Goal: Task Accomplishment & Management: Manage account settings

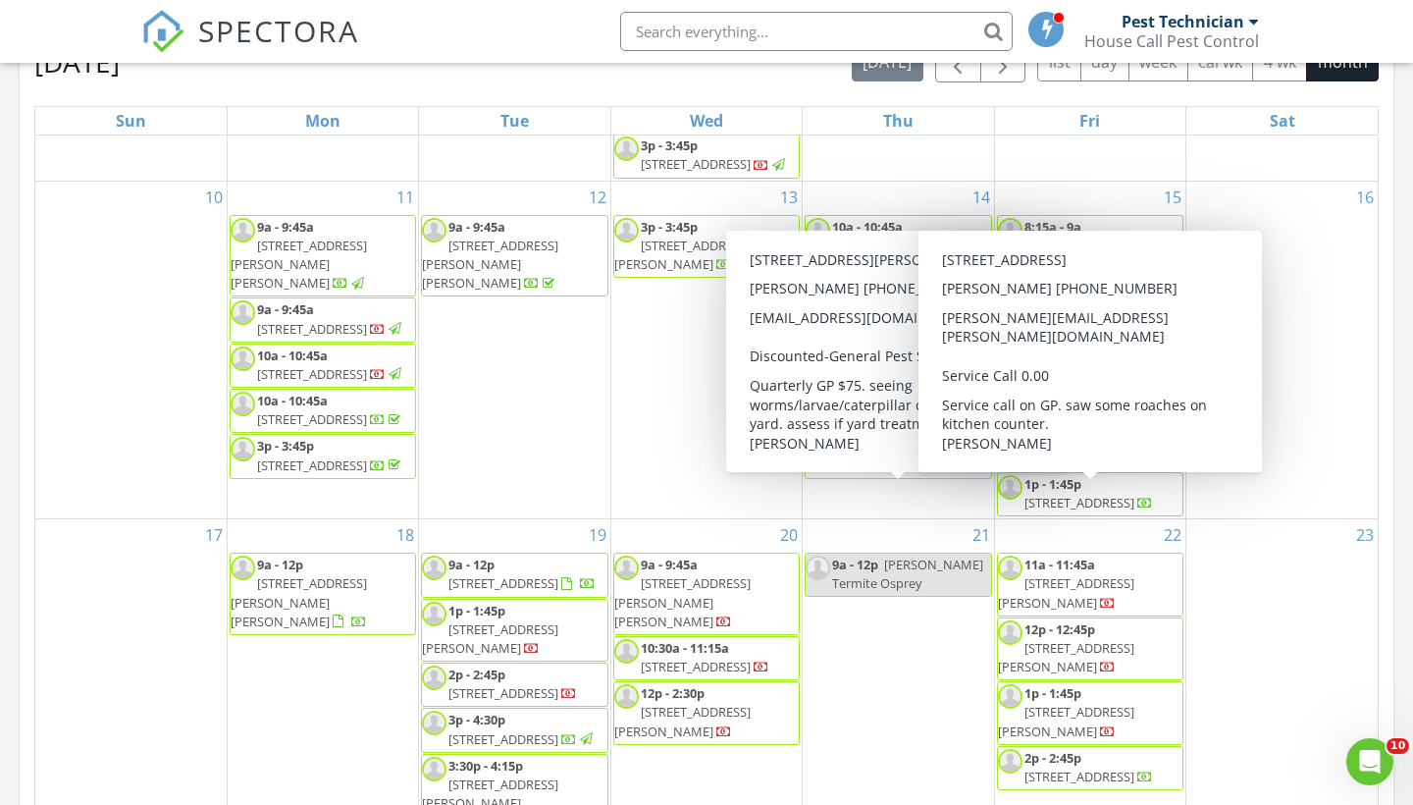
scroll to position [1017, 0]
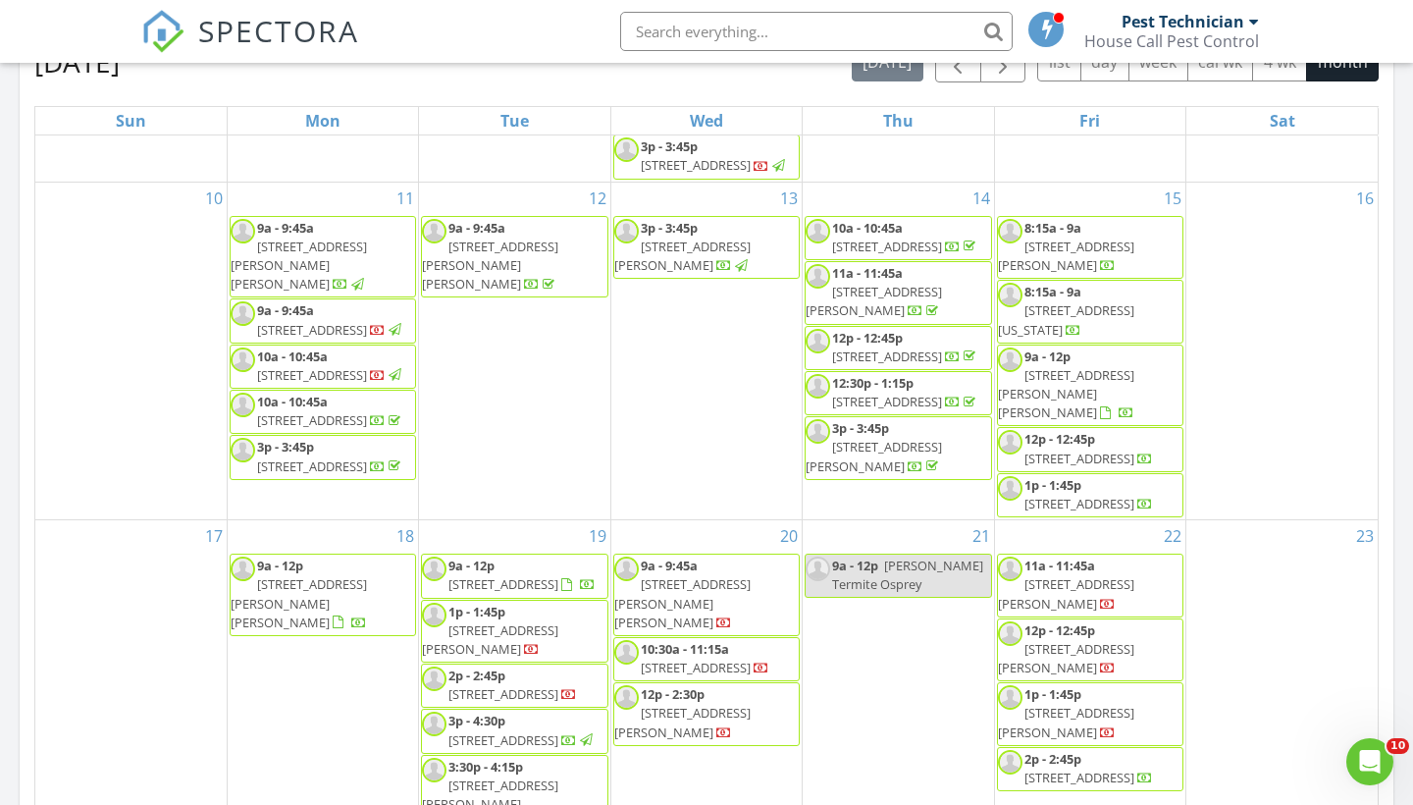
click at [1113, 264] on span "10271 Mccaa Landing Dr, Central 70739" at bounding box center [1066, 255] width 136 height 36
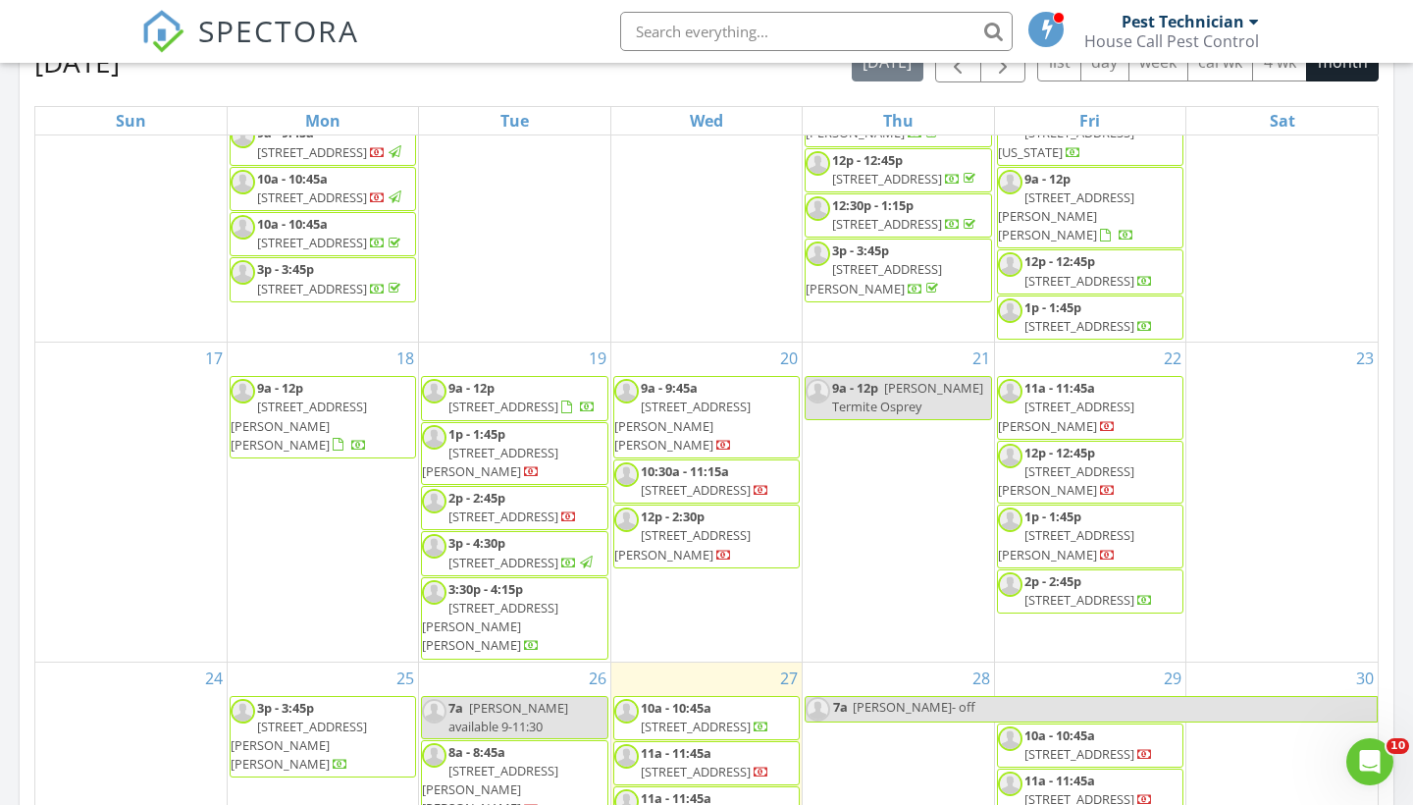
scroll to position [1216, 0]
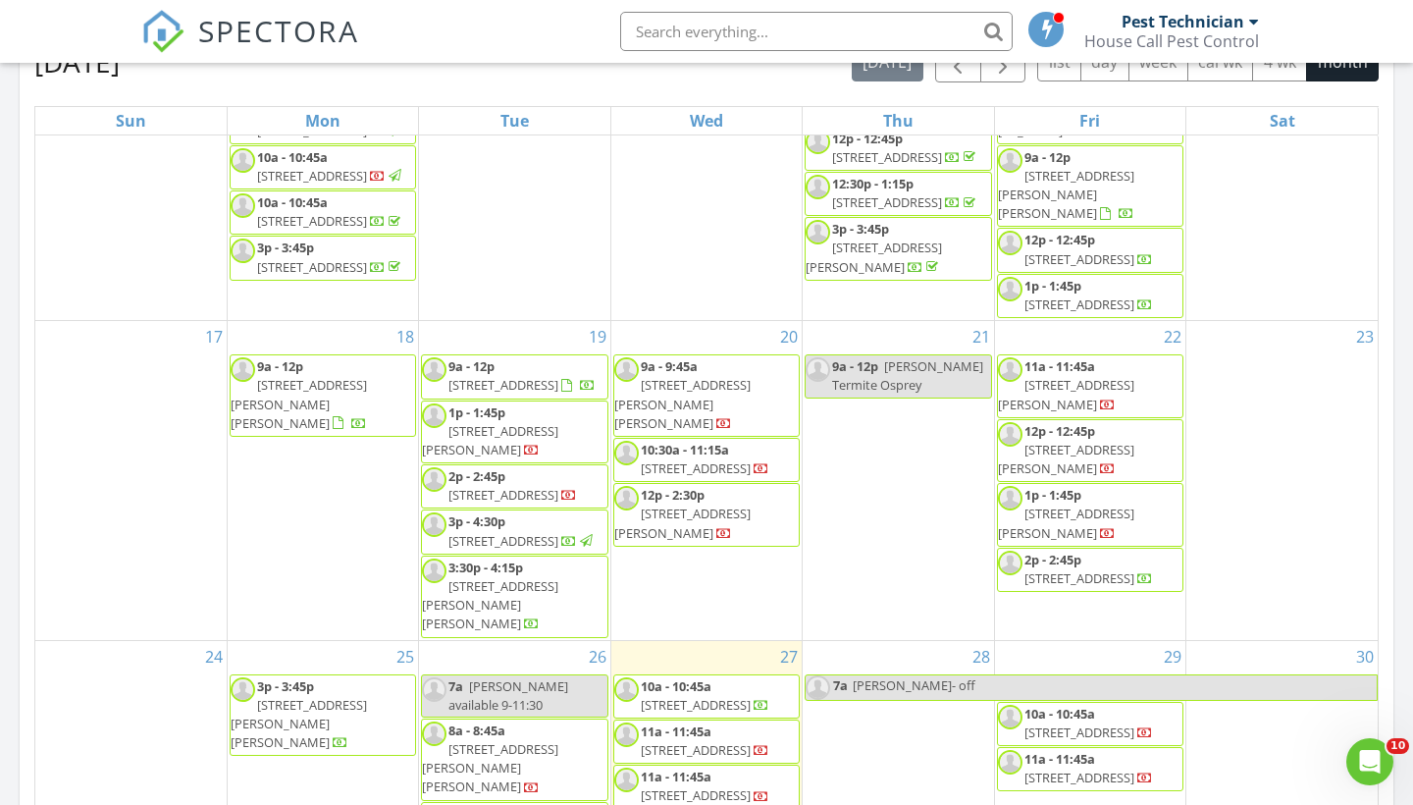
click at [544, 458] on span "[STREET_ADDRESS][PERSON_NAME]" at bounding box center [490, 440] width 136 height 36
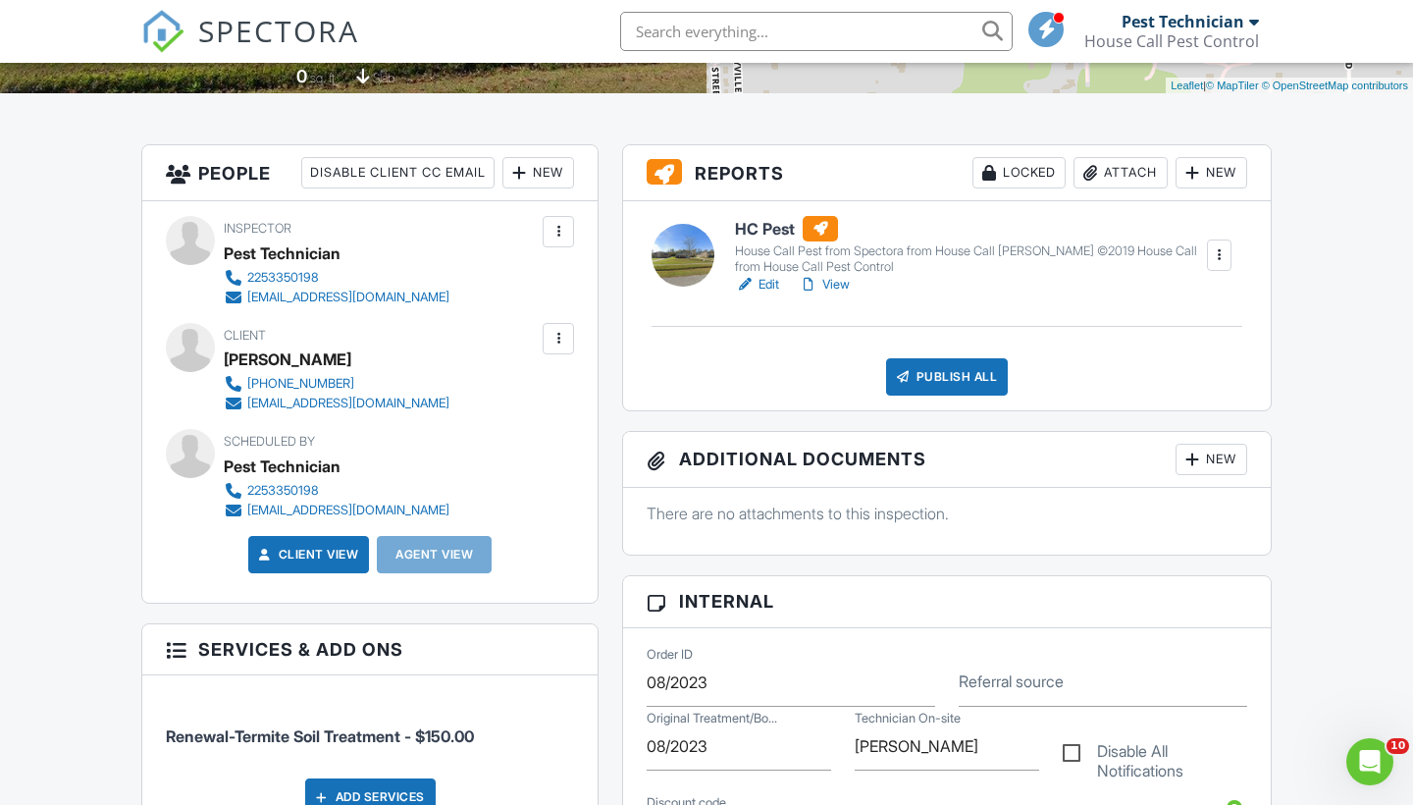
scroll to position [417, 0]
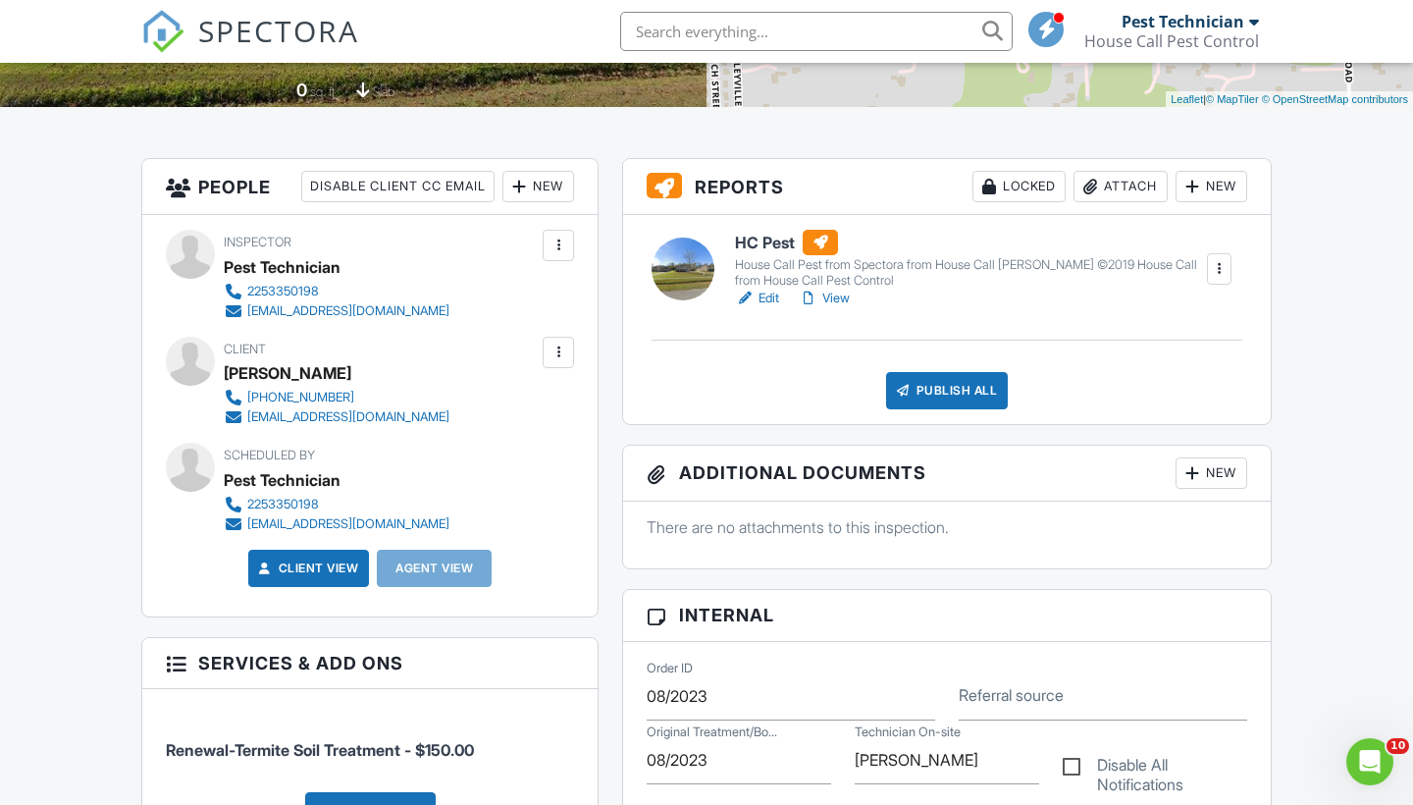
click at [760, 292] on link "Edit" at bounding box center [757, 299] width 44 height 20
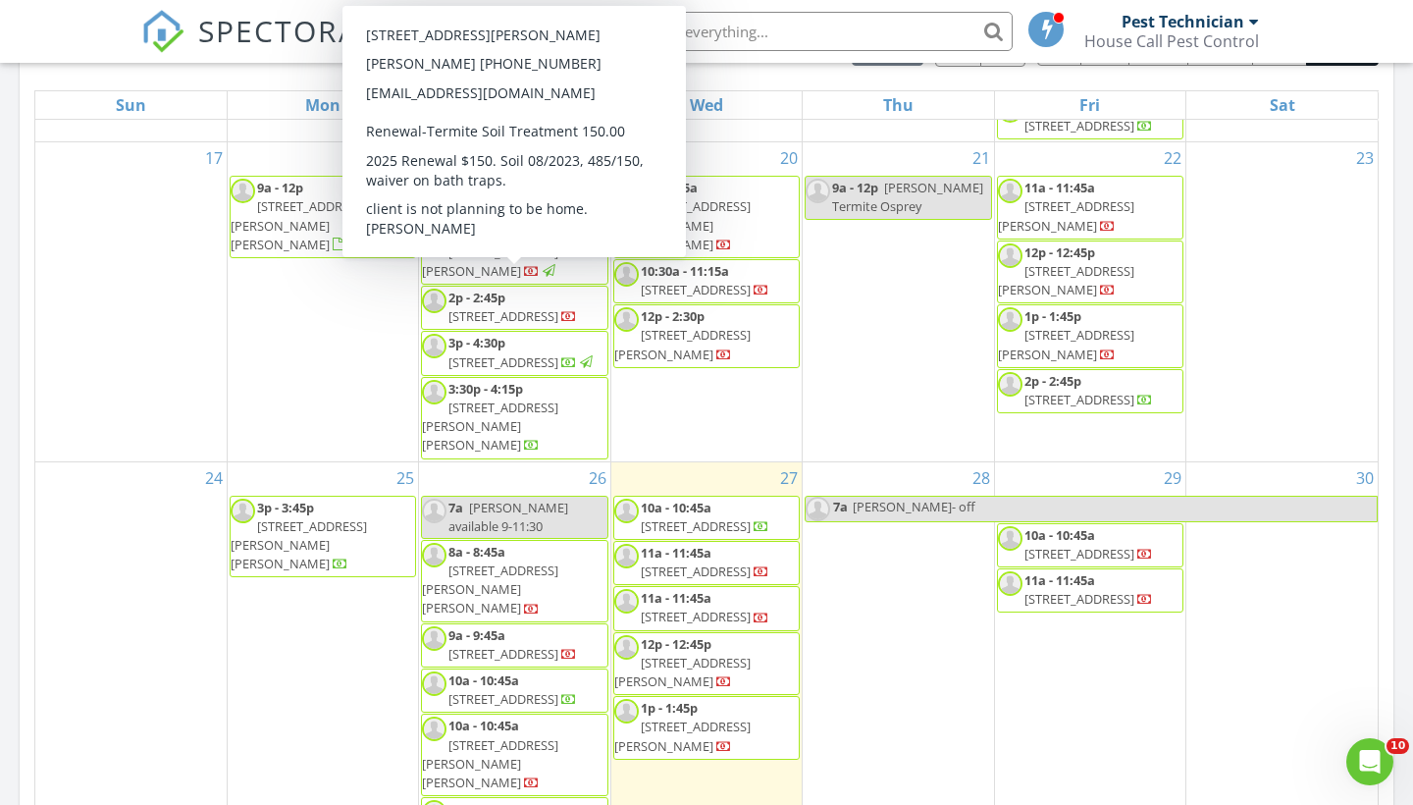
scroll to position [1381, 0]
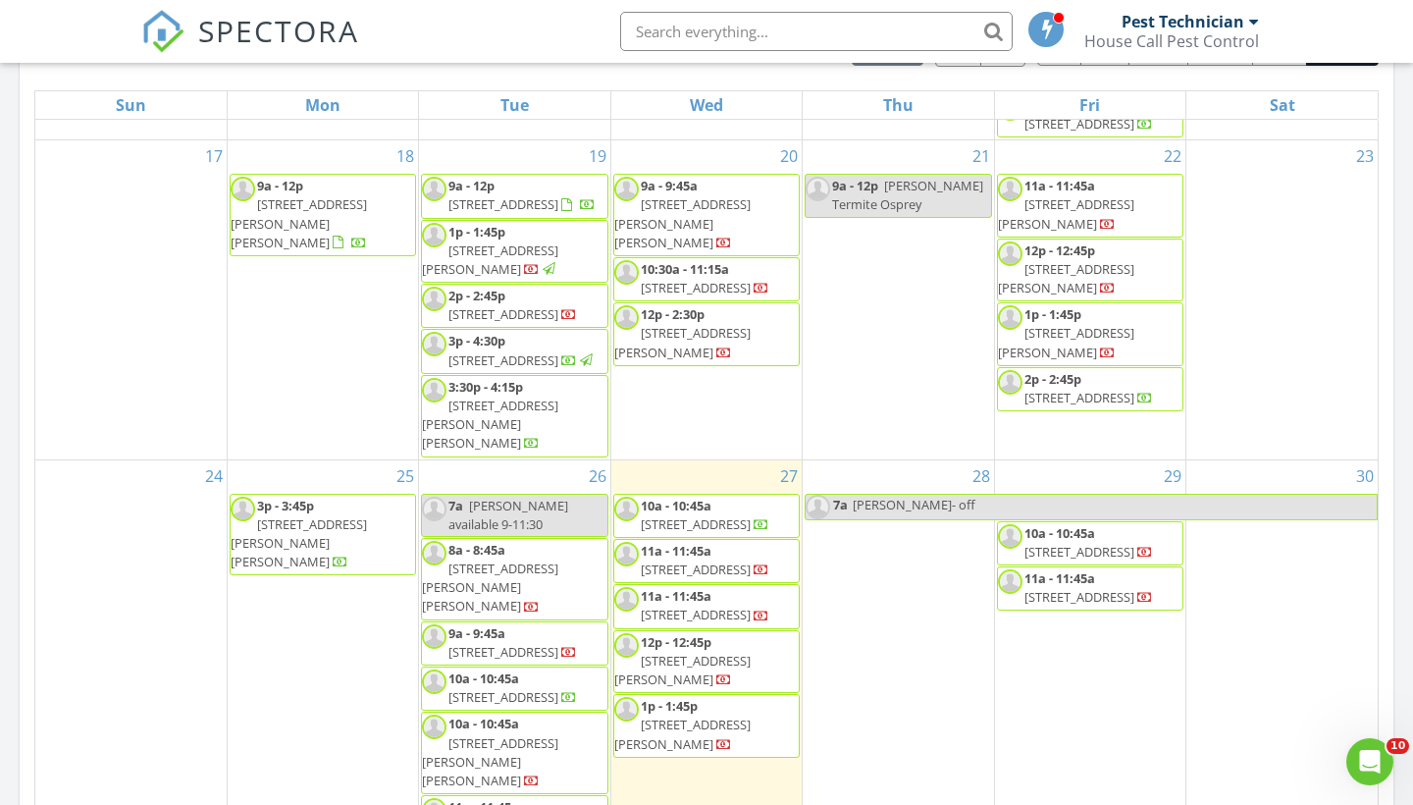
click at [513, 323] on span "[STREET_ADDRESS]" at bounding box center [503, 314] width 110 height 18
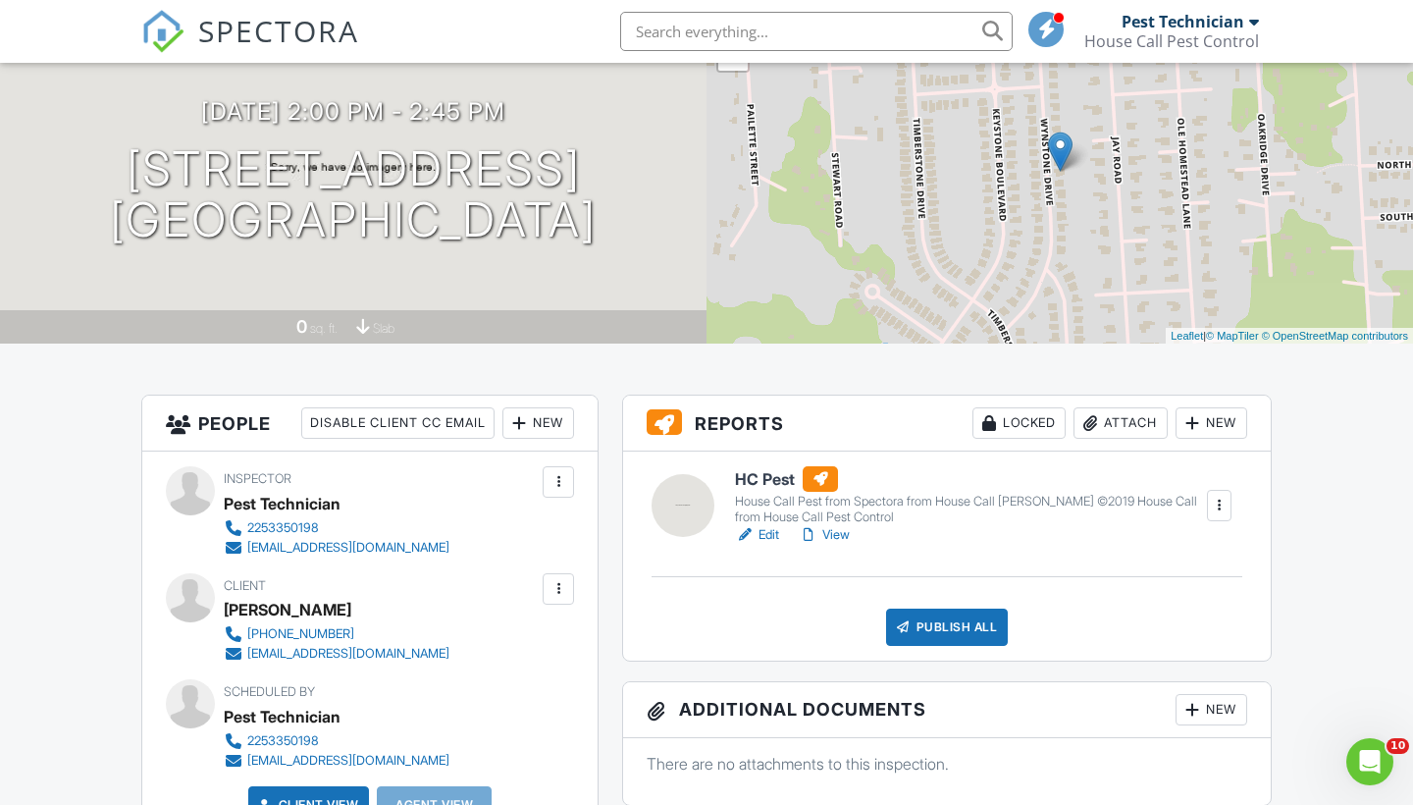
scroll to position [177, 0]
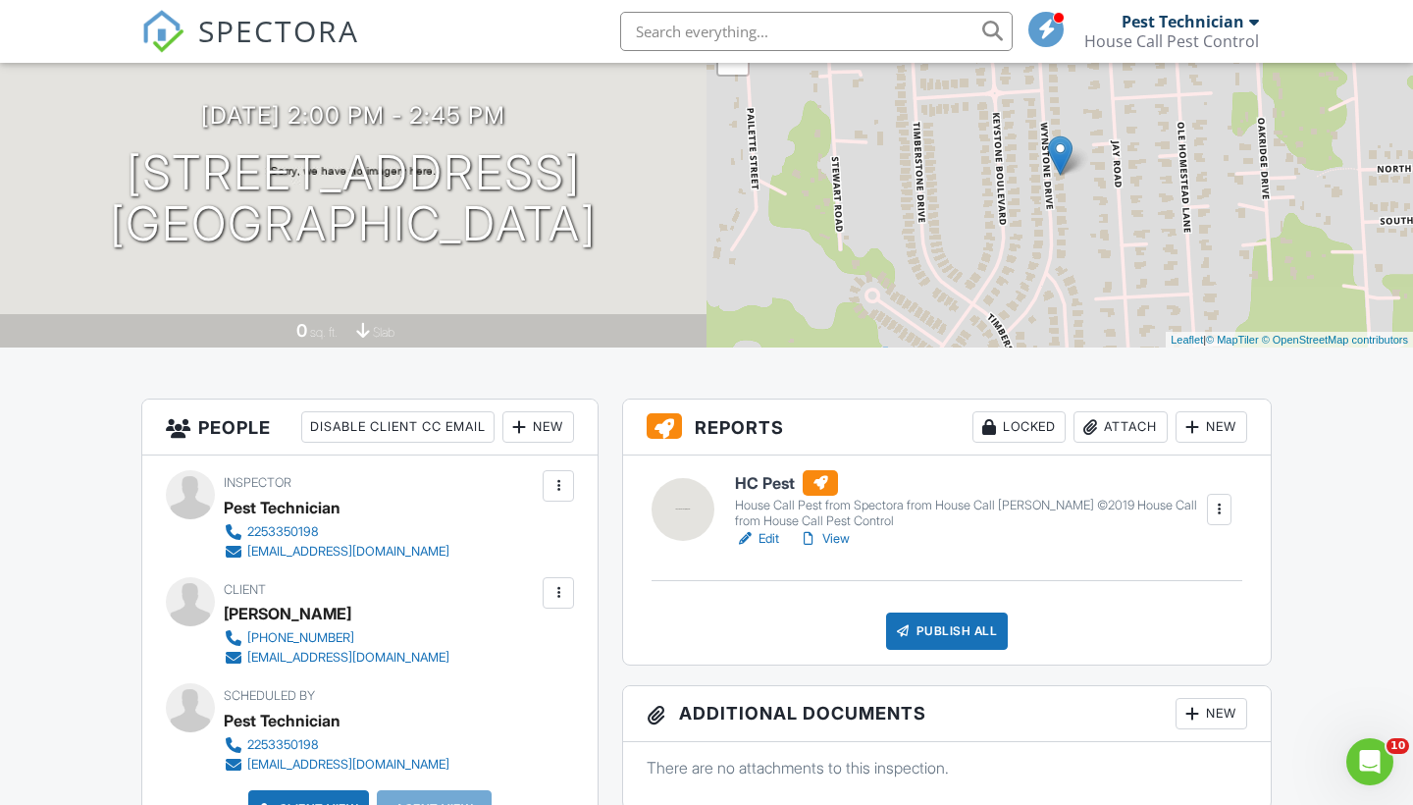
click at [766, 545] on link "Edit" at bounding box center [757, 539] width 44 height 20
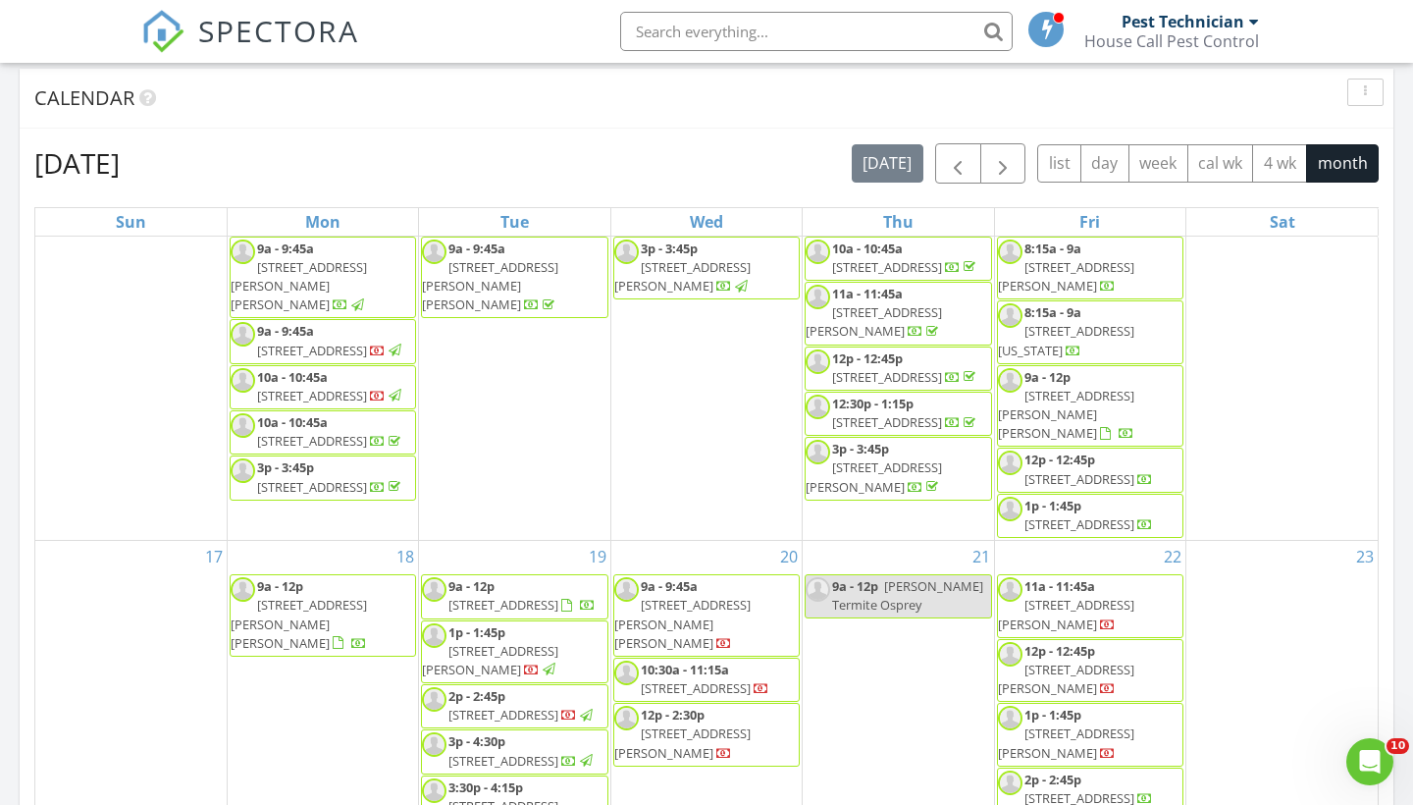
scroll to position [1102, 0]
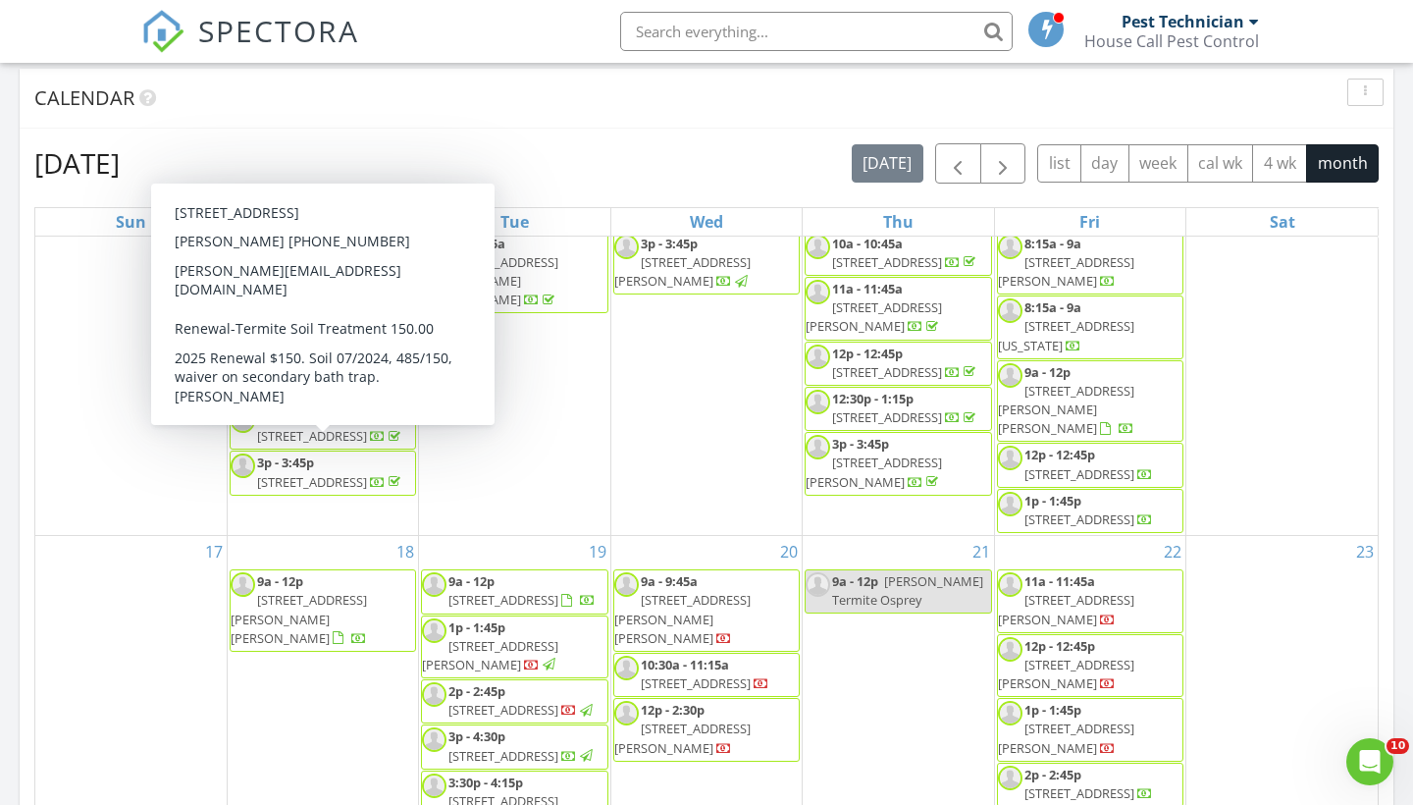
click at [338, 445] on span "17504 Lake Willow Ave, Baton Rouge 70817" at bounding box center [312, 436] width 110 height 18
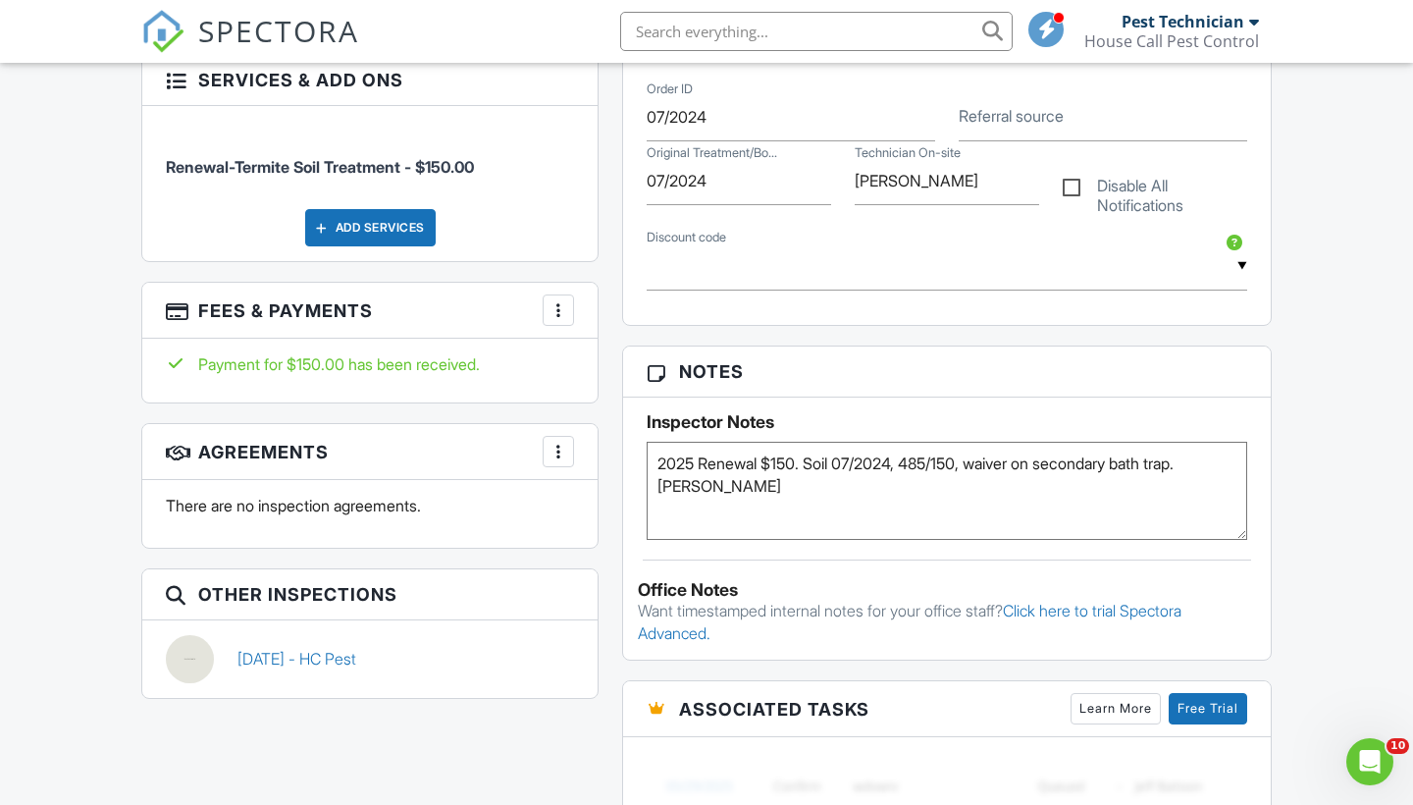
scroll to position [1012, 0]
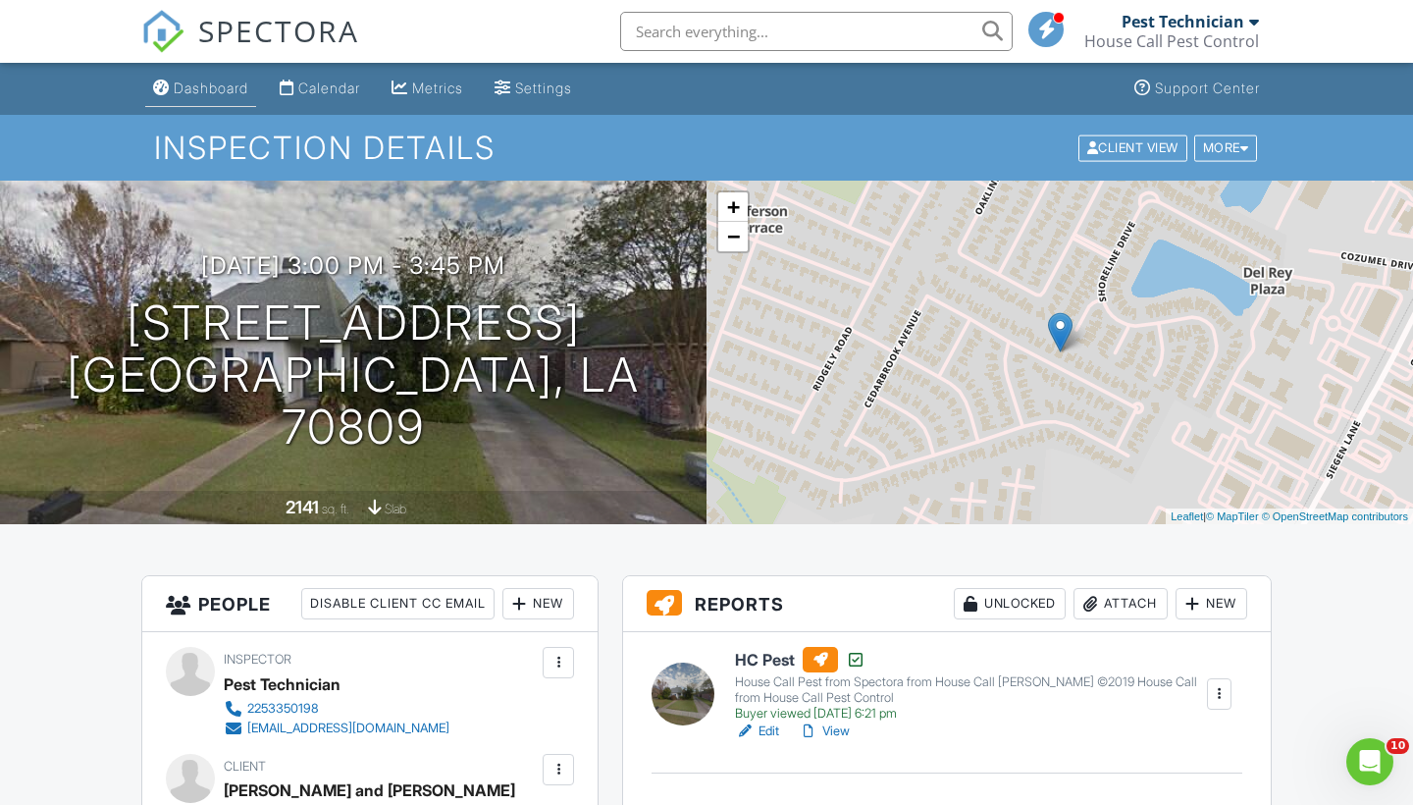
click at [230, 97] on link "Dashboard" at bounding box center [200, 89] width 111 height 36
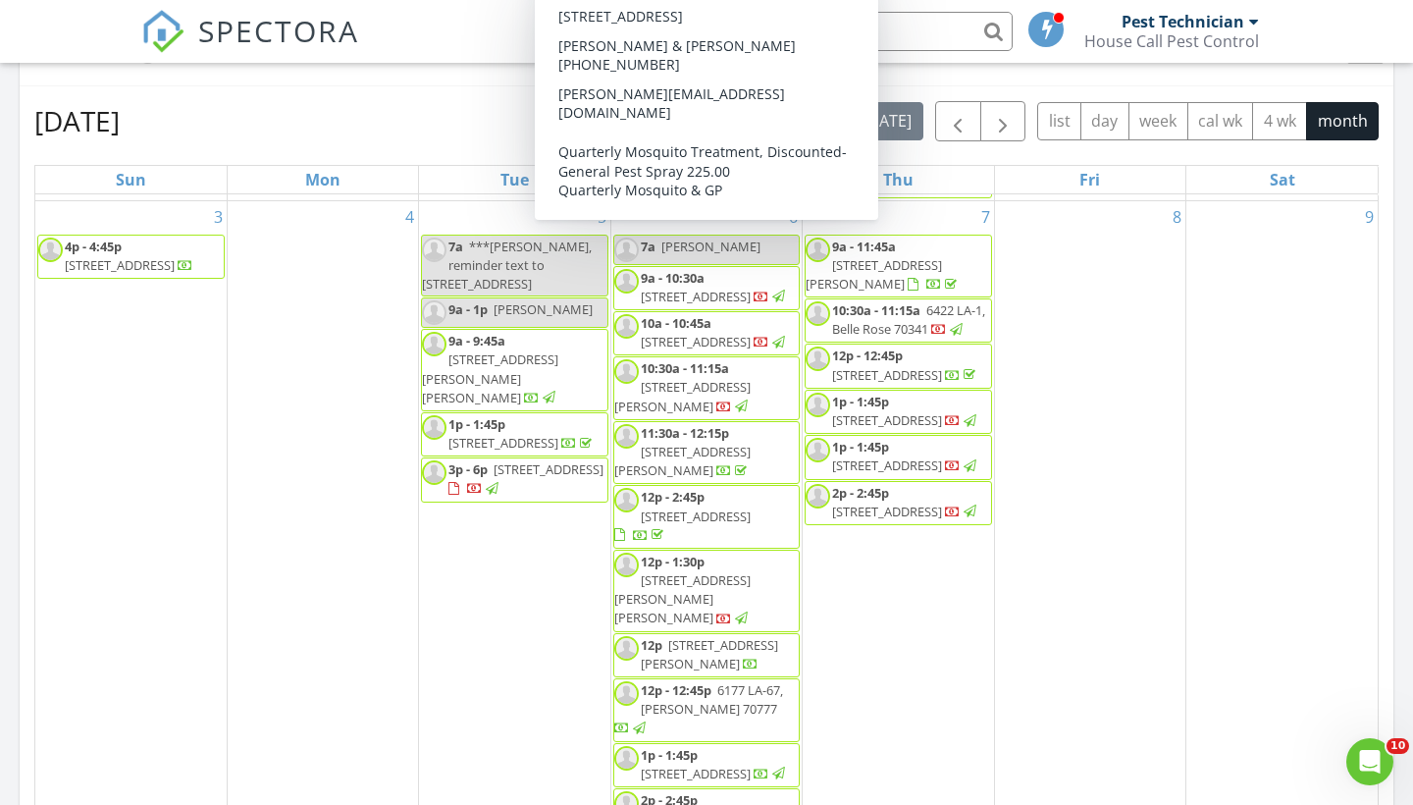
scroll to position [403, 0]
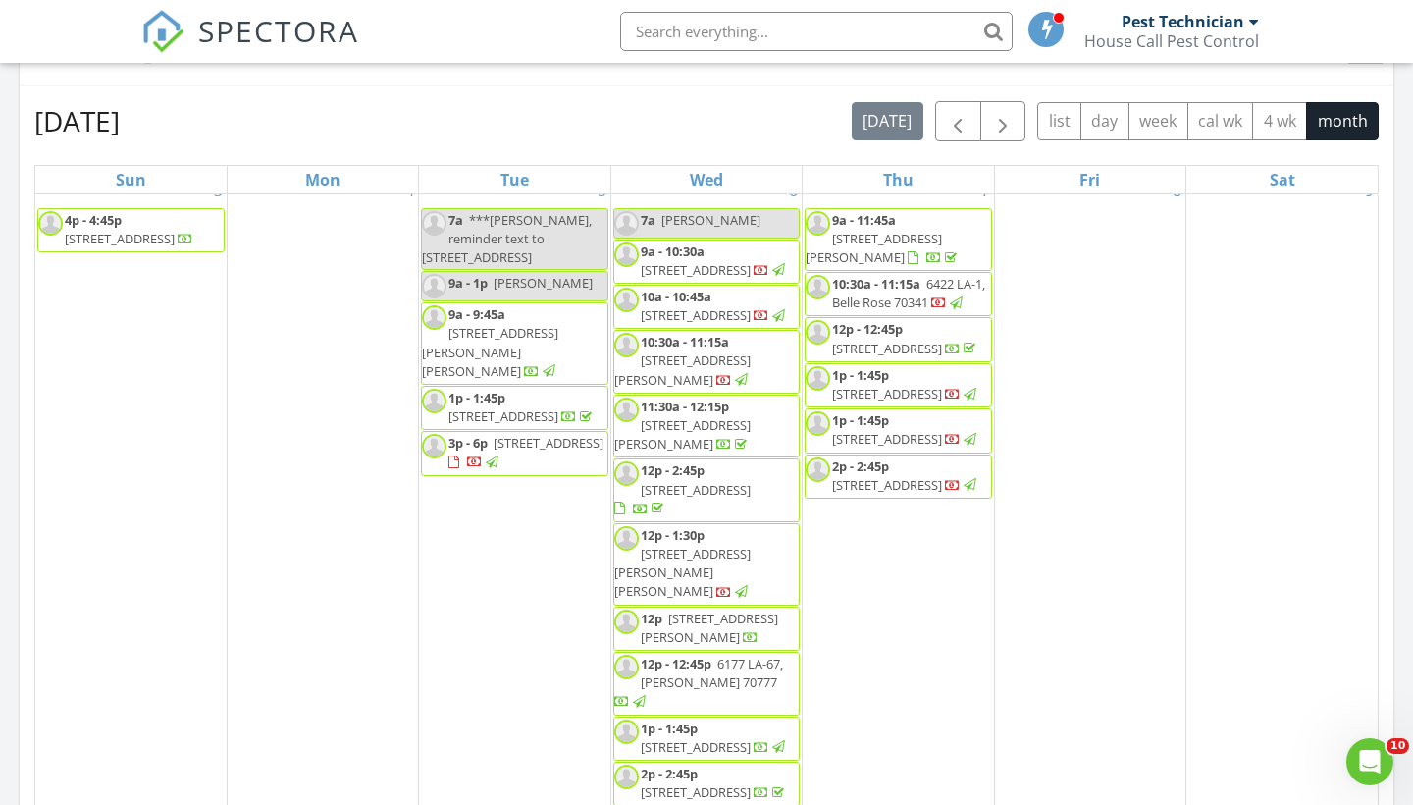
click at [668, 268] on span "142 Countryside Dr, Baton Rouge 70810" at bounding box center [696, 270] width 110 height 18
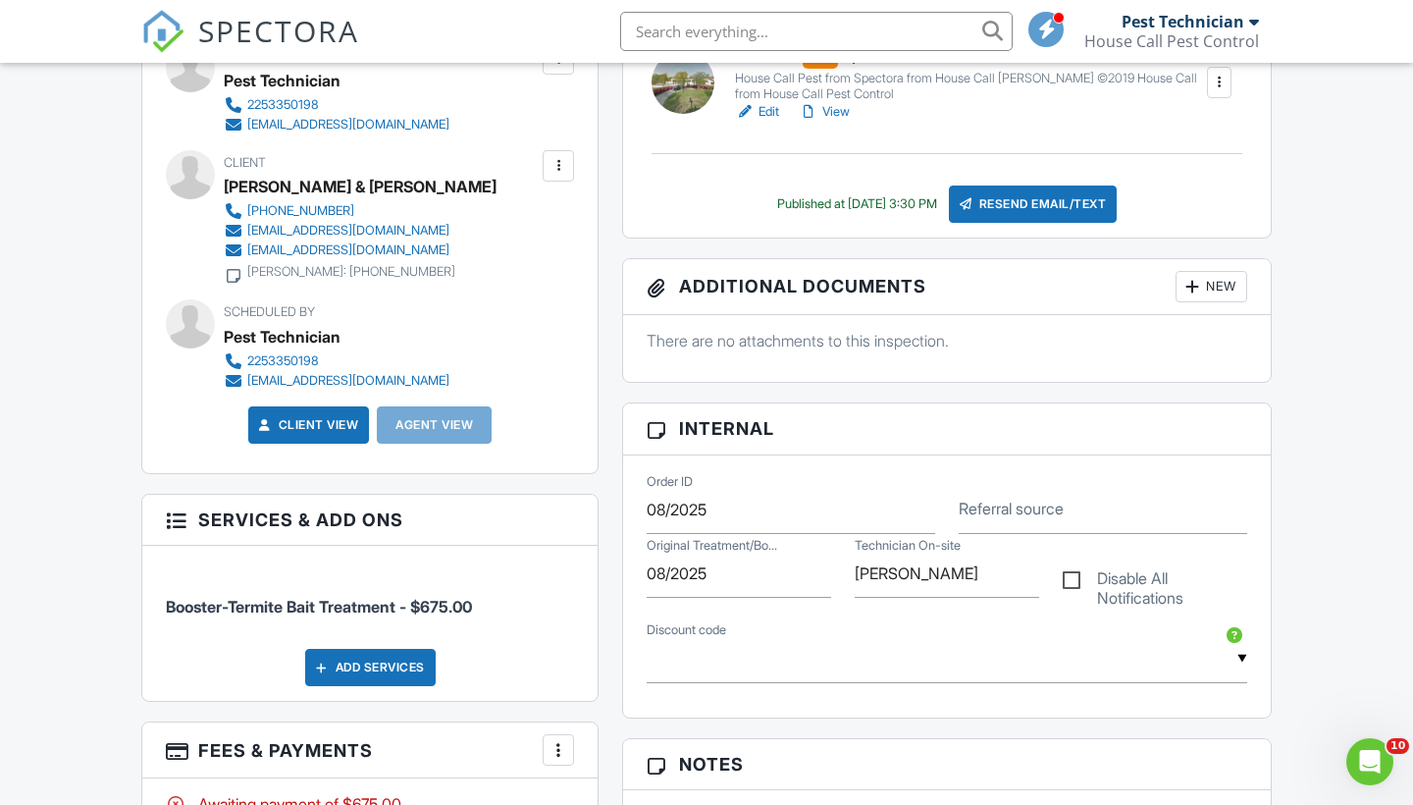
scroll to position [603, 0]
click at [1034, 207] on div "Resend Email/Text" at bounding box center [1033, 204] width 169 height 37
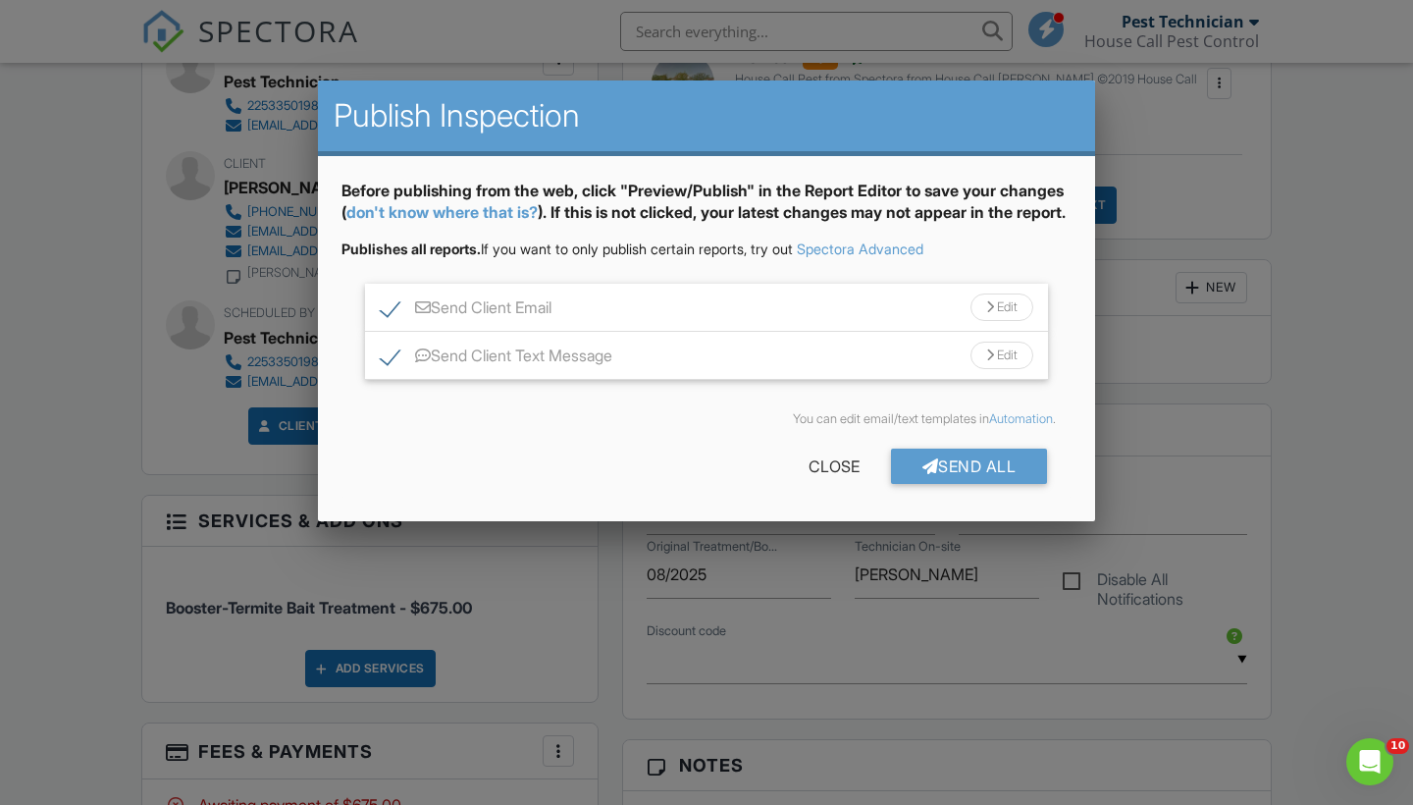
click at [1018, 321] on div "Edit" at bounding box center [1002, 306] width 63 height 27
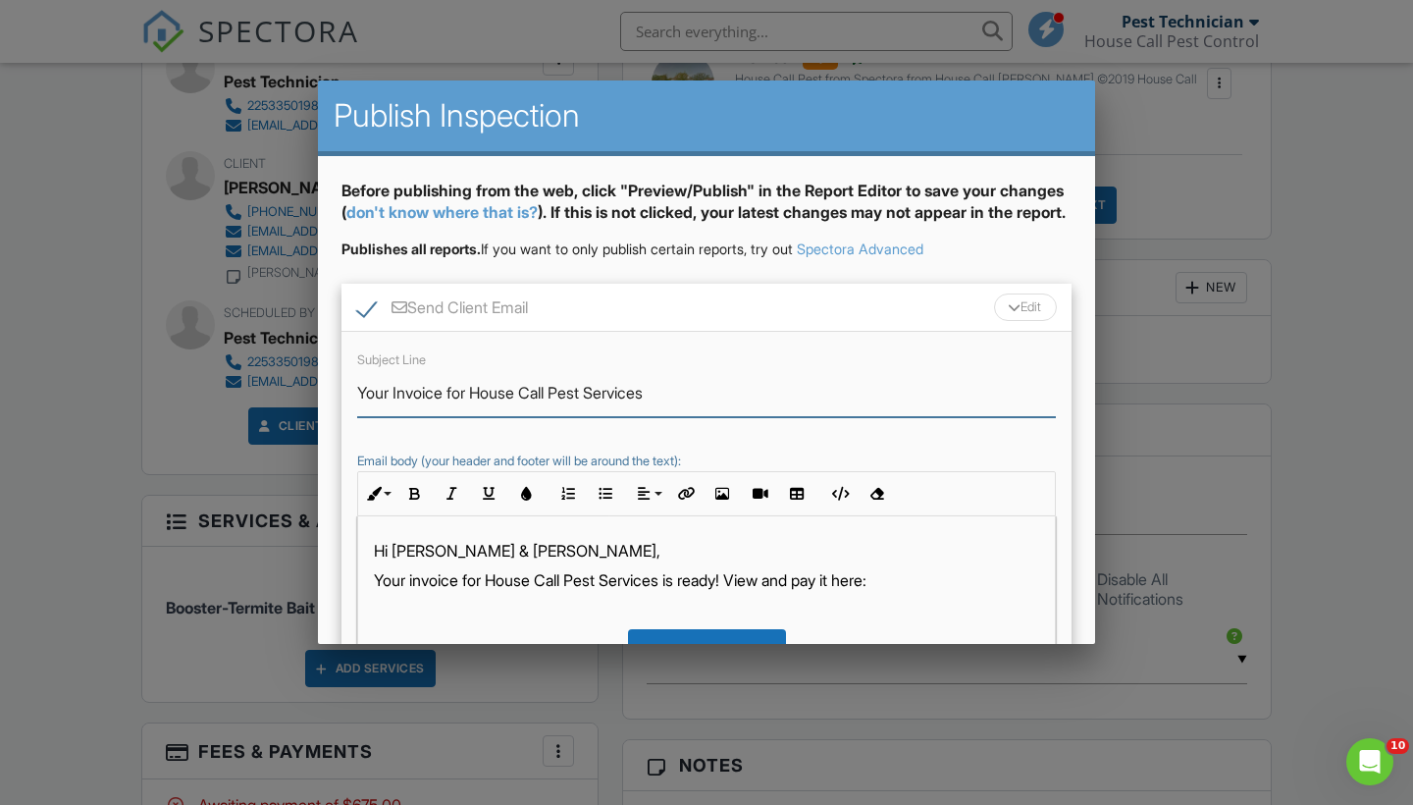
click at [358, 412] on input "Your Invoice for House Call Pest Services" at bounding box center [706, 393] width 699 height 48
type input "Overdue-Your Invoice for House Call Pest Services"
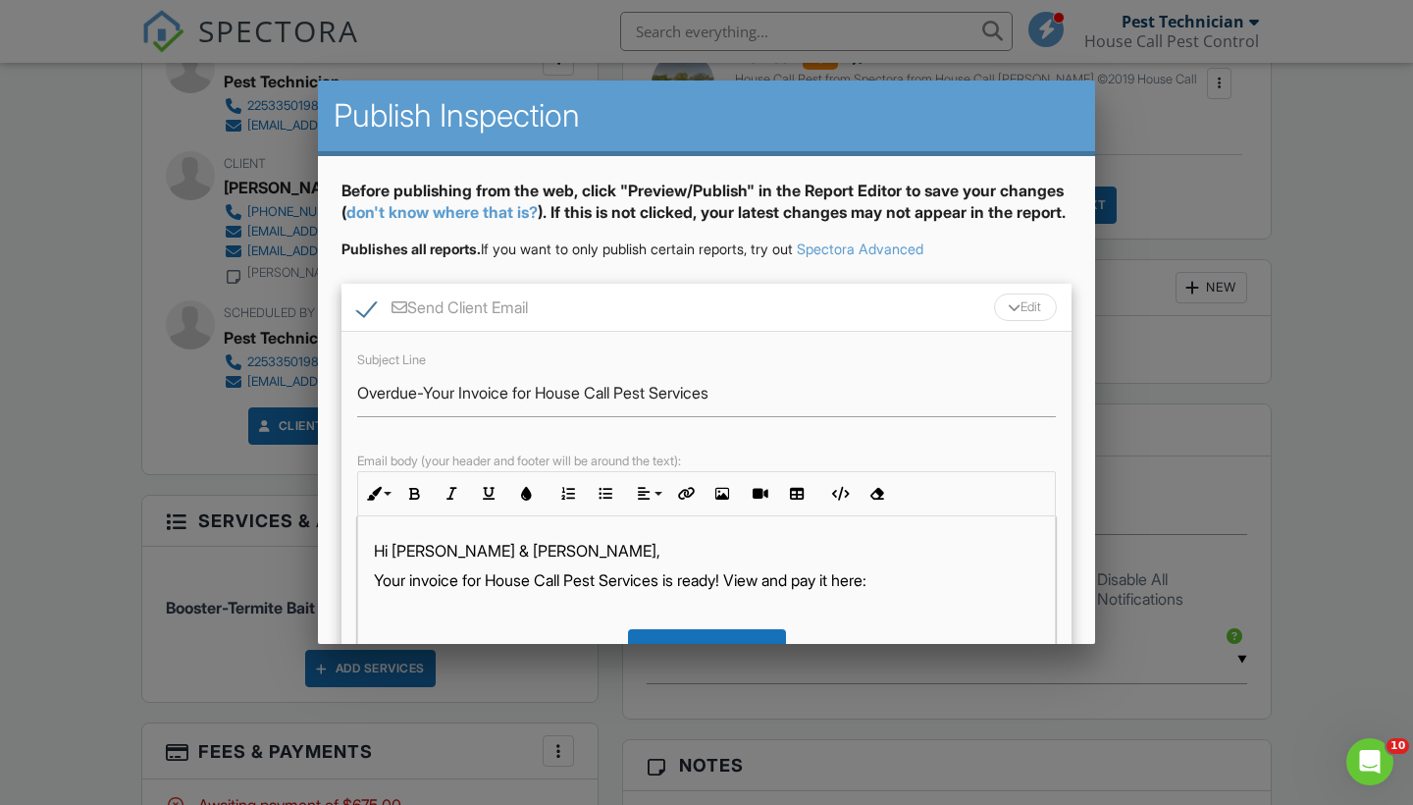
click at [1048, 321] on div "Edit" at bounding box center [1025, 306] width 63 height 27
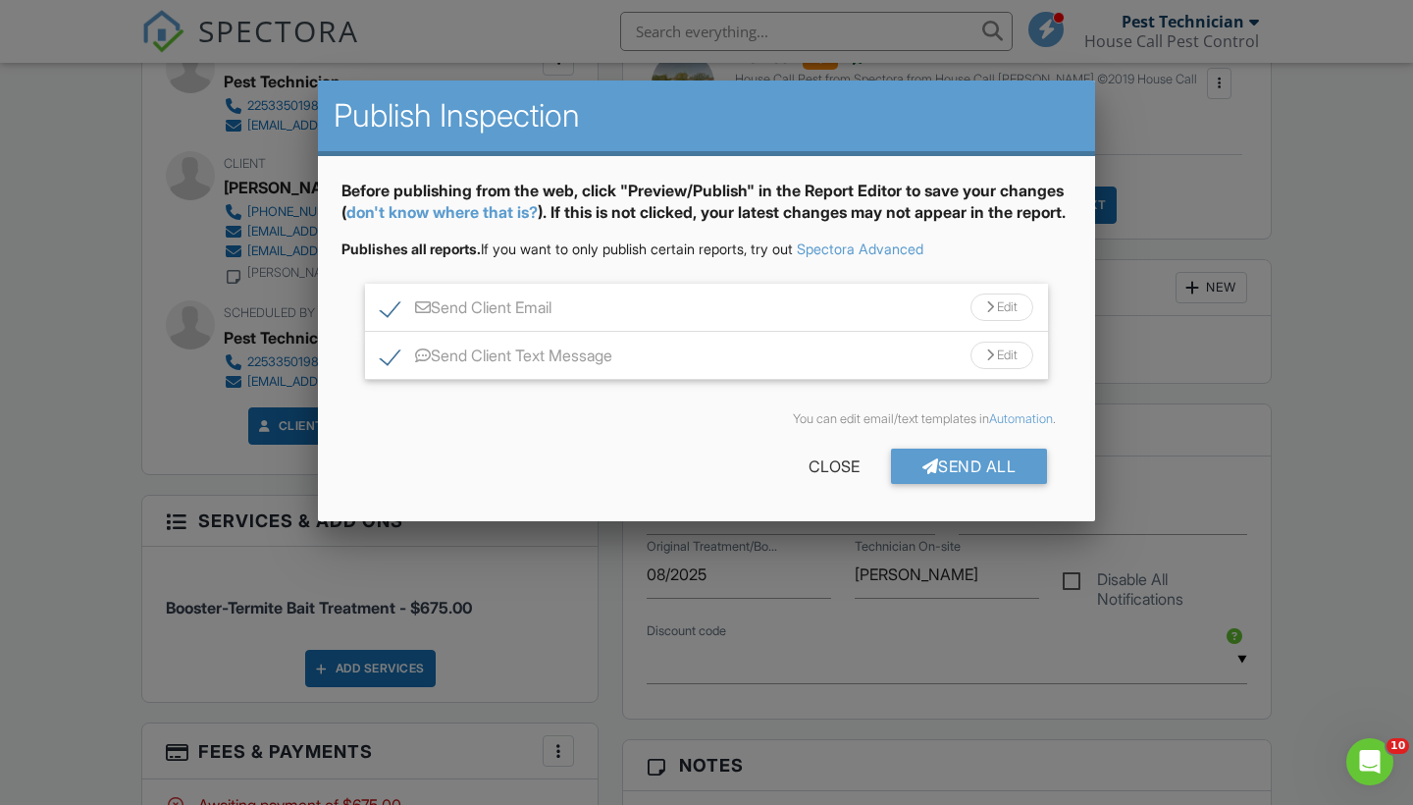
click at [997, 313] on div "Send Client Email Edit" at bounding box center [706, 308] width 683 height 48
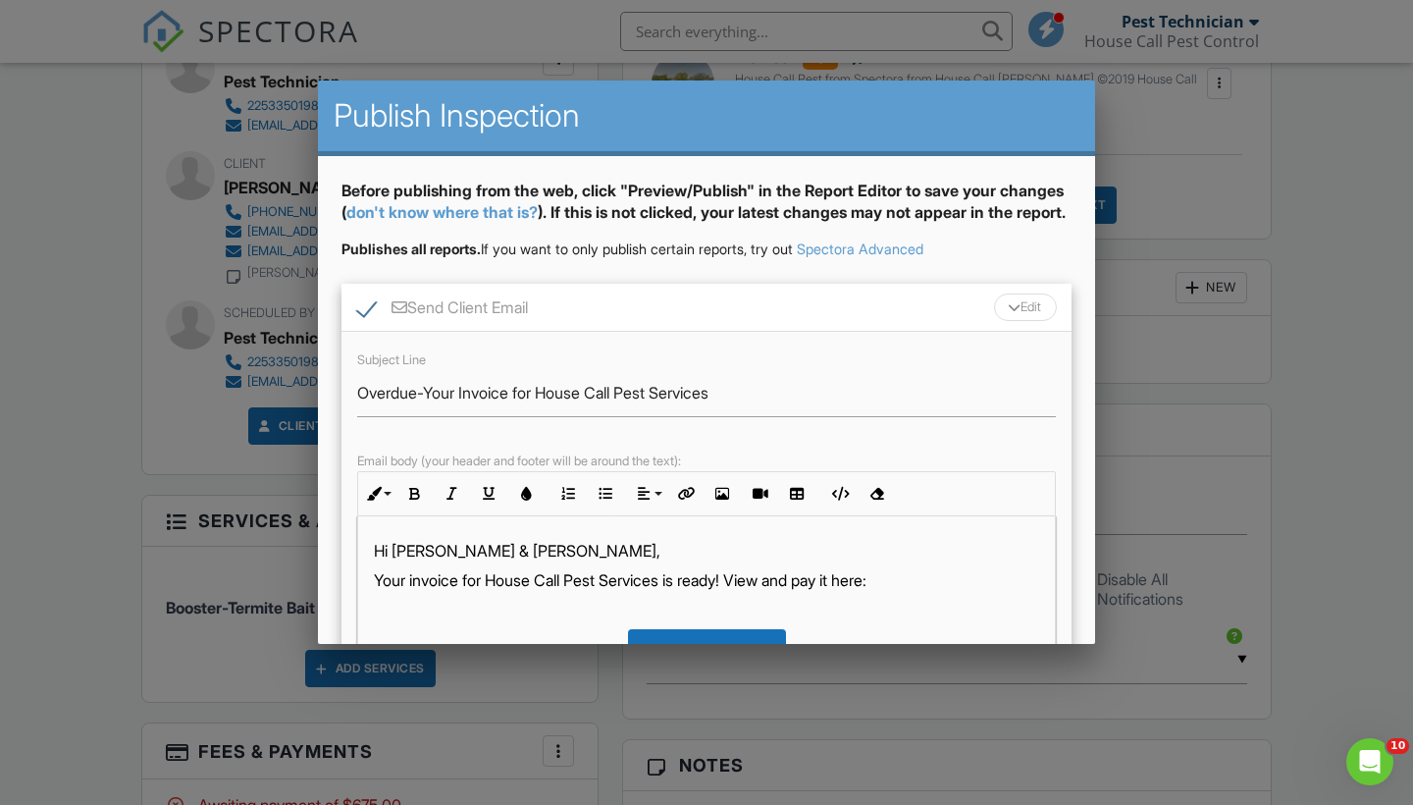
click at [372, 600] on div "Hi Fred & Julie, Your invoice for House Call Pest Services is ready! View and p…" at bounding box center [706, 656] width 697 height 280
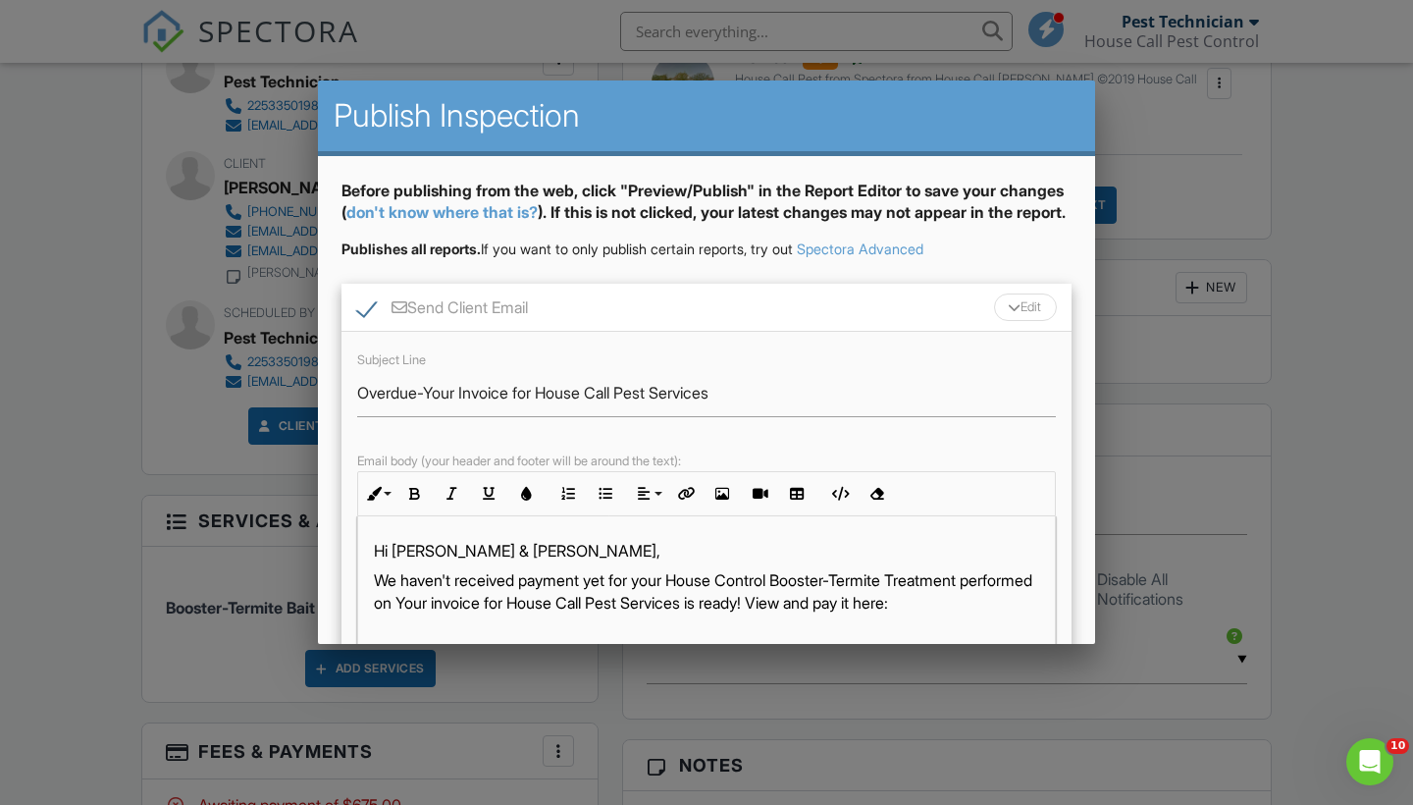
click at [98, 463] on div at bounding box center [706, 405] width 1413 height 1006
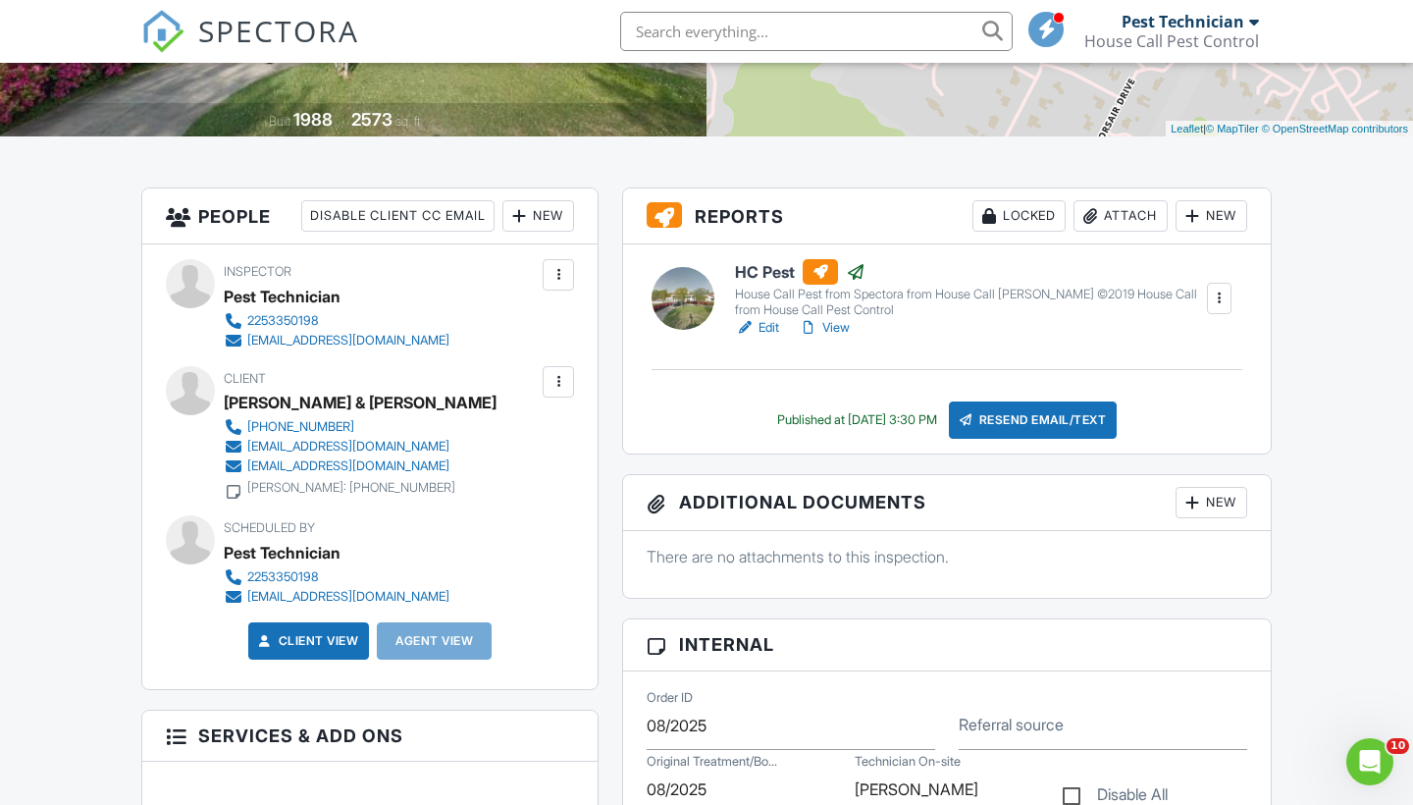
scroll to position [467, 0]
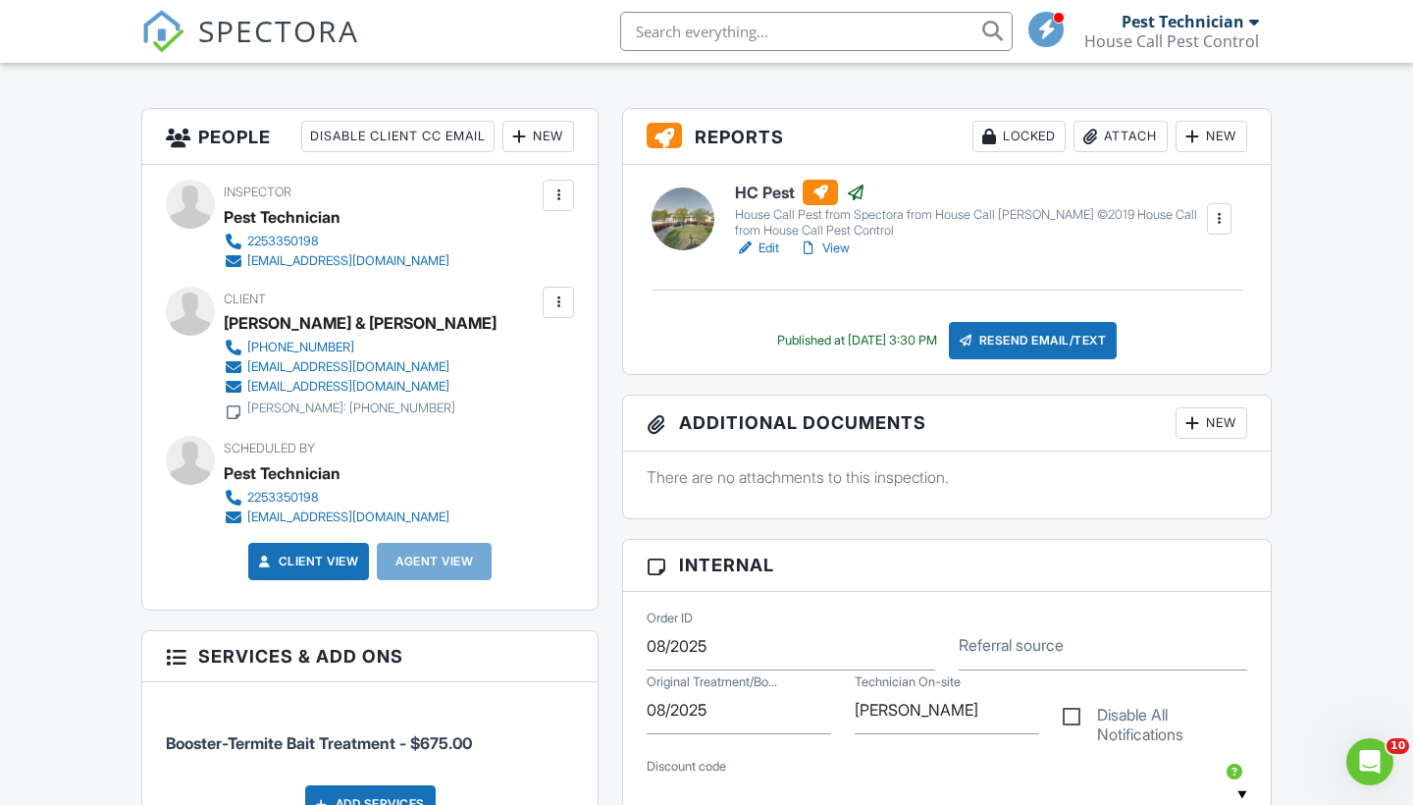
click at [1069, 342] on div "Resend Email/Text" at bounding box center [1033, 340] width 169 height 37
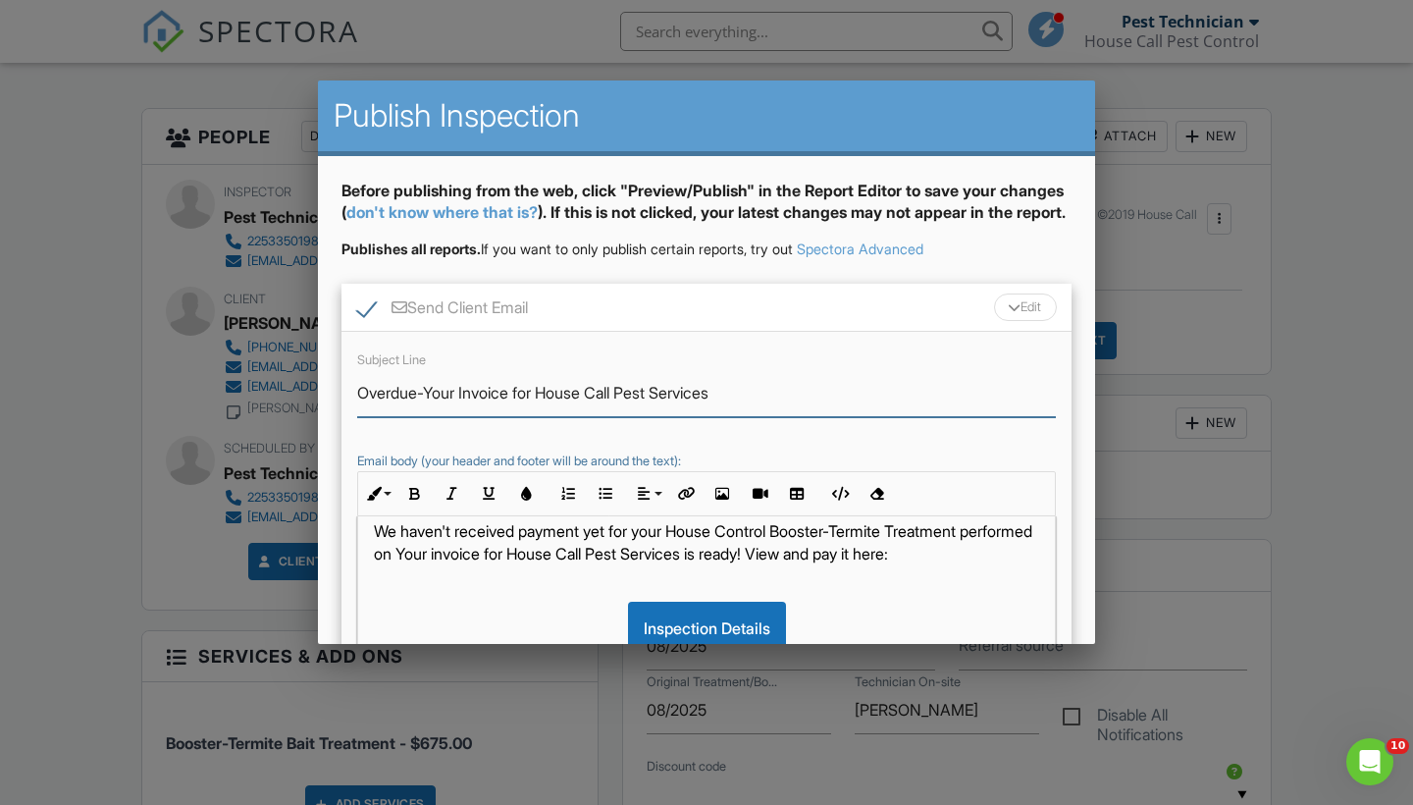
scroll to position [36, 0]
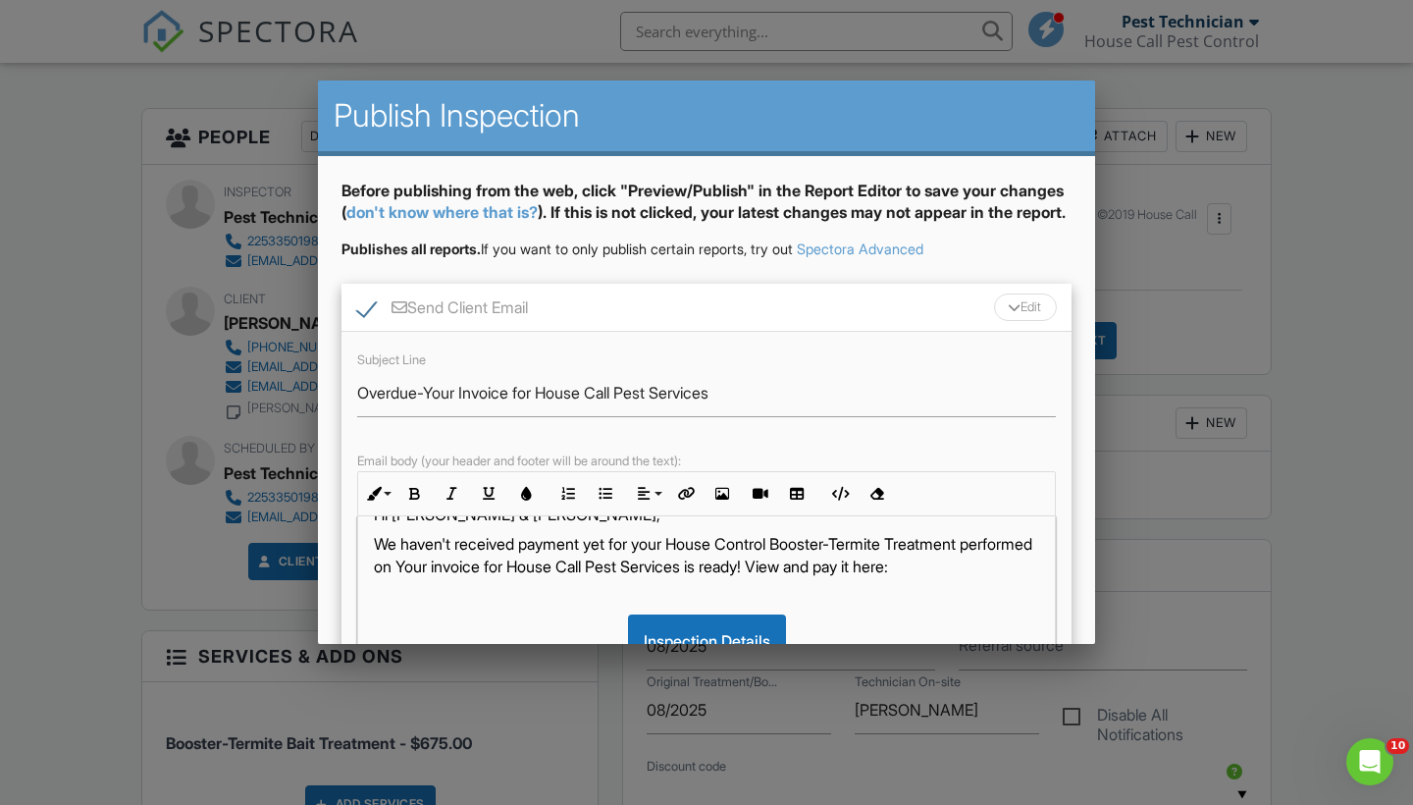
click at [480, 577] on p "We haven't received payment yet for your House Control Booster-Termite Treatmen…" at bounding box center [706, 555] width 665 height 44
drag, startPoint x: 888, startPoint y: 583, endPoint x: 510, endPoint y: 584, distance: 377.8
click at [510, 577] on p "We haven't received payment yet for your House Control Booster-Termite Treatmen…" at bounding box center [706, 555] width 665 height 44
click at [627, 577] on p "We haven't received payment yet for your House Control Booster-Termite Treatmen…" at bounding box center [706, 555] width 665 height 44
click at [1008, 311] on div at bounding box center [1014, 307] width 13 height 8
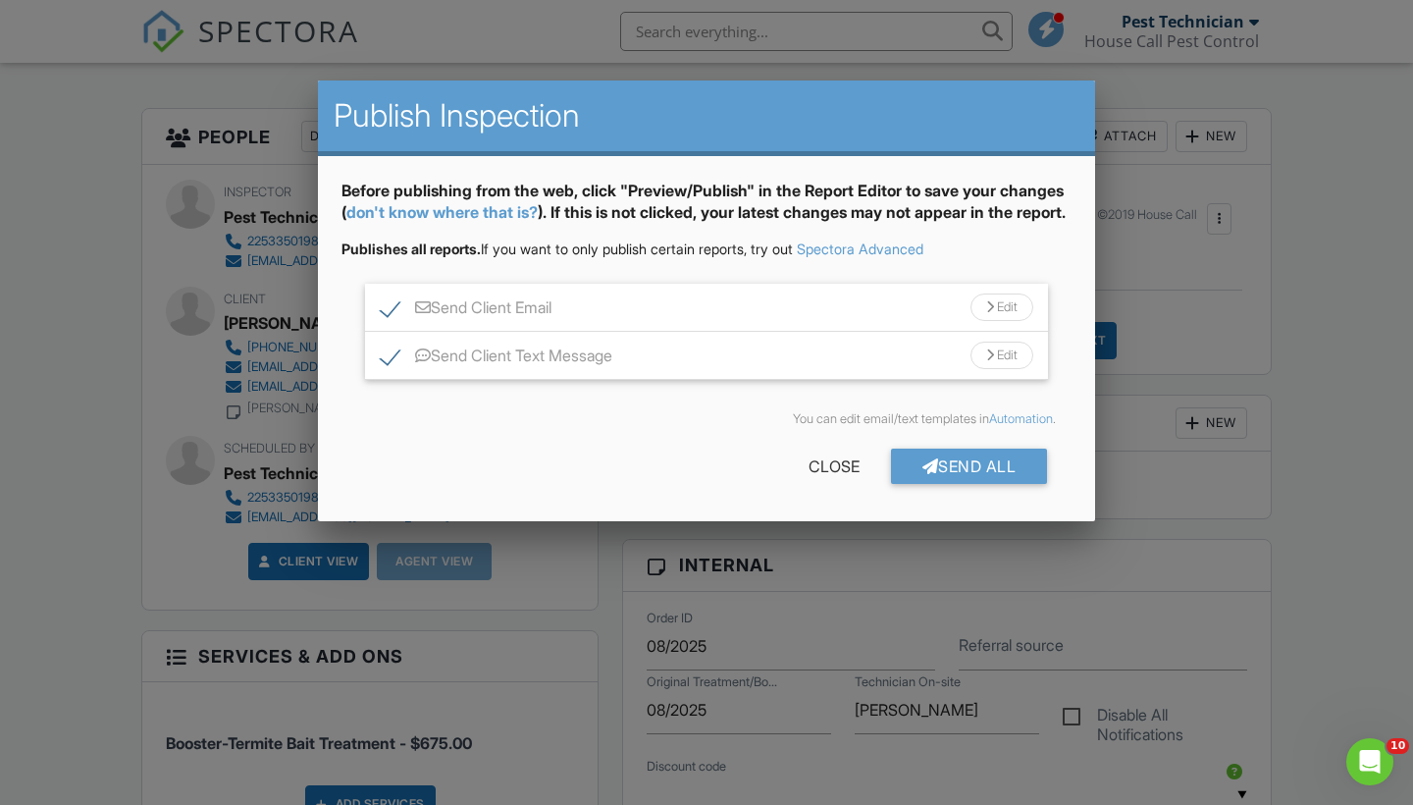
click at [1003, 369] on div "Edit" at bounding box center [1002, 355] width 63 height 27
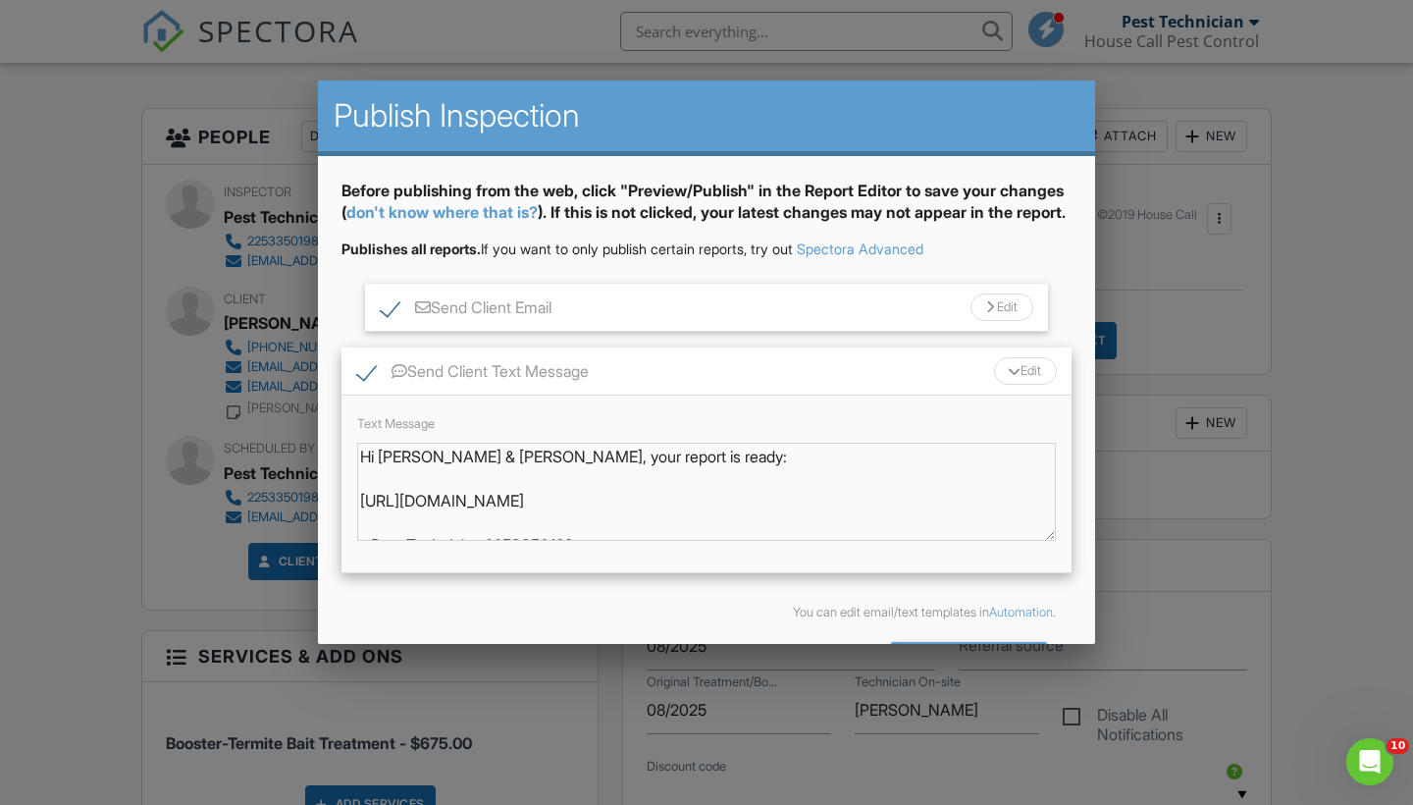
scroll to position [0, 0]
click at [1017, 382] on div "Edit" at bounding box center [1025, 370] width 63 height 27
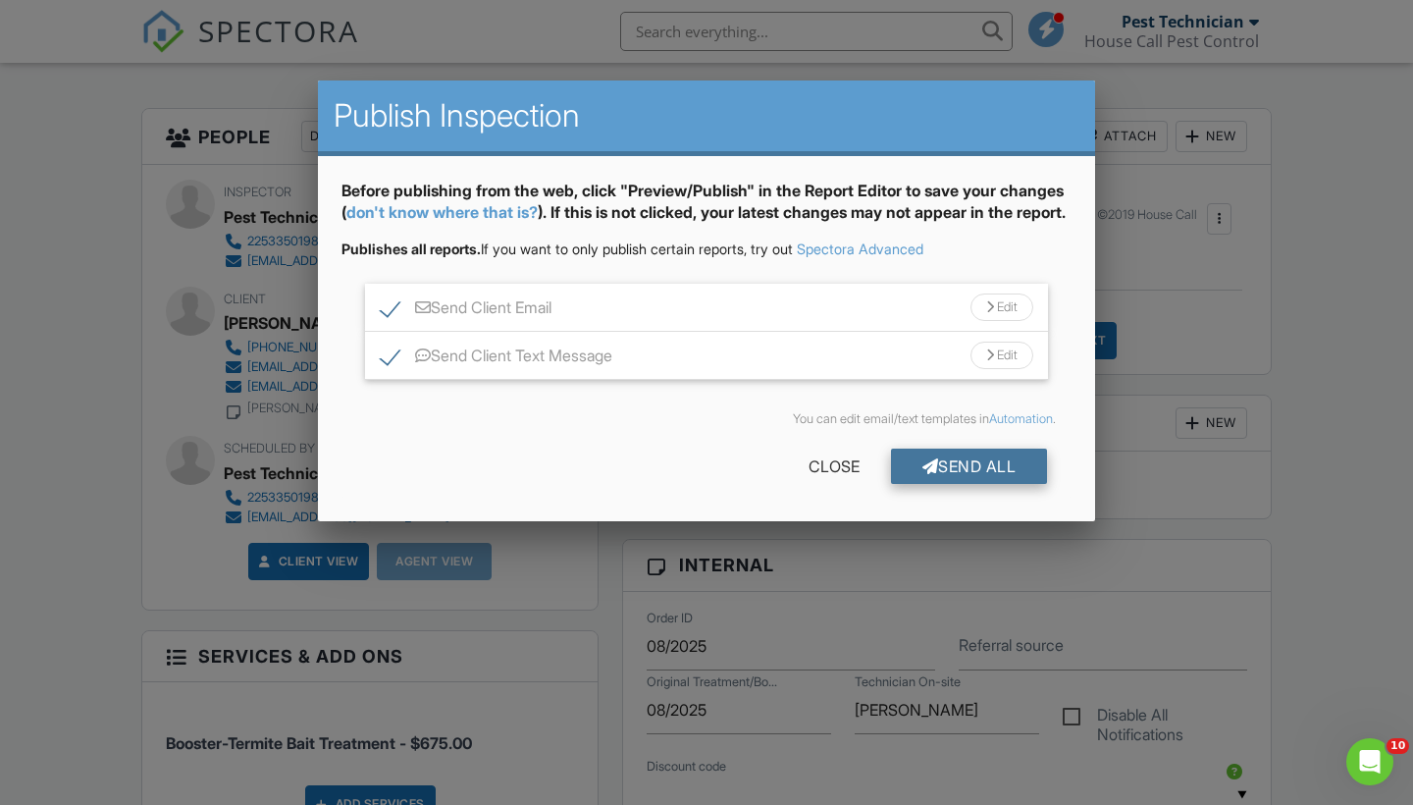
click at [1001, 484] on div "Send All" at bounding box center [969, 465] width 157 height 35
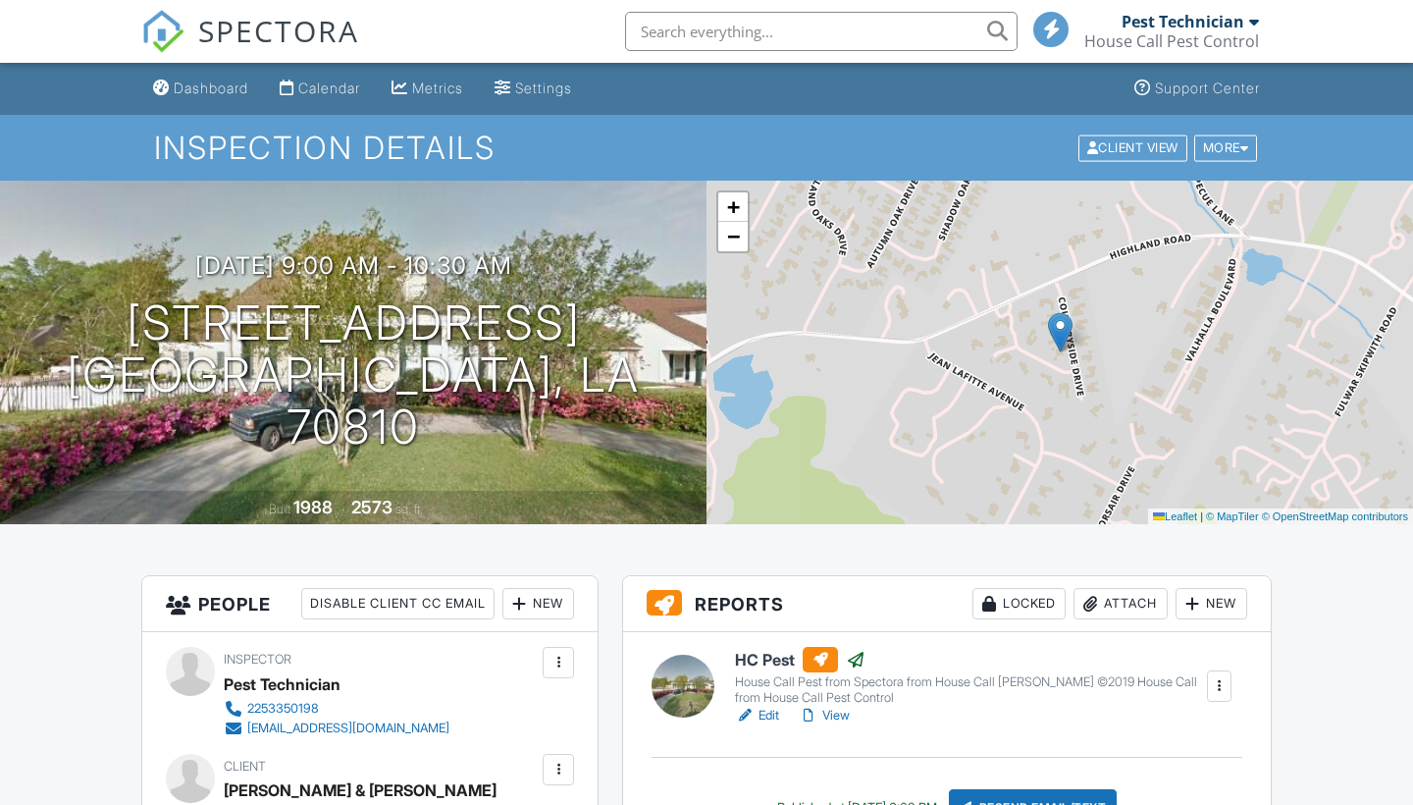
click at [210, 97] on link "Dashboard" at bounding box center [200, 89] width 111 height 36
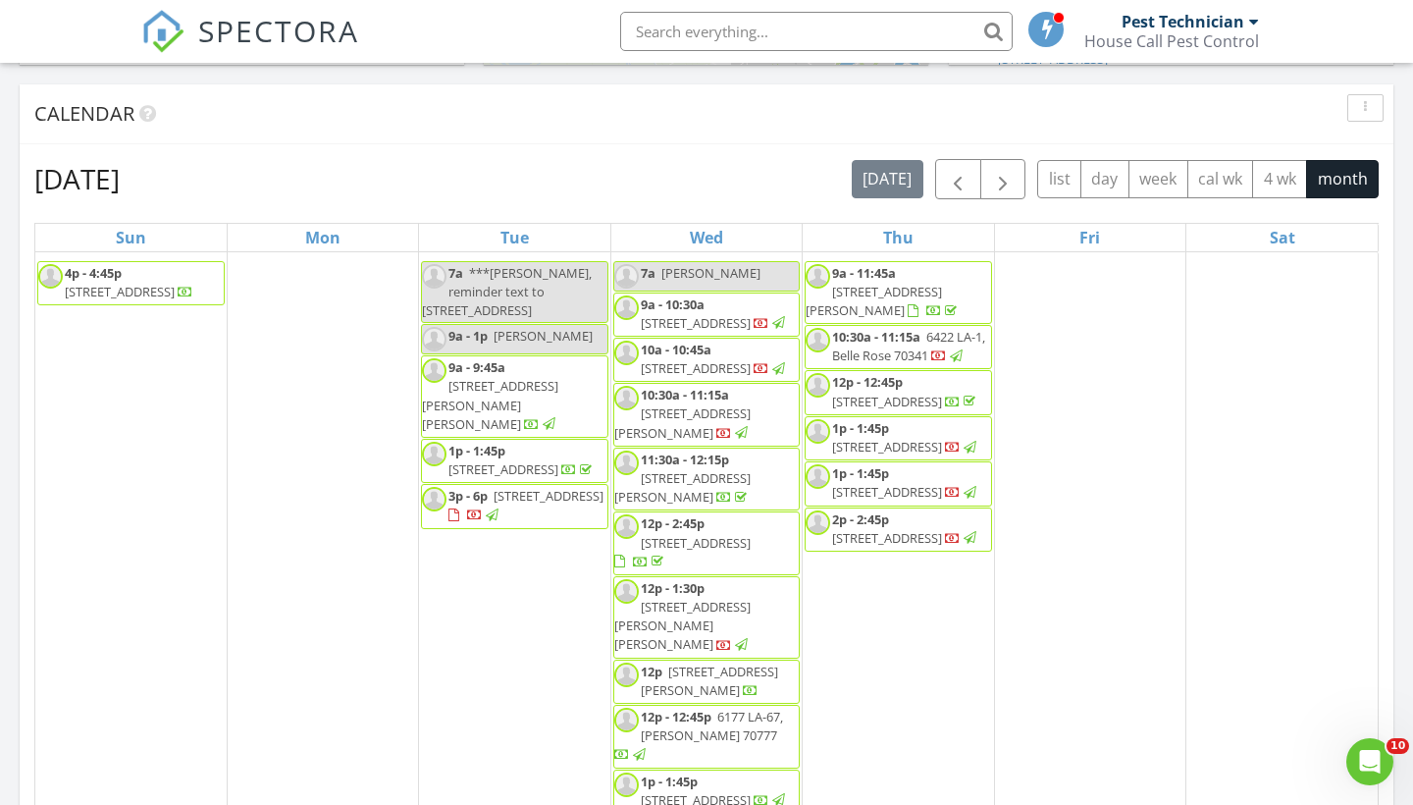
scroll to position [412, 0]
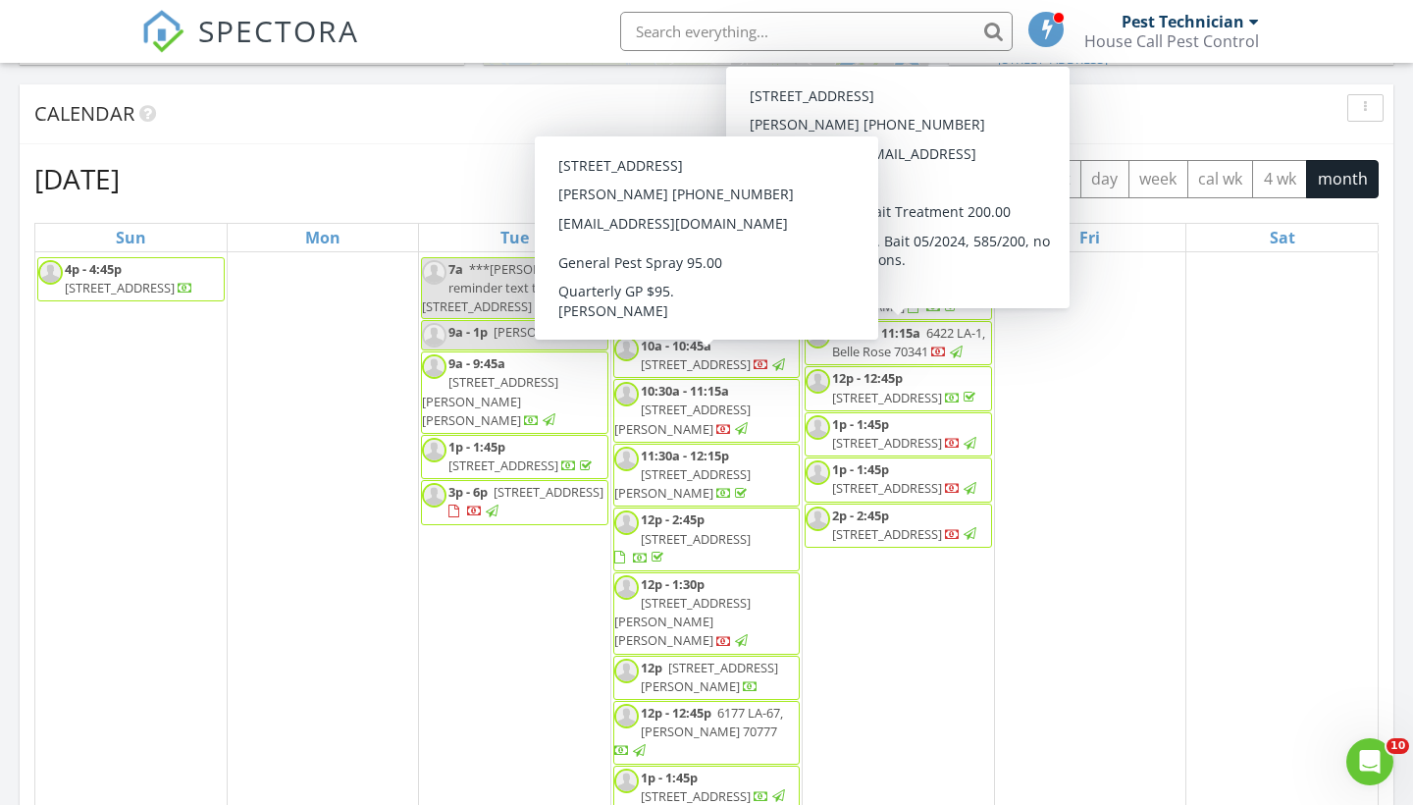
click at [745, 370] on span "[STREET_ADDRESS]" at bounding box center [696, 364] width 110 height 18
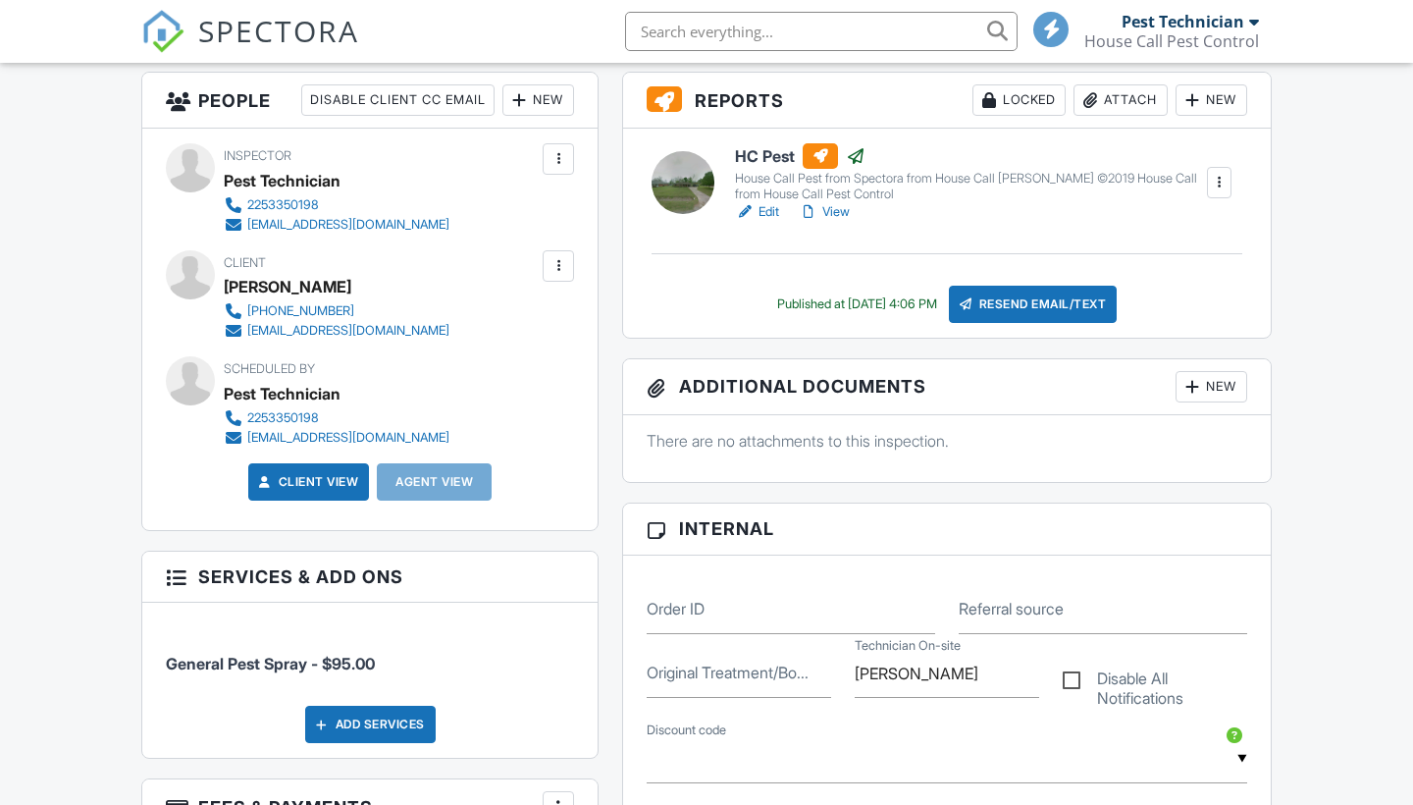
scroll to position [503, 0]
click at [1005, 308] on div "Resend Email/Text" at bounding box center [1033, 304] width 169 height 37
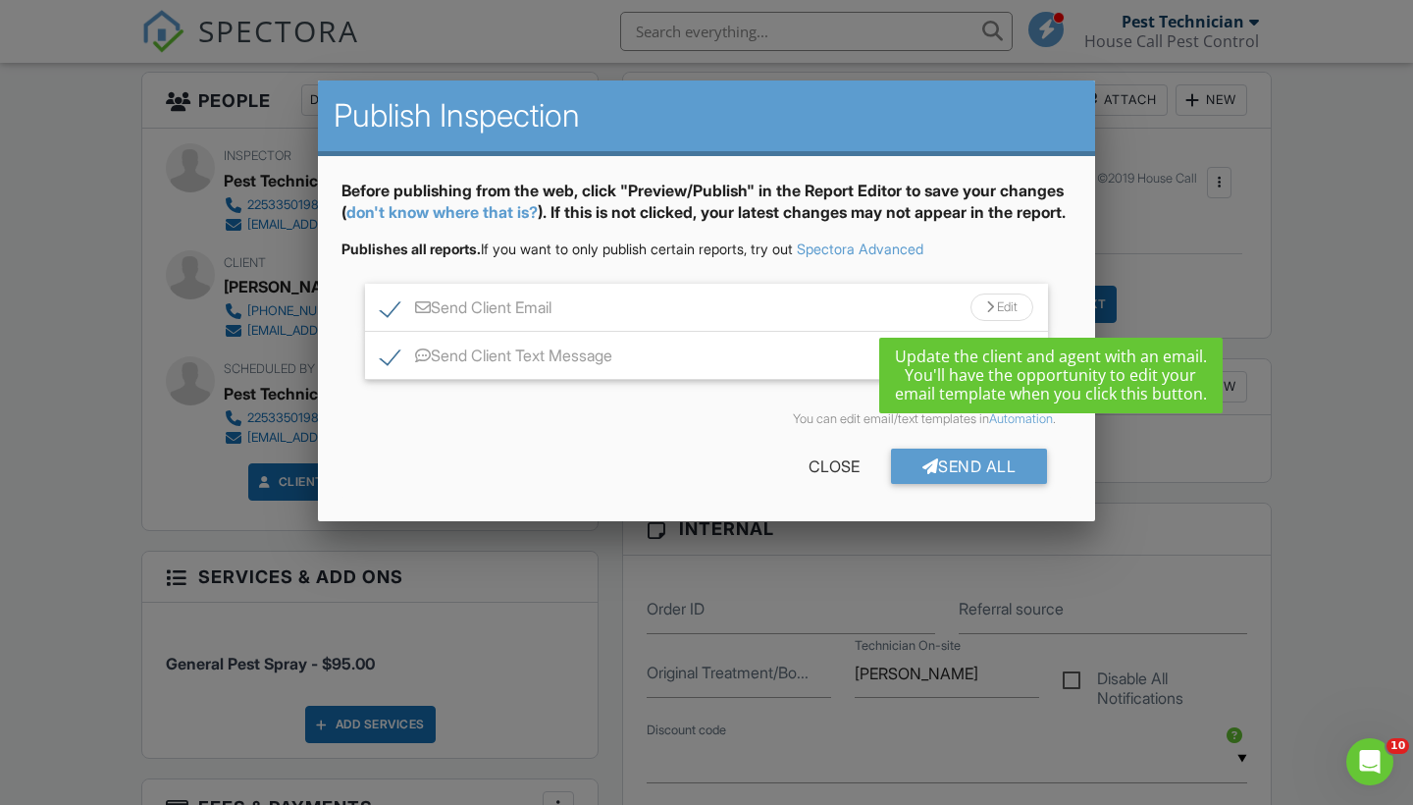
scroll to position [0, 0]
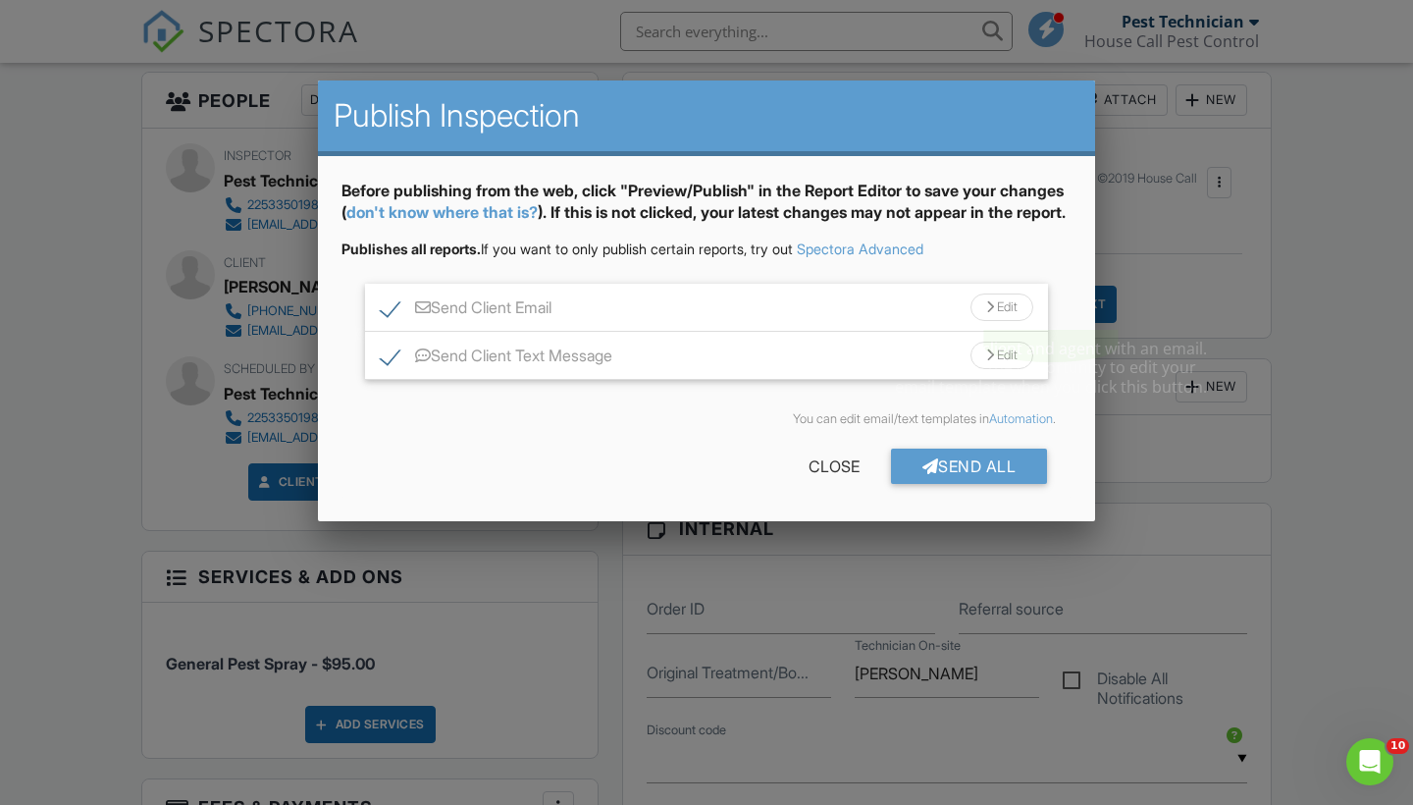
click at [993, 320] on div "Edit" at bounding box center [1002, 306] width 63 height 27
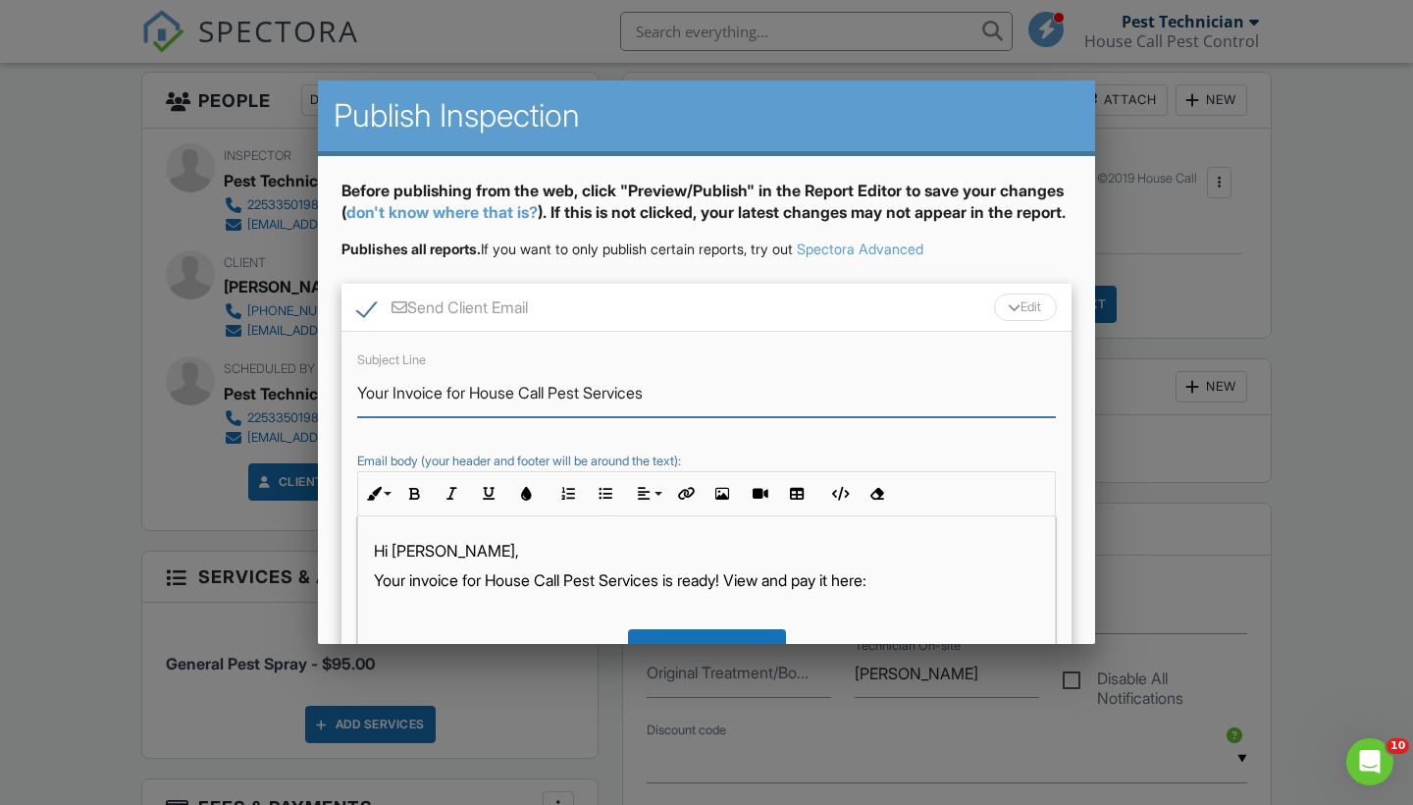
click at [357, 409] on input "Your Invoice for House Call Pest Services" at bounding box center [706, 393] width 699 height 48
type input "Overdue-Your Invoice for House Call Pest Services"
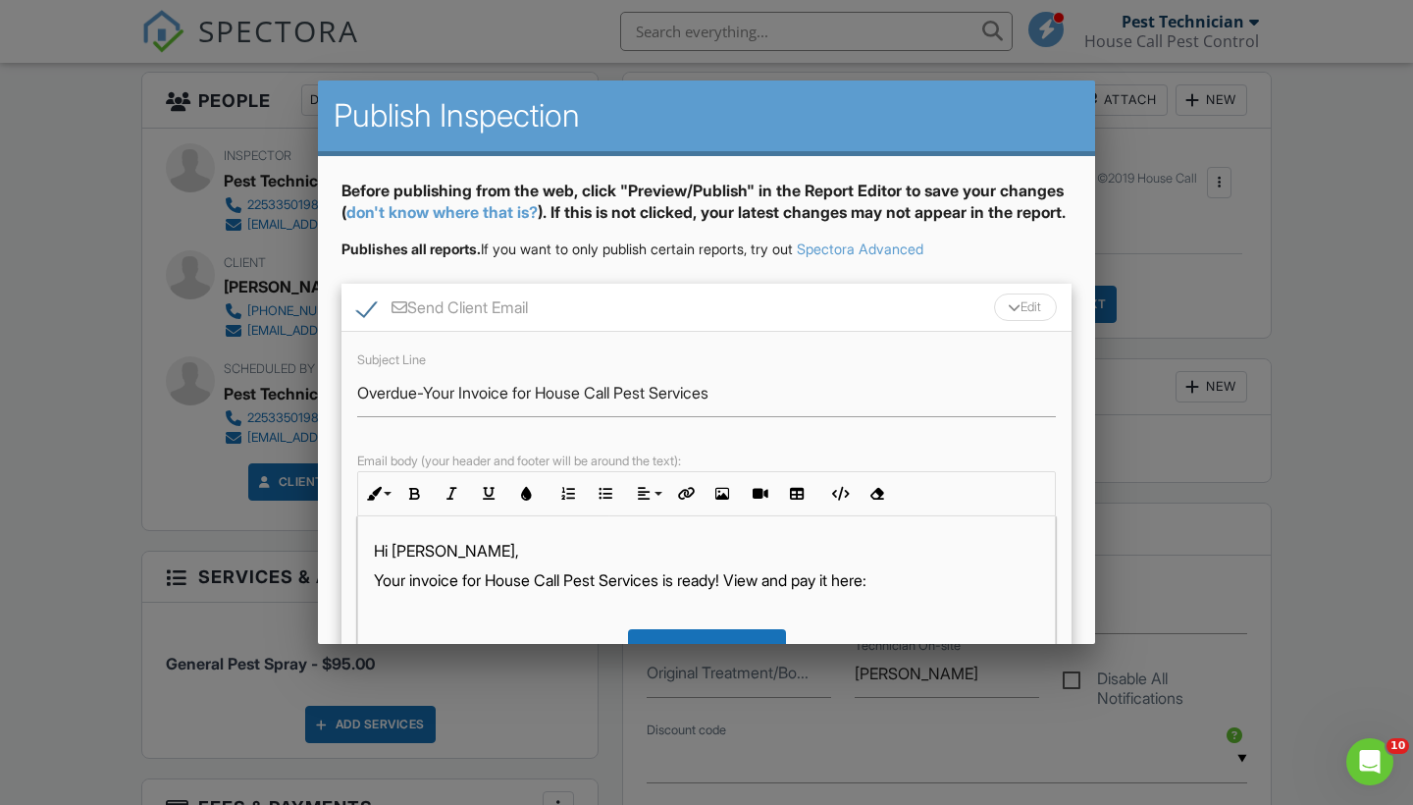
click at [1028, 314] on div "Edit" at bounding box center [1025, 306] width 63 height 27
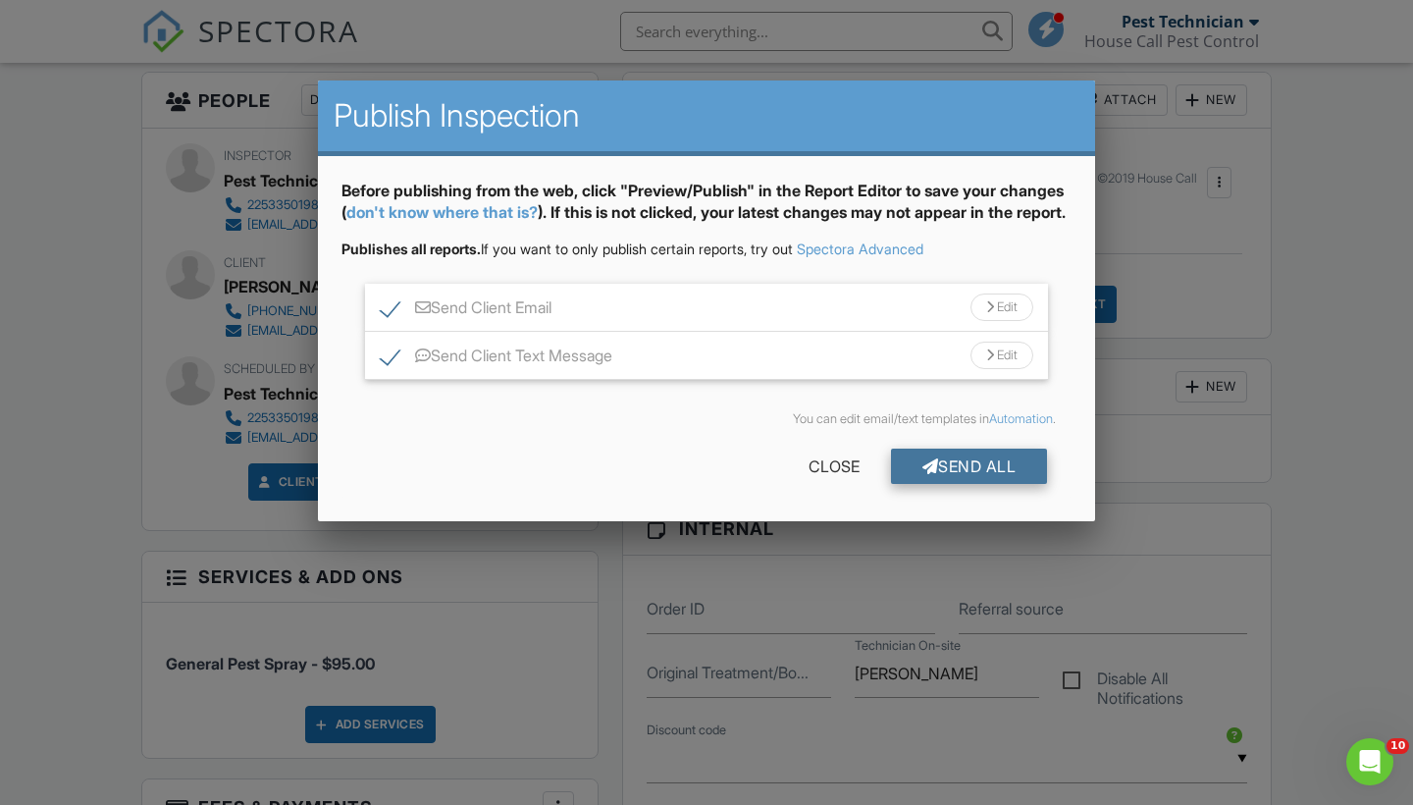
click at [1004, 479] on div "Send All" at bounding box center [969, 465] width 157 height 35
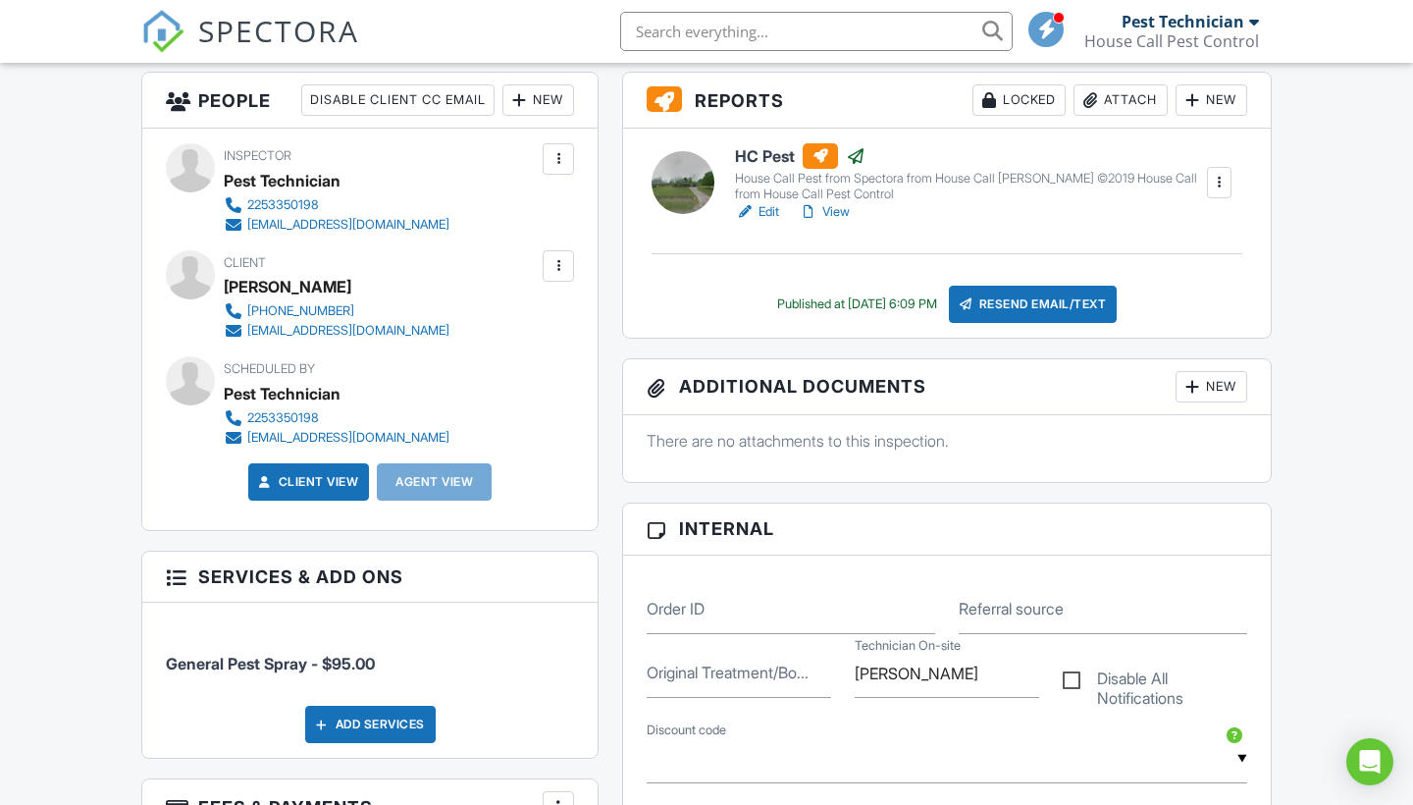
scroll to position [-18, 0]
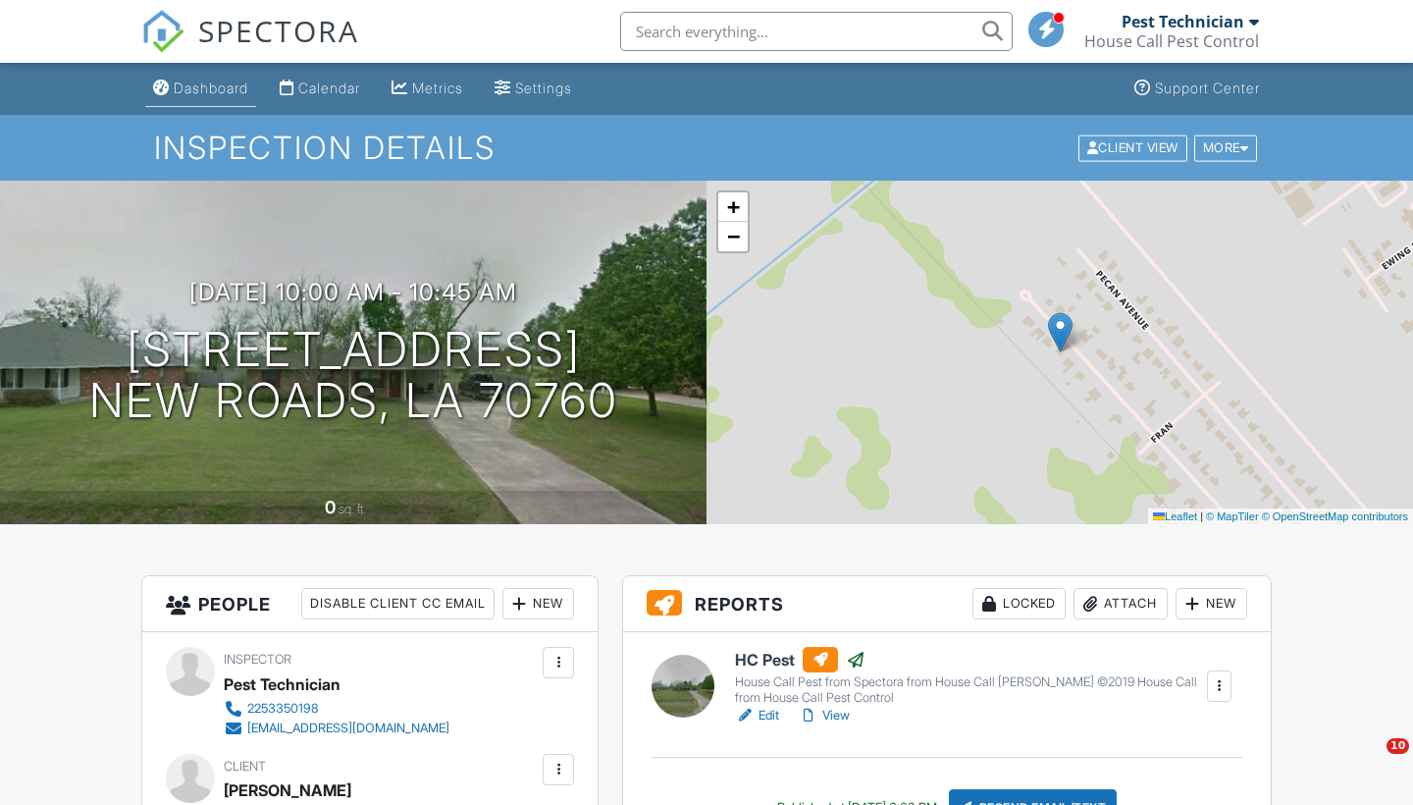
click at [206, 92] on div "Dashboard" at bounding box center [211, 87] width 75 height 17
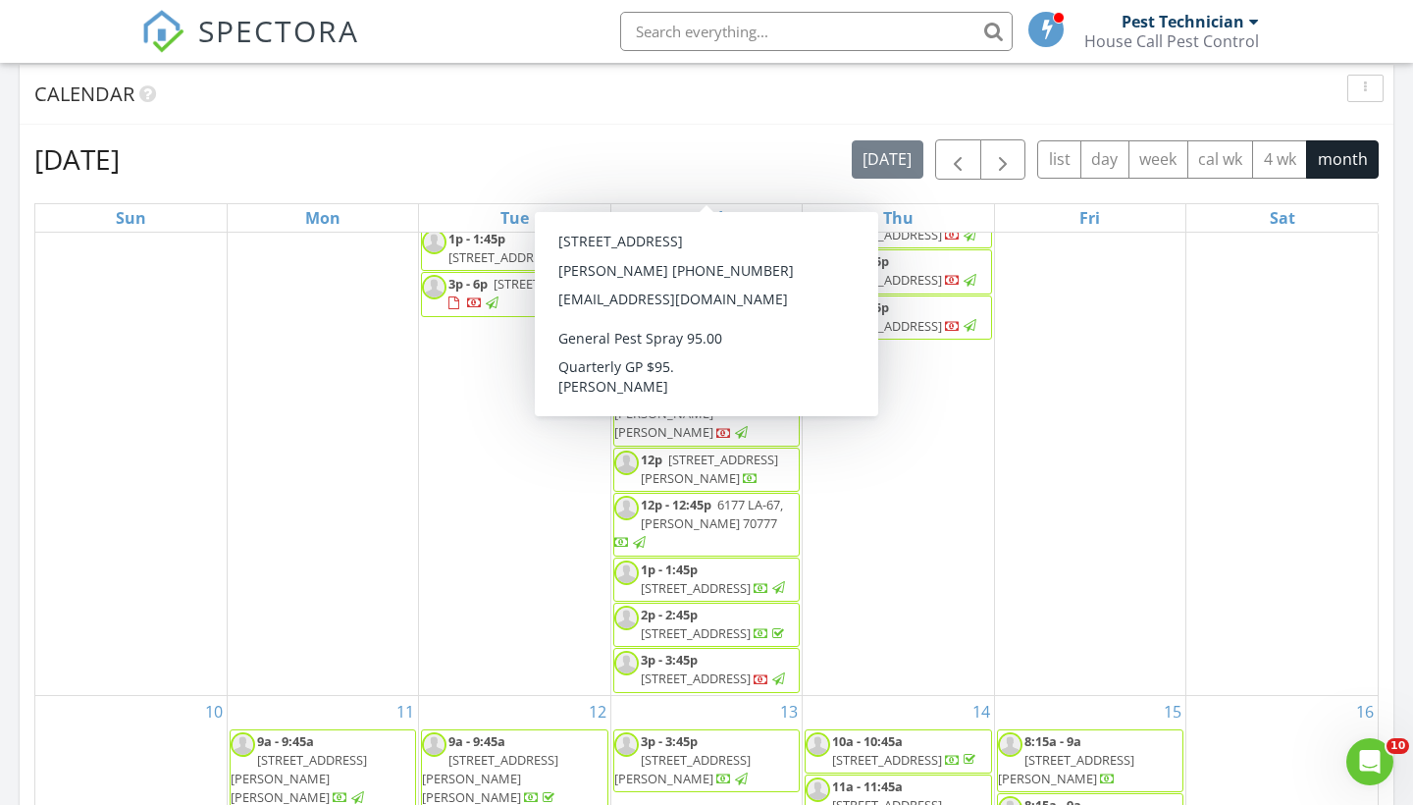
scroll to position [603, 0]
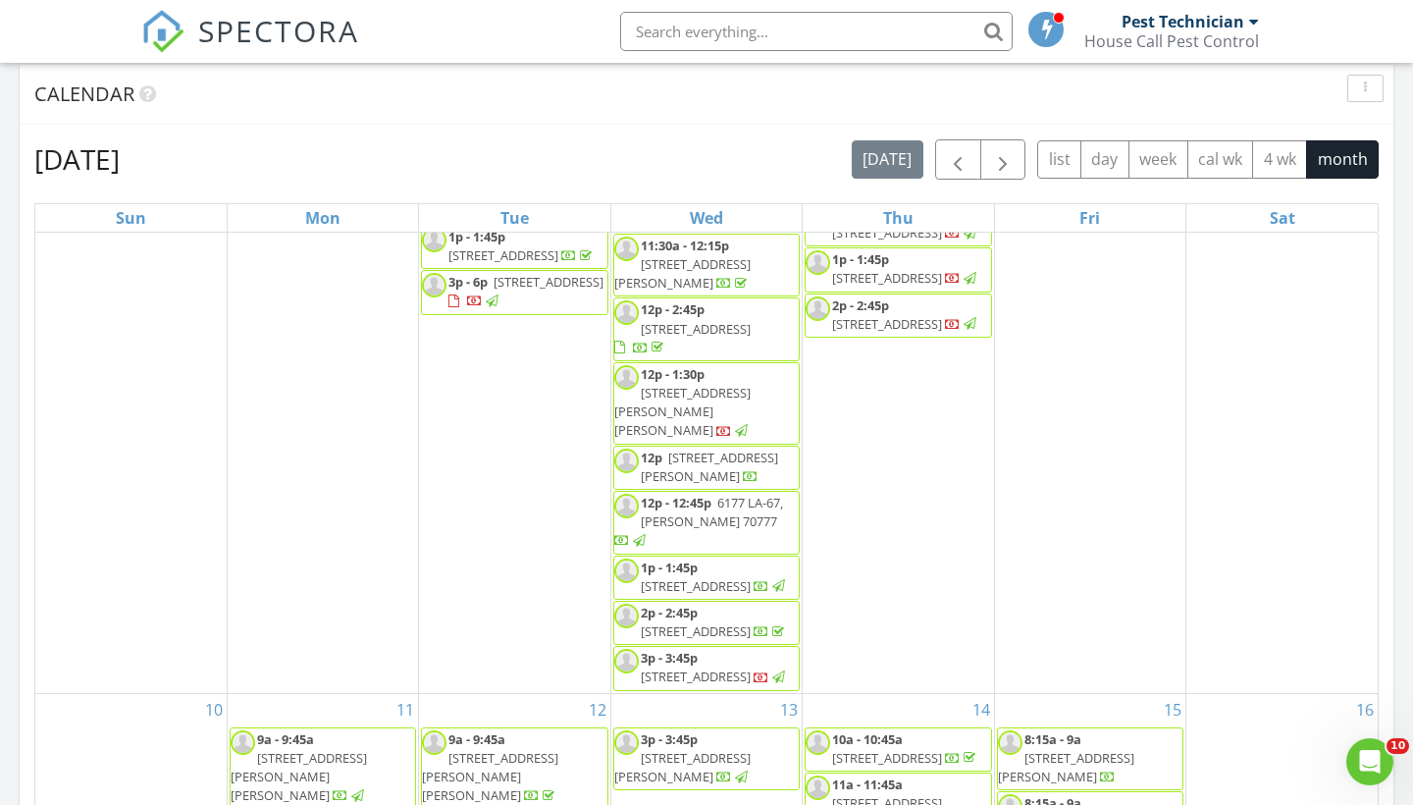
click at [693, 668] on span "[STREET_ADDRESS]" at bounding box center [696, 676] width 110 height 18
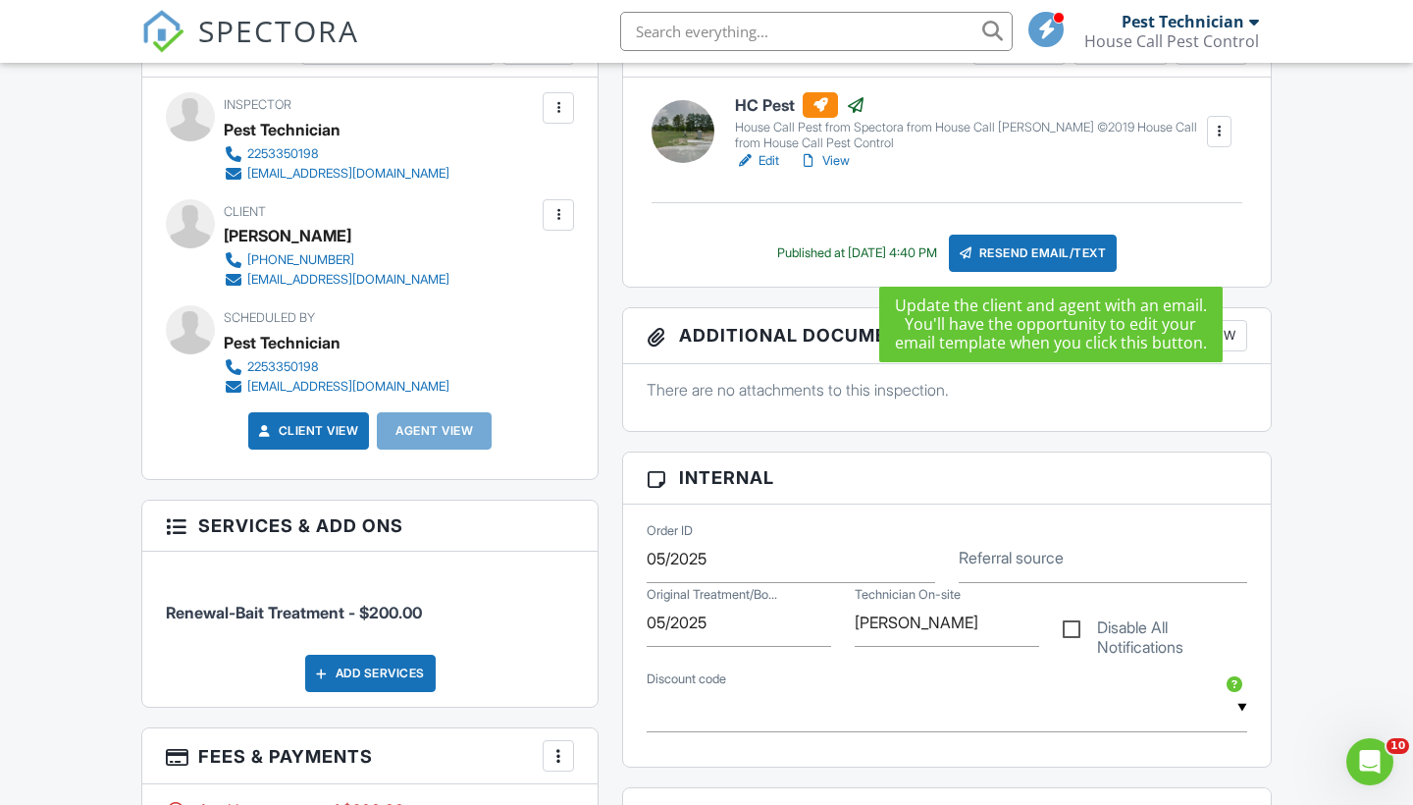
click at [1049, 255] on div "Resend Email/Text" at bounding box center [1033, 253] width 169 height 37
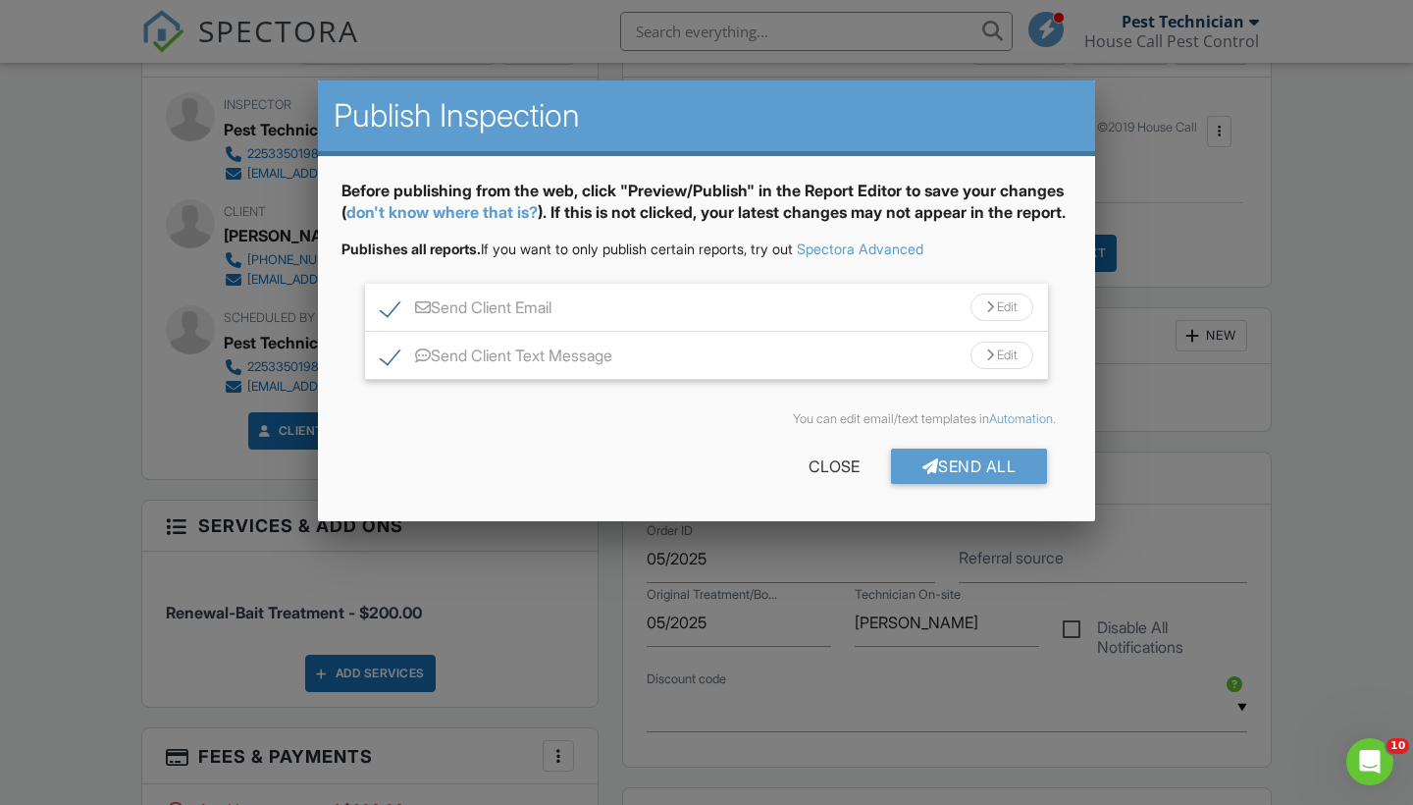
click at [999, 321] on div "Edit" at bounding box center [1002, 306] width 63 height 27
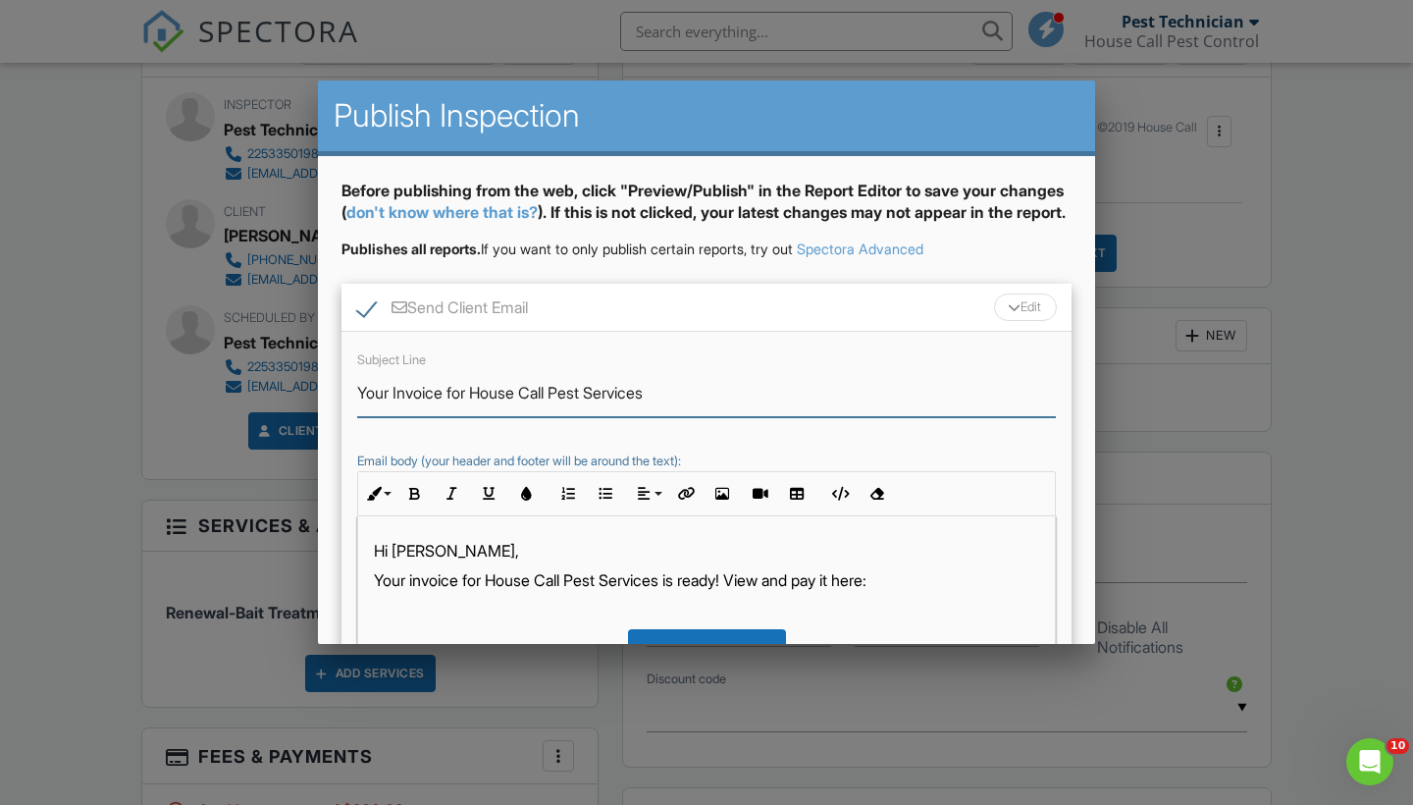
click at [359, 409] on input "Your Invoice for House Call Pest Services" at bounding box center [706, 393] width 699 height 48
type input "Overdue-Your Invoice for House Call Pest Services"
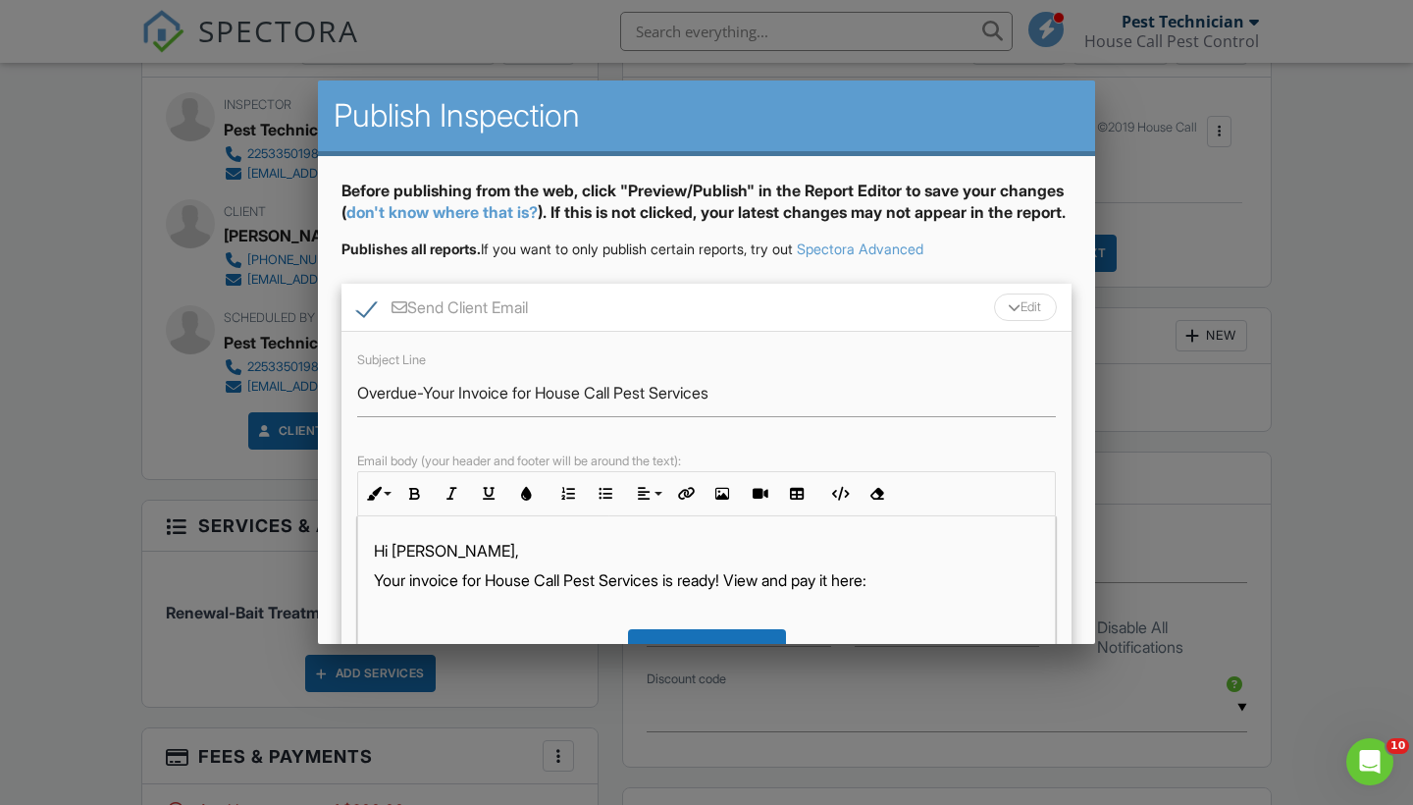
click at [1034, 316] on div "Edit" at bounding box center [1025, 306] width 63 height 27
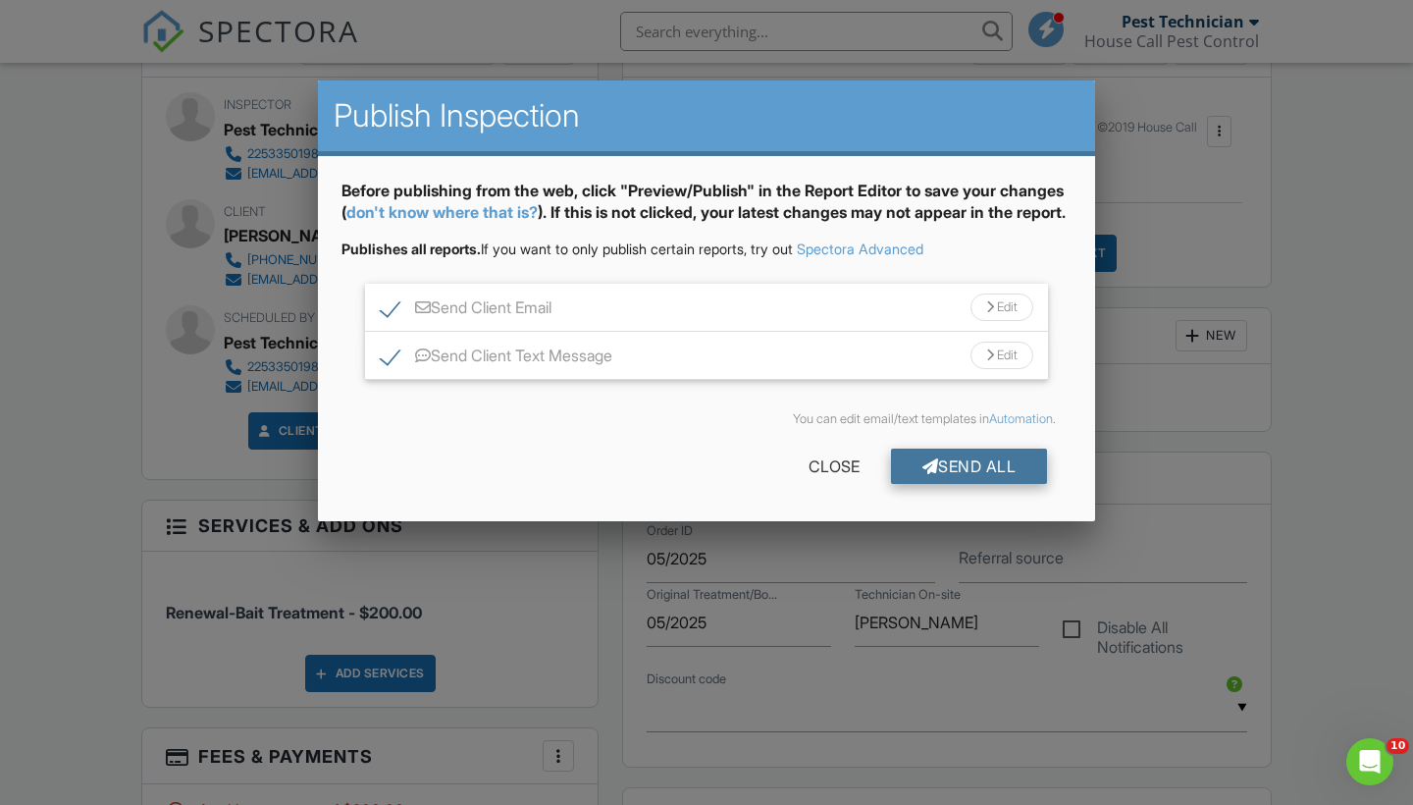
click at [986, 472] on div "Send All" at bounding box center [969, 465] width 157 height 35
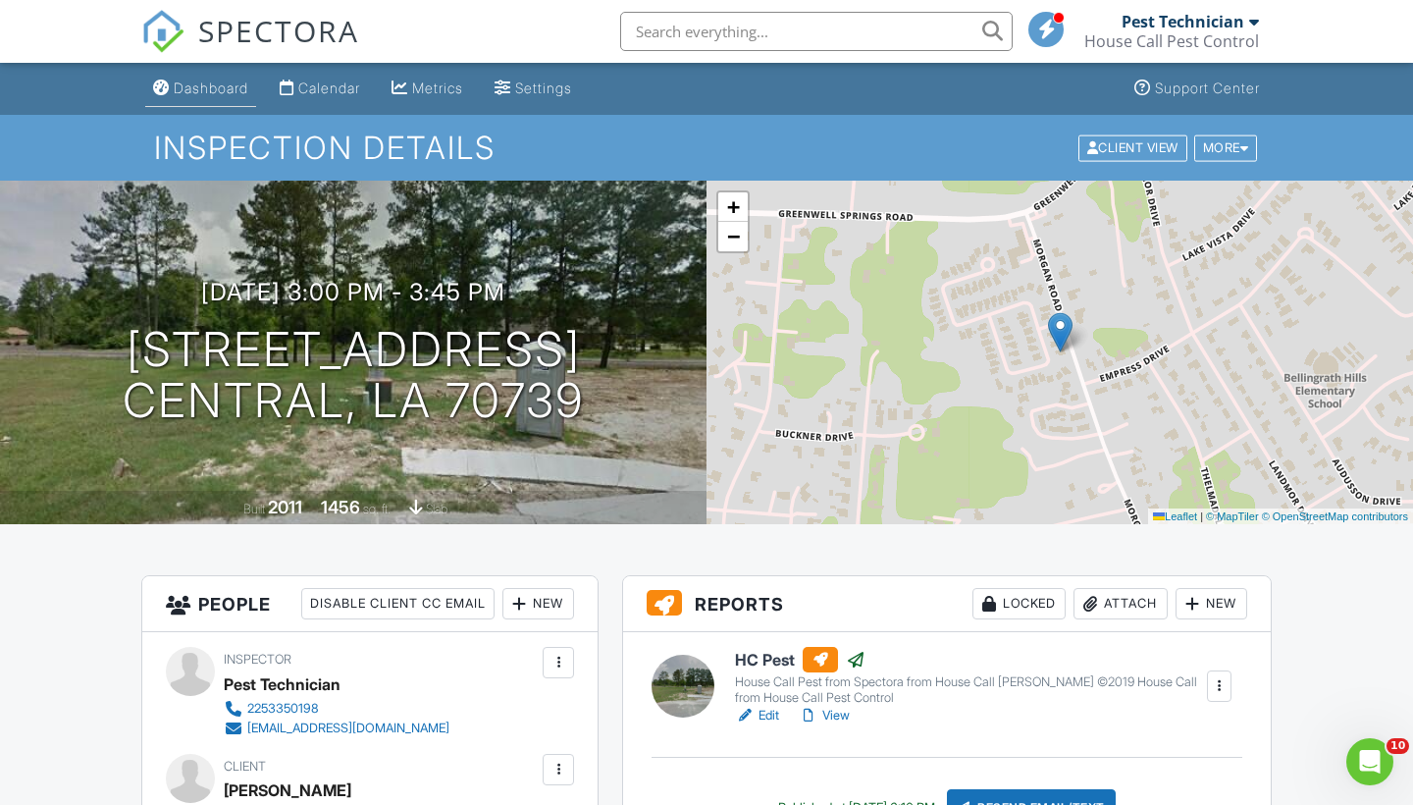
click at [195, 79] on div "Dashboard" at bounding box center [211, 87] width 75 height 17
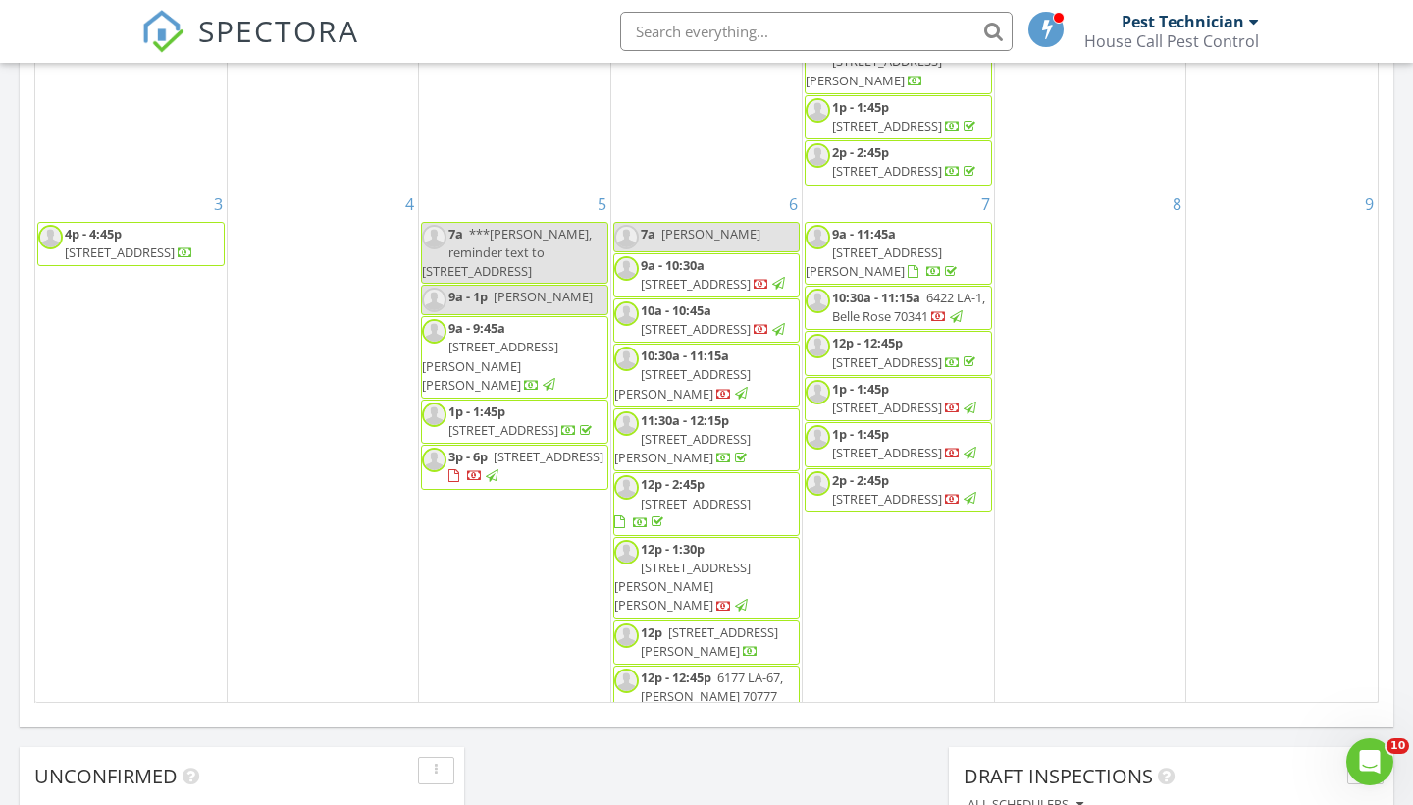
scroll to position [128, 0]
click at [932, 299] on span "6422 LA-1, Belle Rose 70341" at bounding box center [908, 308] width 153 height 36
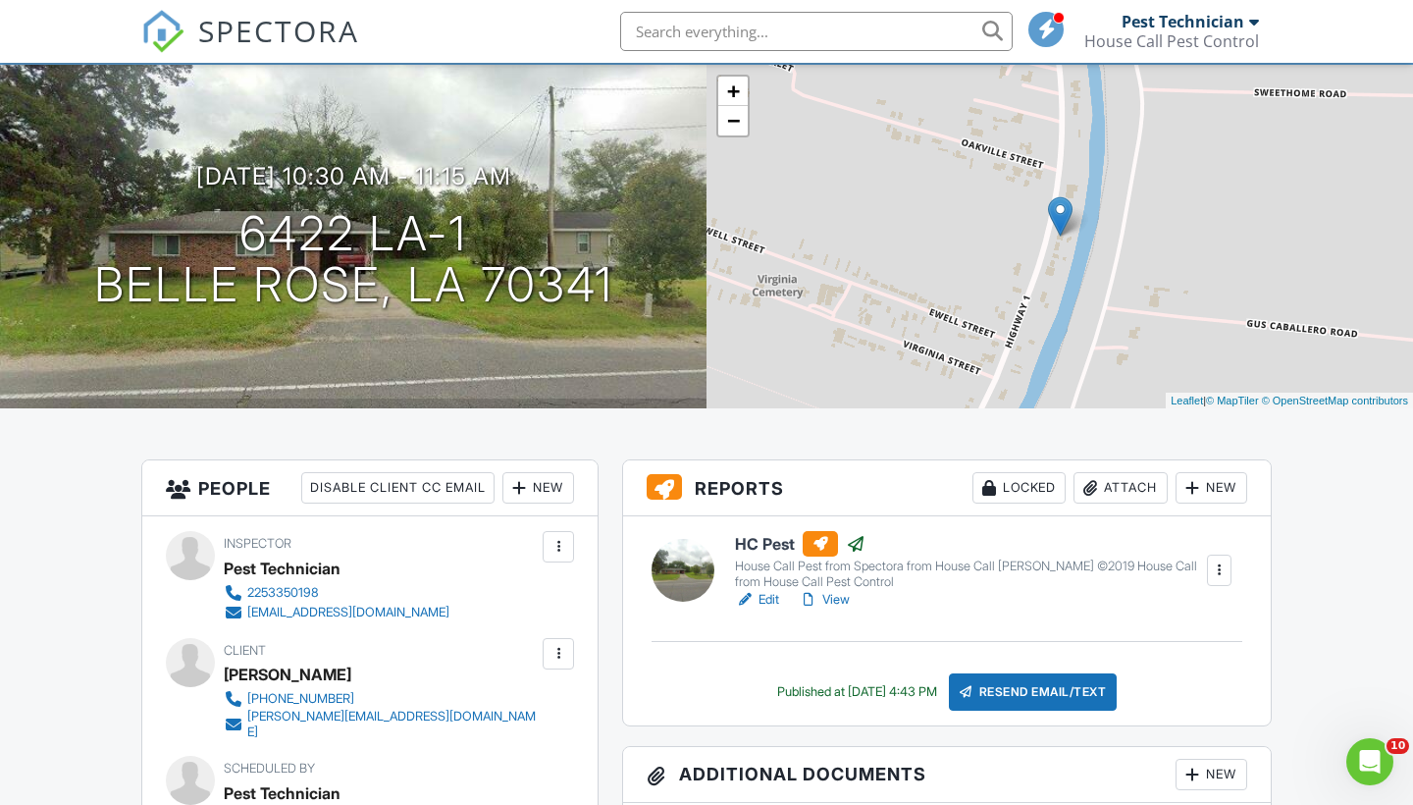
scroll to position [111, 0]
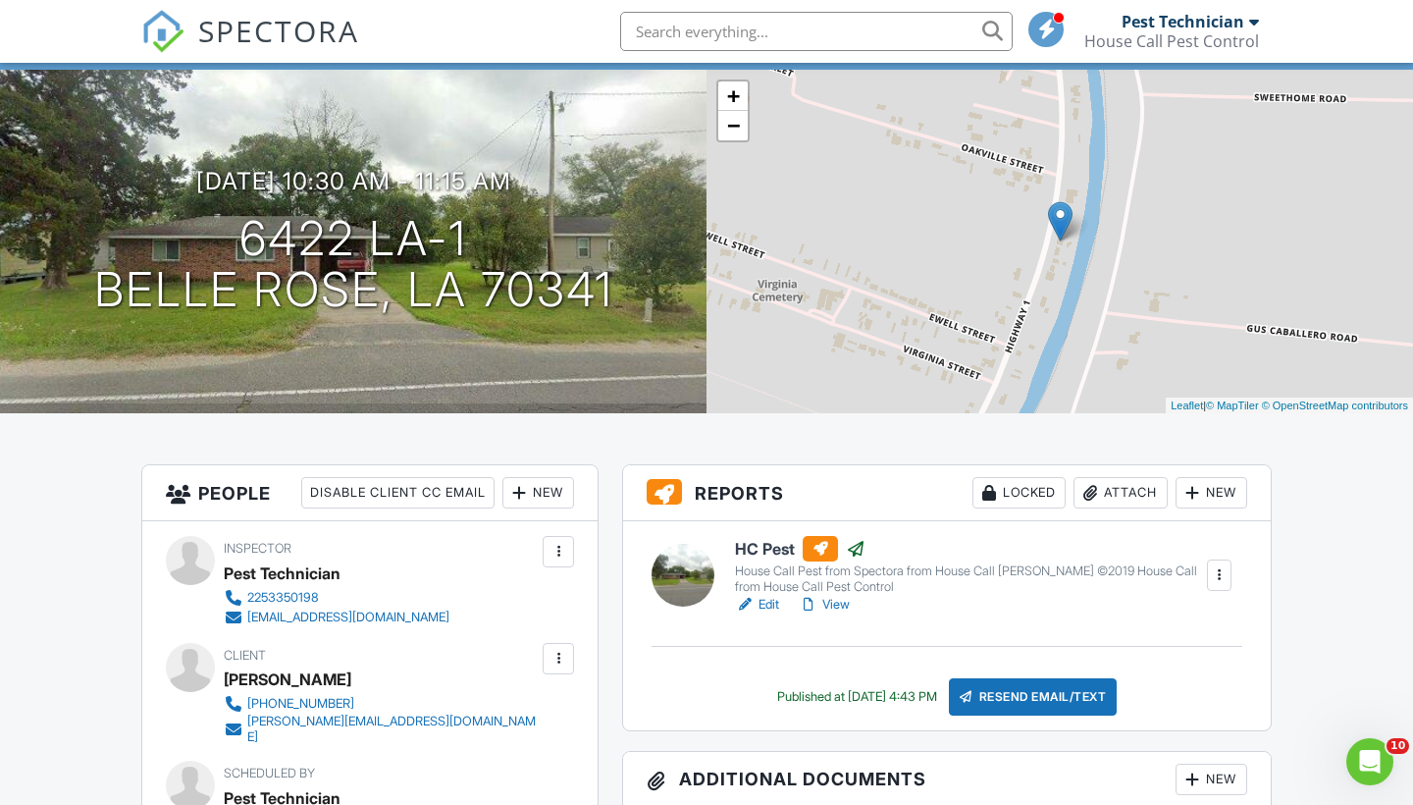
click at [1035, 702] on div "Resend Email/Text" at bounding box center [1033, 696] width 169 height 37
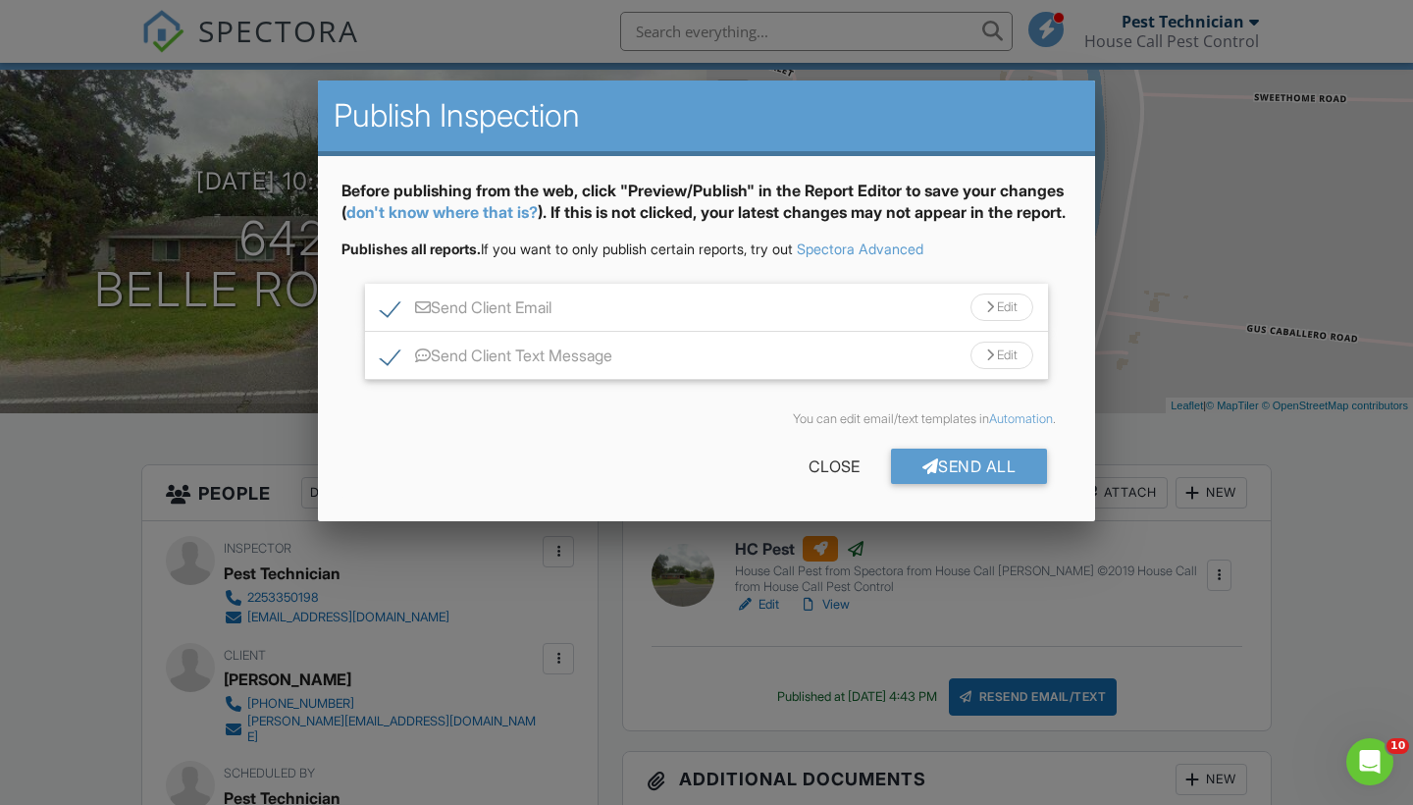
click at [1006, 321] on div "Edit" at bounding box center [1002, 306] width 63 height 27
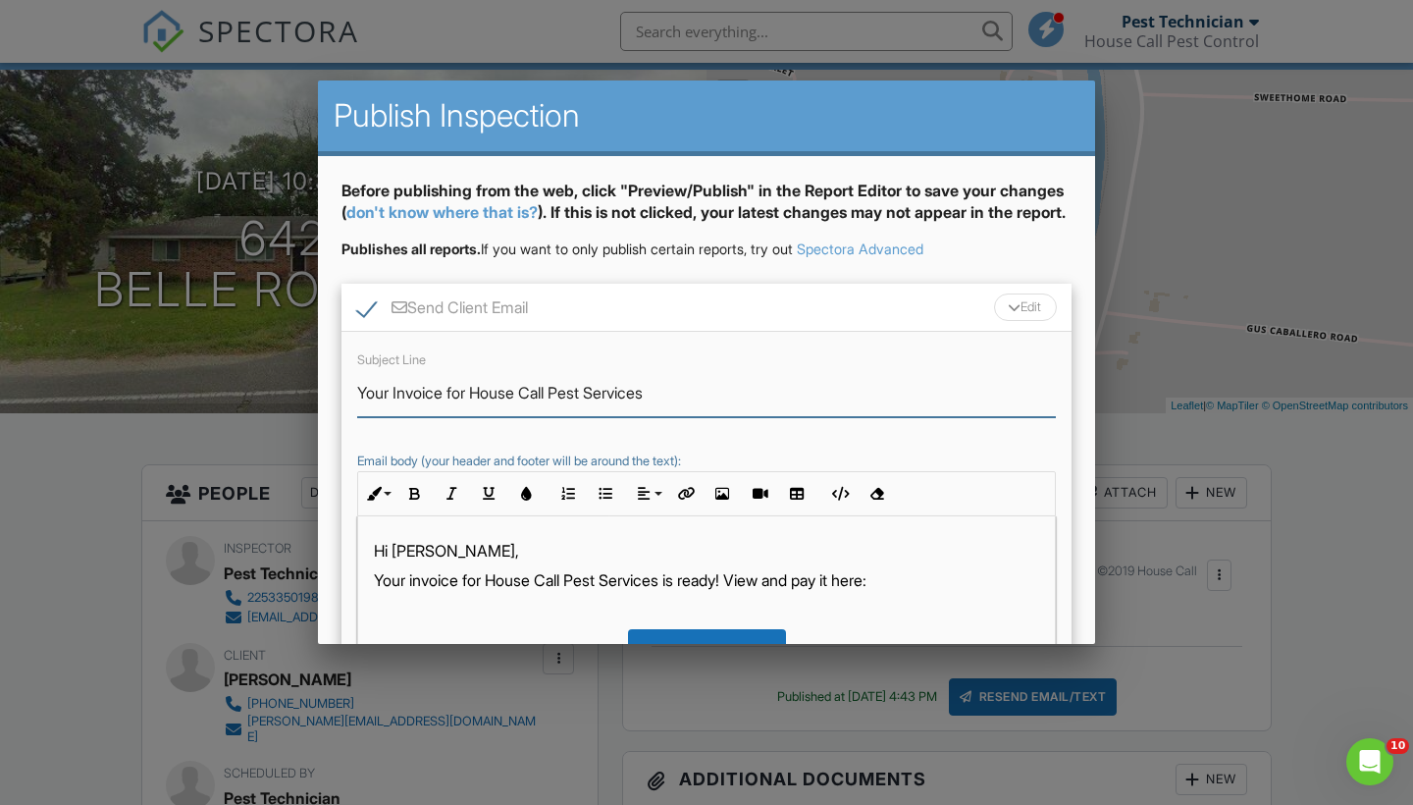
click at [358, 411] on input "Your Invoice for House Call Pest Services" at bounding box center [706, 393] width 699 height 48
type input "Overdue-Your Invoice for House Call Pest Services"
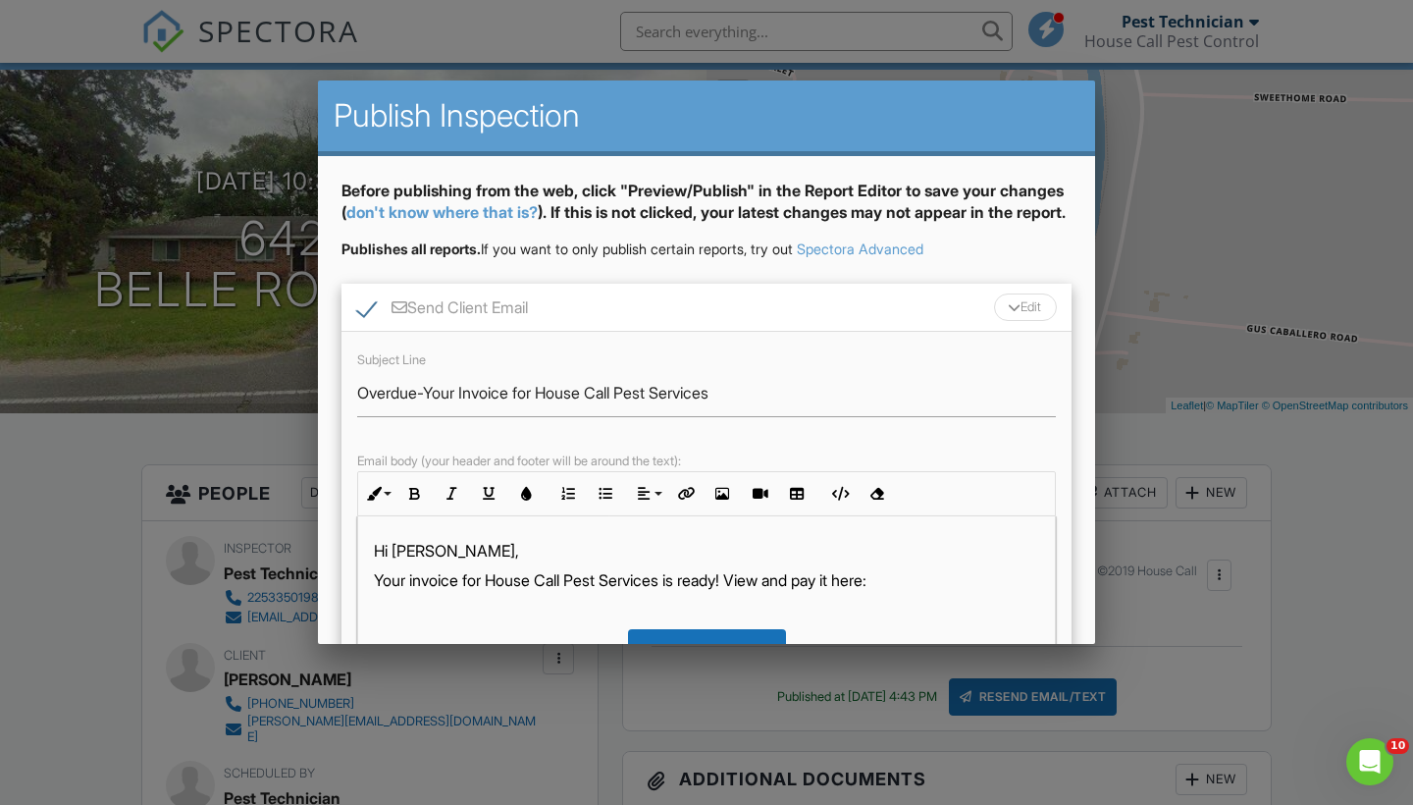
click at [1029, 321] on div "Edit" at bounding box center [1025, 306] width 63 height 27
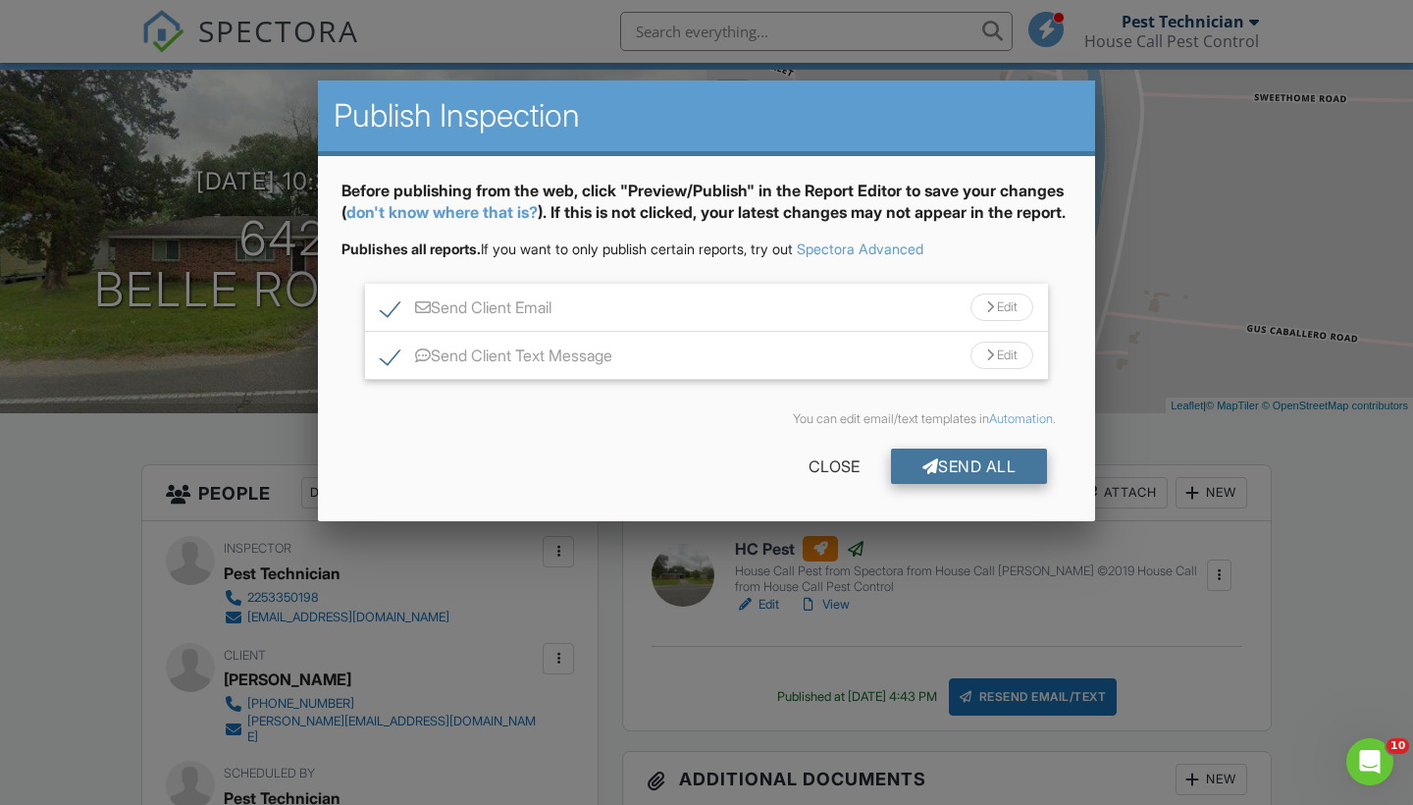
click at [983, 475] on div "Send All" at bounding box center [969, 465] width 157 height 35
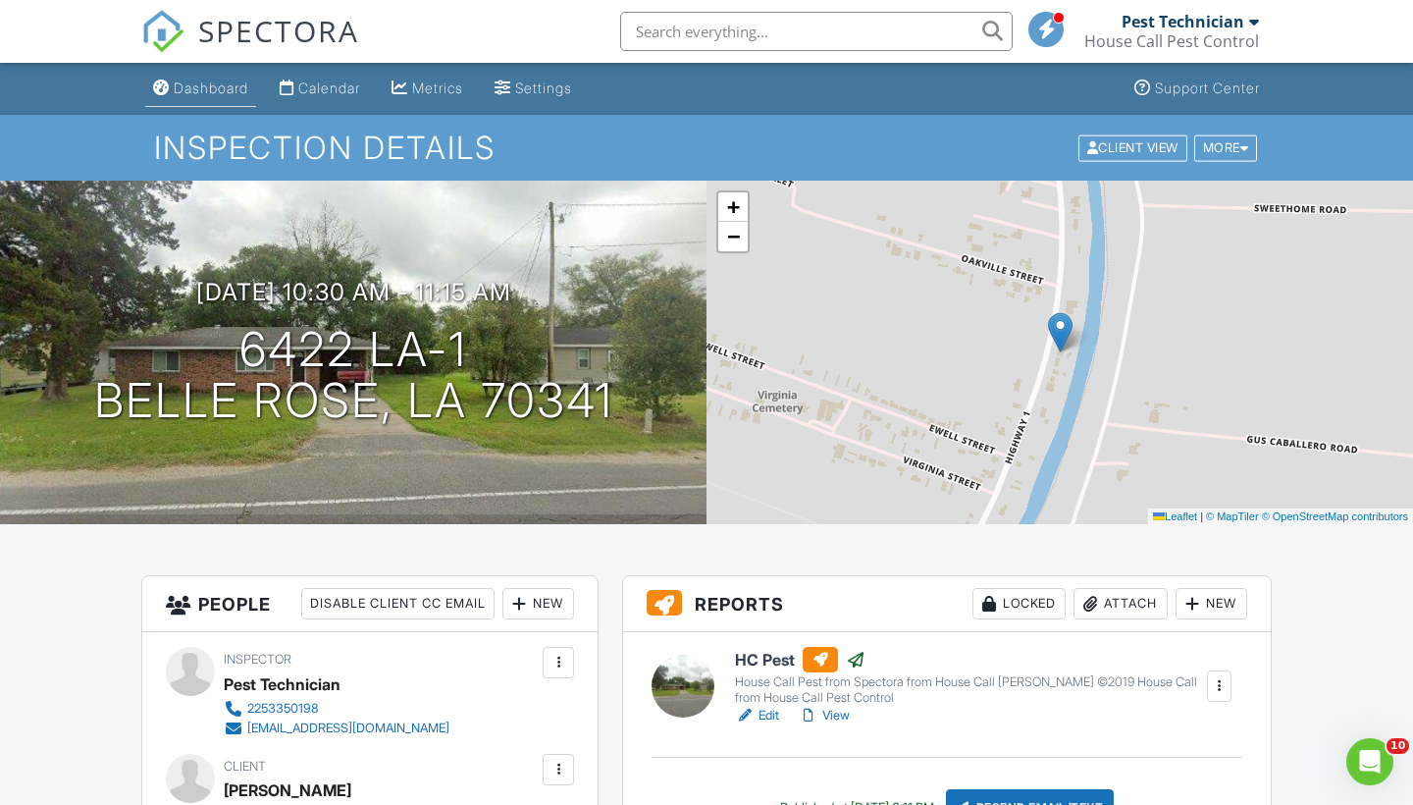
click at [188, 87] on div "Dashboard" at bounding box center [211, 87] width 75 height 17
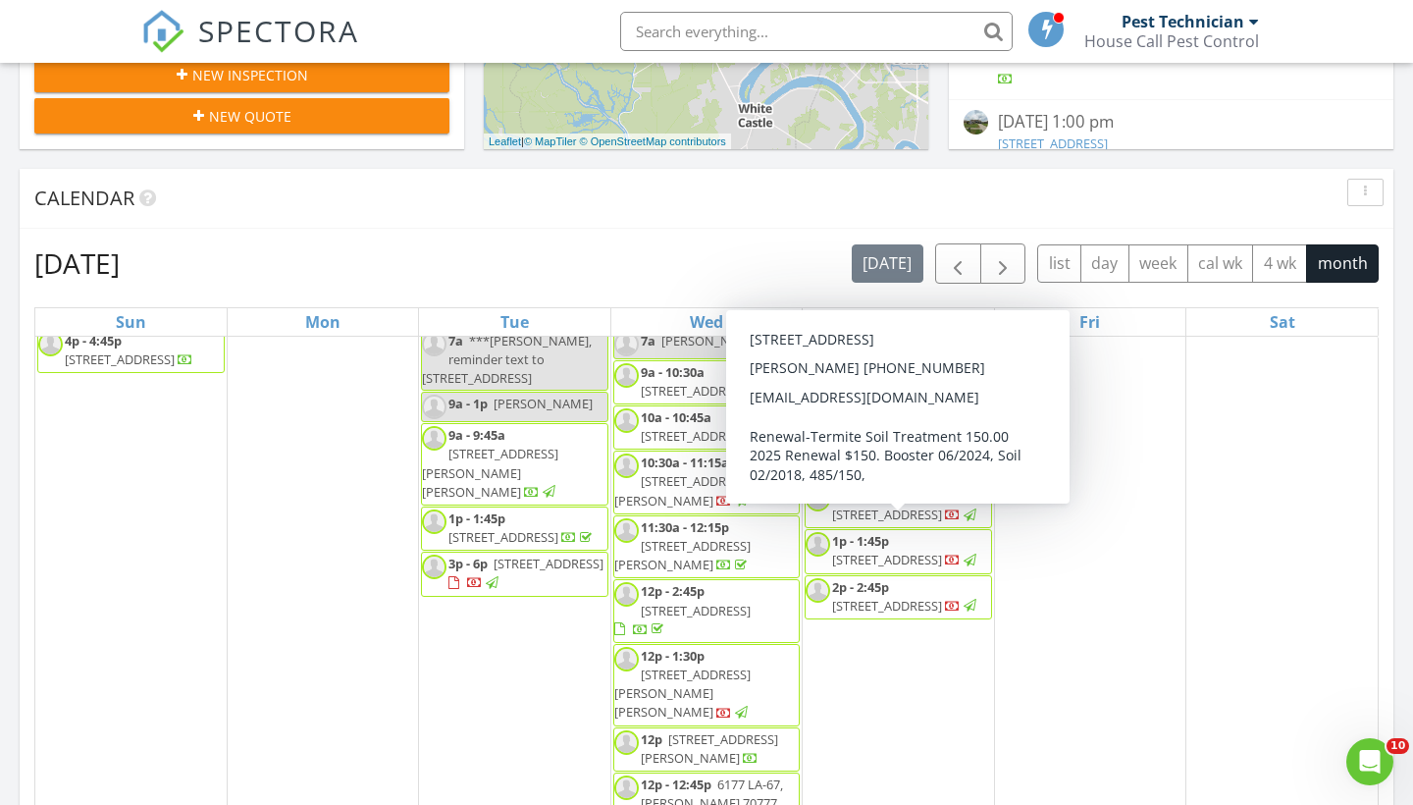
scroll to position [404, 0]
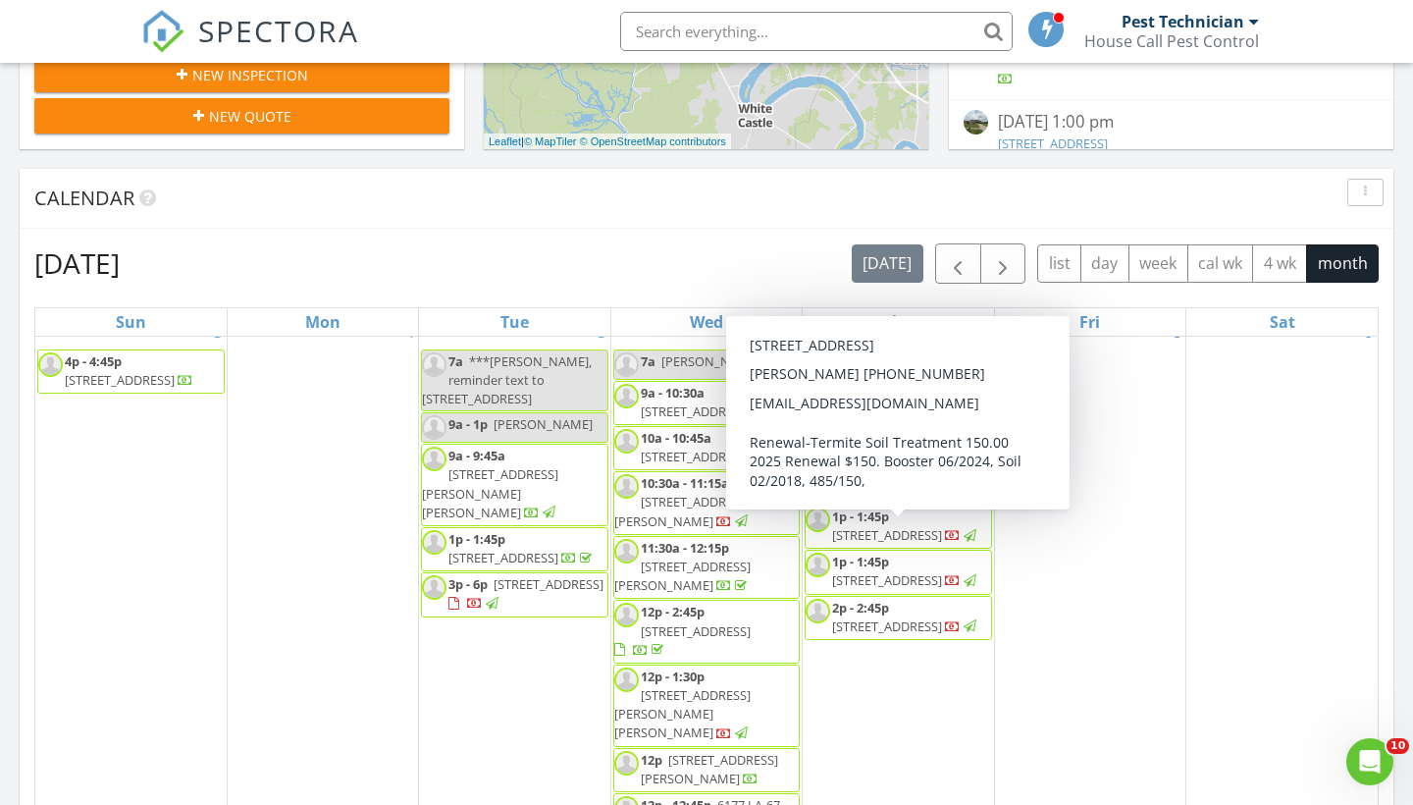
click at [926, 544] on span "18468 Lake Harbor Ln, Prairieville 70769" at bounding box center [887, 535] width 110 height 18
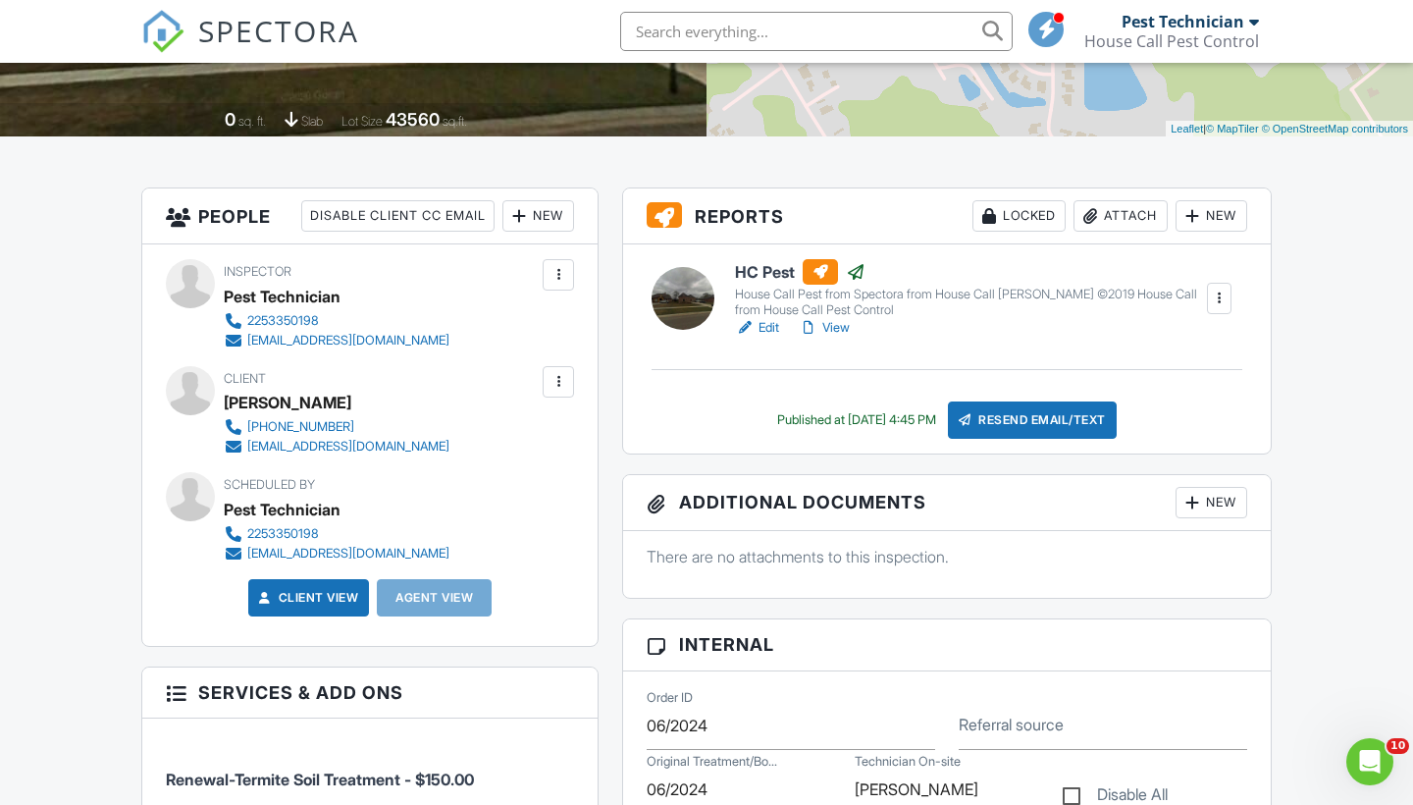
scroll to position [371, 0]
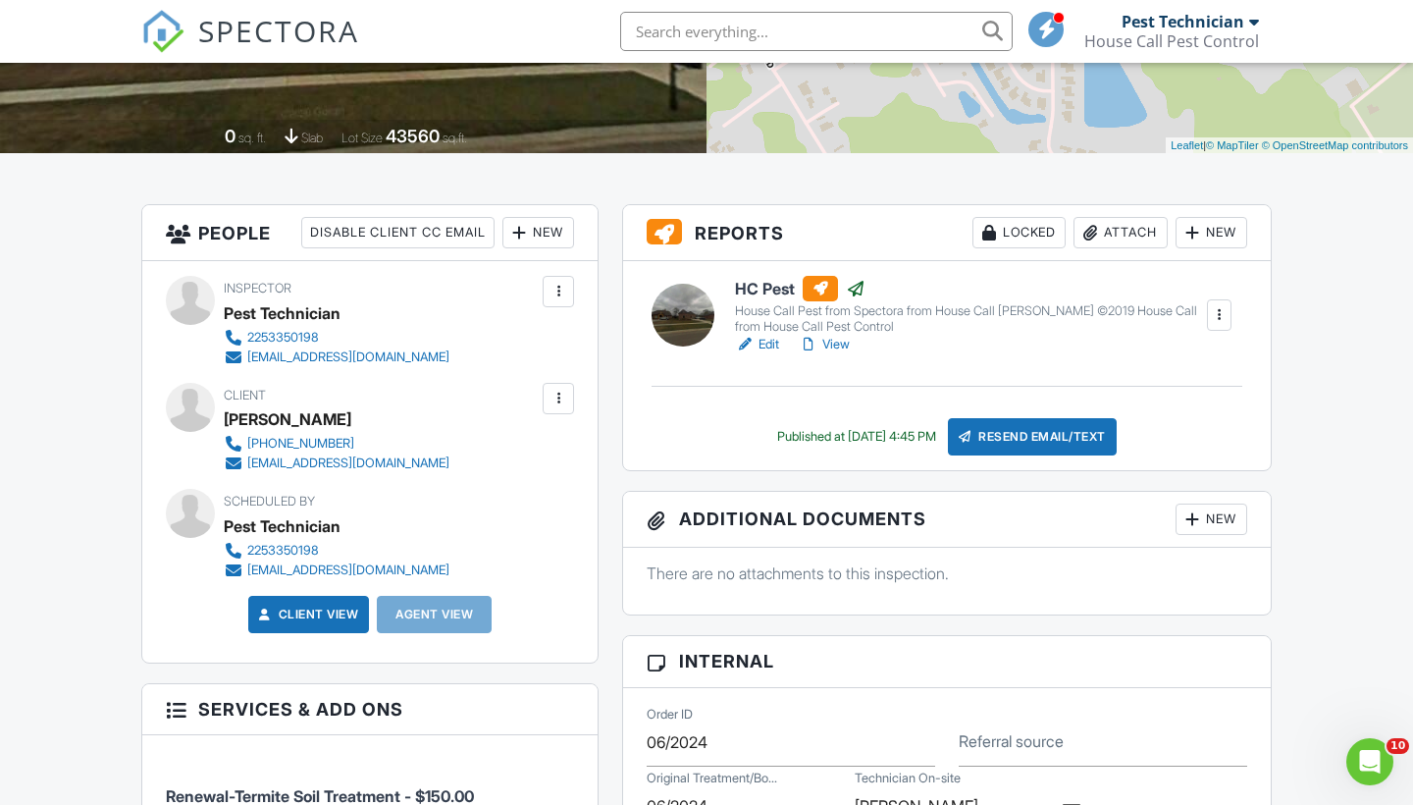
click at [1080, 434] on div "Resend Email/Text" at bounding box center [1032, 436] width 169 height 37
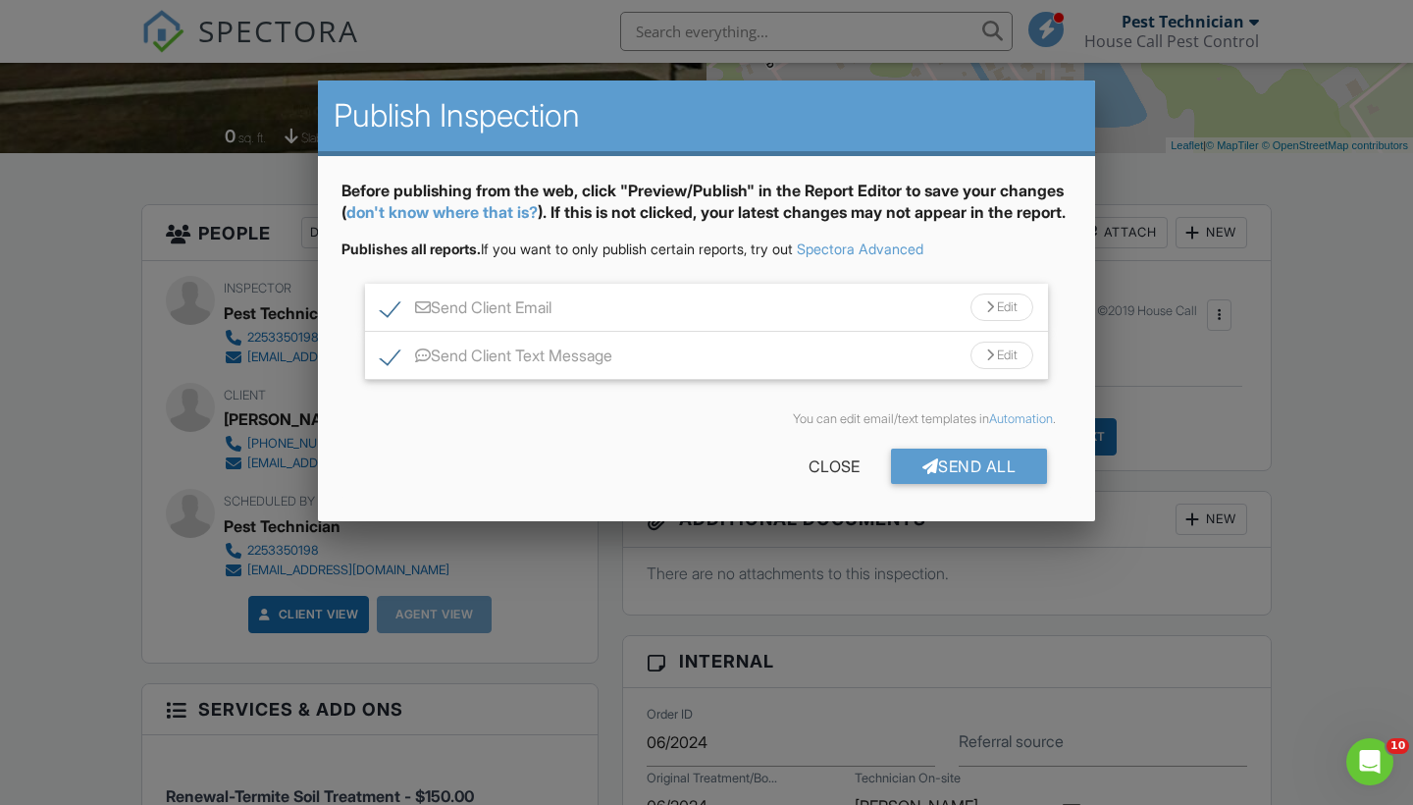
click at [1017, 321] on div "Edit" at bounding box center [1002, 306] width 63 height 27
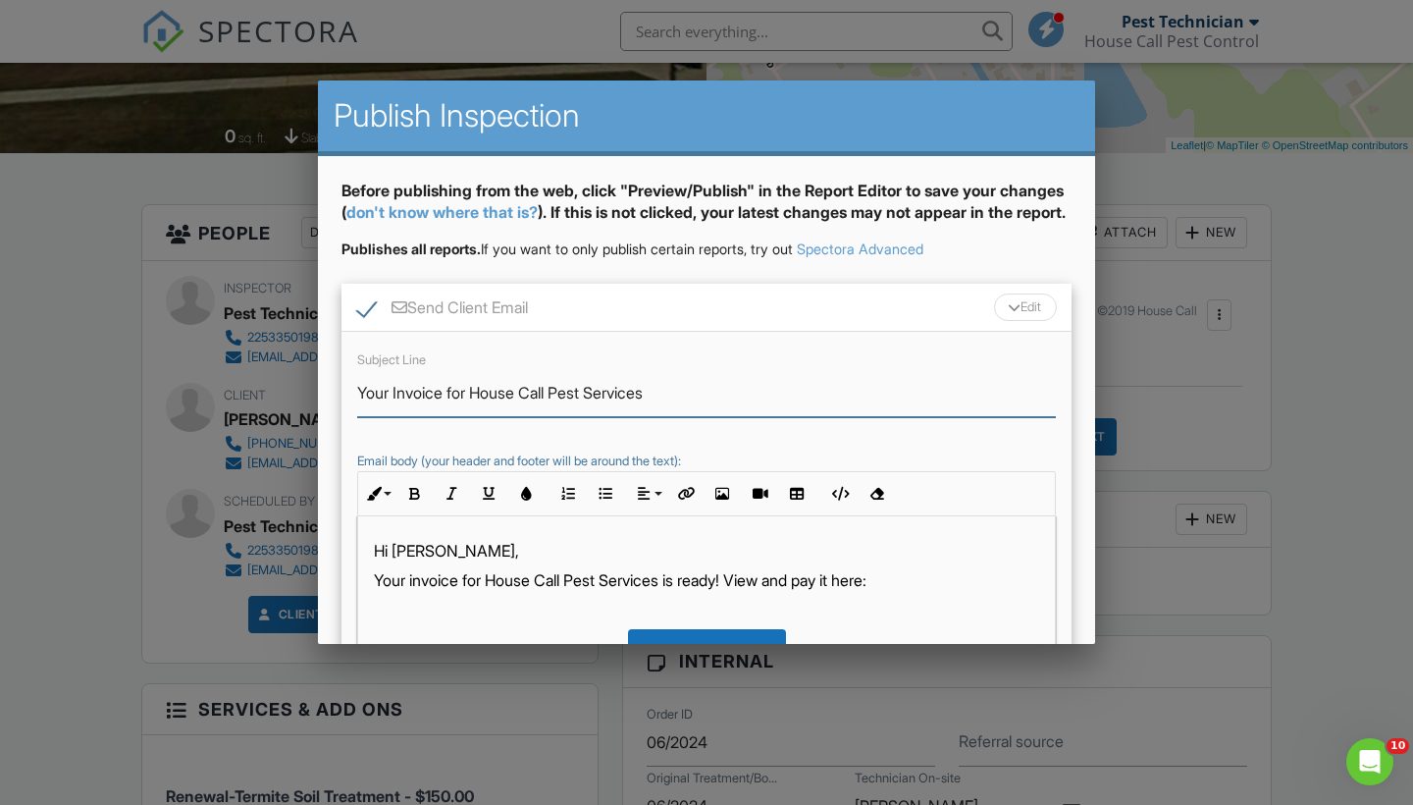
click at [357, 416] on input "Your Invoice for House Call Pest Services" at bounding box center [706, 393] width 699 height 48
type input "Overdue-Your Invoice for House Call Pest Services"
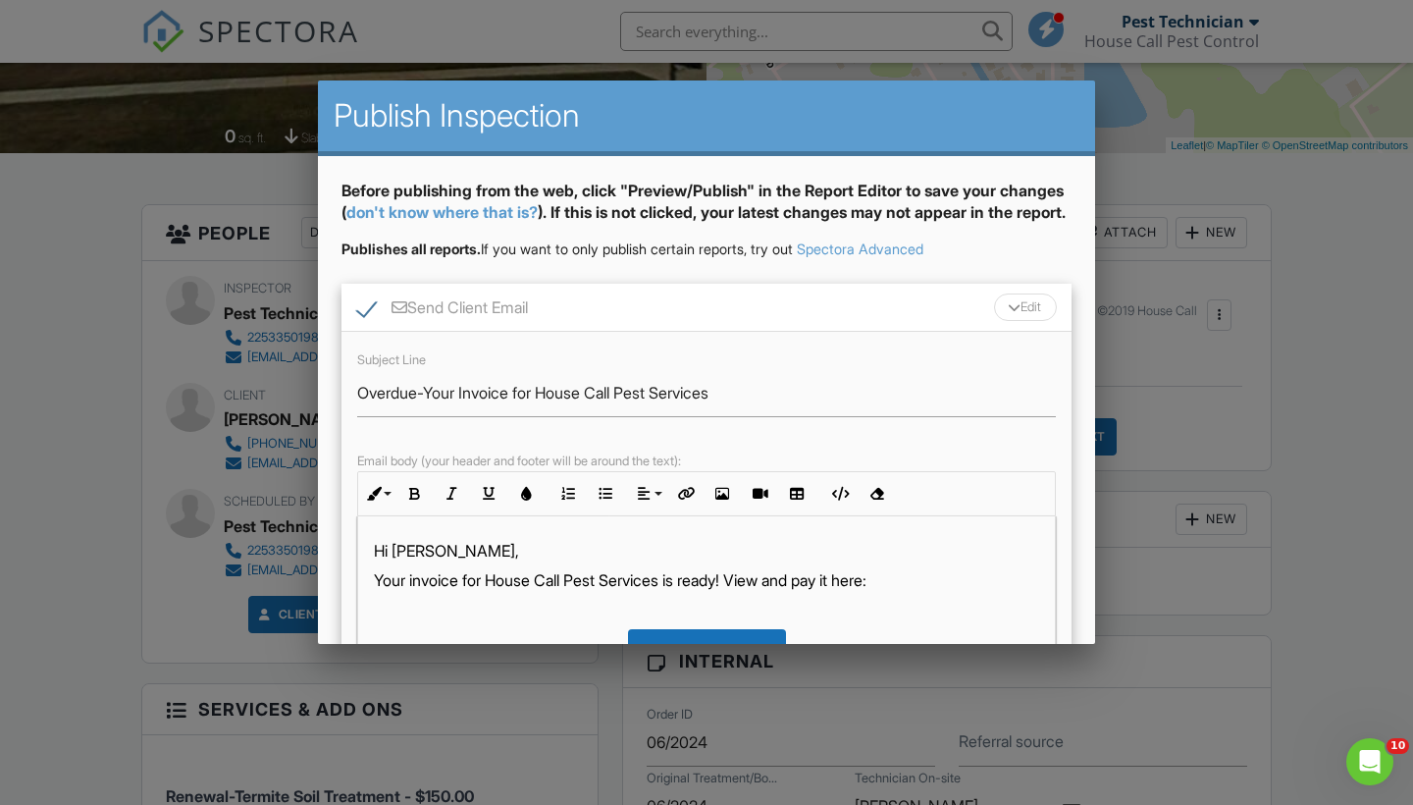
click at [1025, 321] on div "Edit" at bounding box center [1025, 306] width 63 height 27
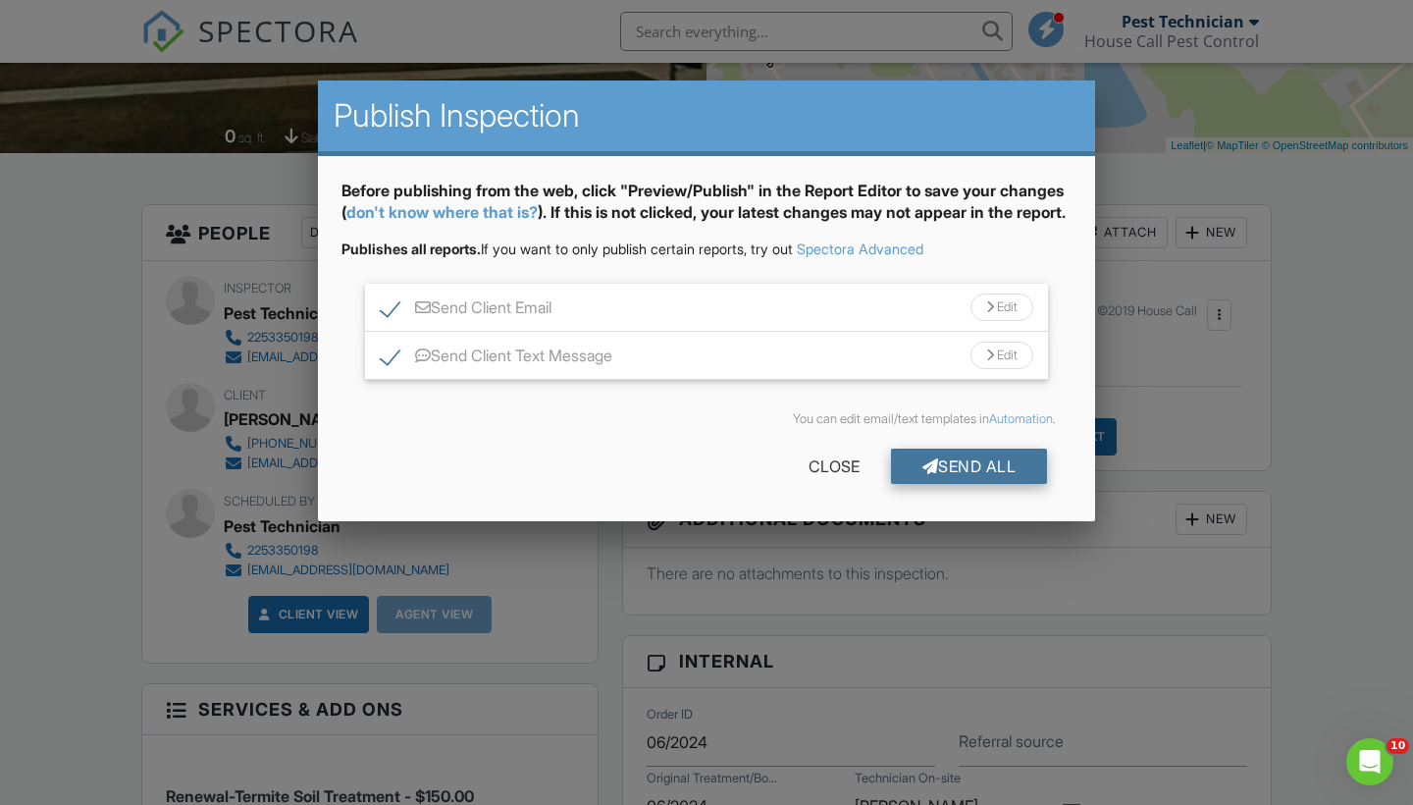
click at [976, 484] on div "Send All" at bounding box center [969, 465] width 157 height 35
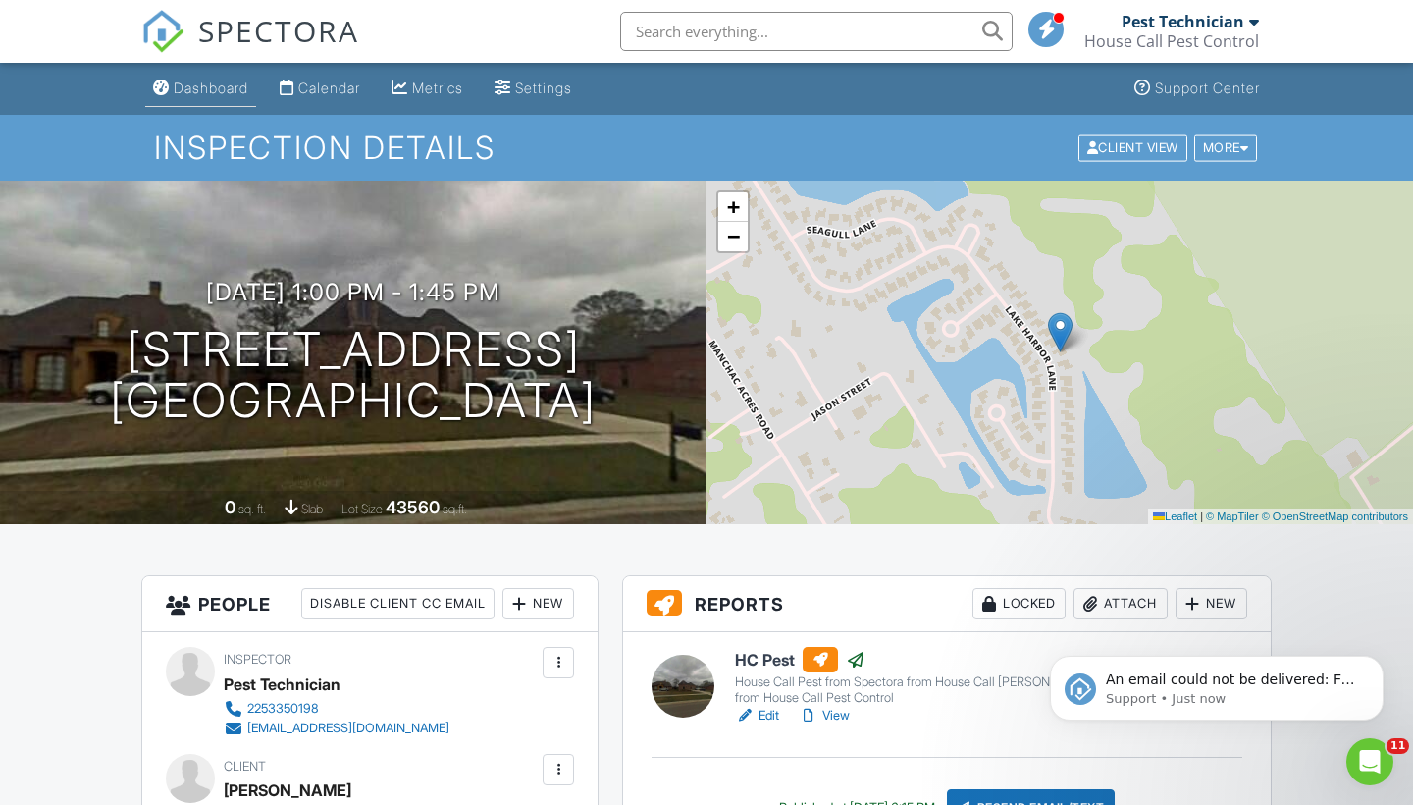
click at [185, 88] on div "Dashboard" at bounding box center [211, 87] width 75 height 17
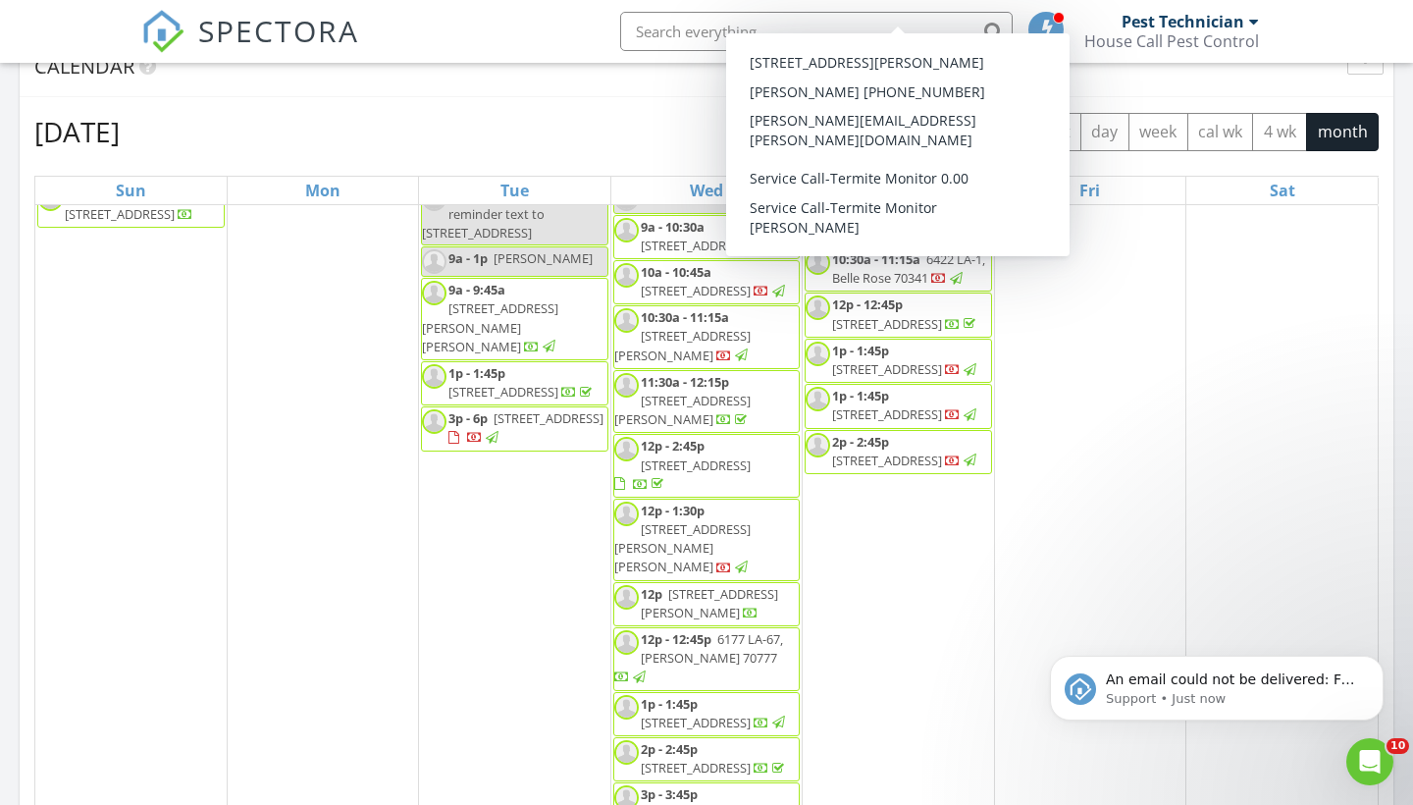
scroll to position [432, 0]
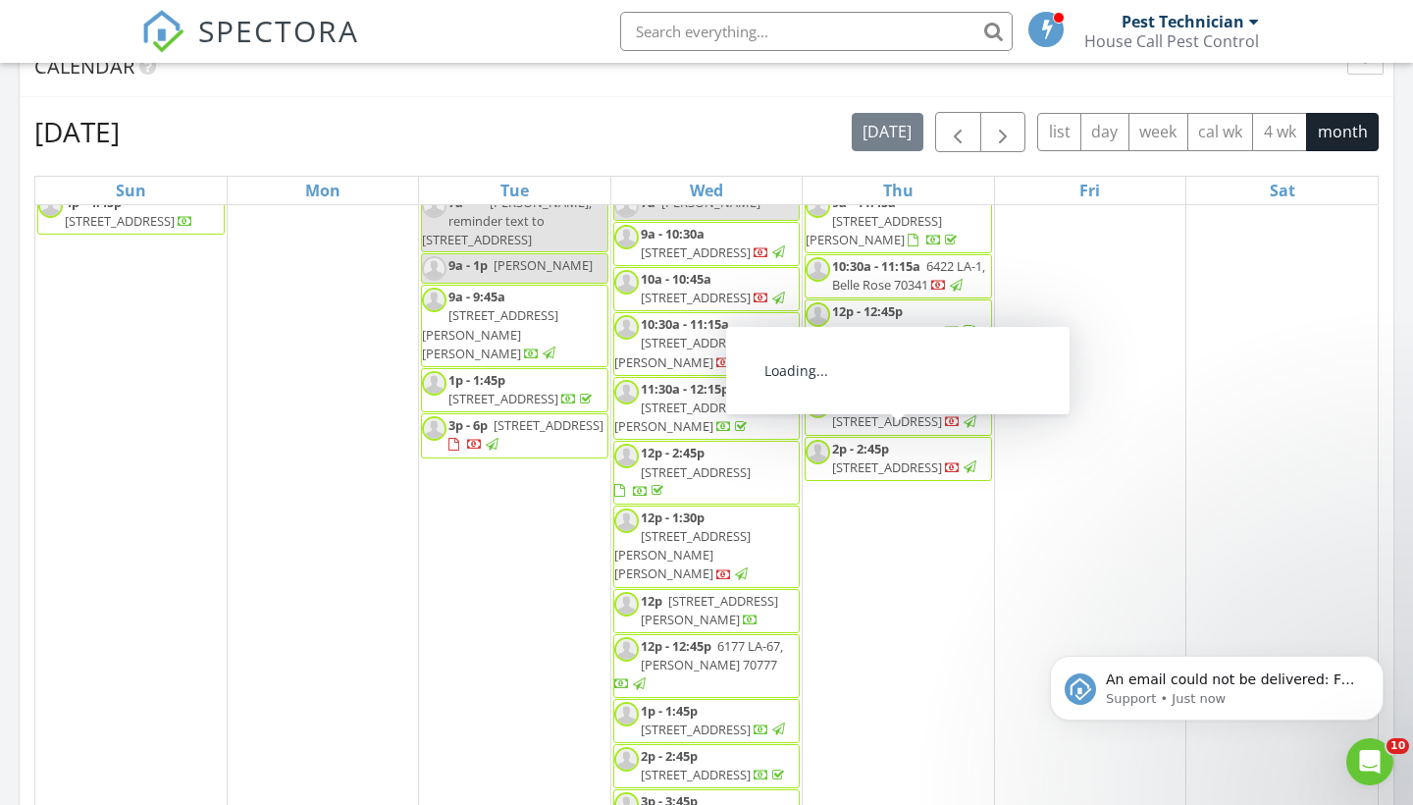
click at [919, 430] on span "[STREET_ADDRESS]" at bounding box center [887, 421] width 110 height 18
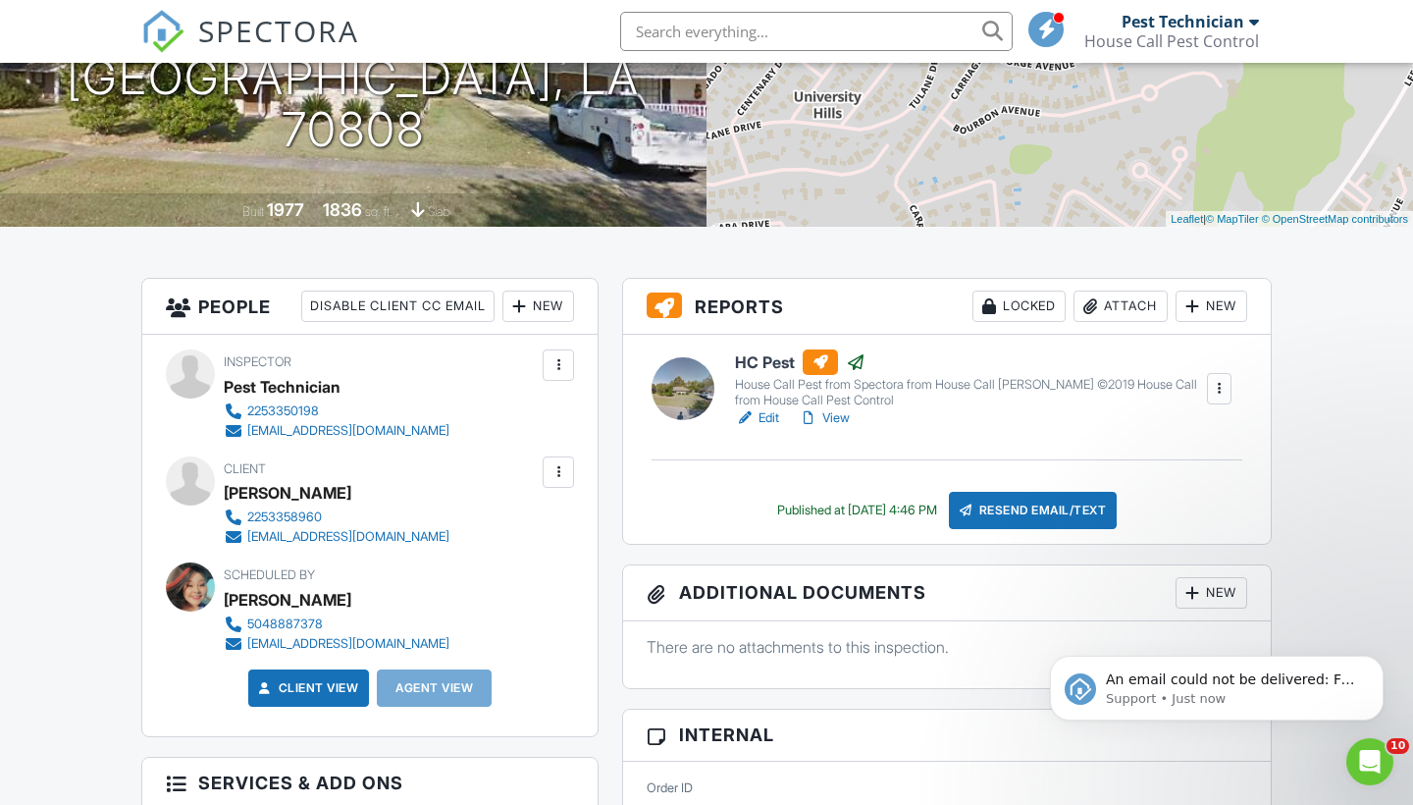
scroll to position [298, 0]
click at [1015, 514] on div "Resend Email/Text" at bounding box center [1033, 509] width 169 height 37
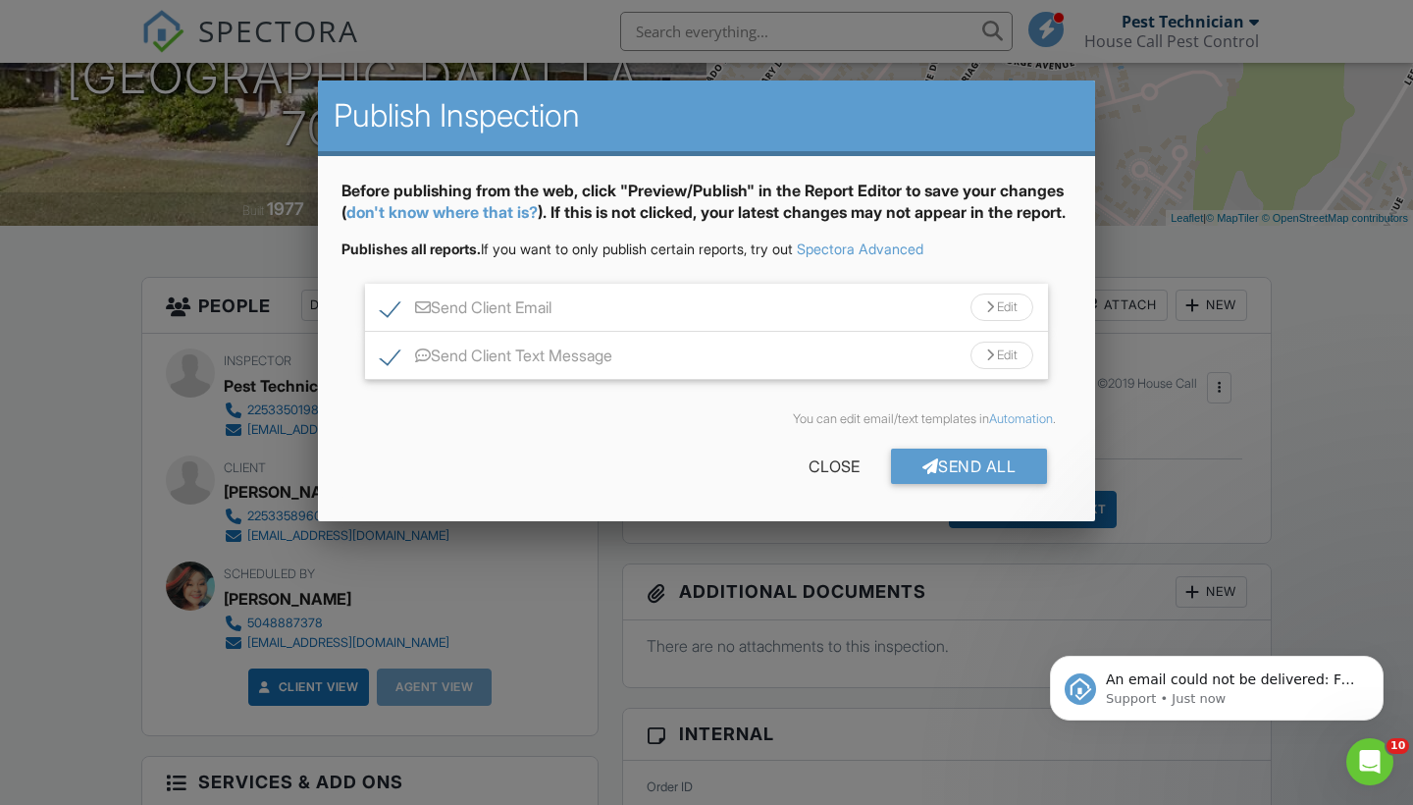
click at [1021, 321] on div "Edit" at bounding box center [1002, 306] width 63 height 27
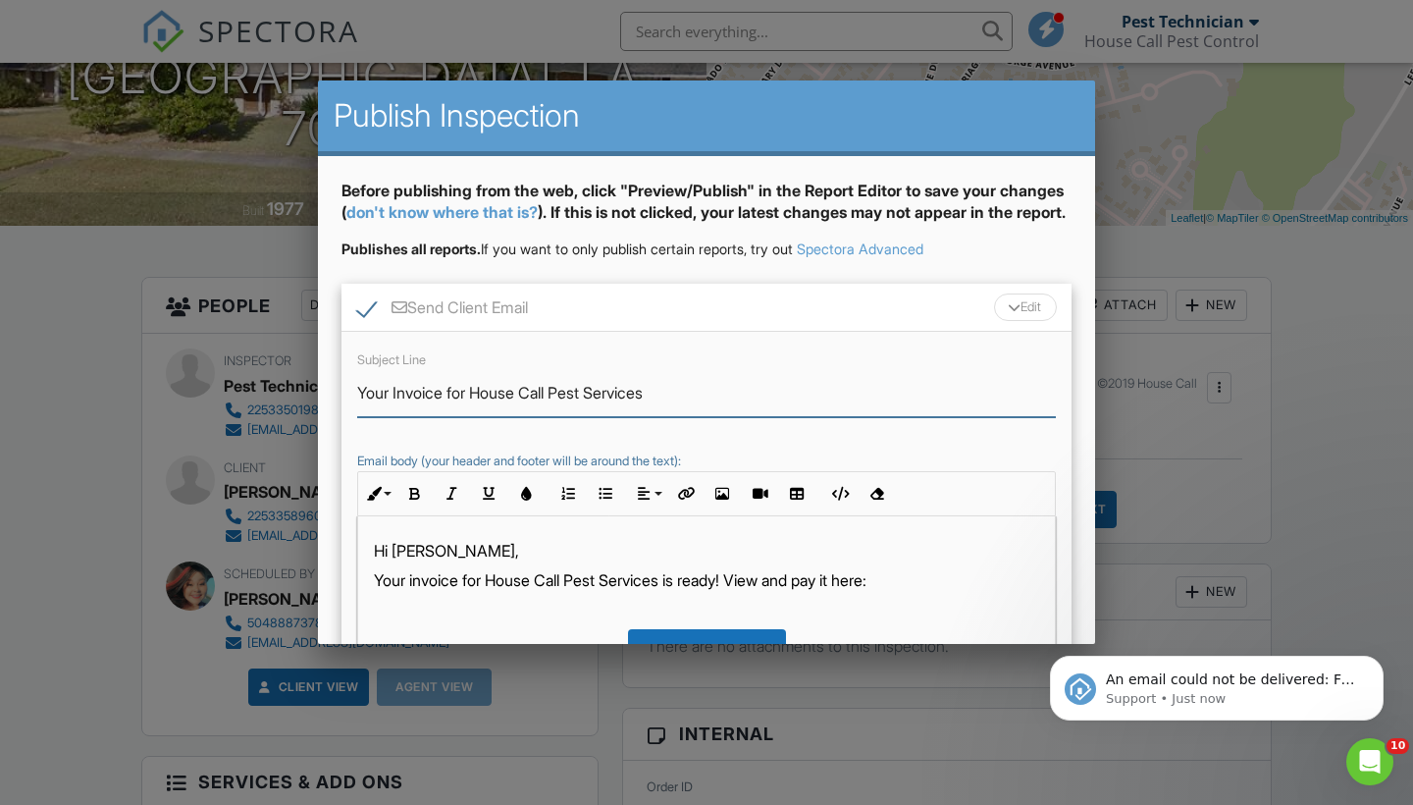
click at [358, 414] on input "Your Invoice for House Call Pest Services" at bounding box center [706, 393] width 699 height 48
type input "Overdue-Your Invoice for House Call Pest Services"
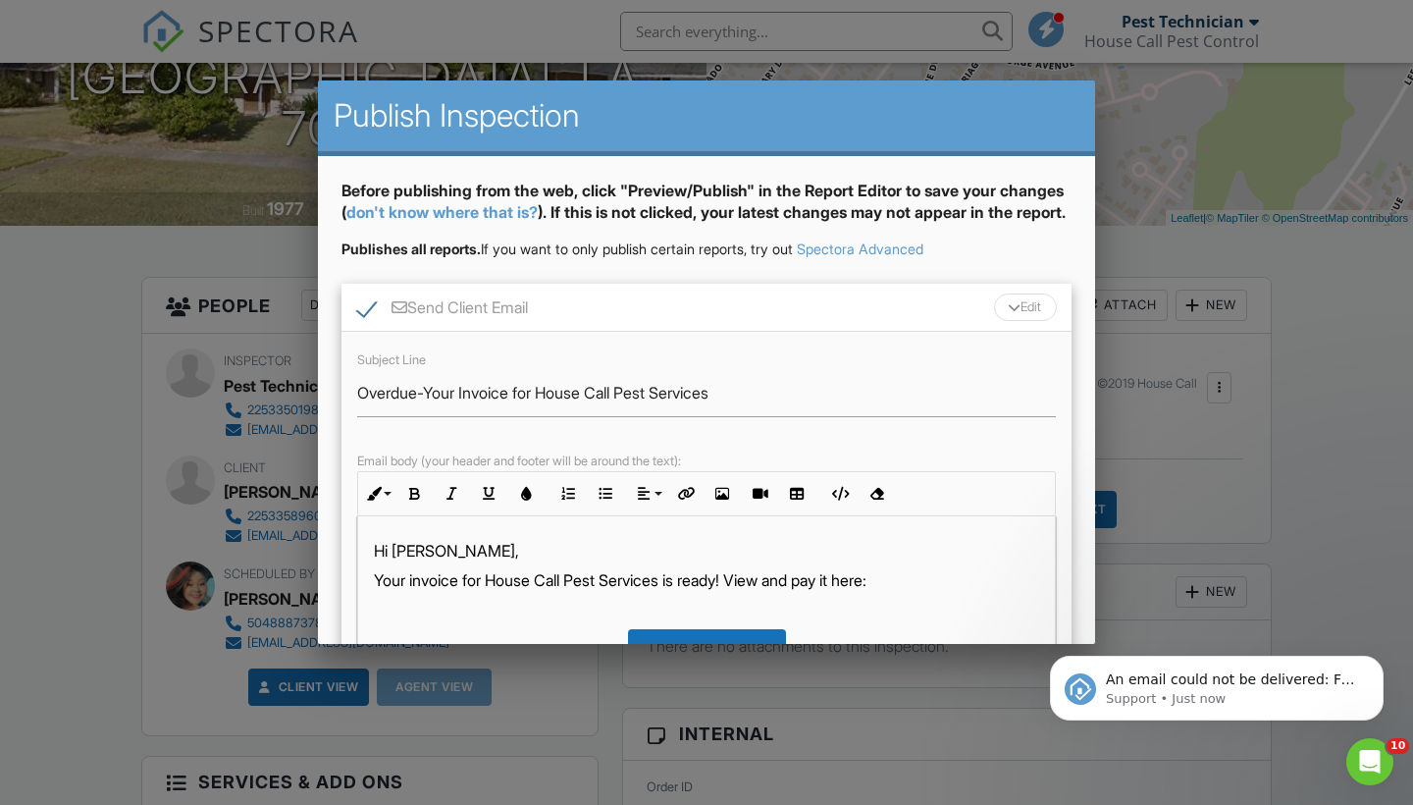
click at [1011, 311] on div at bounding box center [1014, 307] width 13 height 8
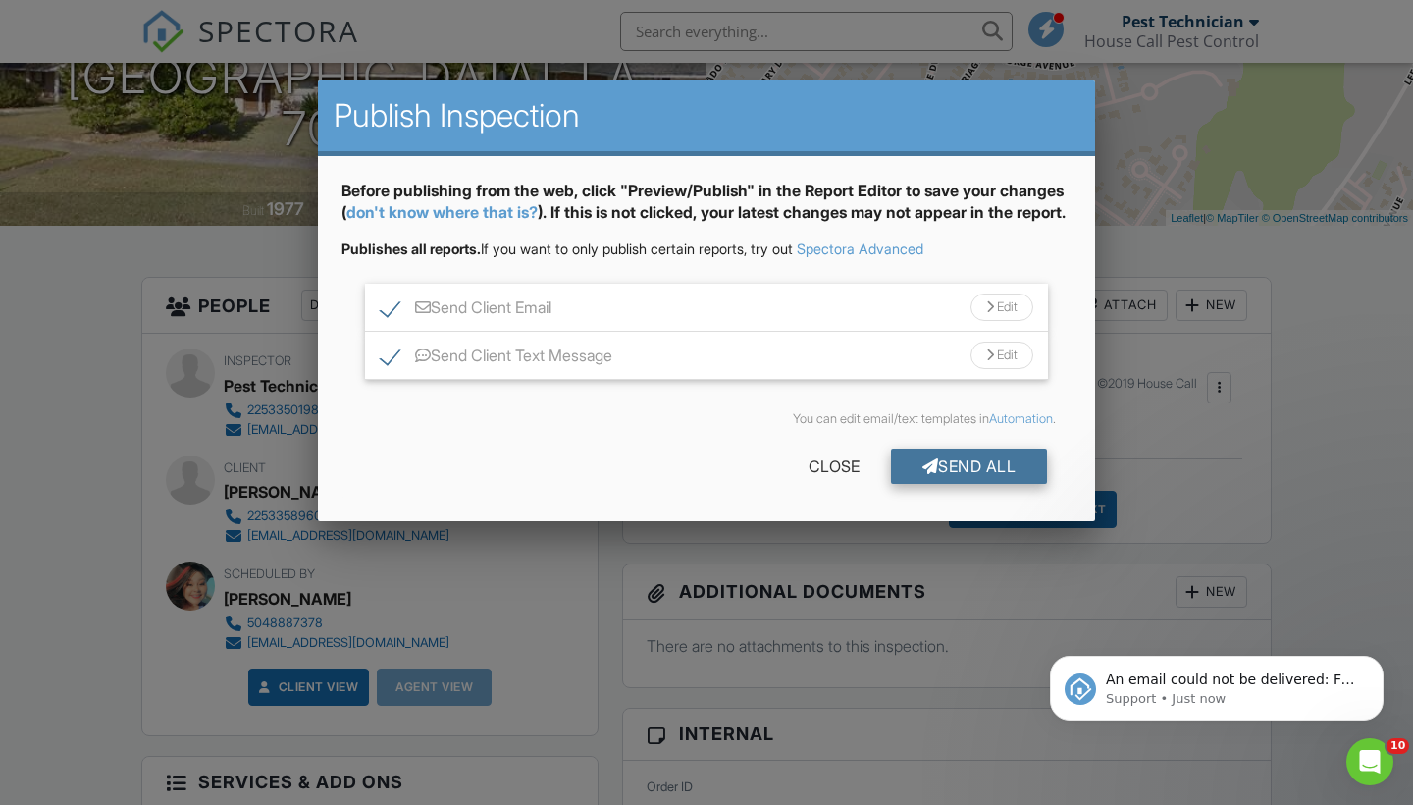
click at [984, 484] on div "Send All" at bounding box center [969, 465] width 157 height 35
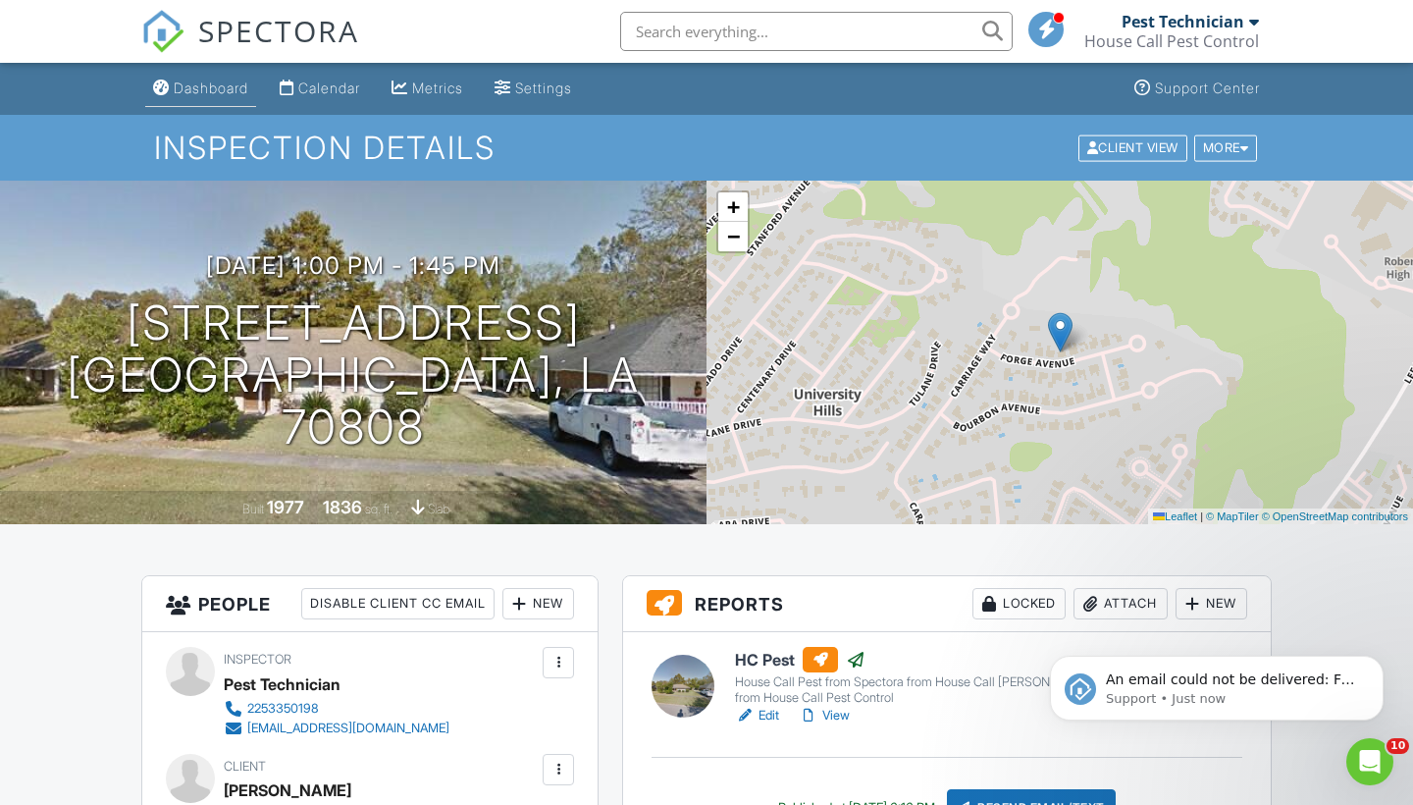
click at [197, 84] on div "Dashboard" at bounding box center [211, 87] width 75 height 17
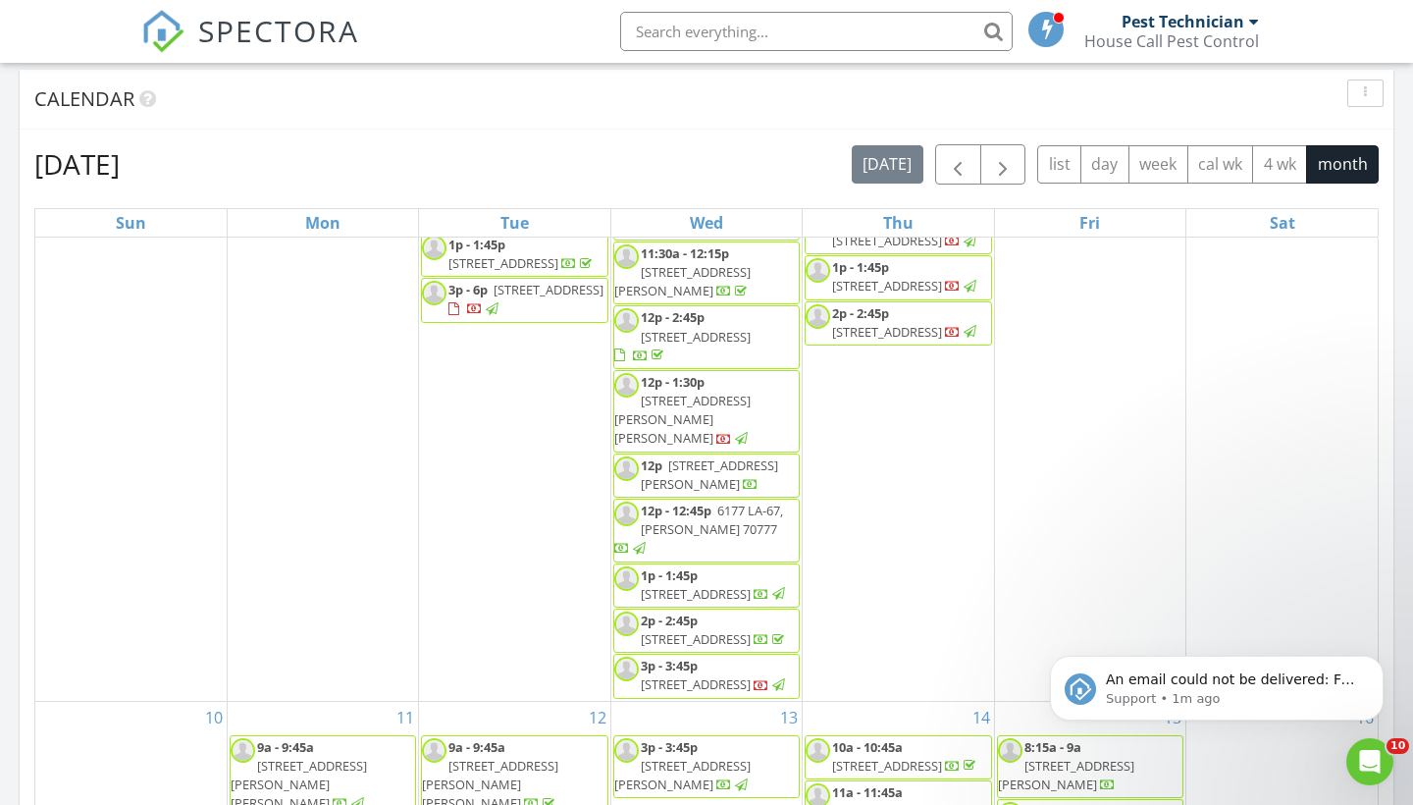
scroll to position [601, 0]
click at [913, 340] on span "4150 72nd Ave 211, Baton Rouge 70807" at bounding box center [887, 331] width 110 height 18
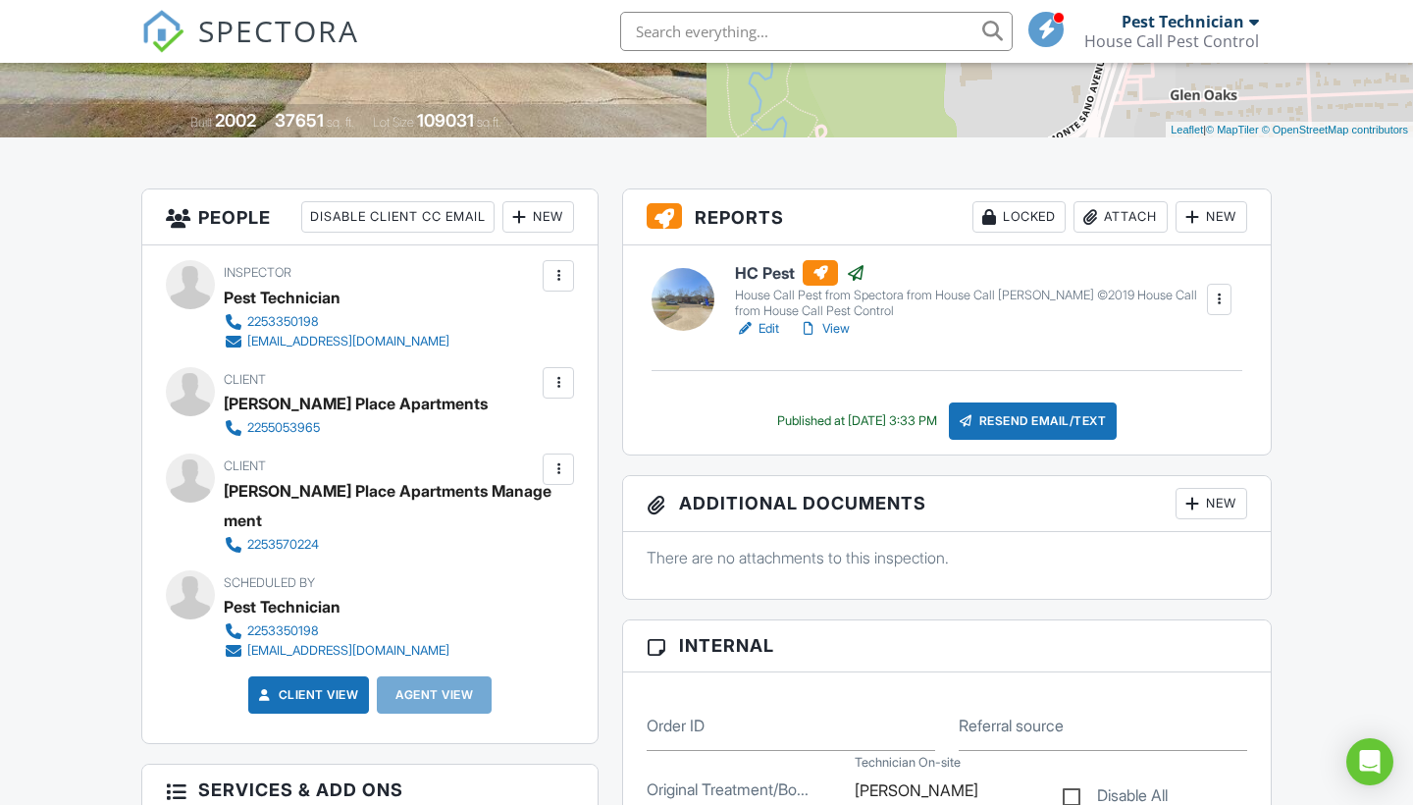
scroll to position [394, 0]
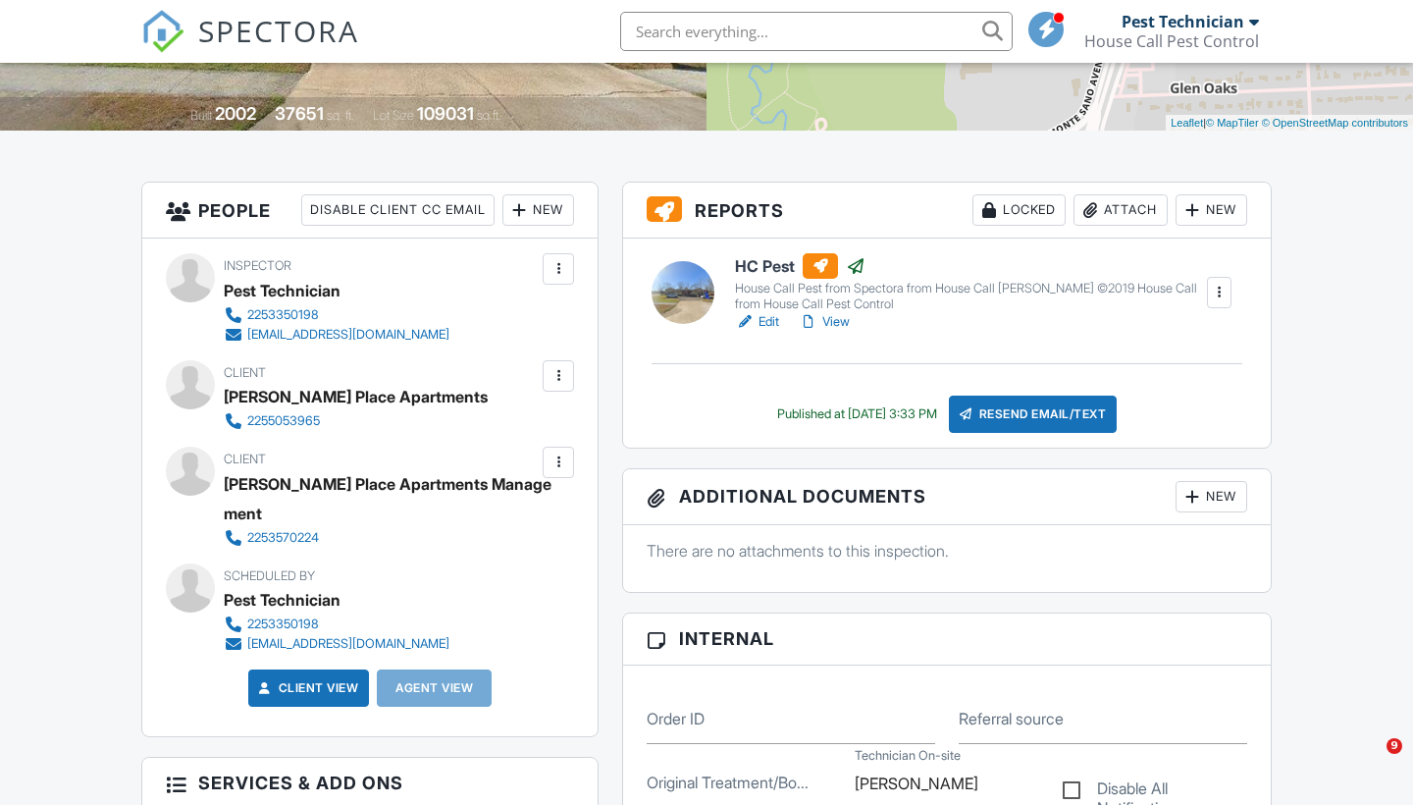
click at [1056, 418] on div "Resend Email/Text" at bounding box center [1033, 413] width 169 height 37
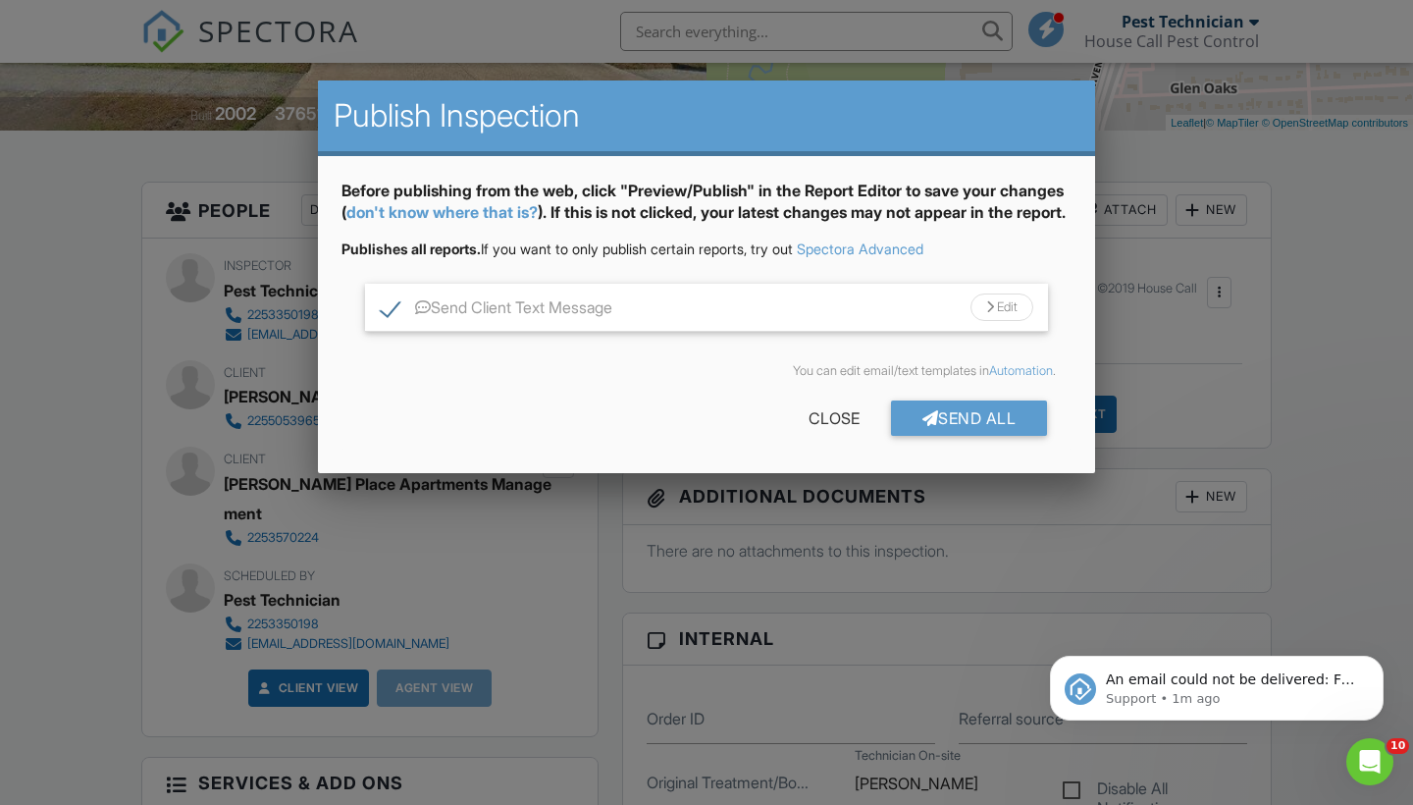
scroll to position [0, 0]
click at [988, 314] on div at bounding box center [990, 307] width 8 height 13
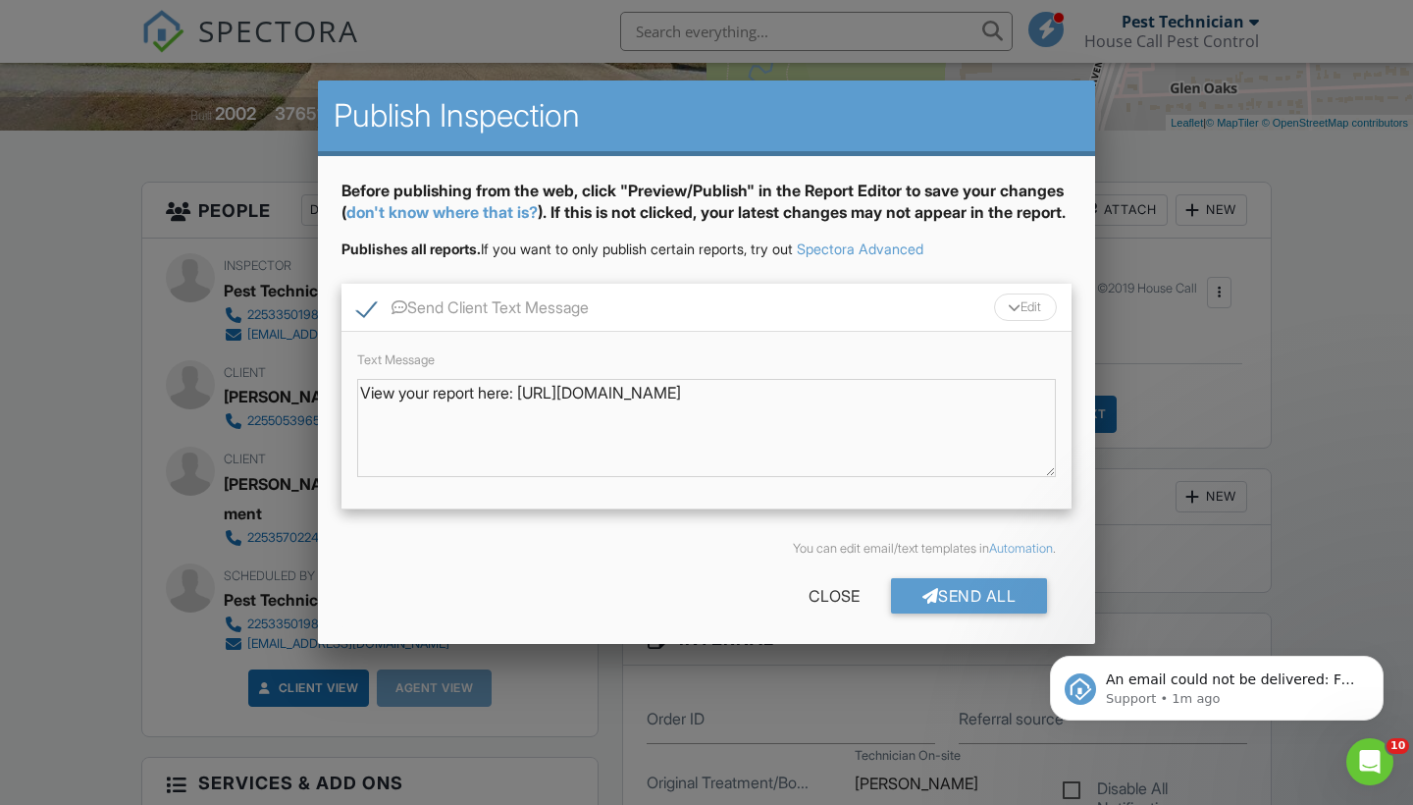
click at [988, 332] on div "Send Client Text Message Edit" at bounding box center [707, 308] width 730 height 48
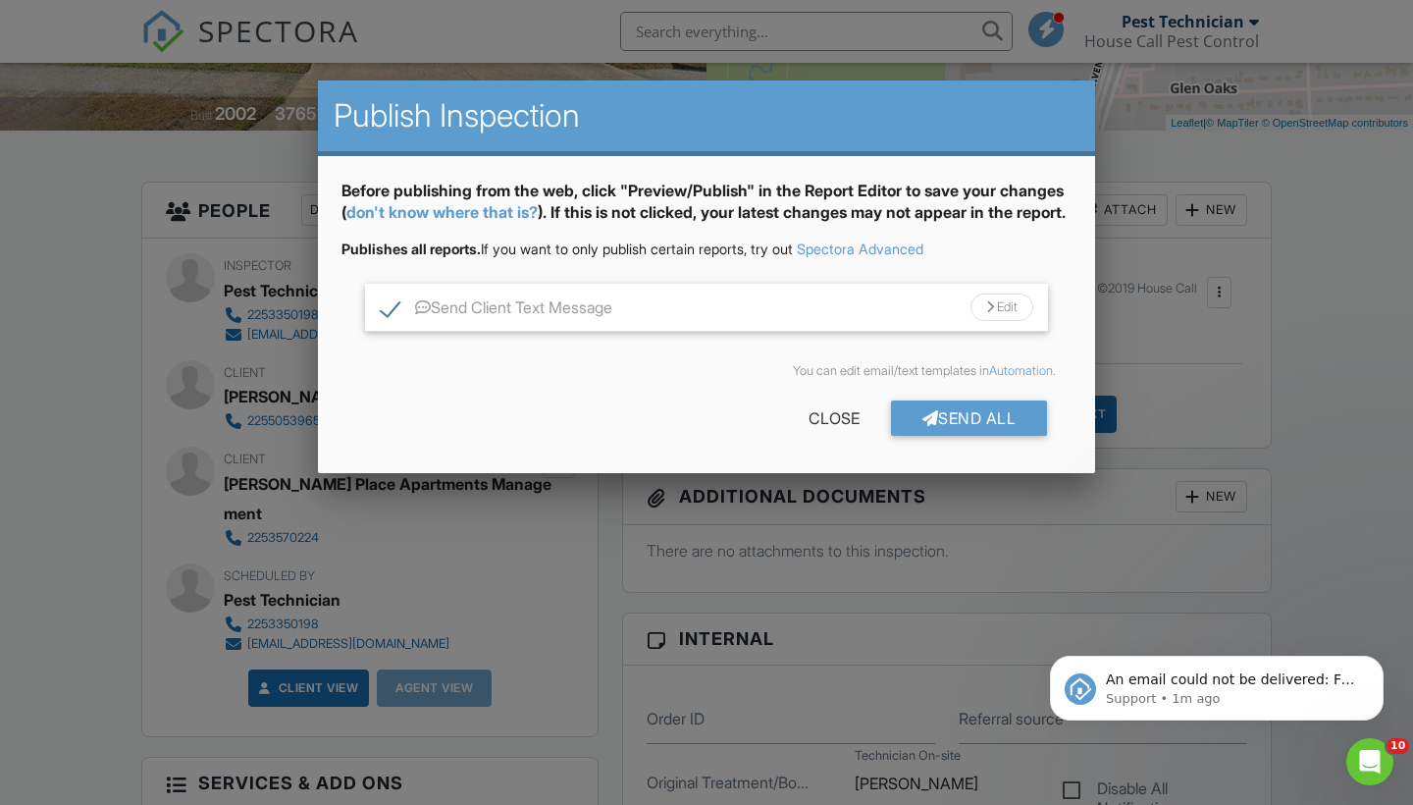
click at [997, 321] on div "Edit" at bounding box center [1002, 306] width 63 height 27
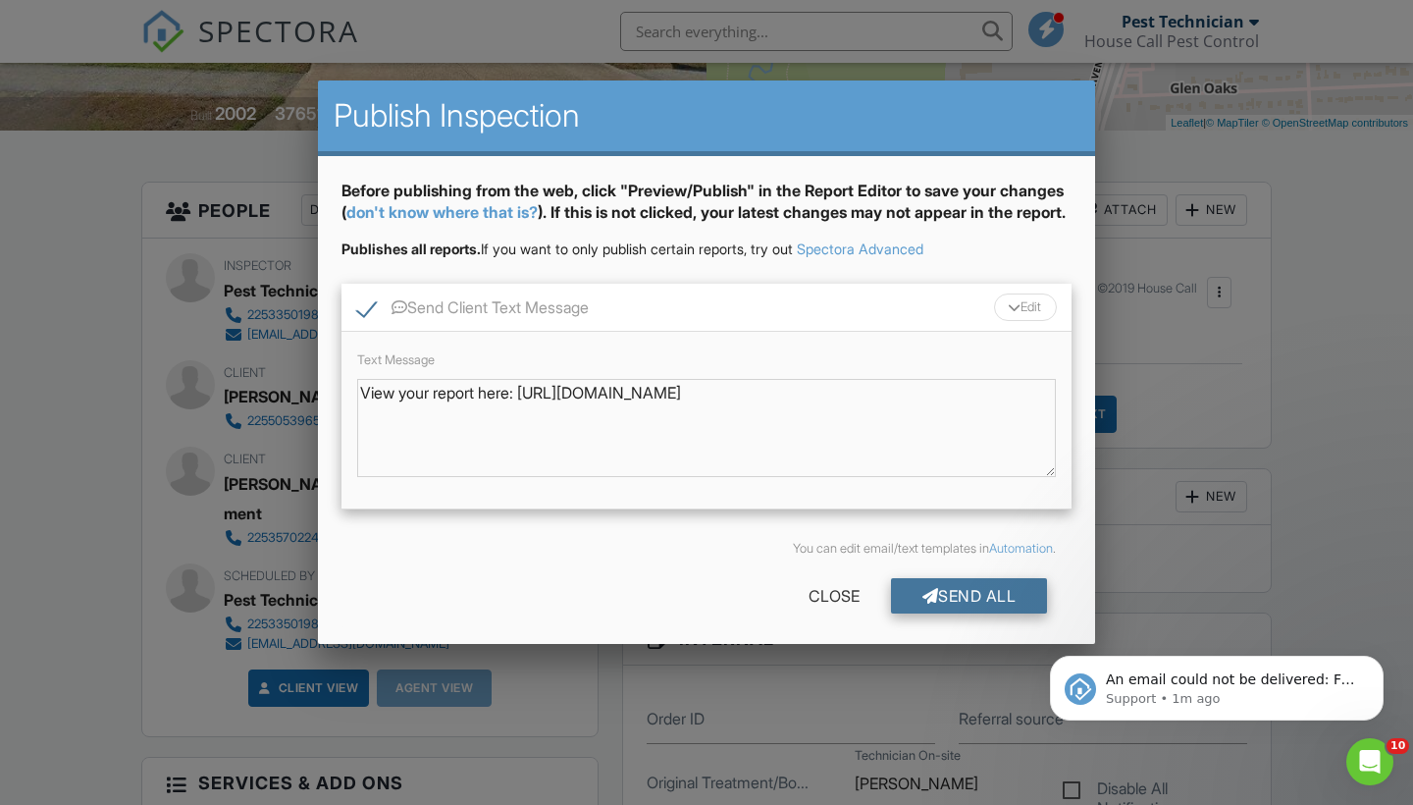
click at [974, 611] on div "Send All" at bounding box center [969, 595] width 157 height 35
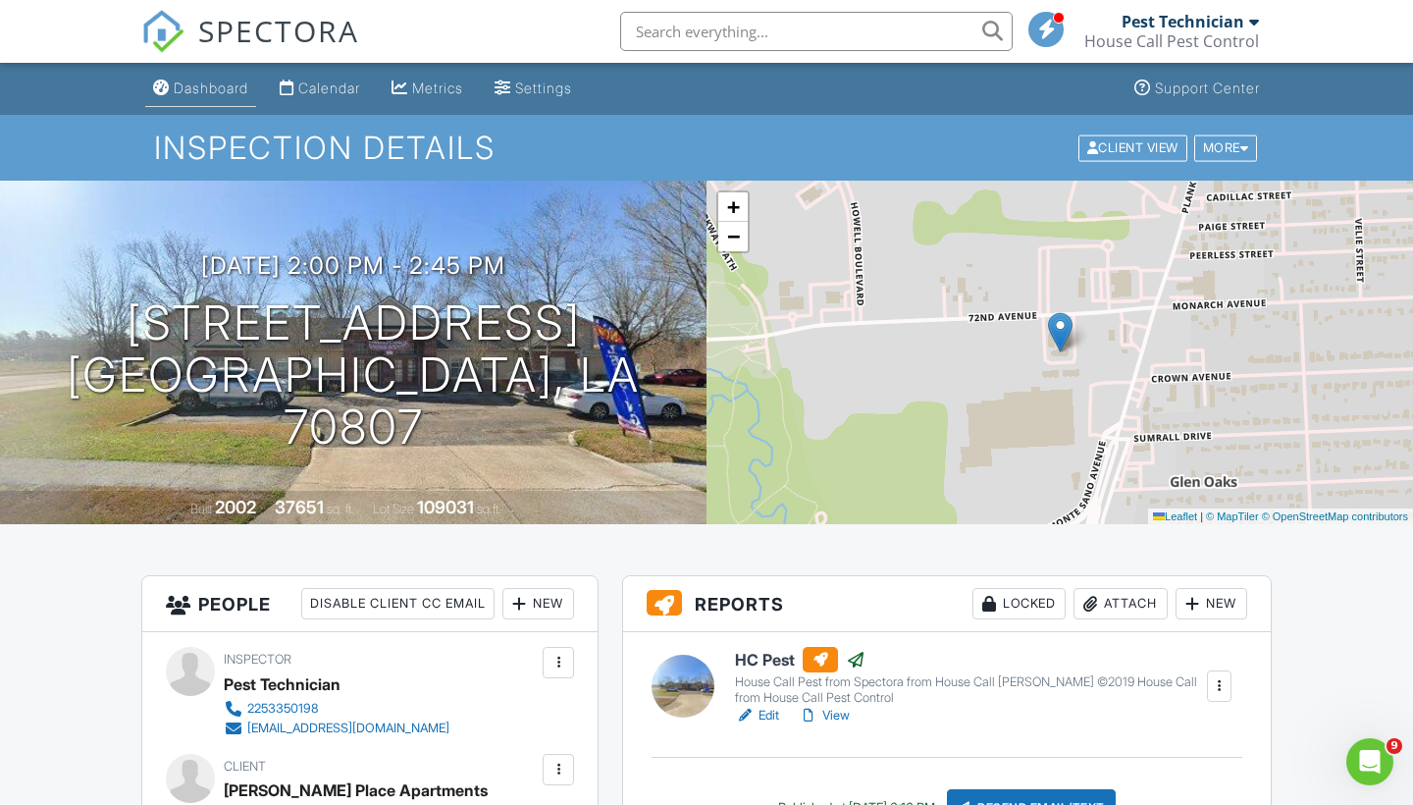
click at [210, 100] on link "Dashboard" at bounding box center [200, 89] width 111 height 36
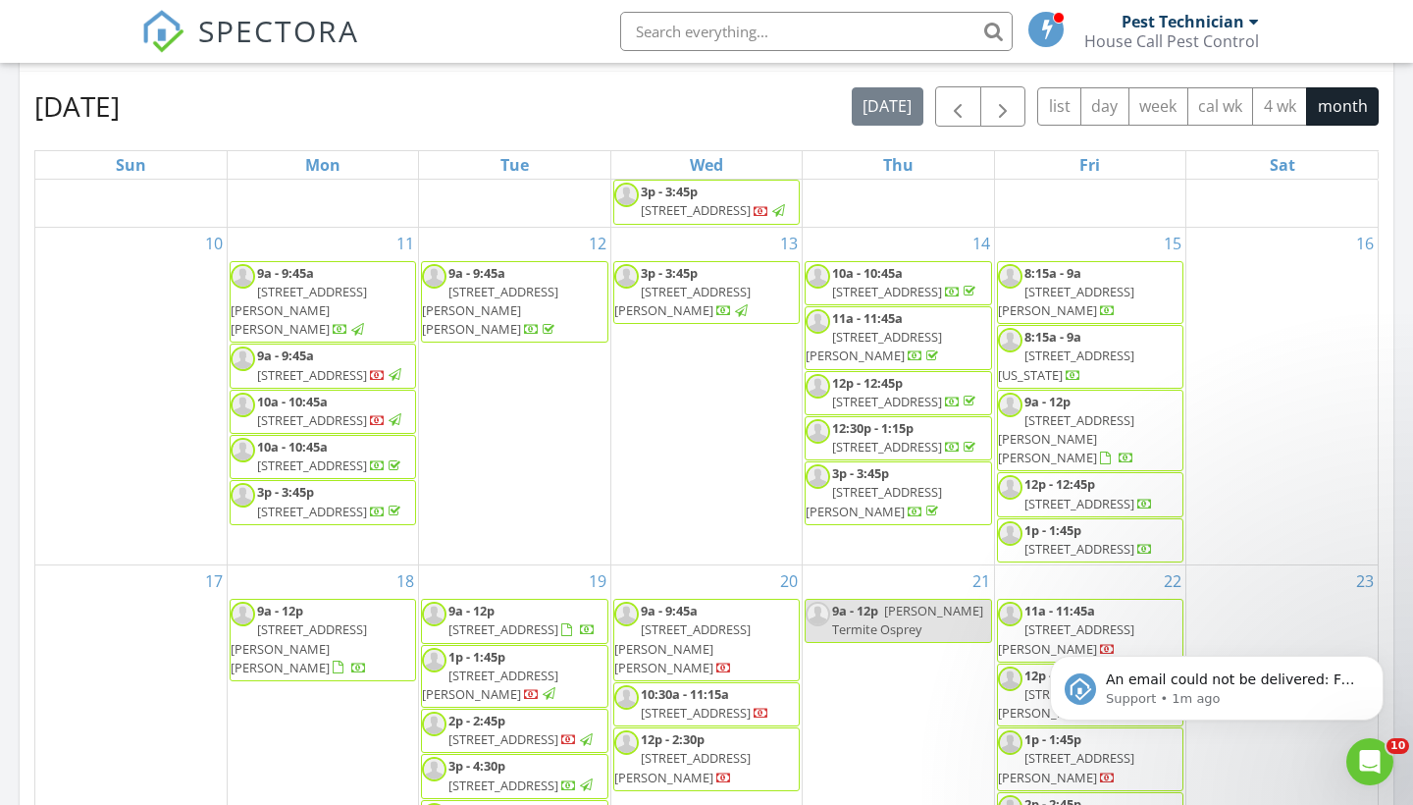
scroll to position [1017, 0]
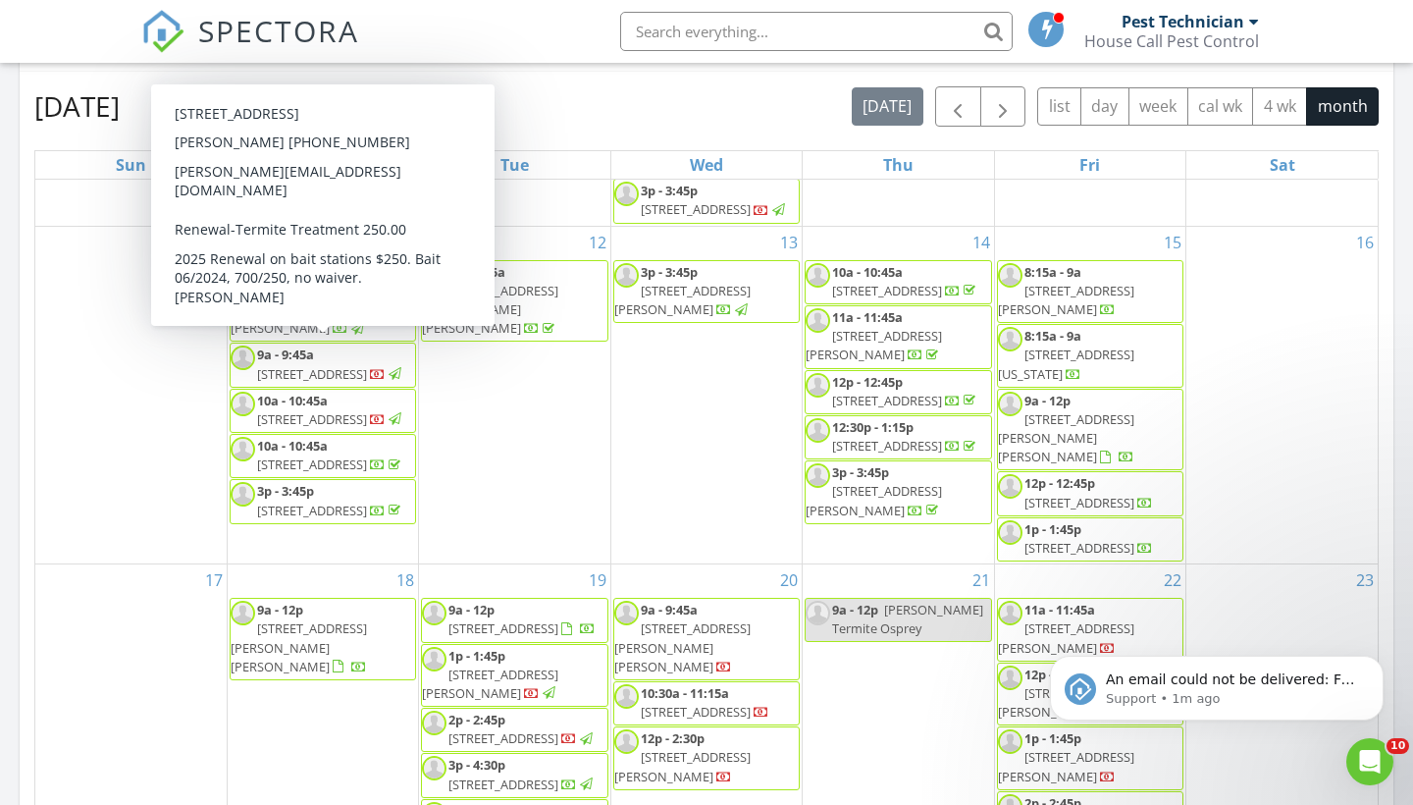
click at [367, 365] on span "1935 Cherokee St, Baton Rouge 70806" at bounding box center [312, 374] width 110 height 18
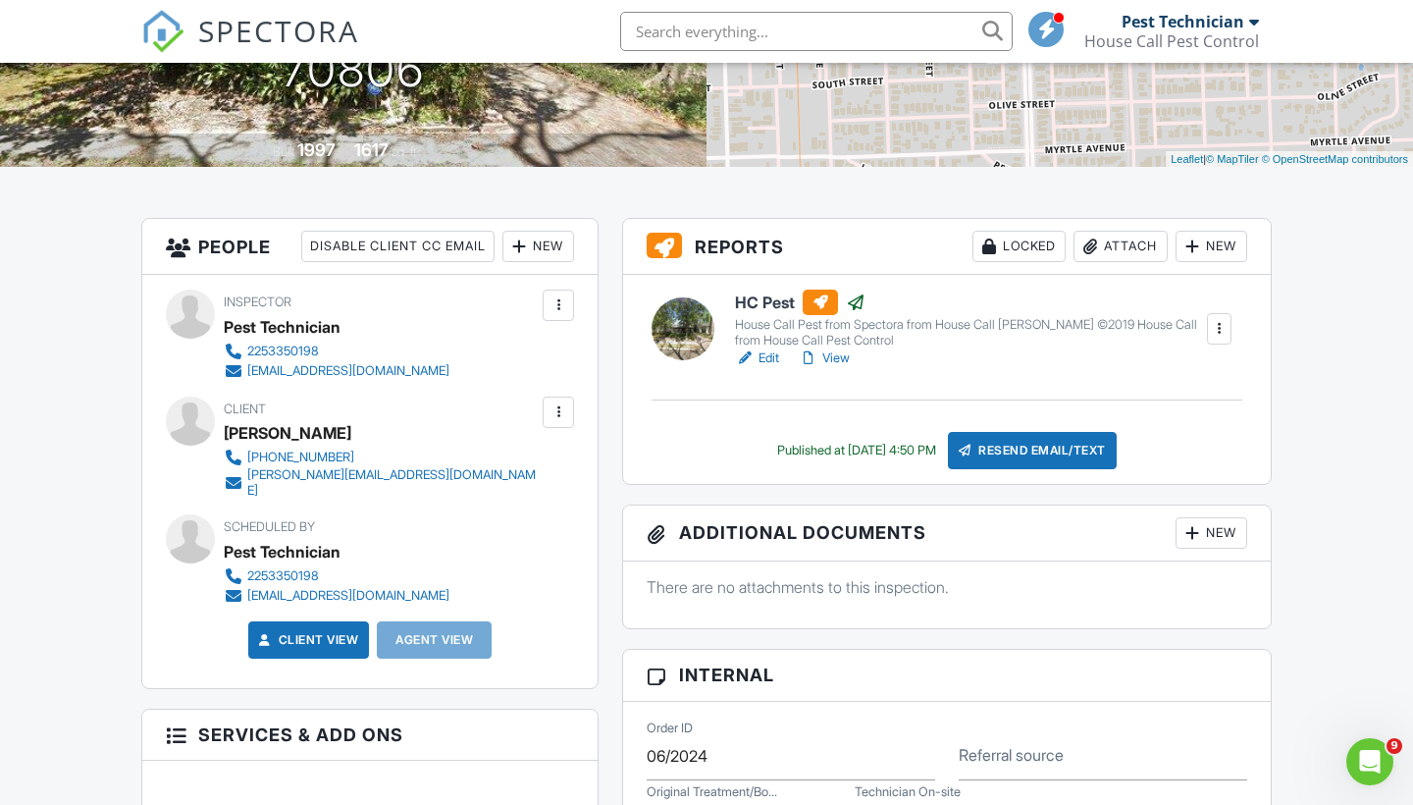
scroll to position [133, 0]
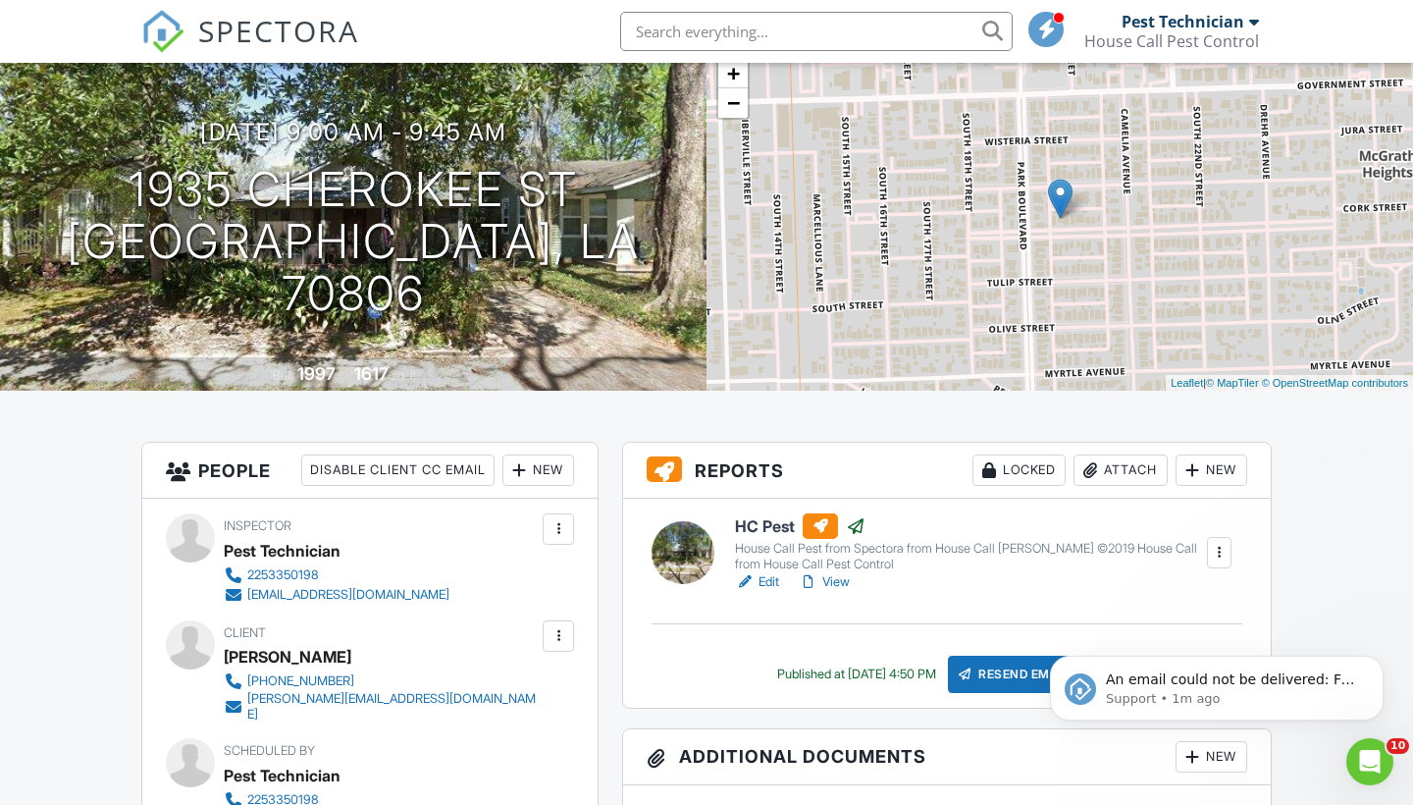
click at [1060, 720] on div "An email could not be delivered: For more information, view Why emails don't ge…" at bounding box center [1217, 688] width 334 height 65
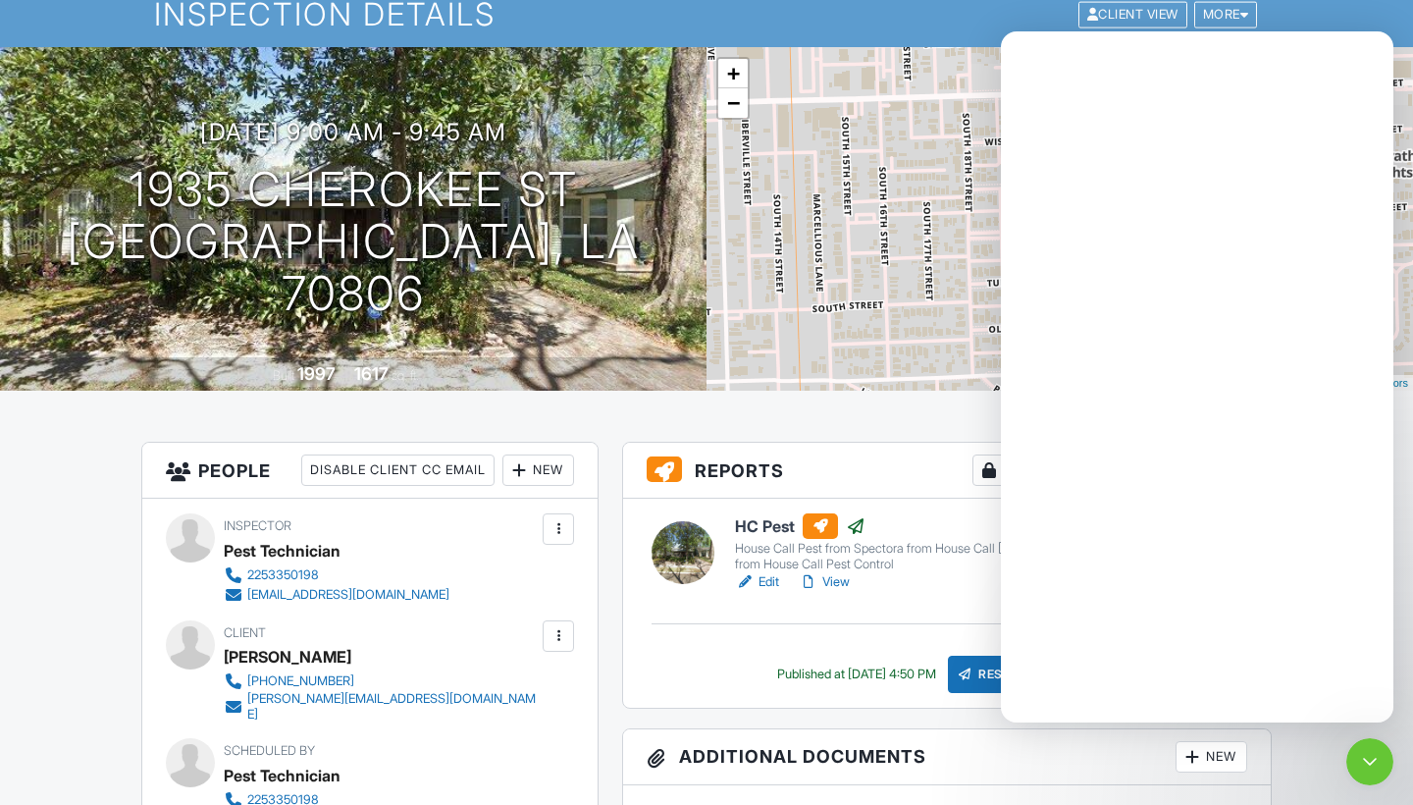
scroll to position [0, 0]
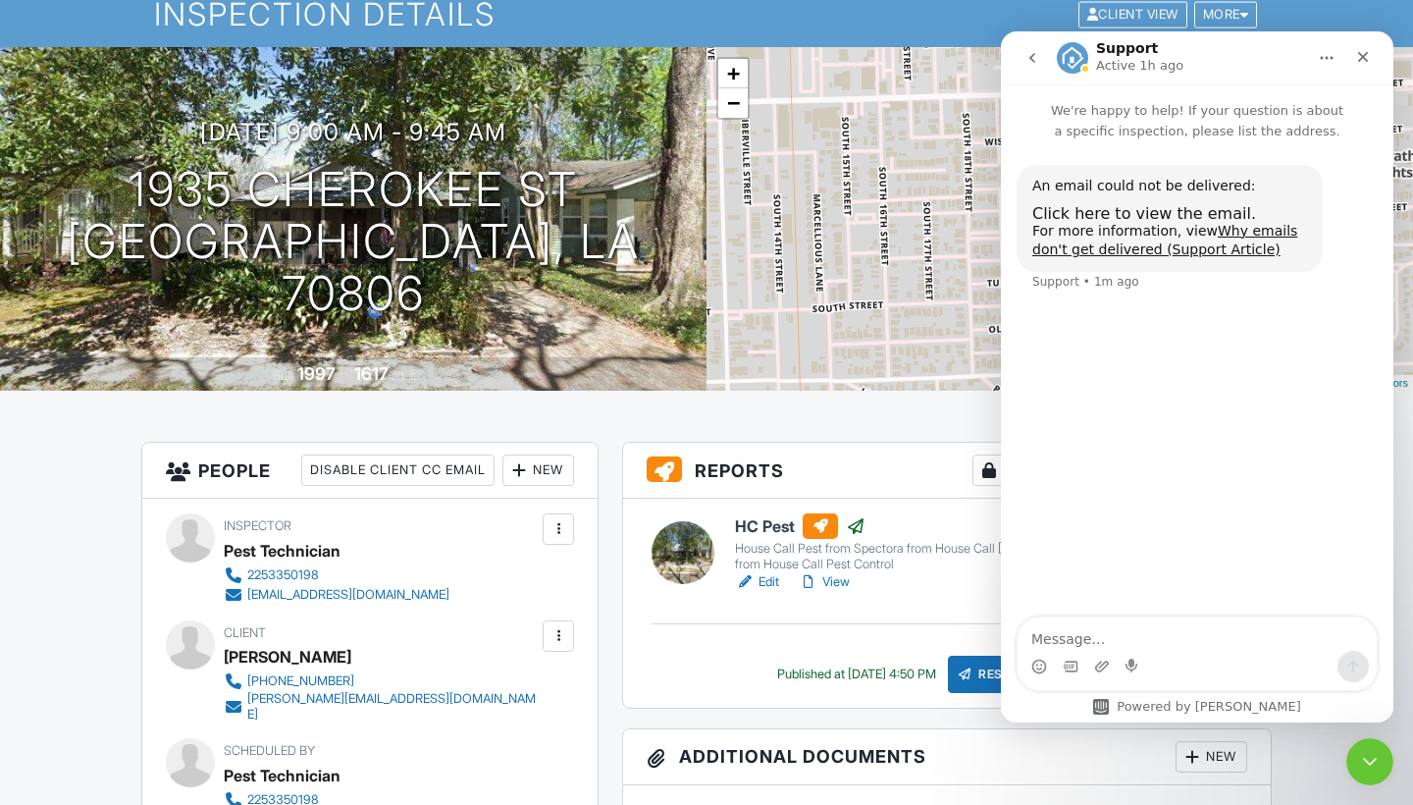
click at [933, 585] on div "Edit View" at bounding box center [970, 582] width 470 height 20
click at [1369, 752] on icon "Close Intercom Messenger" at bounding box center [1367, 759] width 24 height 24
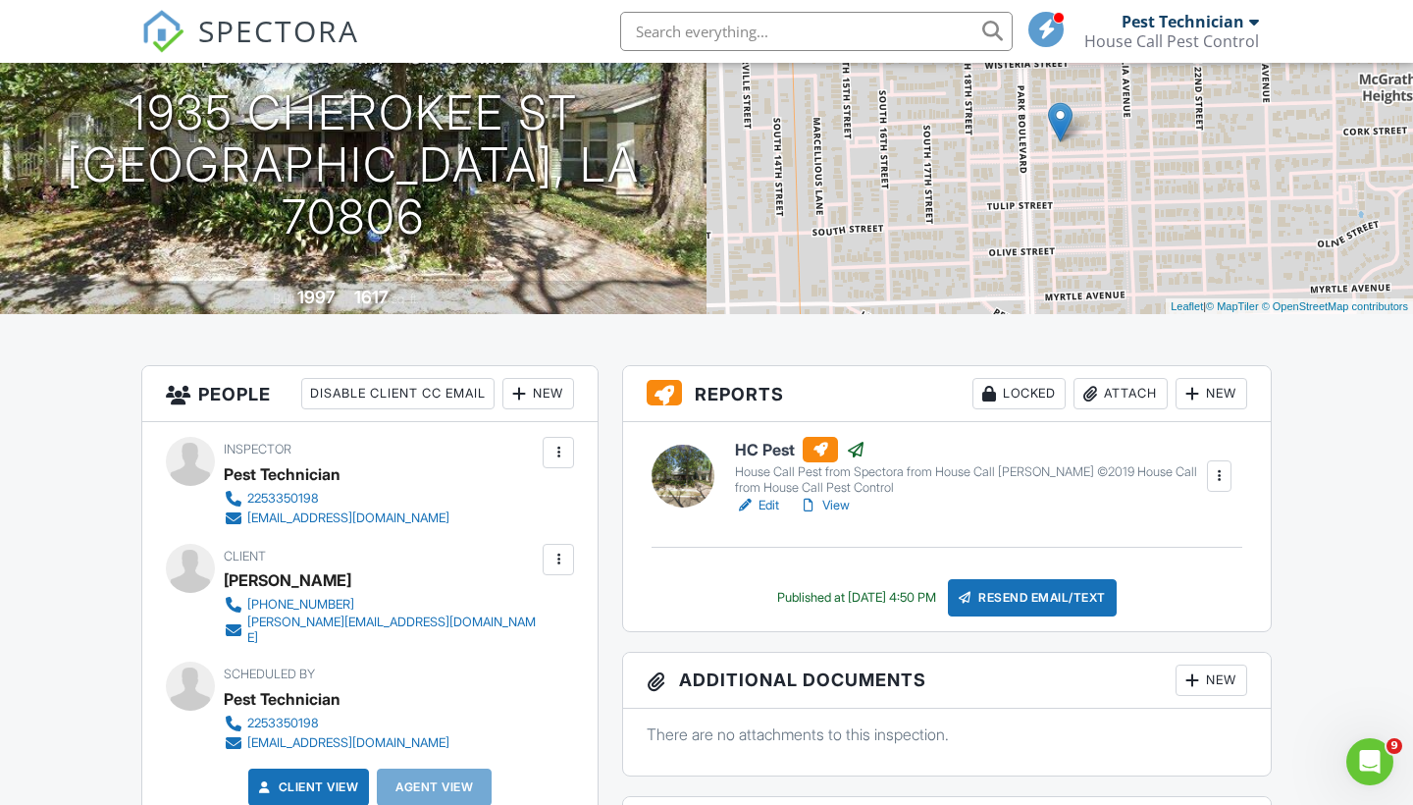
scroll to position [210, 0]
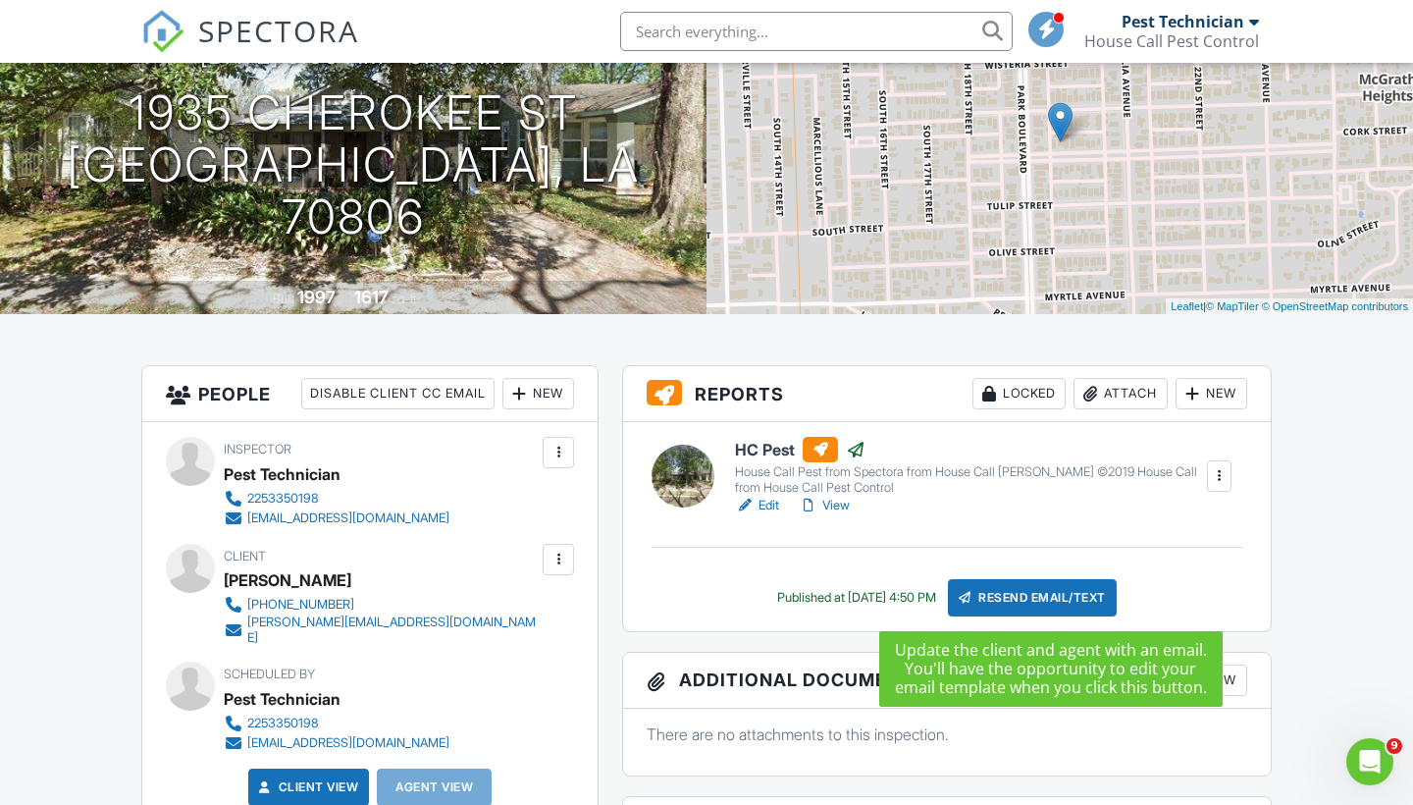
click at [1022, 586] on div "Resend Email/Text" at bounding box center [1032, 597] width 169 height 37
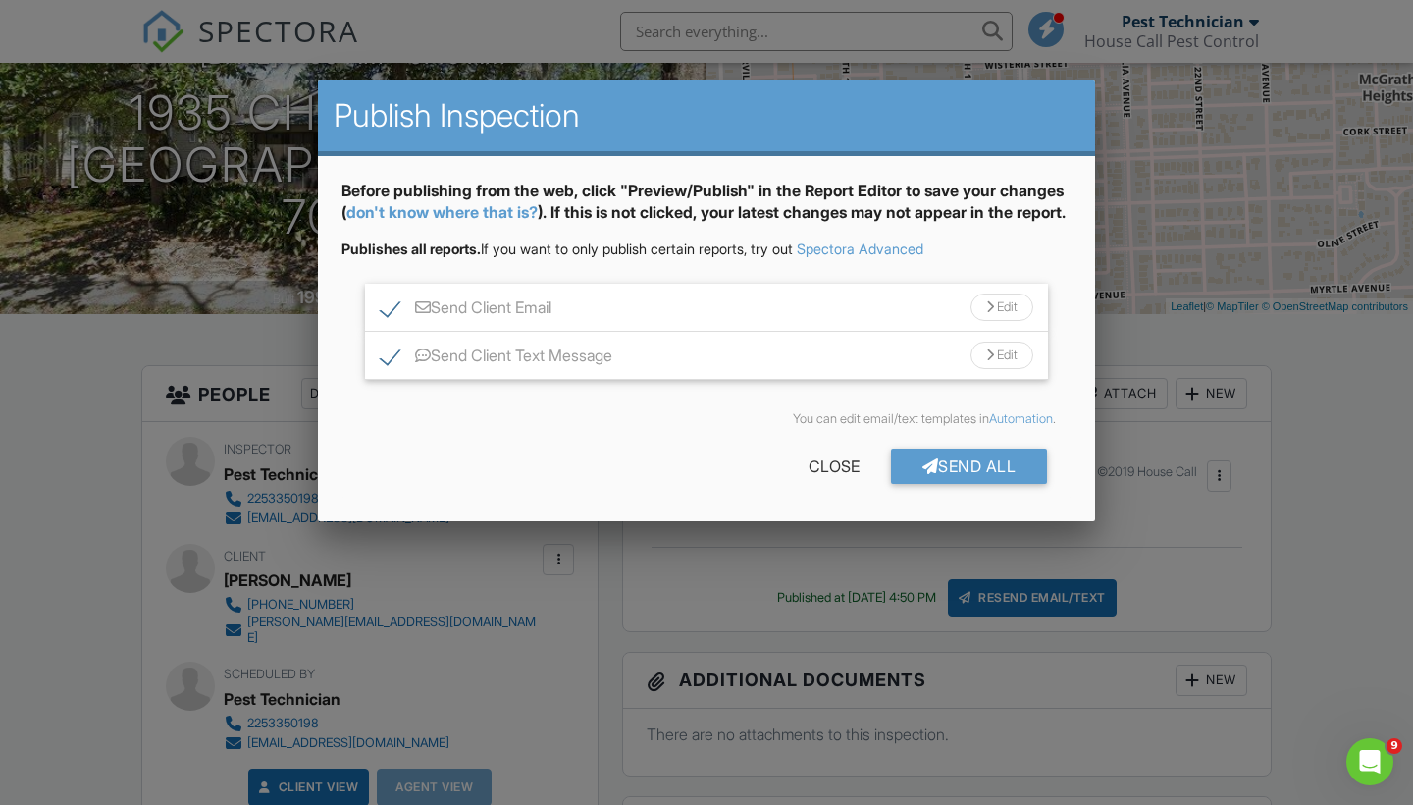
click at [1000, 321] on div "Edit" at bounding box center [1002, 306] width 63 height 27
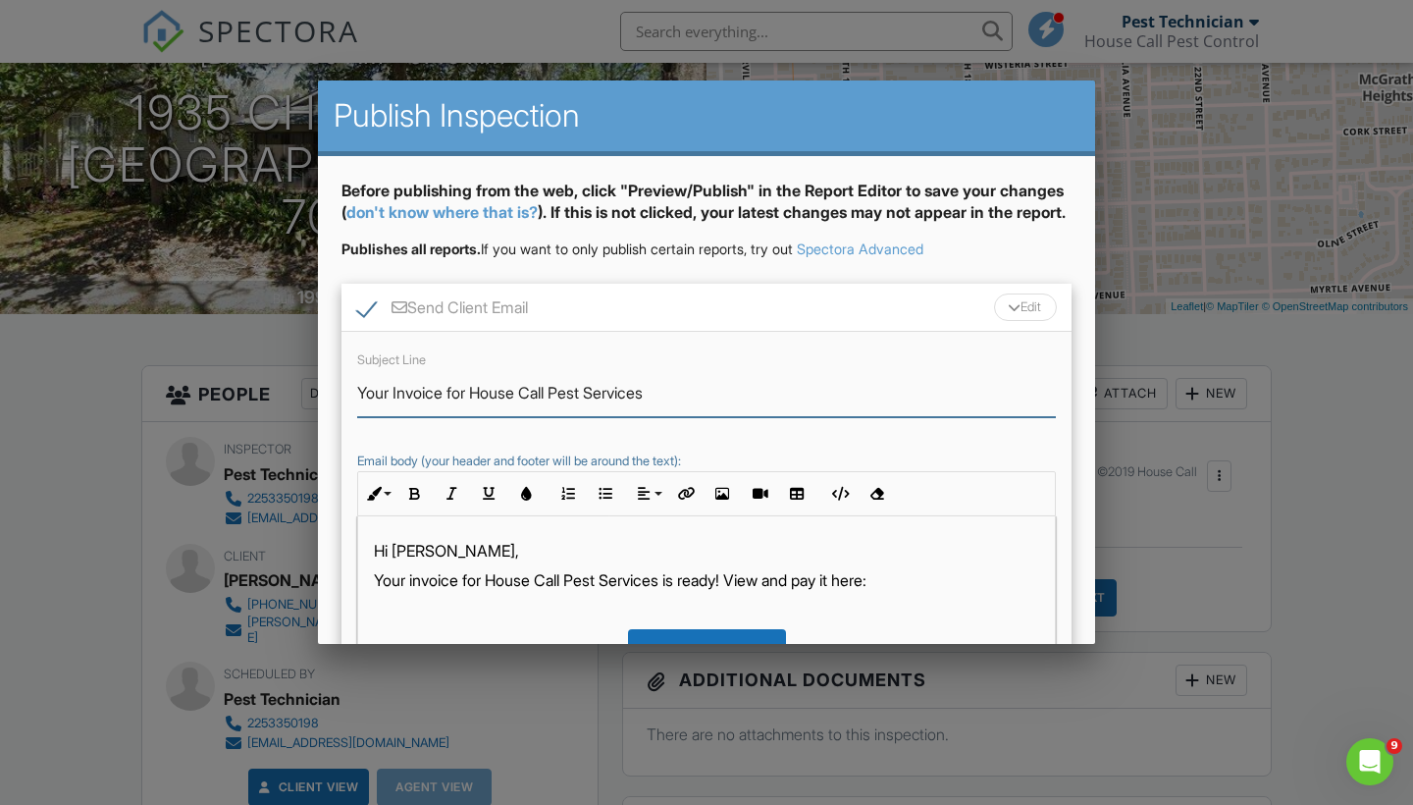
click at [358, 413] on input "Your Invoice for House Call Pest Services" at bounding box center [706, 393] width 699 height 48
type input "Overdue-Your Invoice for House Call Pest Services"
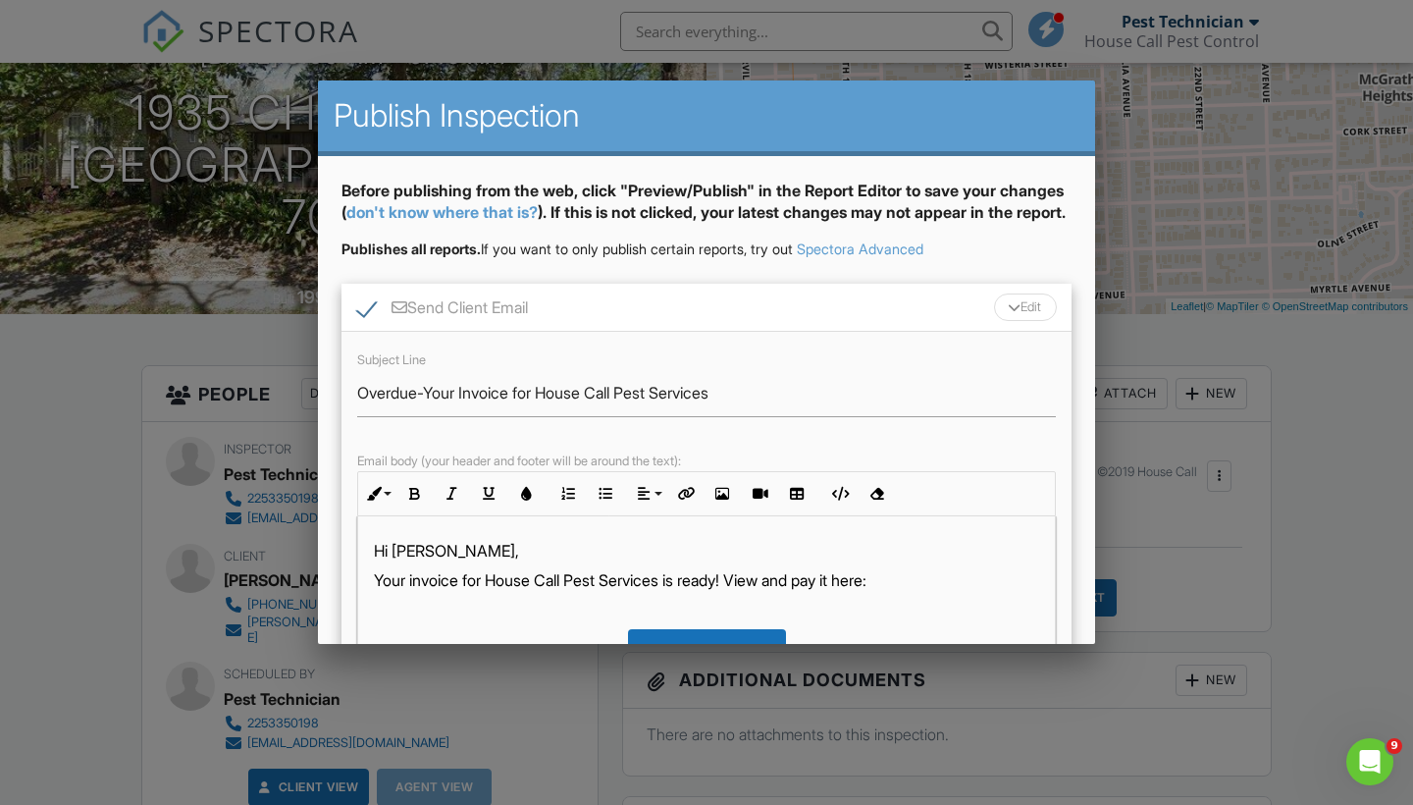
click at [1031, 312] on div "Send Client Email Edit" at bounding box center [707, 308] width 730 height 48
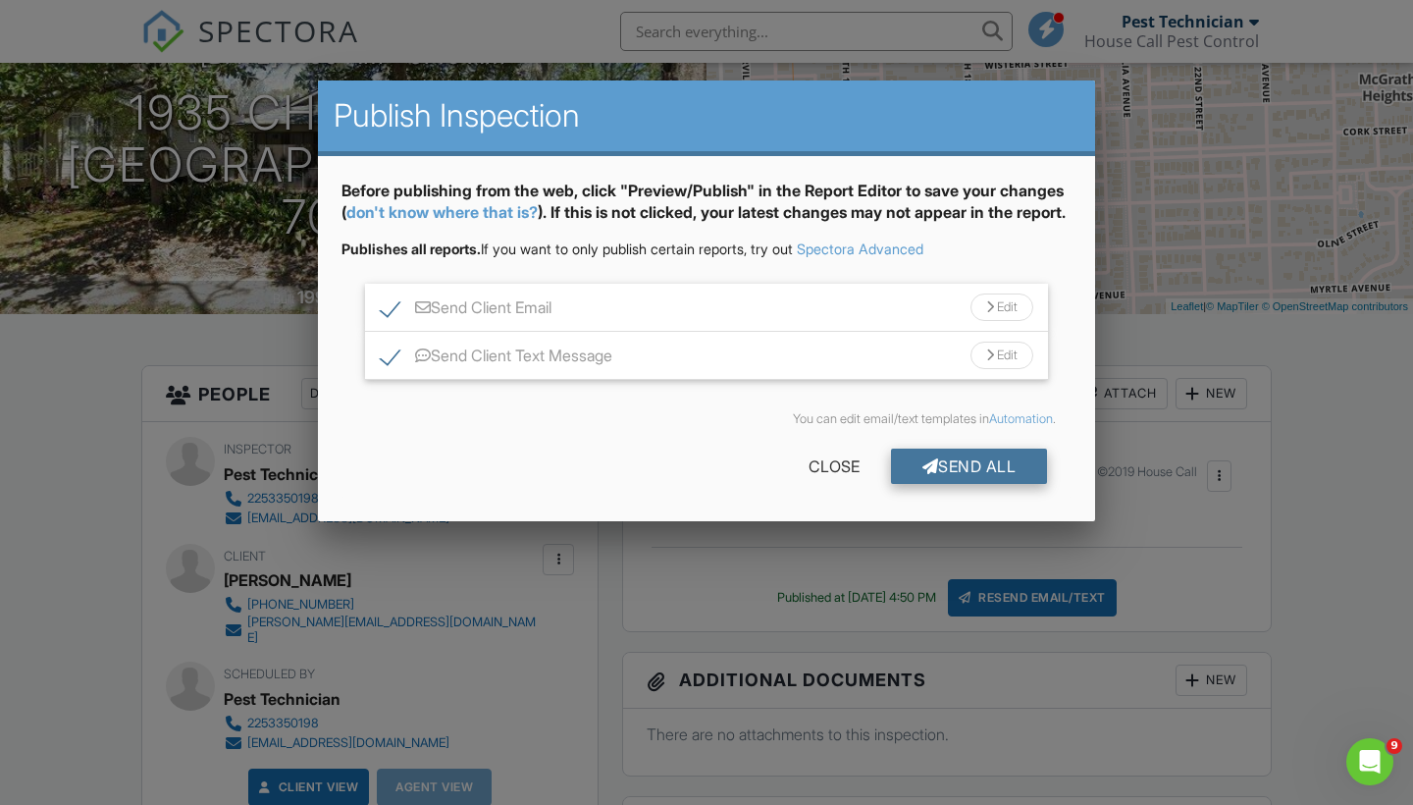
click at [991, 479] on div "Send All" at bounding box center [969, 465] width 157 height 35
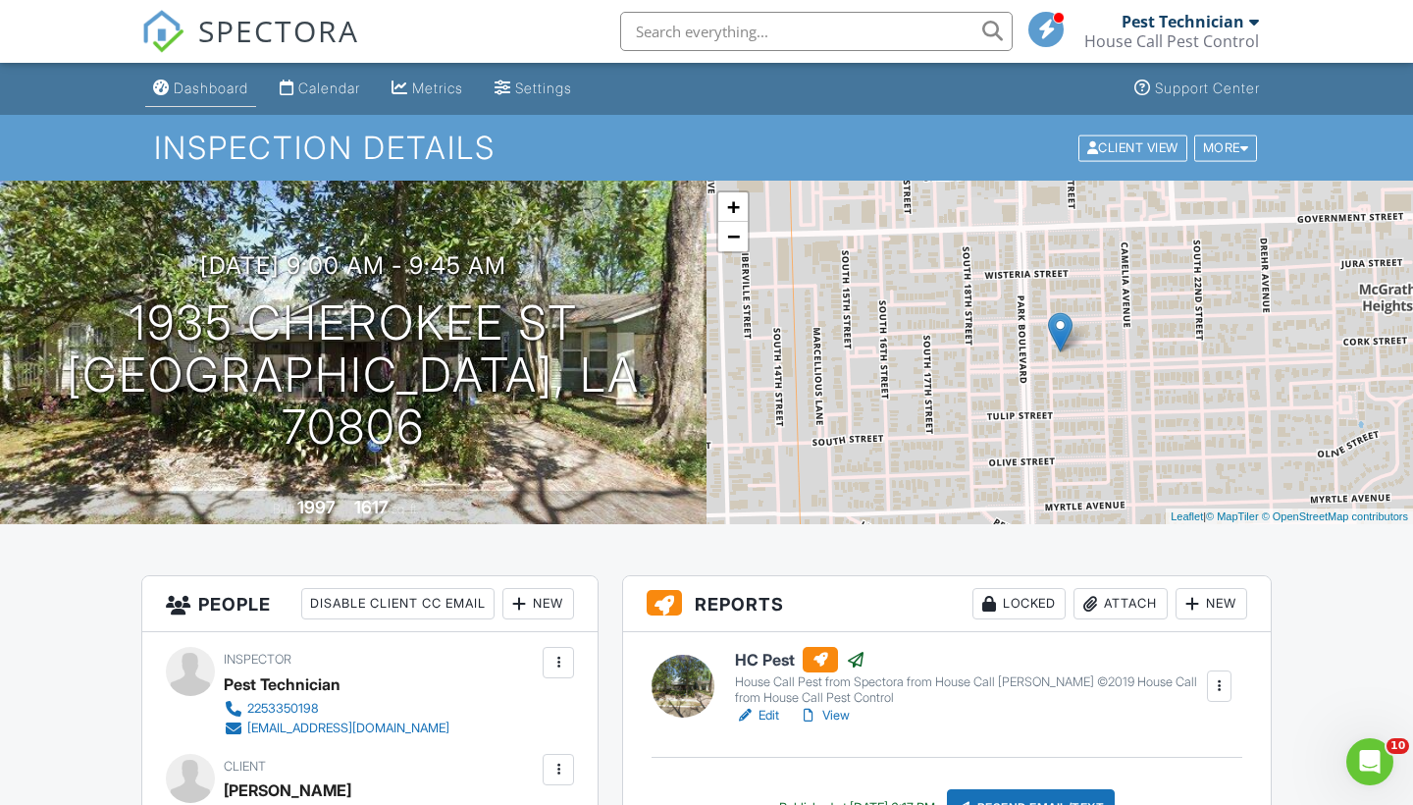
click at [225, 90] on div "Dashboard" at bounding box center [211, 87] width 75 height 17
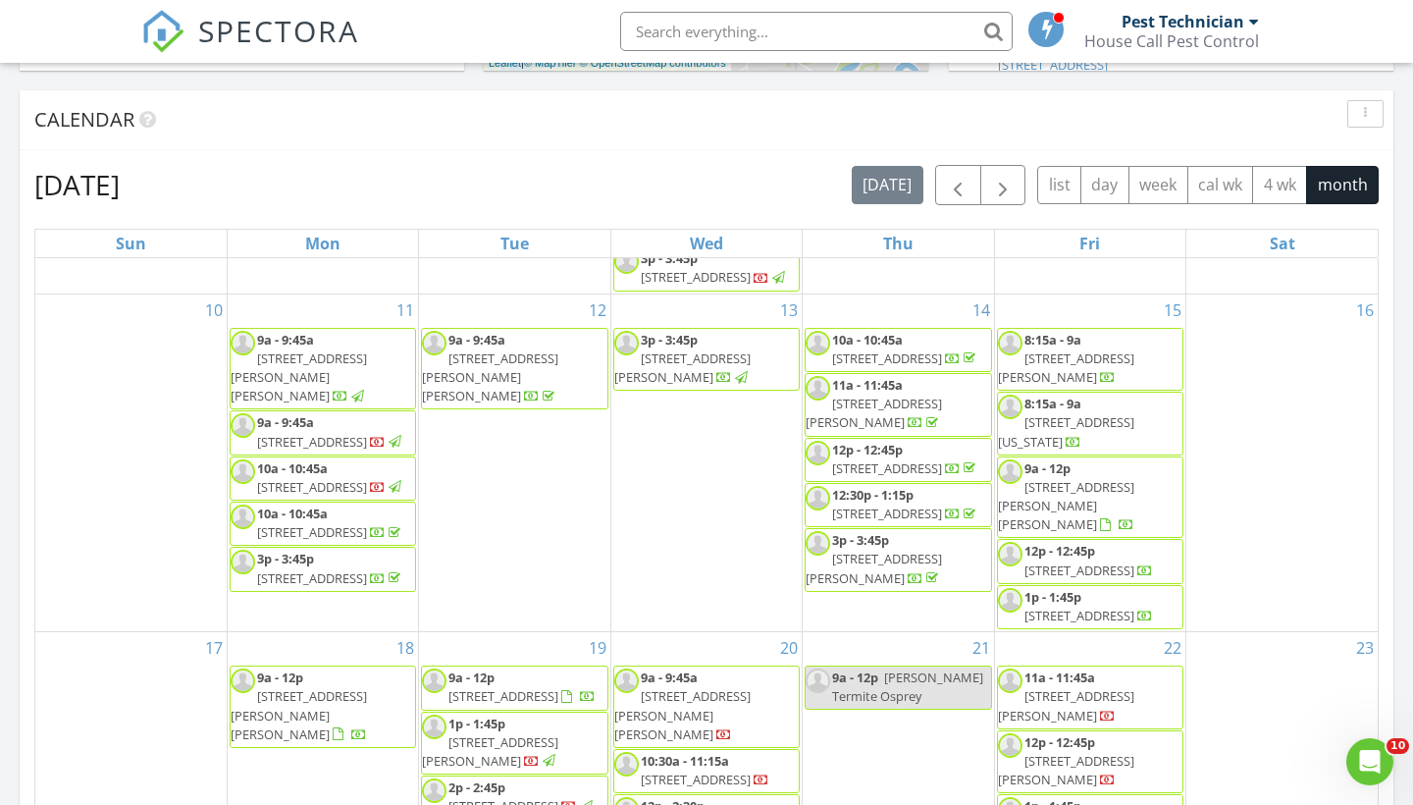
scroll to position [1029, 0]
click at [342, 490] on span "11147 Major Oak Dr, Baton Rouge 70815" at bounding box center [312, 485] width 110 height 18
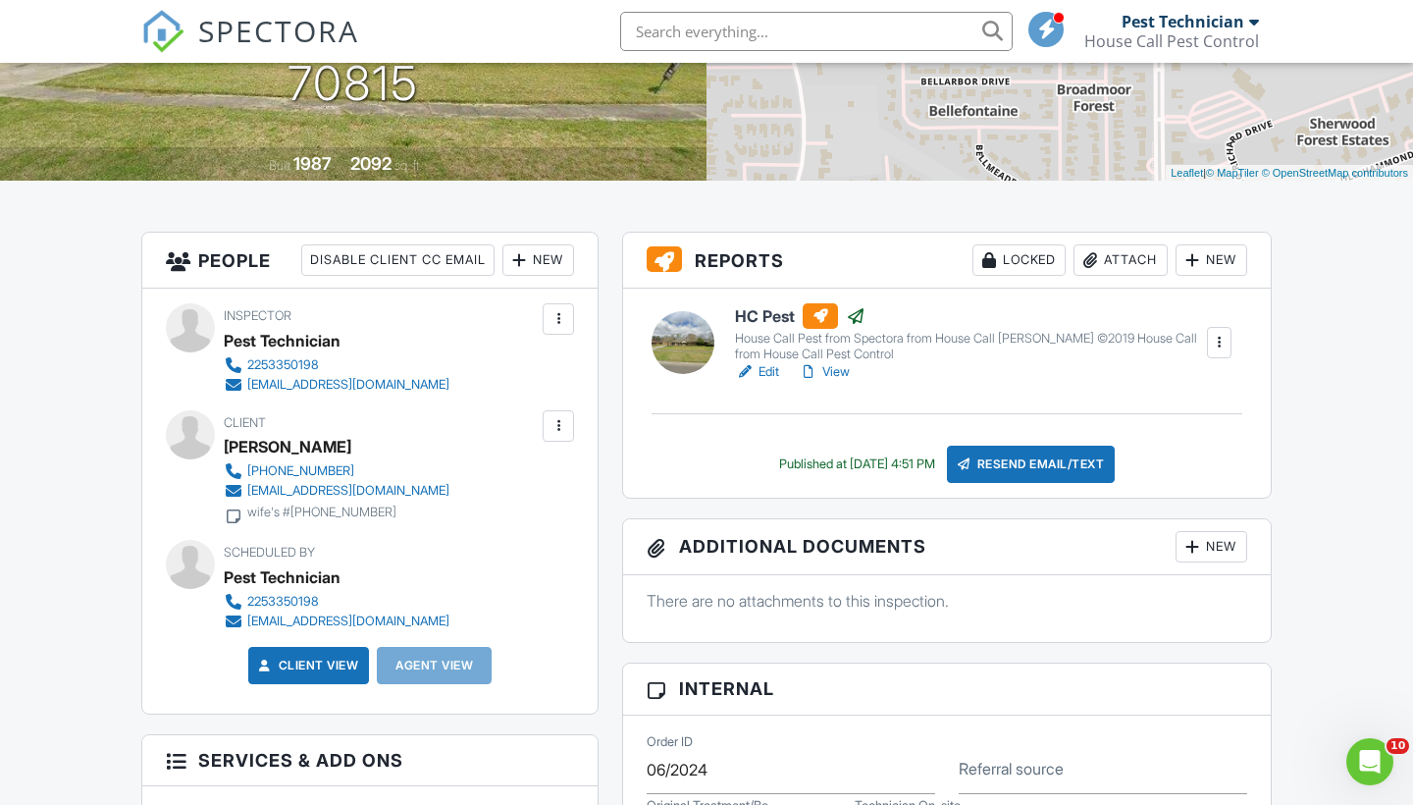
scroll to position [332, 0]
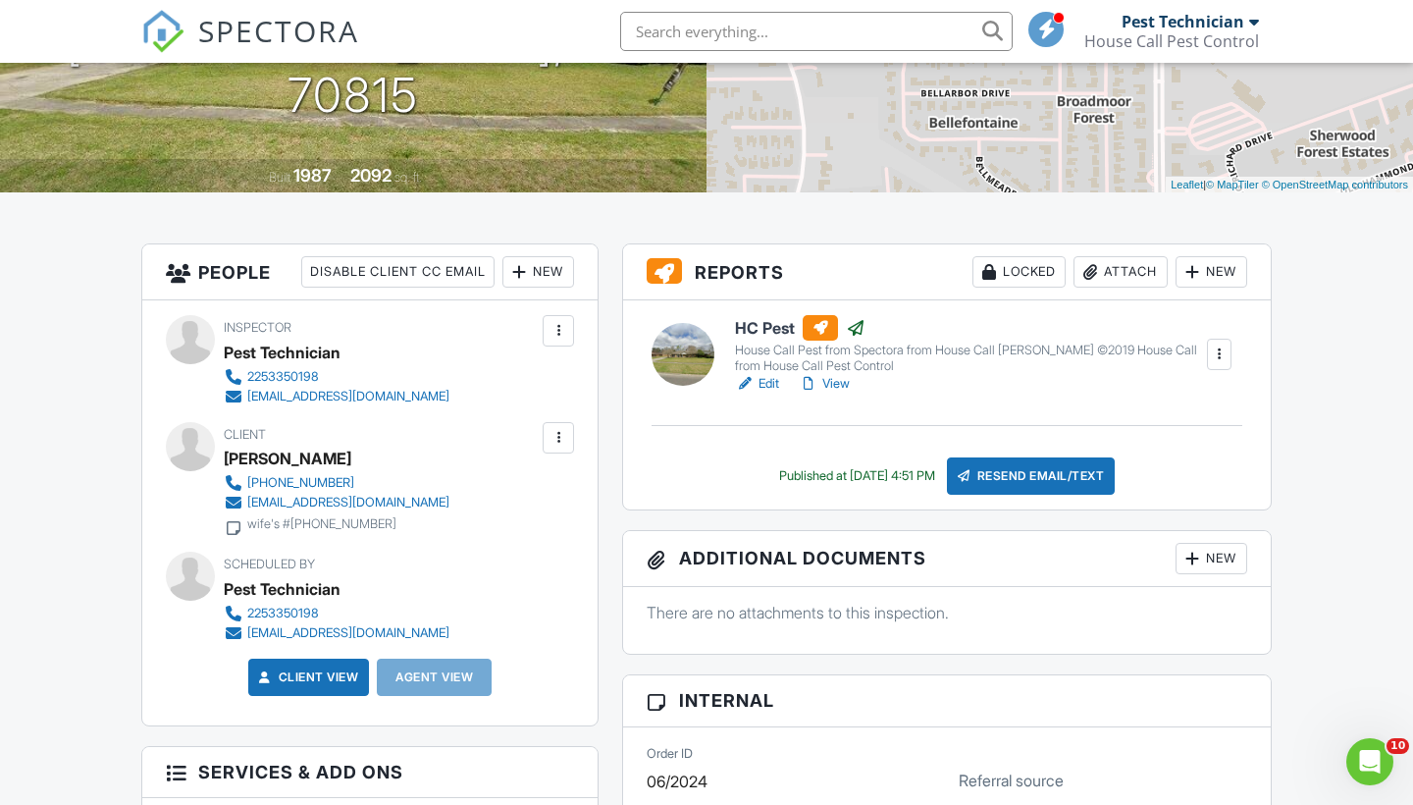
click at [1044, 478] on div "Resend Email/Text" at bounding box center [1031, 475] width 169 height 37
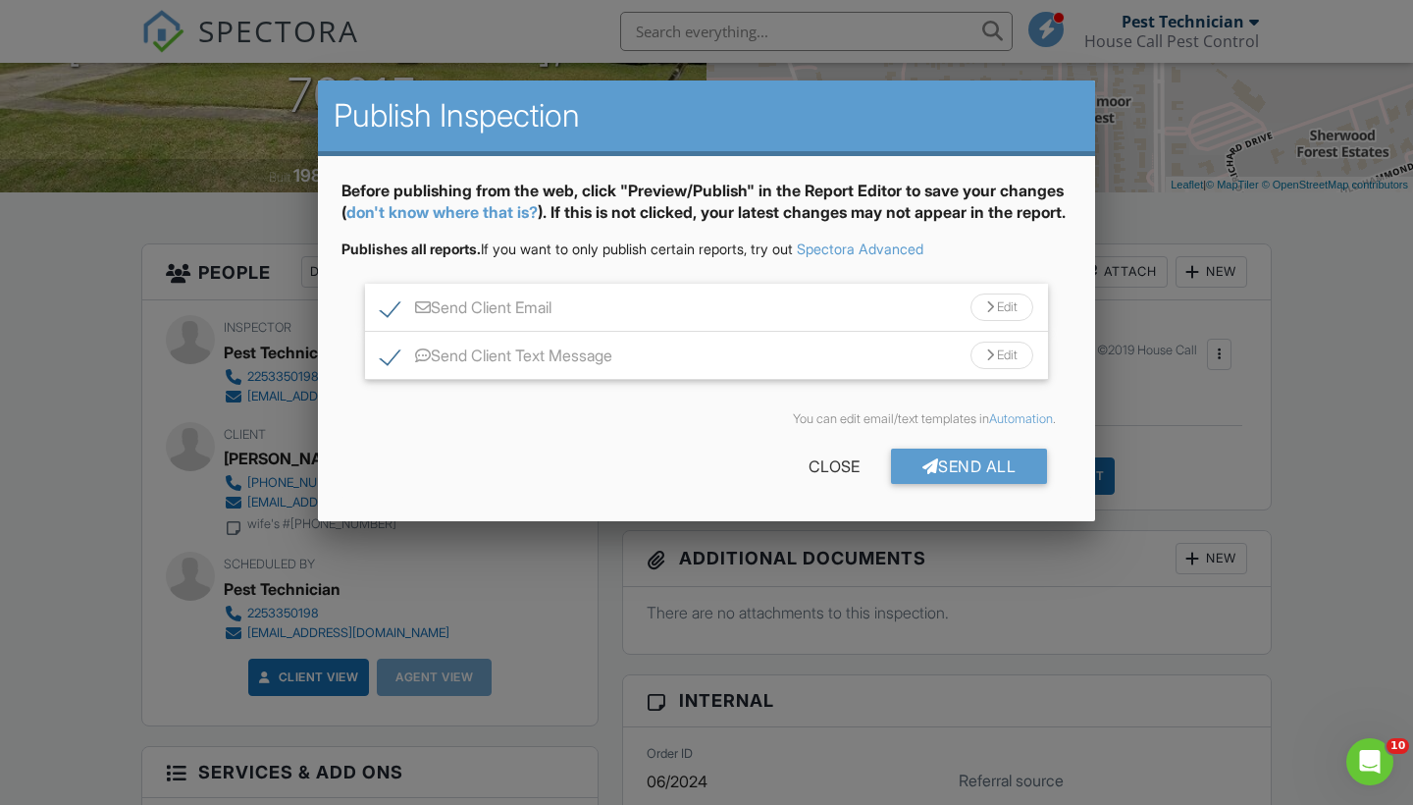
click at [994, 321] on div "Edit" at bounding box center [1002, 306] width 63 height 27
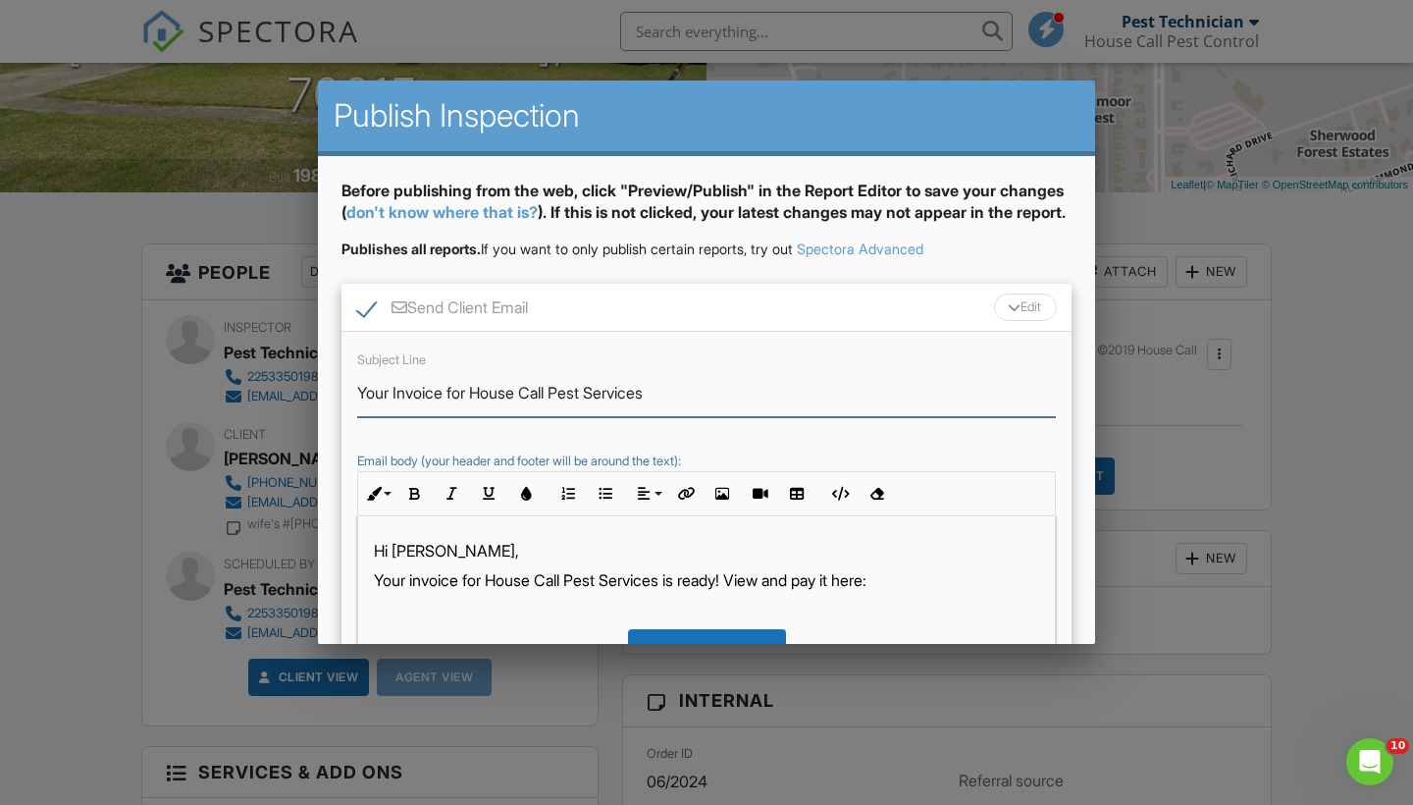
click at [357, 414] on input "Your Invoice for House Call Pest Services" at bounding box center [706, 393] width 699 height 48
type input "Overdue-Your Invoice for House Call Pest Services"
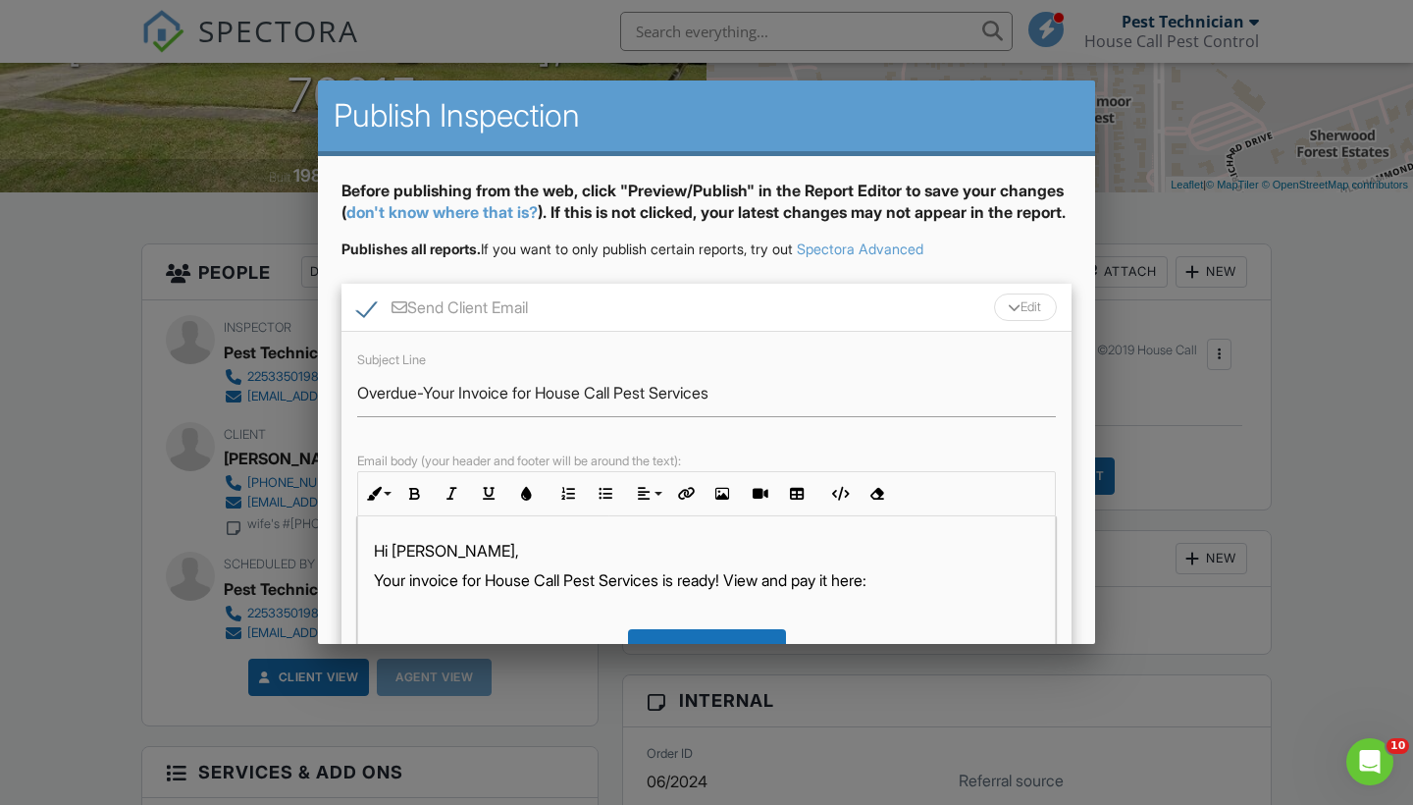
click at [1030, 321] on div "Edit" at bounding box center [1025, 306] width 63 height 27
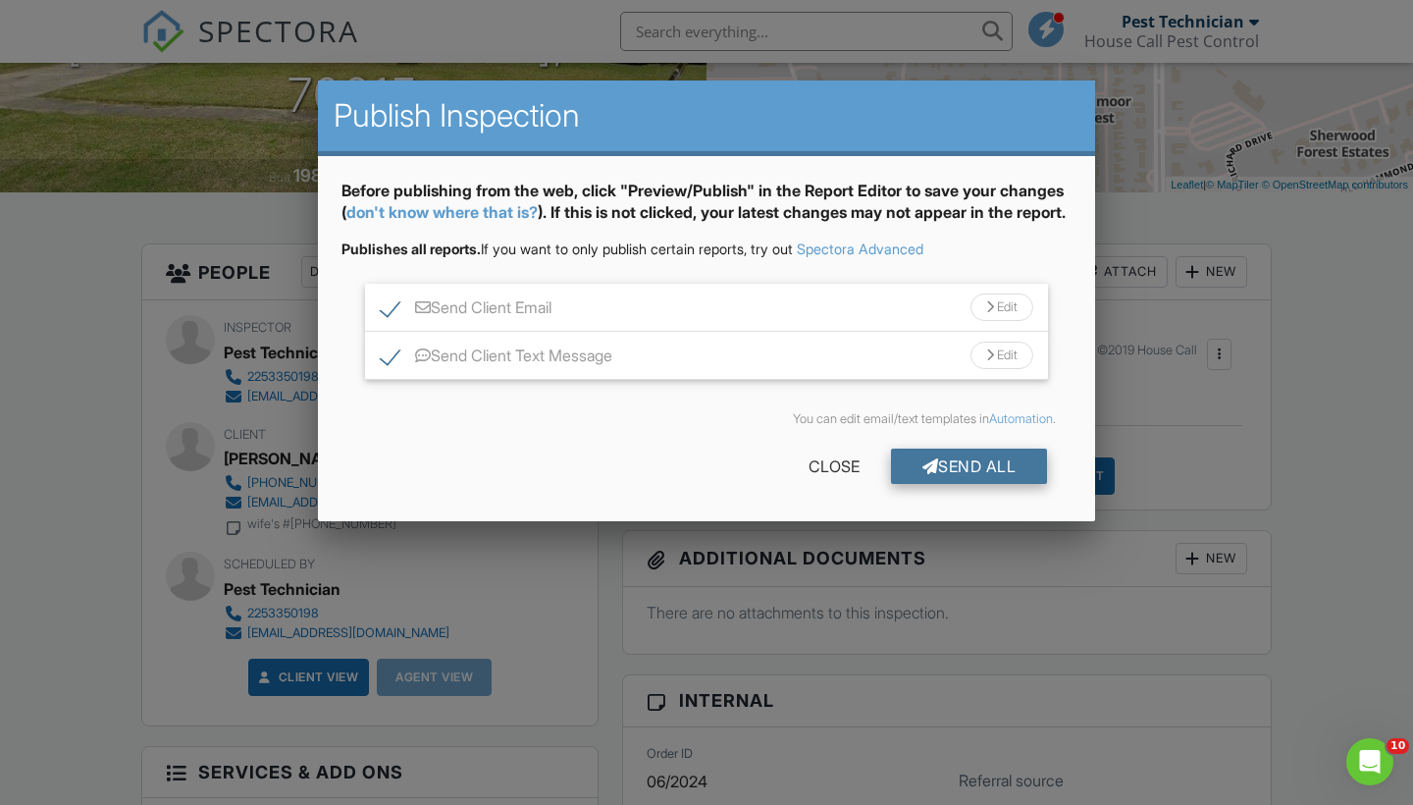
click at [999, 482] on div "Send All" at bounding box center [969, 465] width 157 height 35
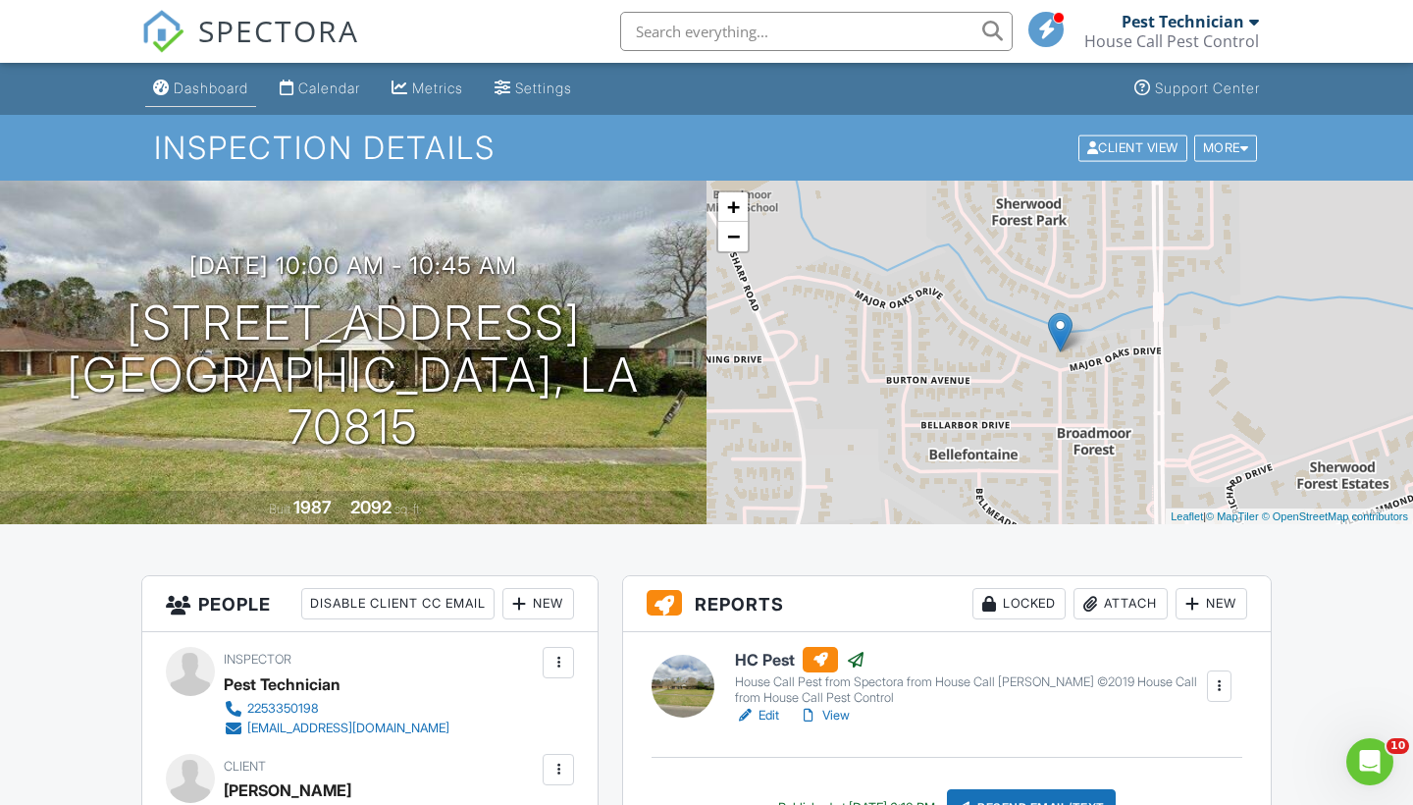
click at [202, 90] on div "Dashboard" at bounding box center [211, 87] width 75 height 17
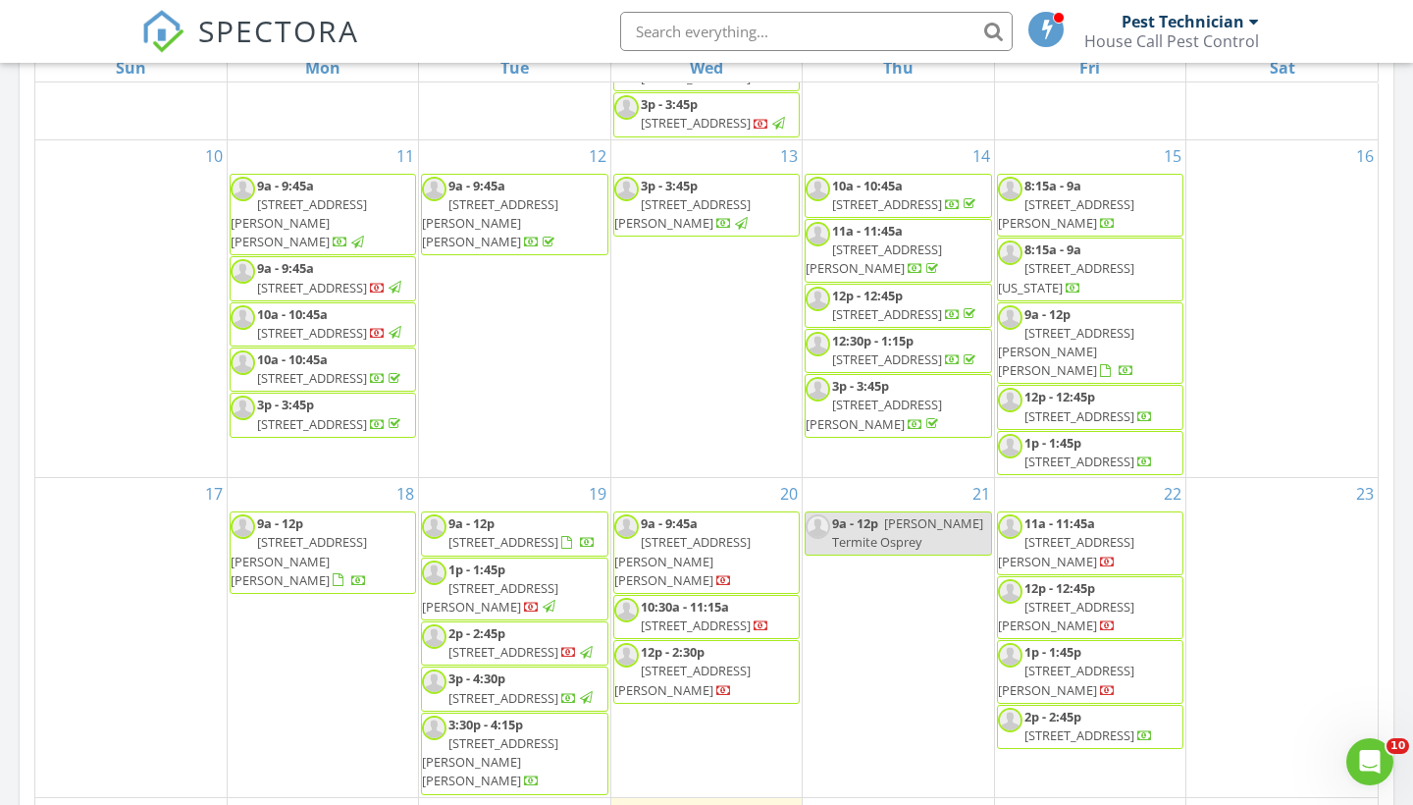
scroll to position [1013, 0]
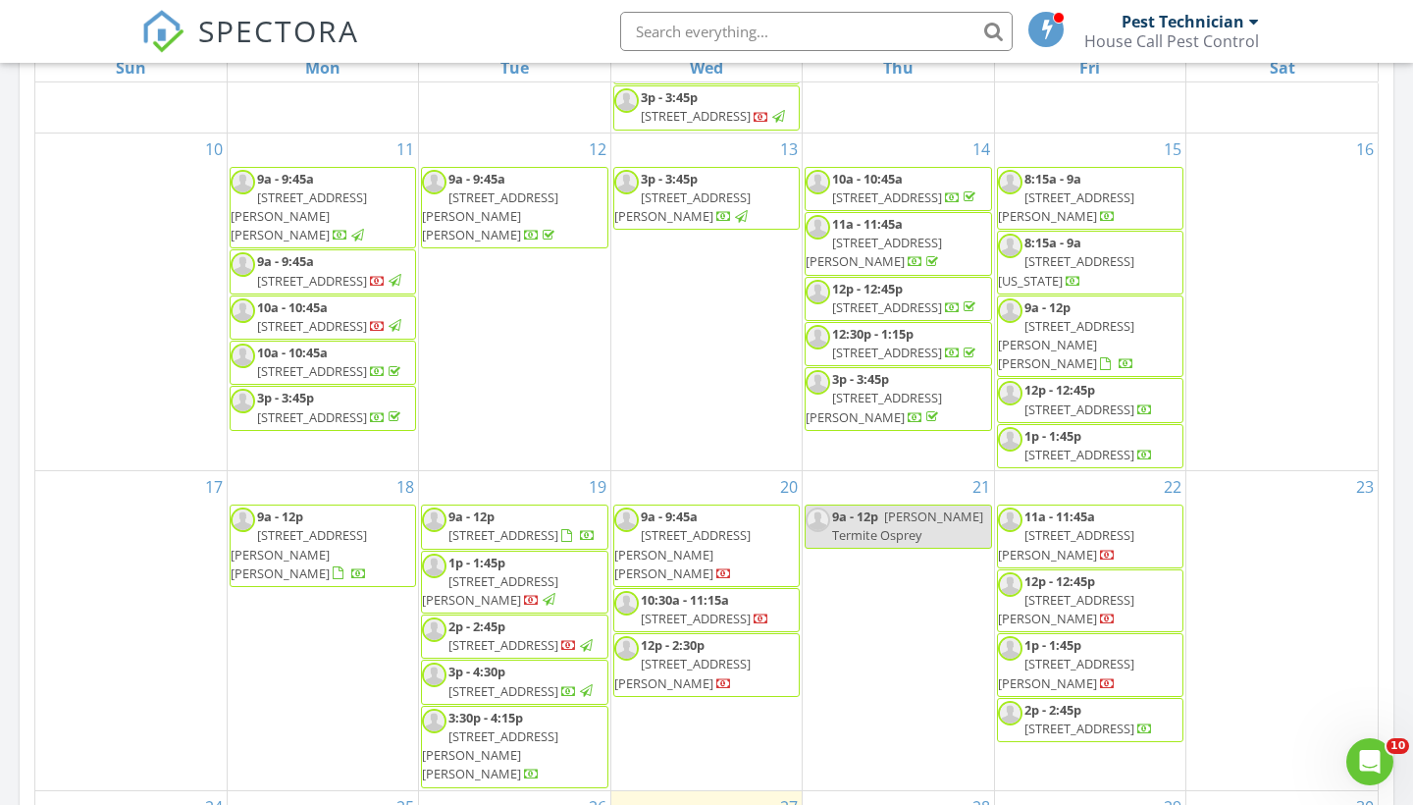
click at [558, 212] on span "10136 Angela Dr, Denham Springs 70706" at bounding box center [490, 215] width 136 height 55
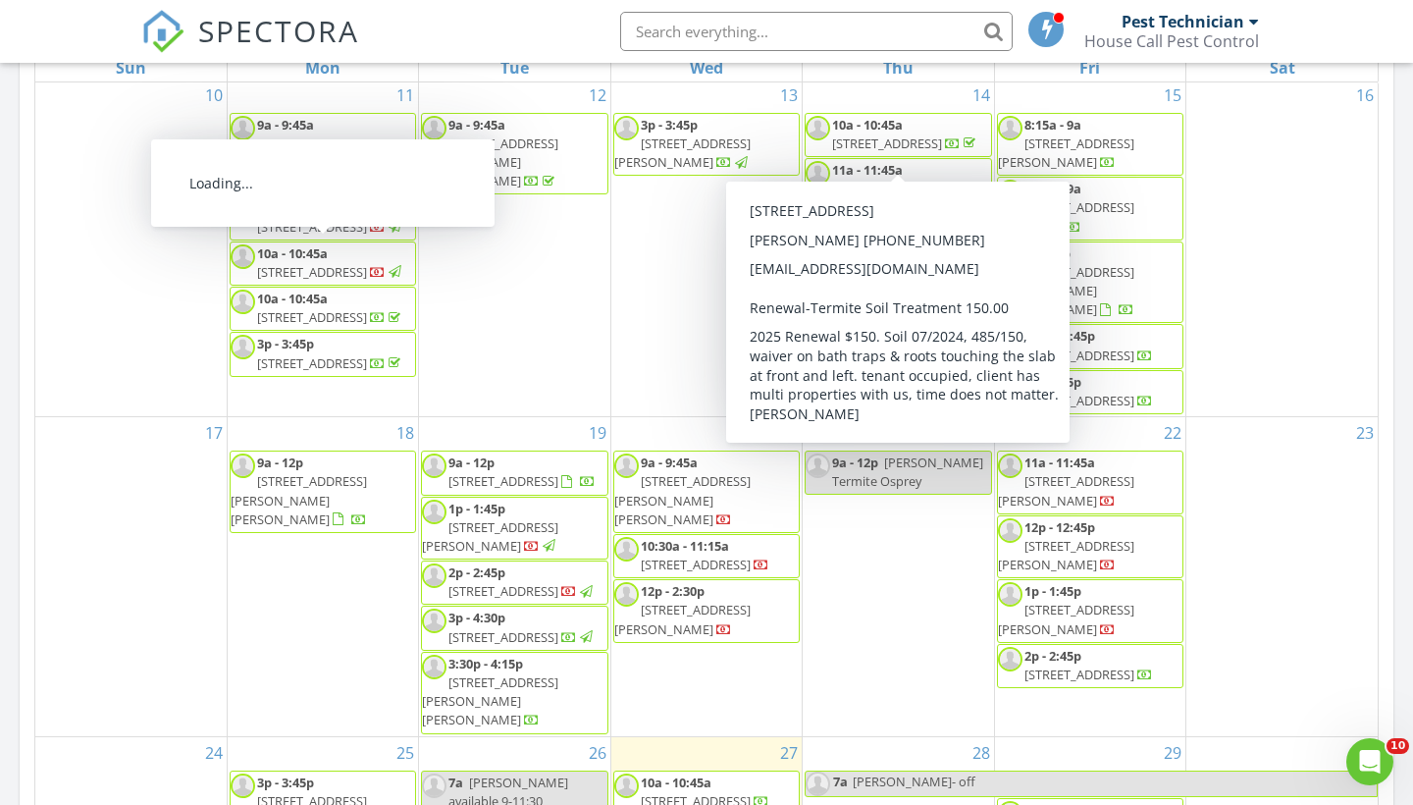
scroll to position [1239, 0]
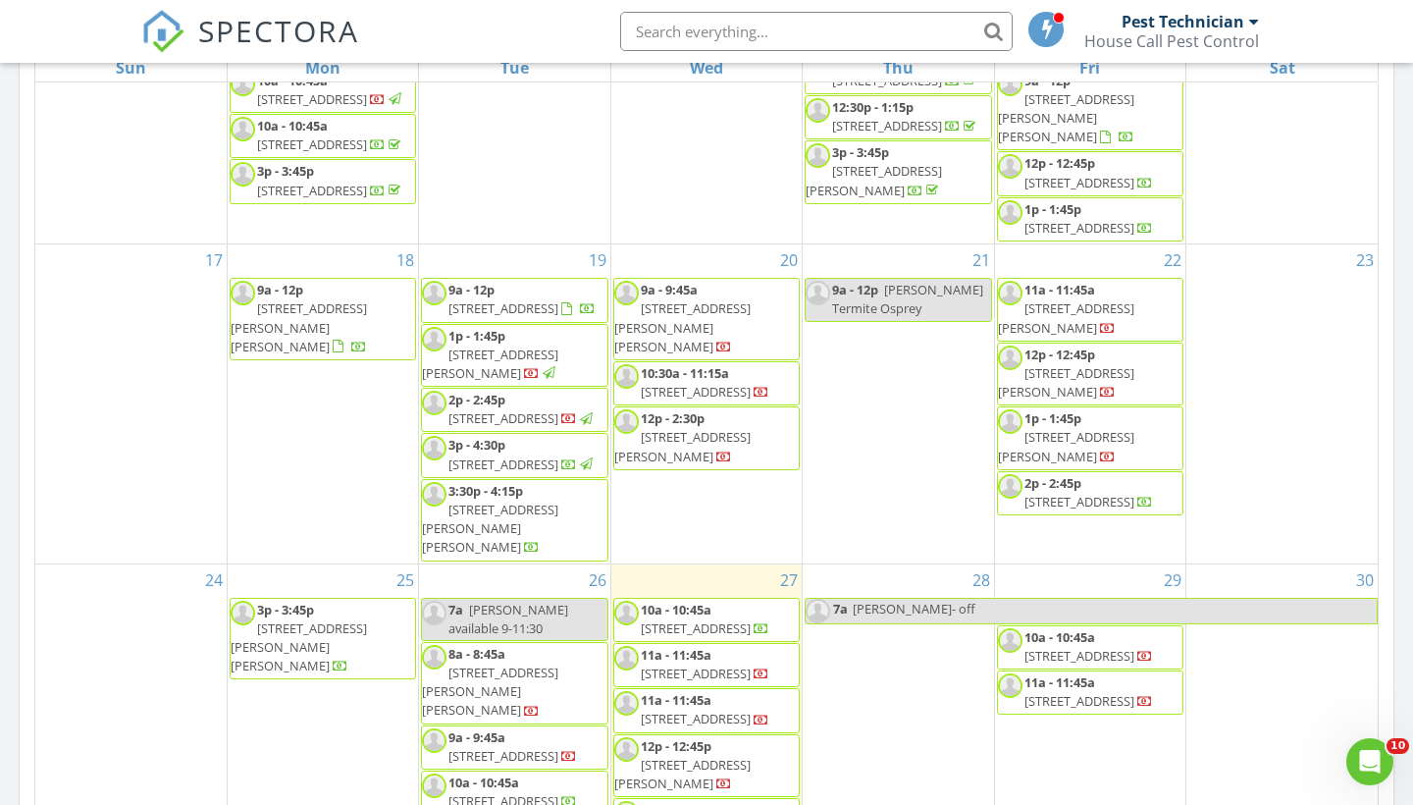
click at [462, 42] on div "SPECTORA Pest Technician House Call Pest Control Role: Inspector Dashboard New …" at bounding box center [706, 31] width 1131 height 63
click at [748, 323] on span "13088 Burgess Ave, Walker 70785" at bounding box center [682, 326] width 136 height 55
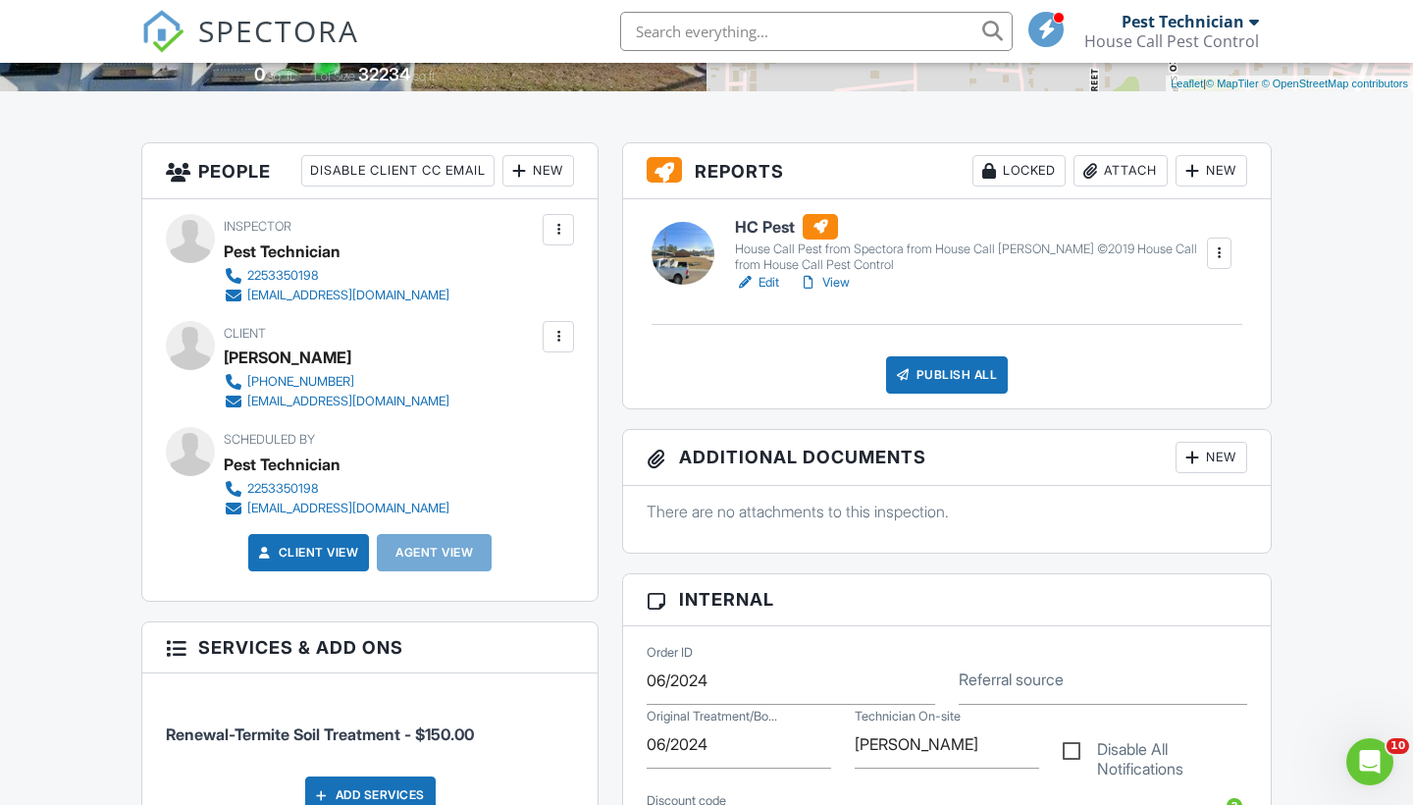
scroll to position [446, 0]
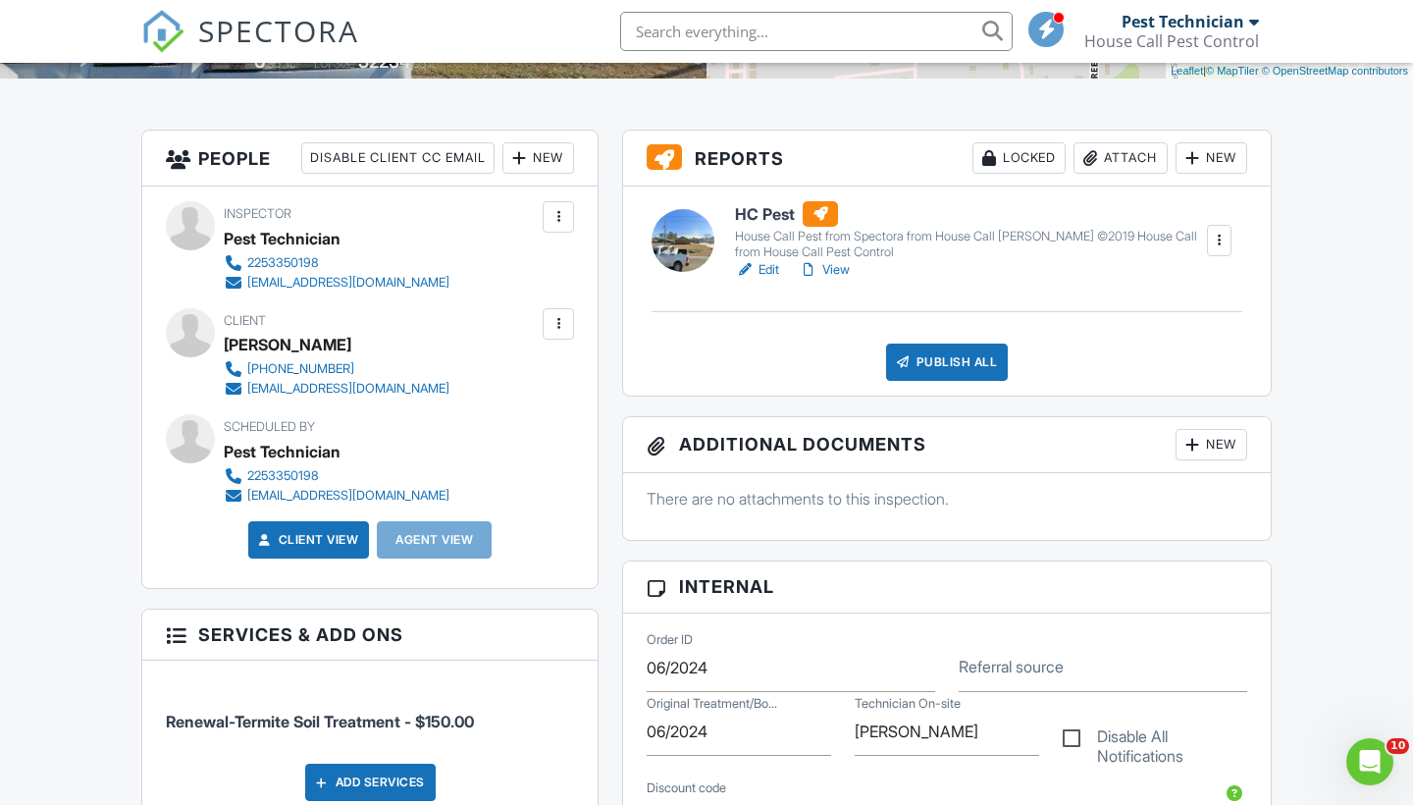
click at [764, 261] on link "Edit" at bounding box center [757, 270] width 44 height 20
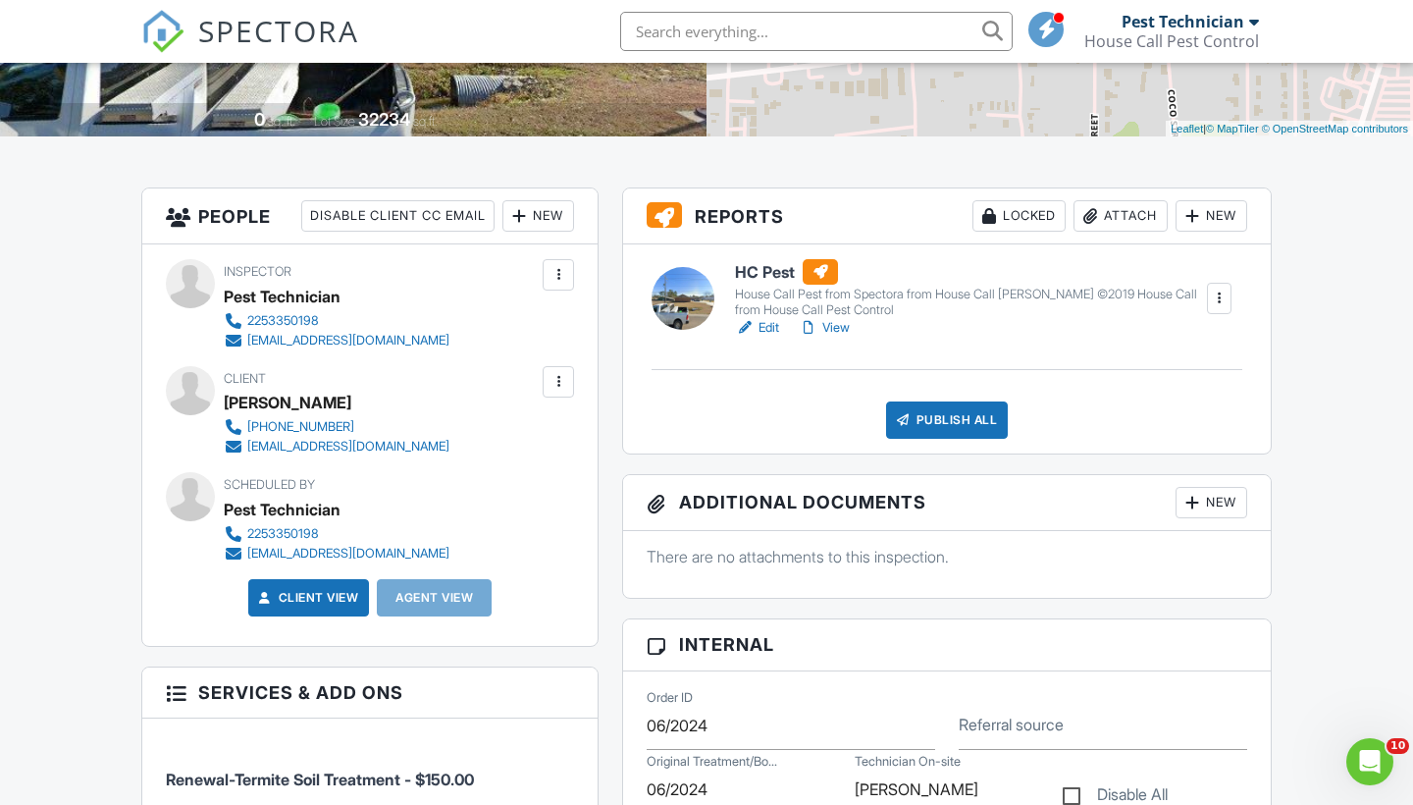
scroll to position [390, 0]
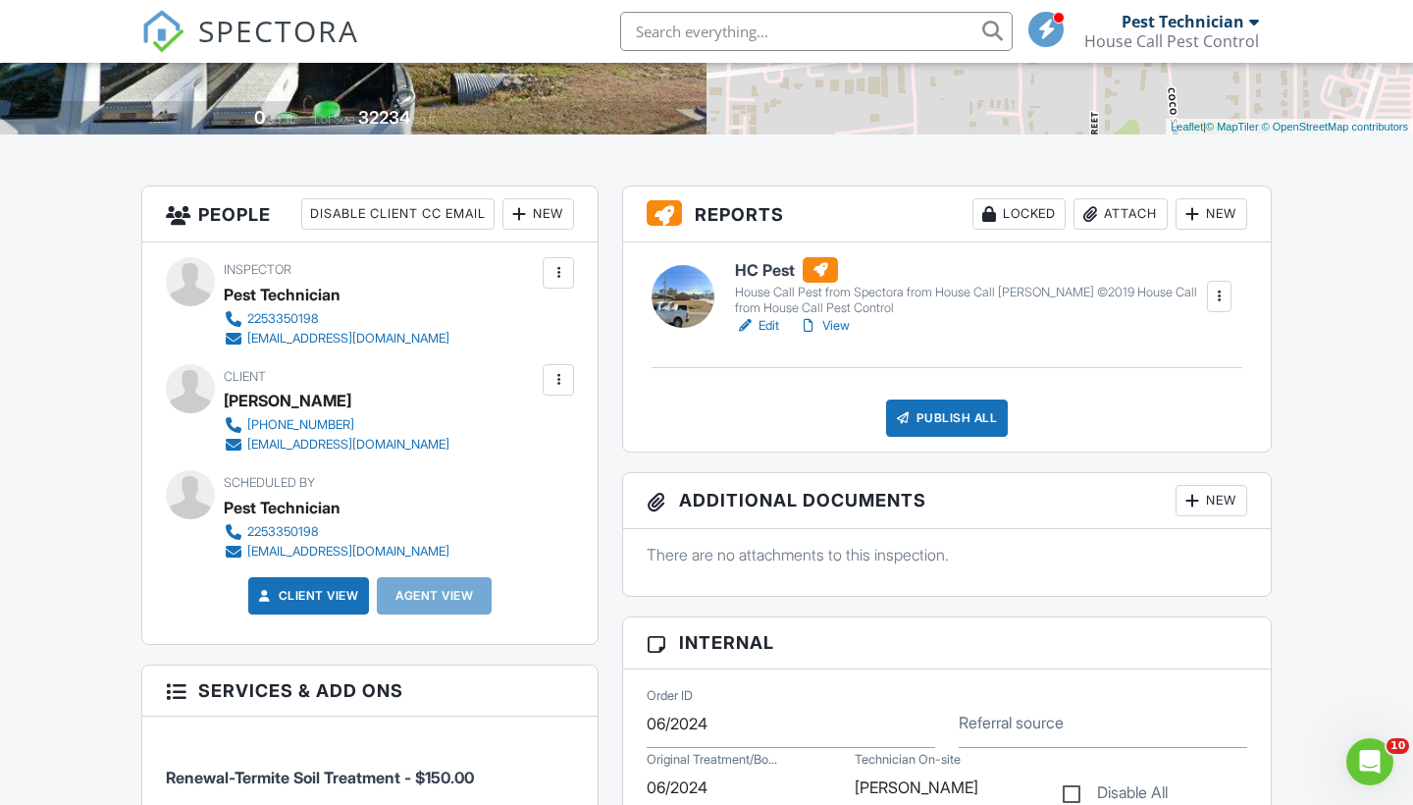
click at [767, 329] on link "Edit" at bounding box center [757, 326] width 44 height 20
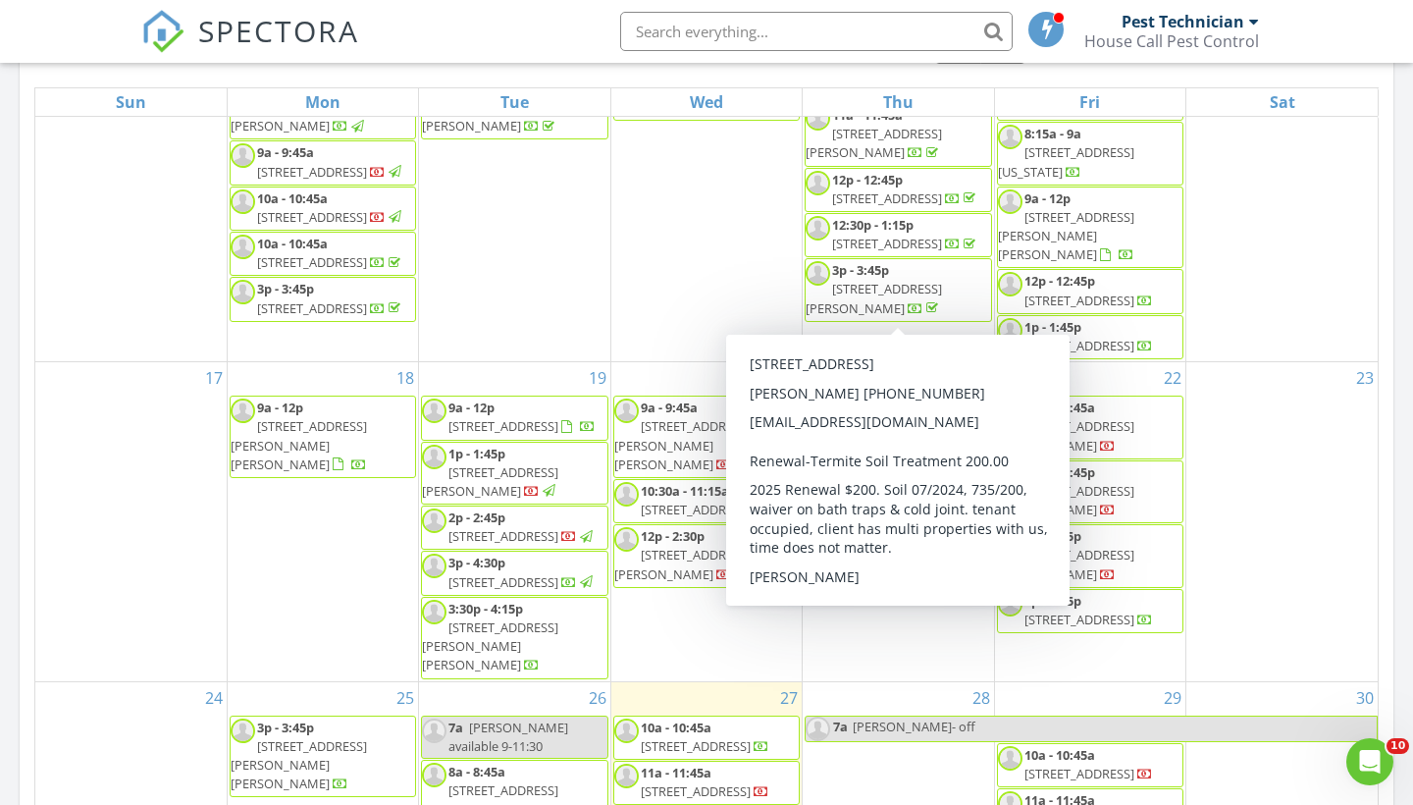
scroll to position [1157, 0]
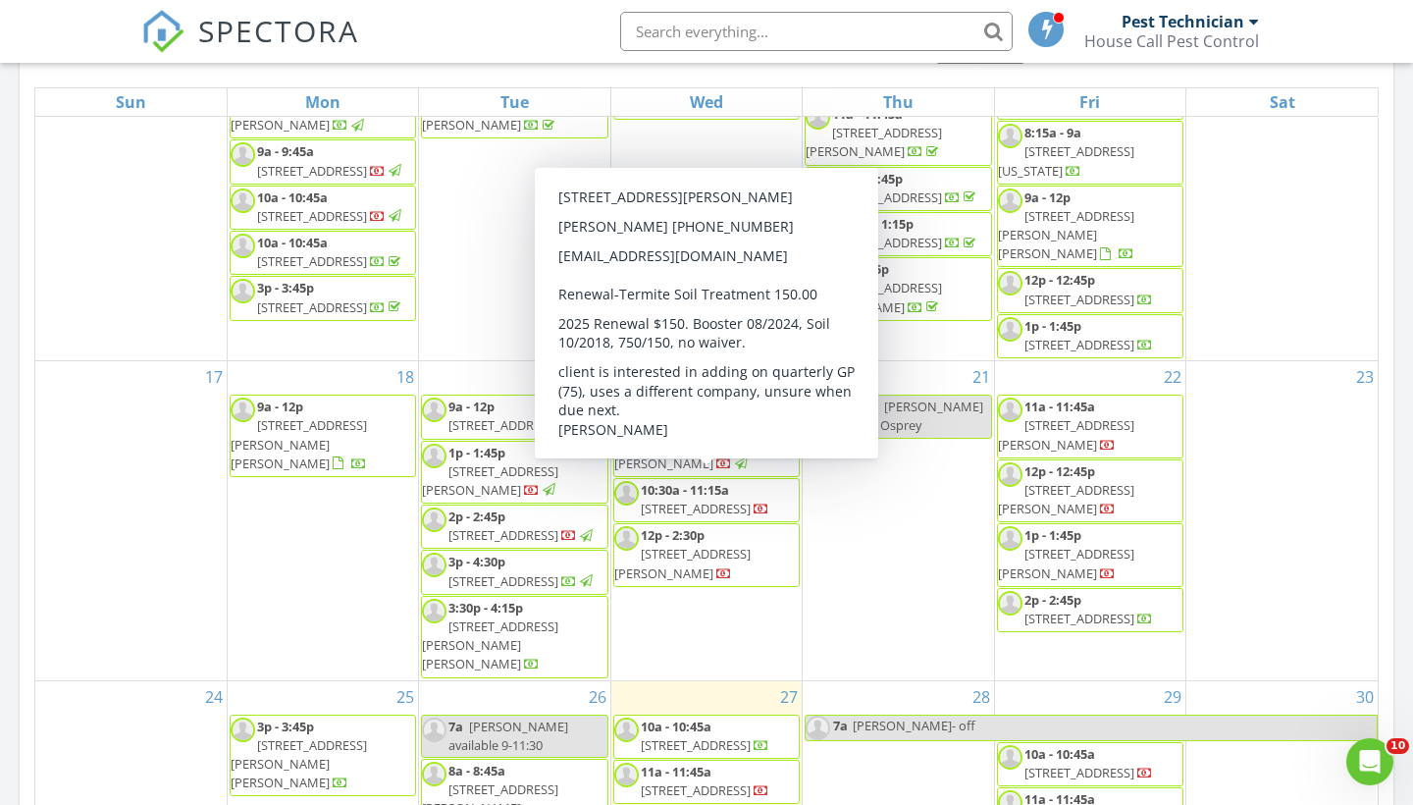
click at [697, 500] on span "13183 Cypress Swamp Dr, Geismar 70734" at bounding box center [696, 509] width 110 height 18
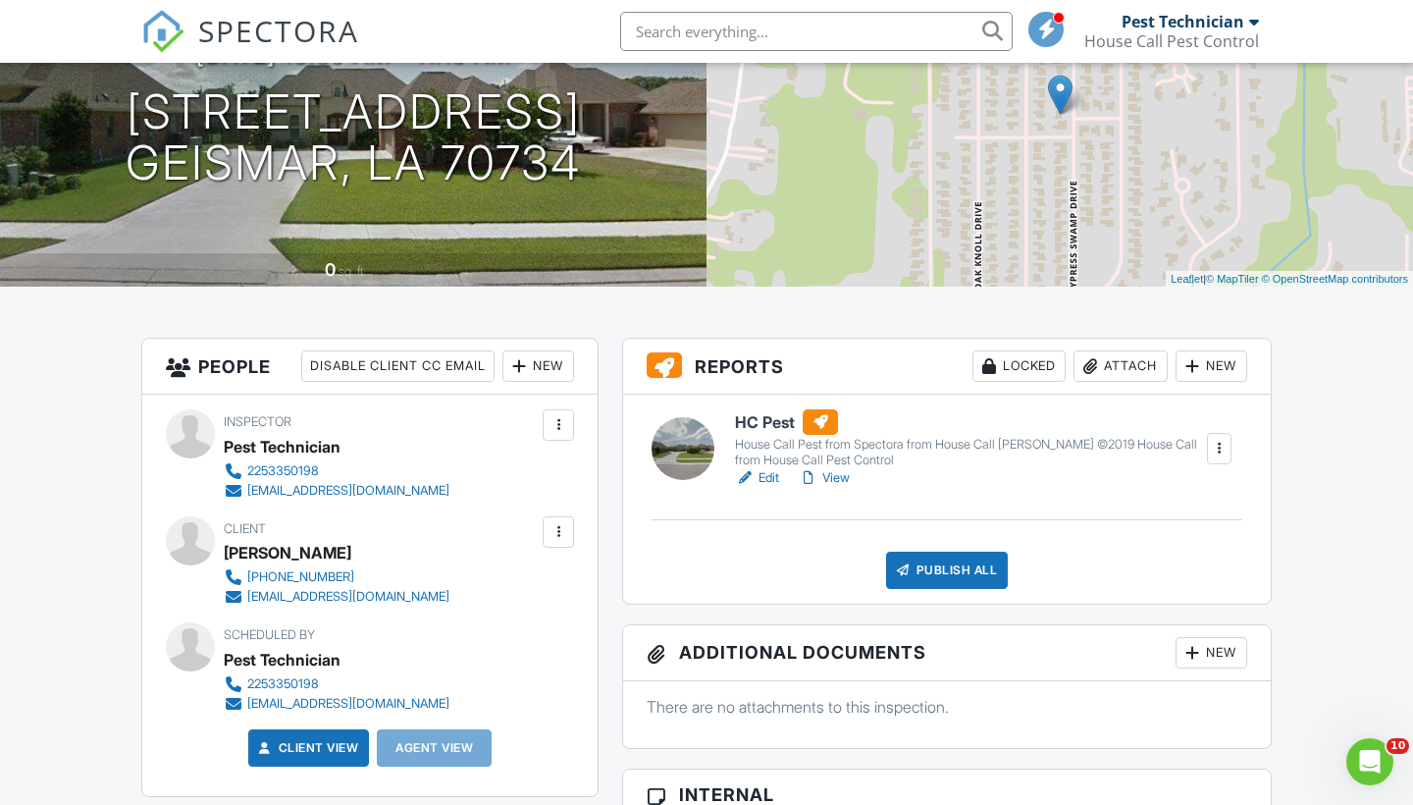
scroll to position [233, 0]
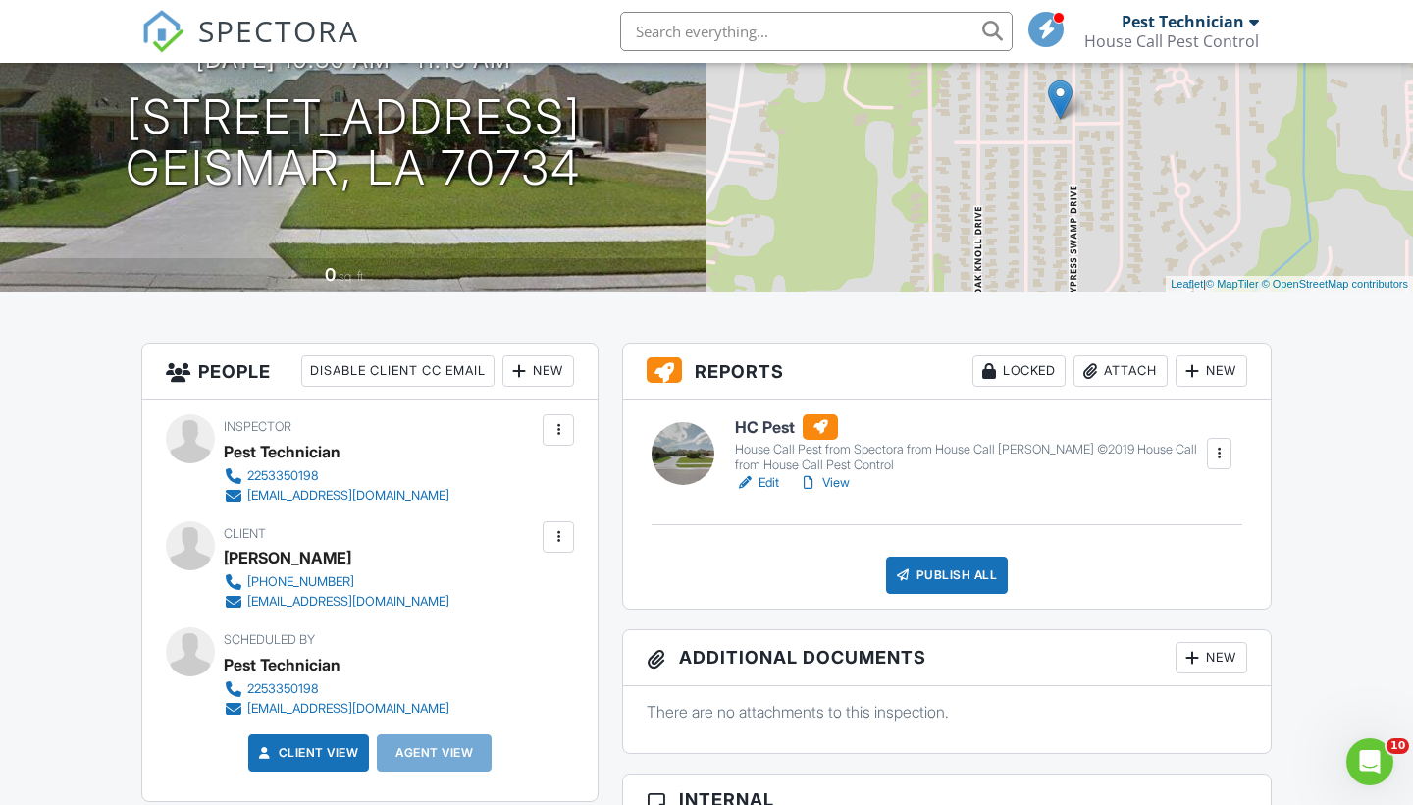
click at [764, 482] on link "Edit" at bounding box center [757, 483] width 44 height 20
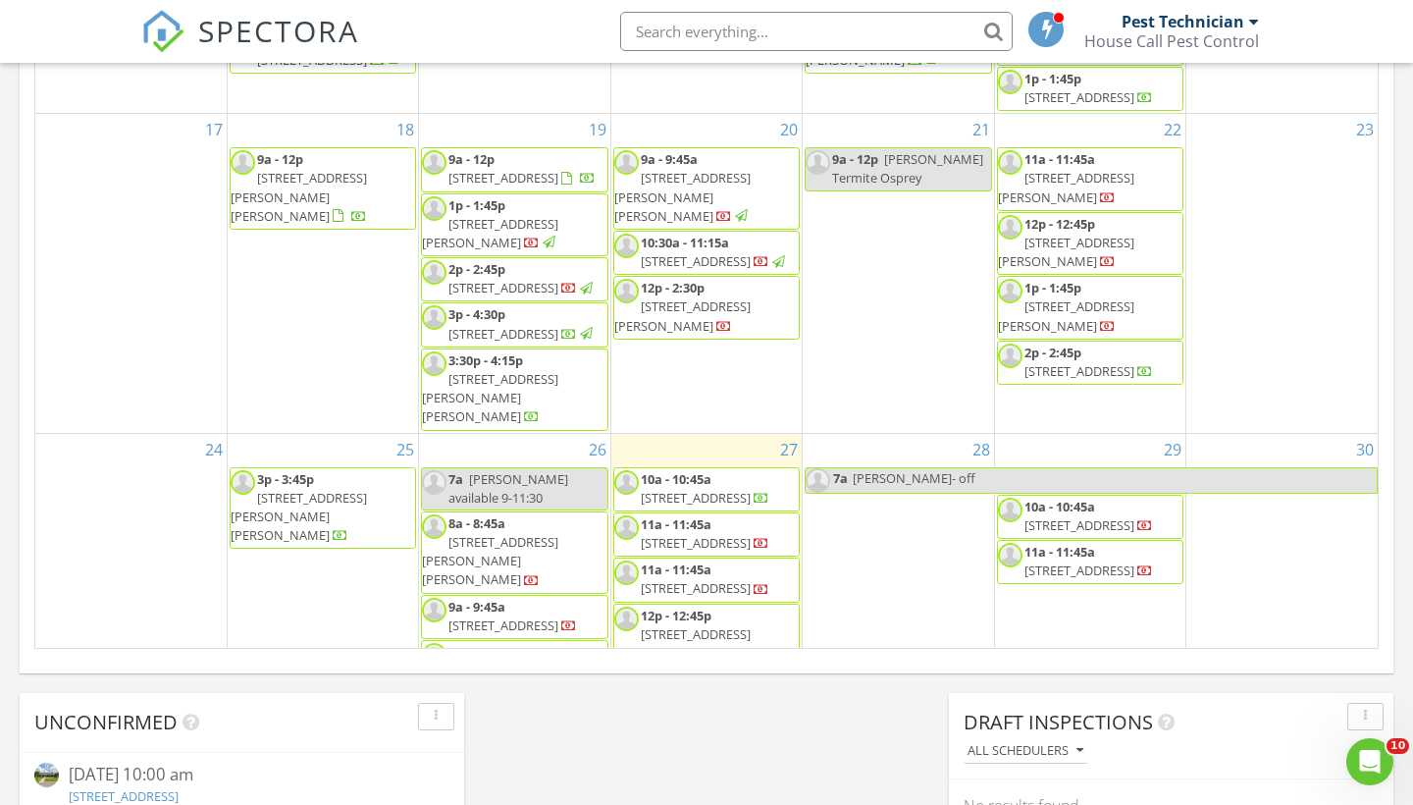
scroll to position [1160, 0]
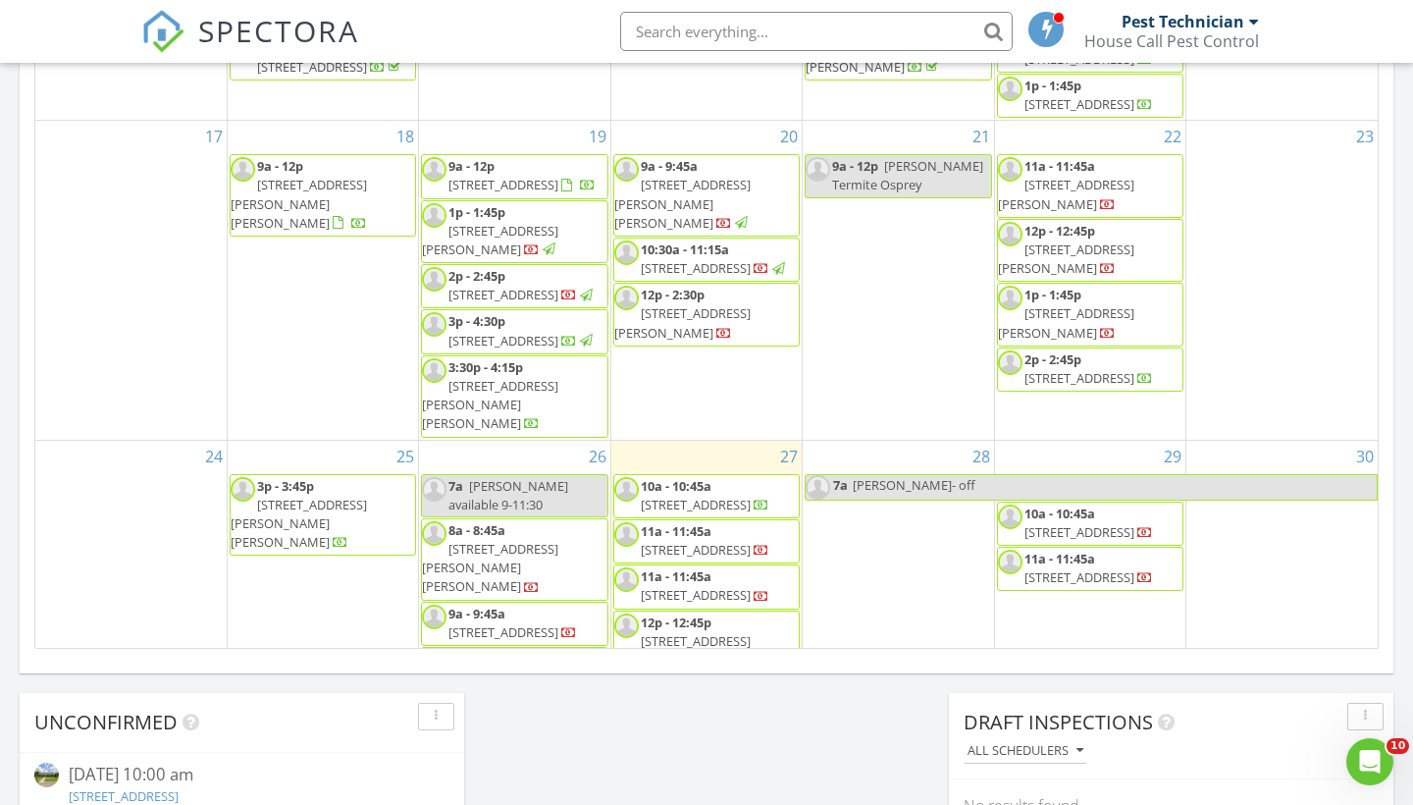
click at [751, 329] on span "[STREET_ADDRESS][PERSON_NAME]" at bounding box center [682, 322] width 136 height 36
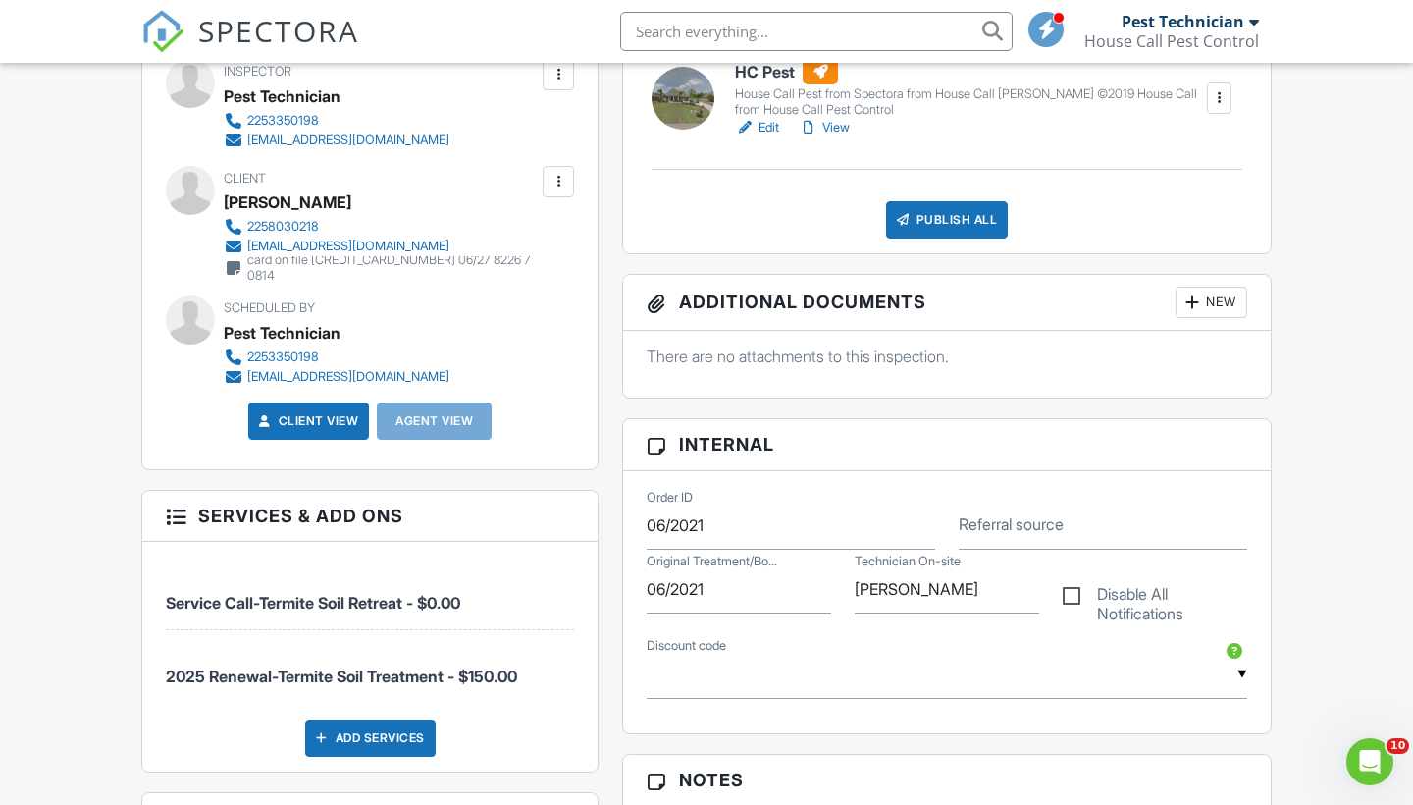
scroll to position [584, 0]
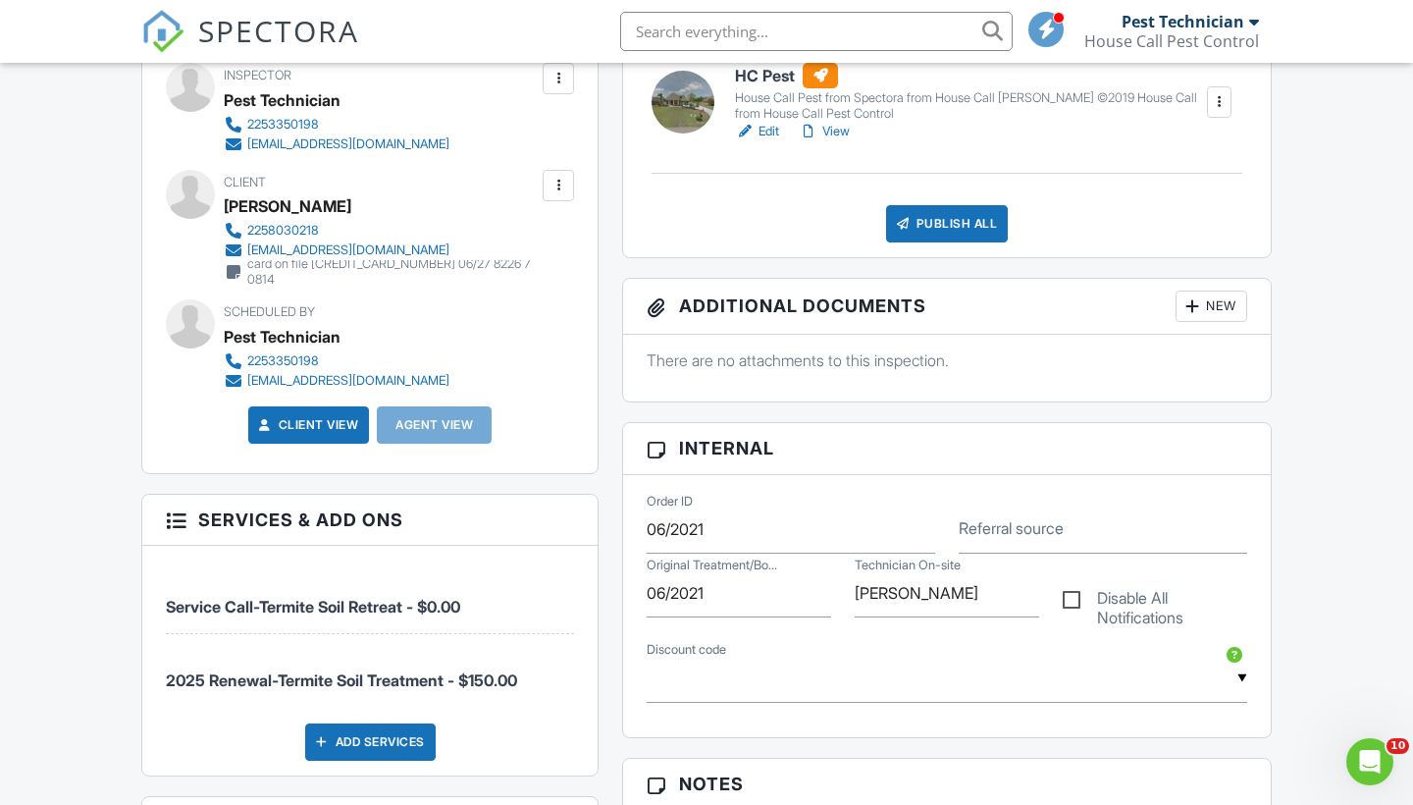
click at [344, 431] on link "Client View" at bounding box center [307, 425] width 104 height 20
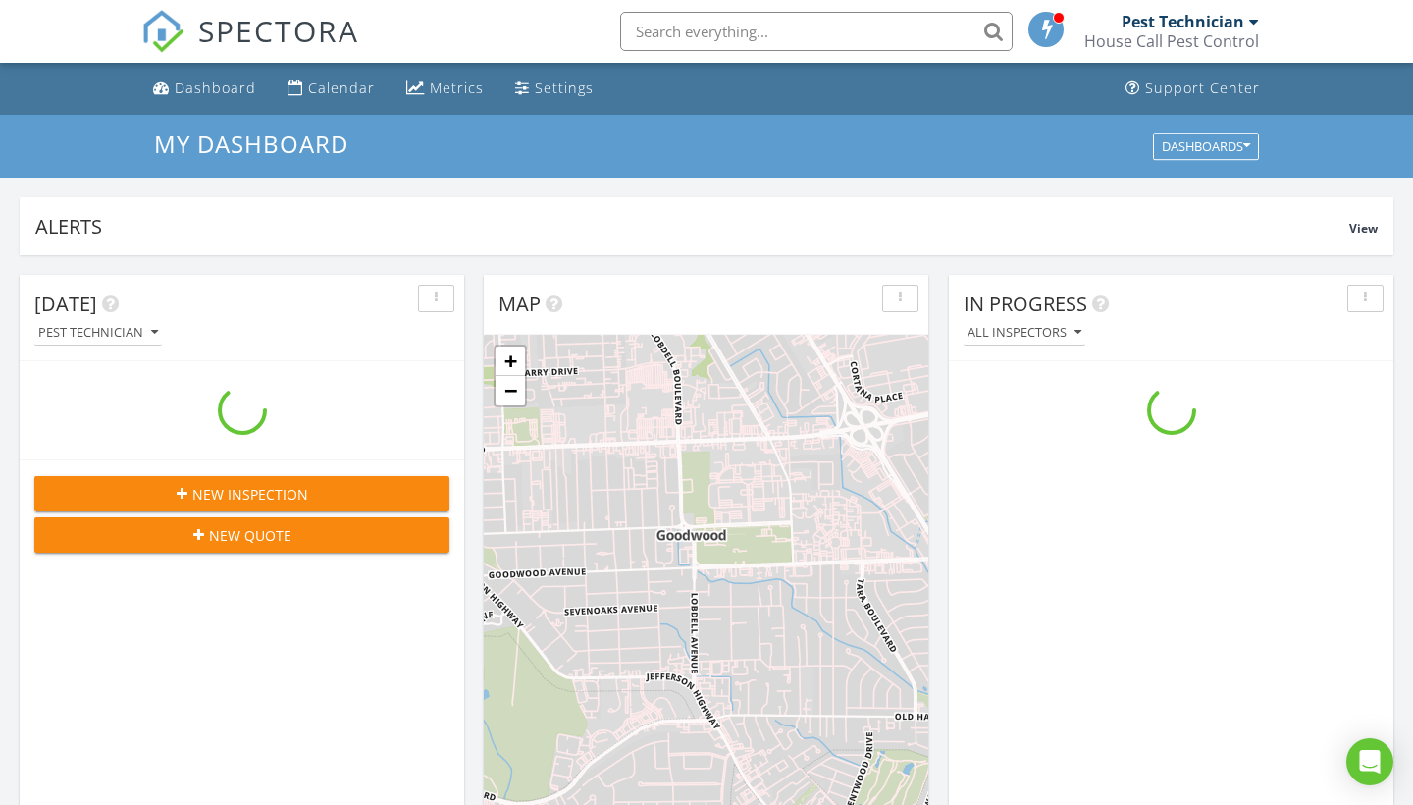
click at [1151, 34] on div "House Call Pest Control" at bounding box center [1171, 41] width 175 height 20
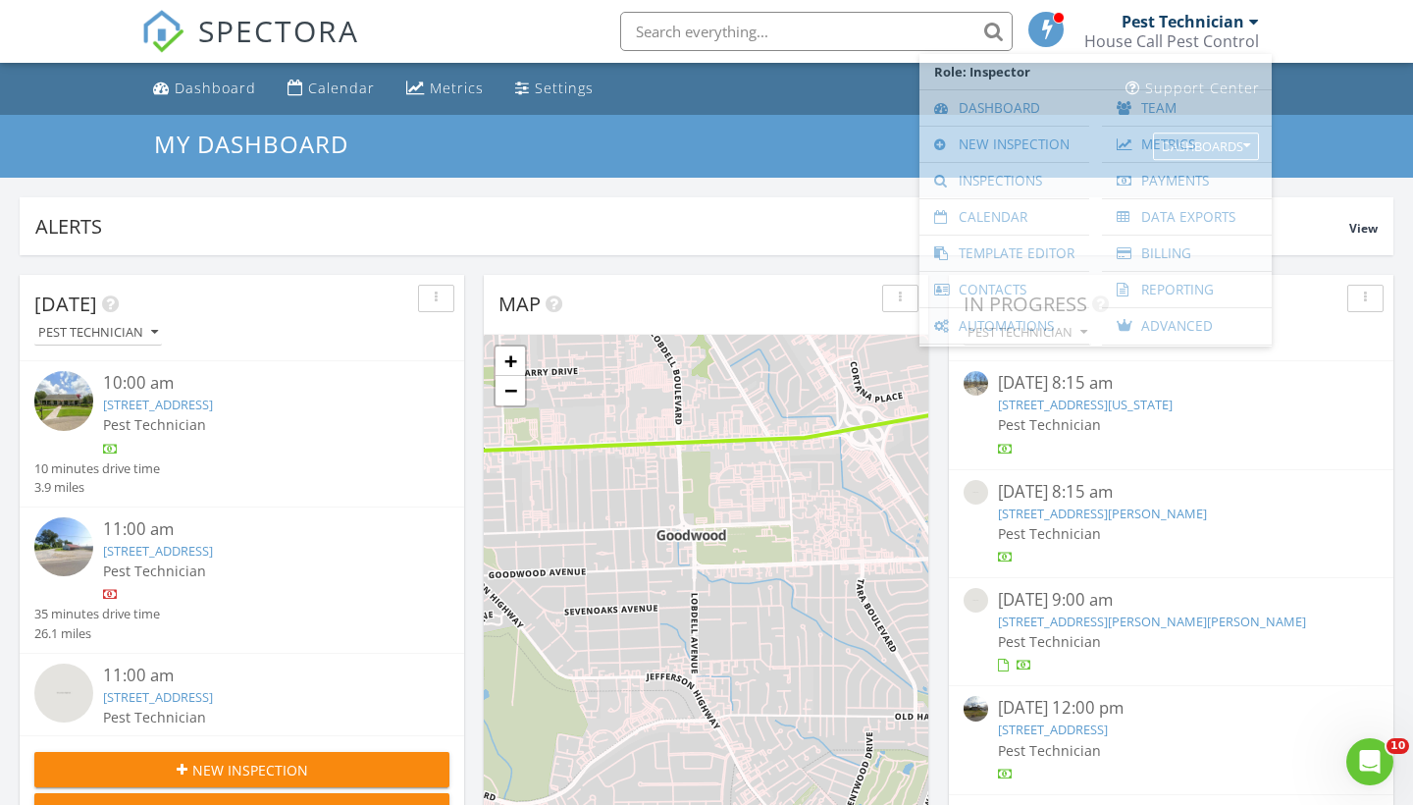
scroll to position [1787, 1414]
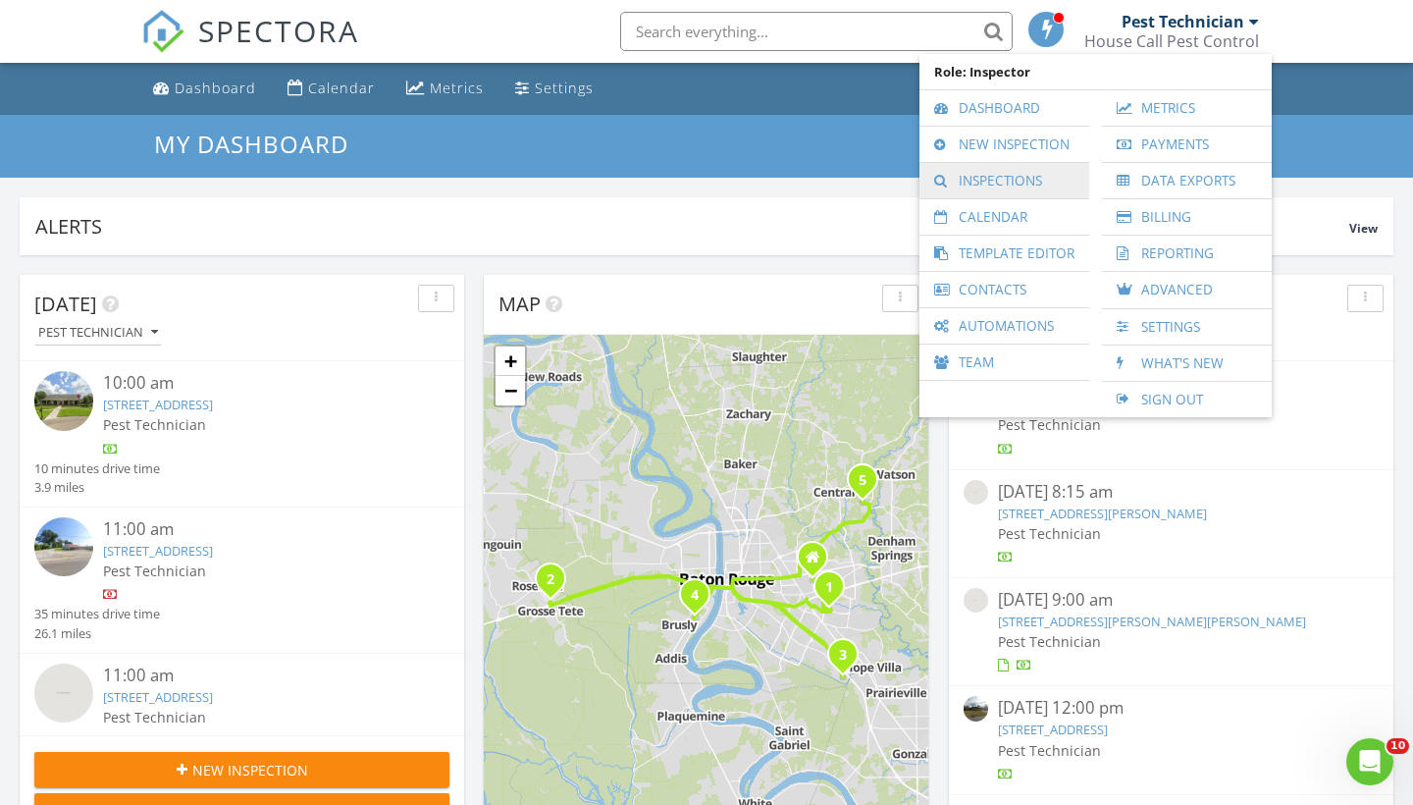
click at [1008, 179] on link "Inspections" at bounding box center [1004, 180] width 150 height 35
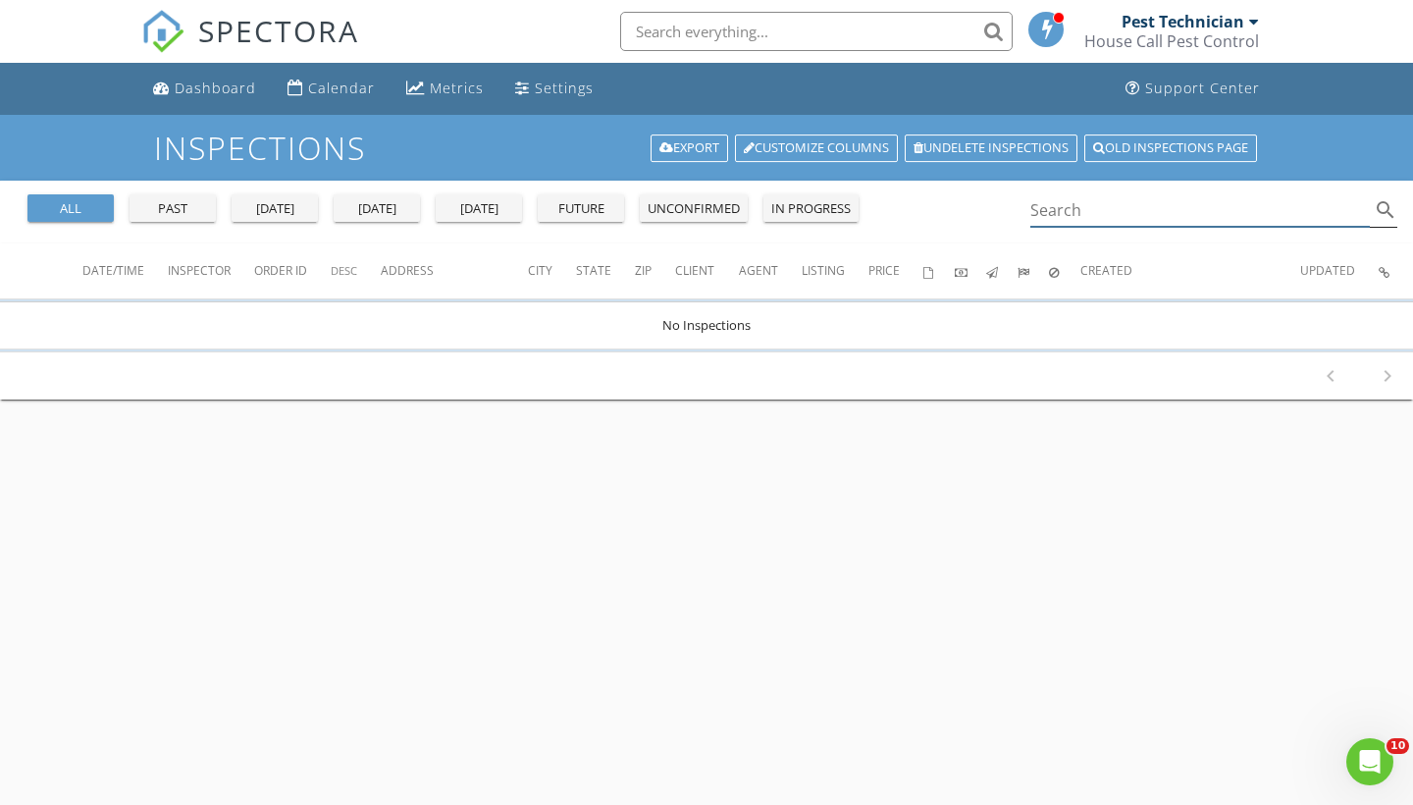
click at [1060, 210] on input "Search" at bounding box center [1200, 210] width 340 height 32
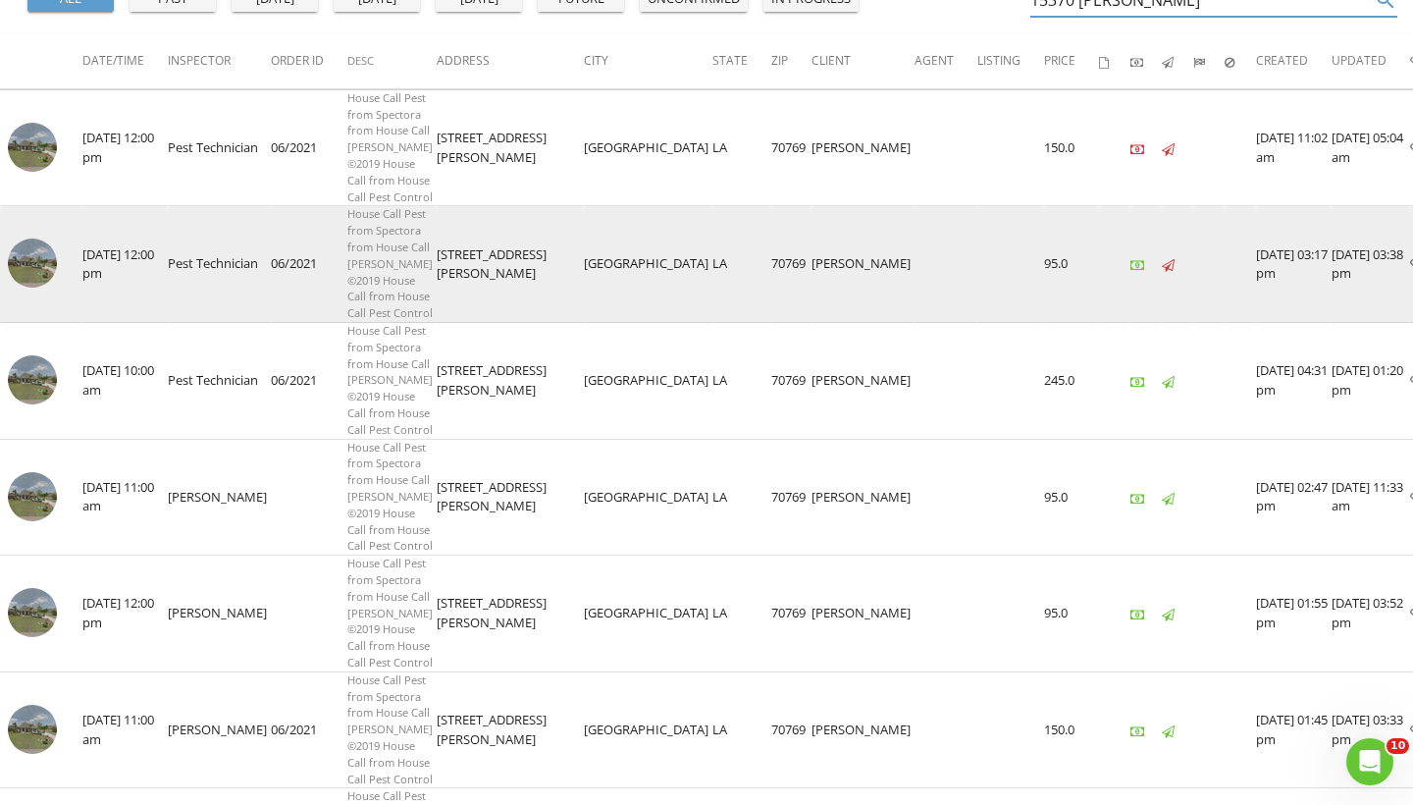
scroll to position [232, 0]
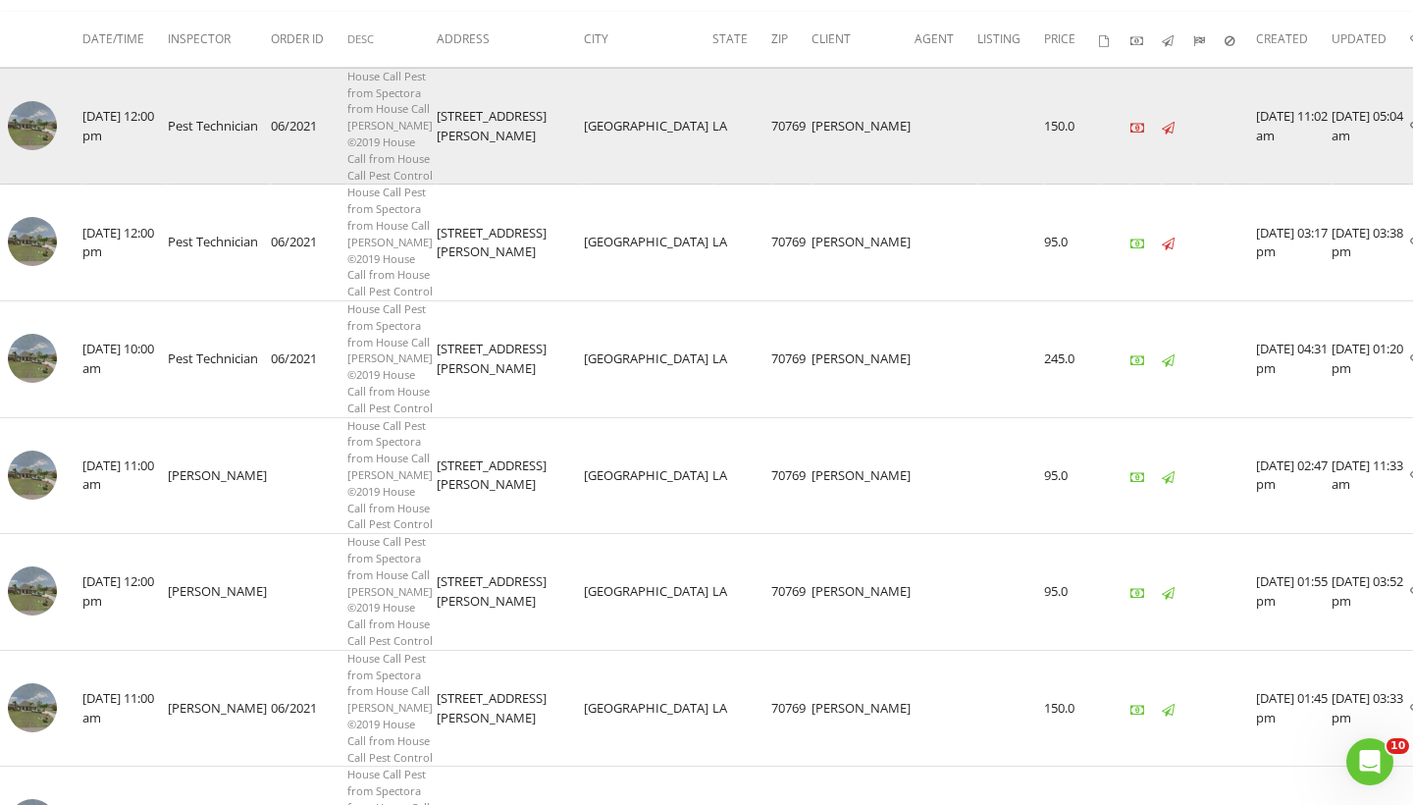
type input "15370 Ryan"
click at [46, 150] on img at bounding box center [32, 125] width 49 height 49
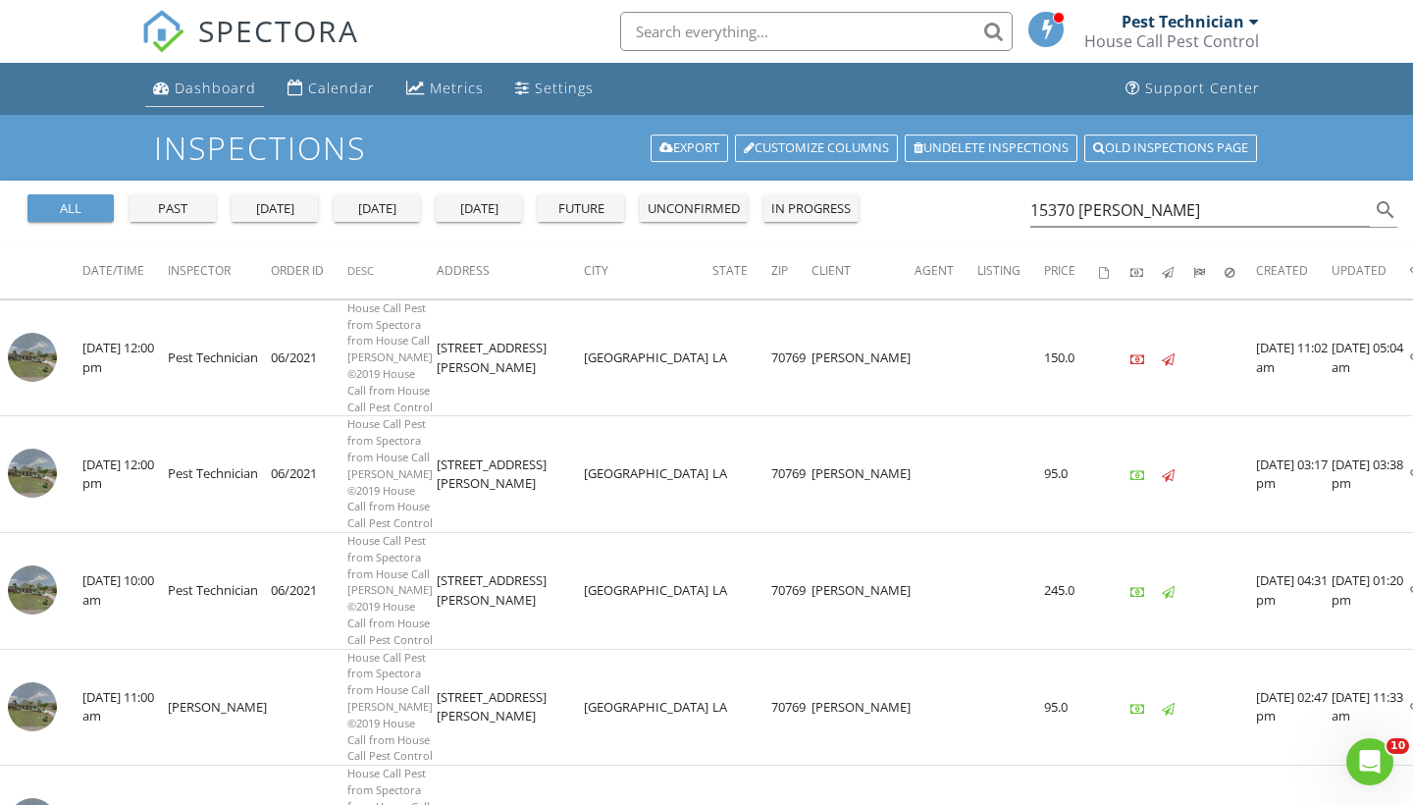
scroll to position [0, 0]
click at [201, 93] on div "Dashboard" at bounding box center [215, 88] width 81 height 19
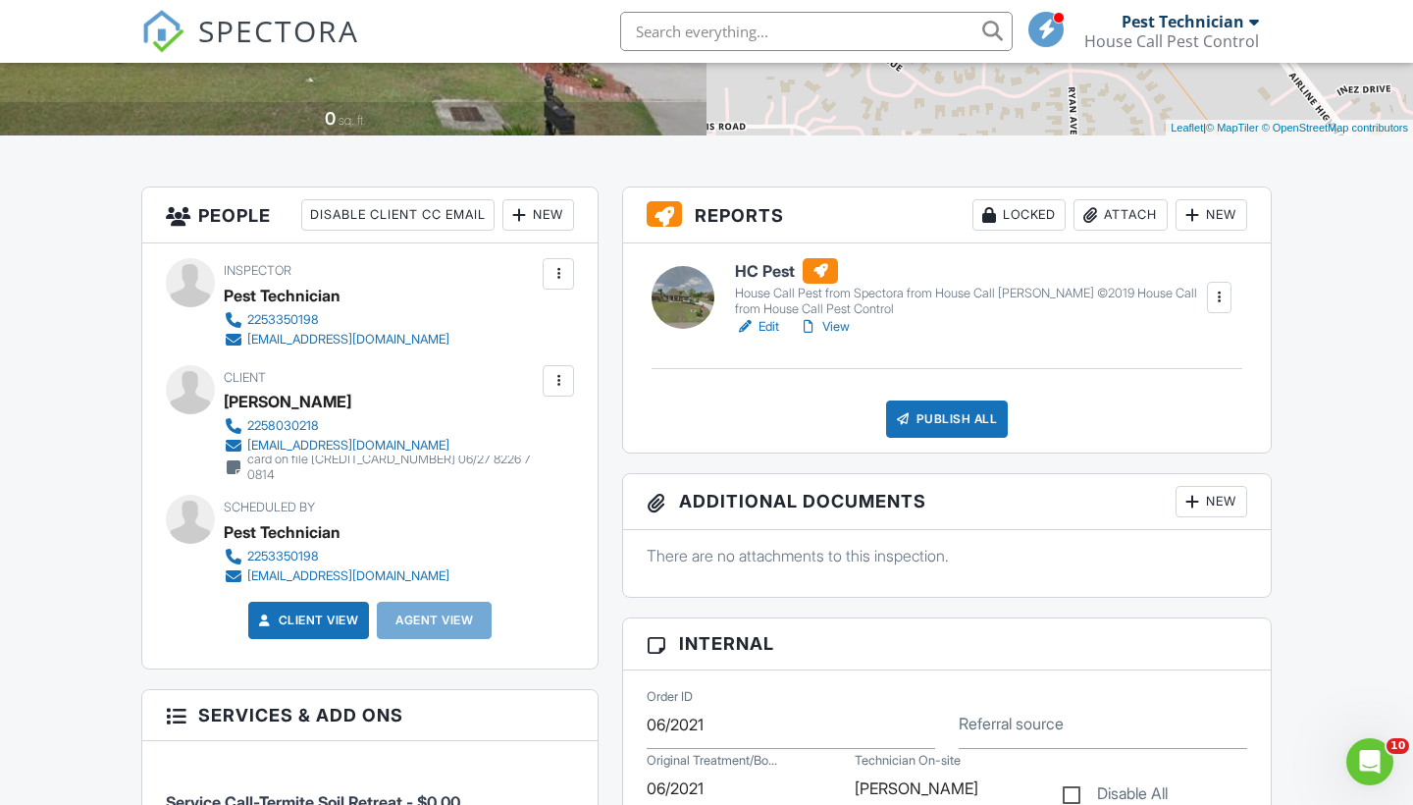
scroll to position [435, 0]
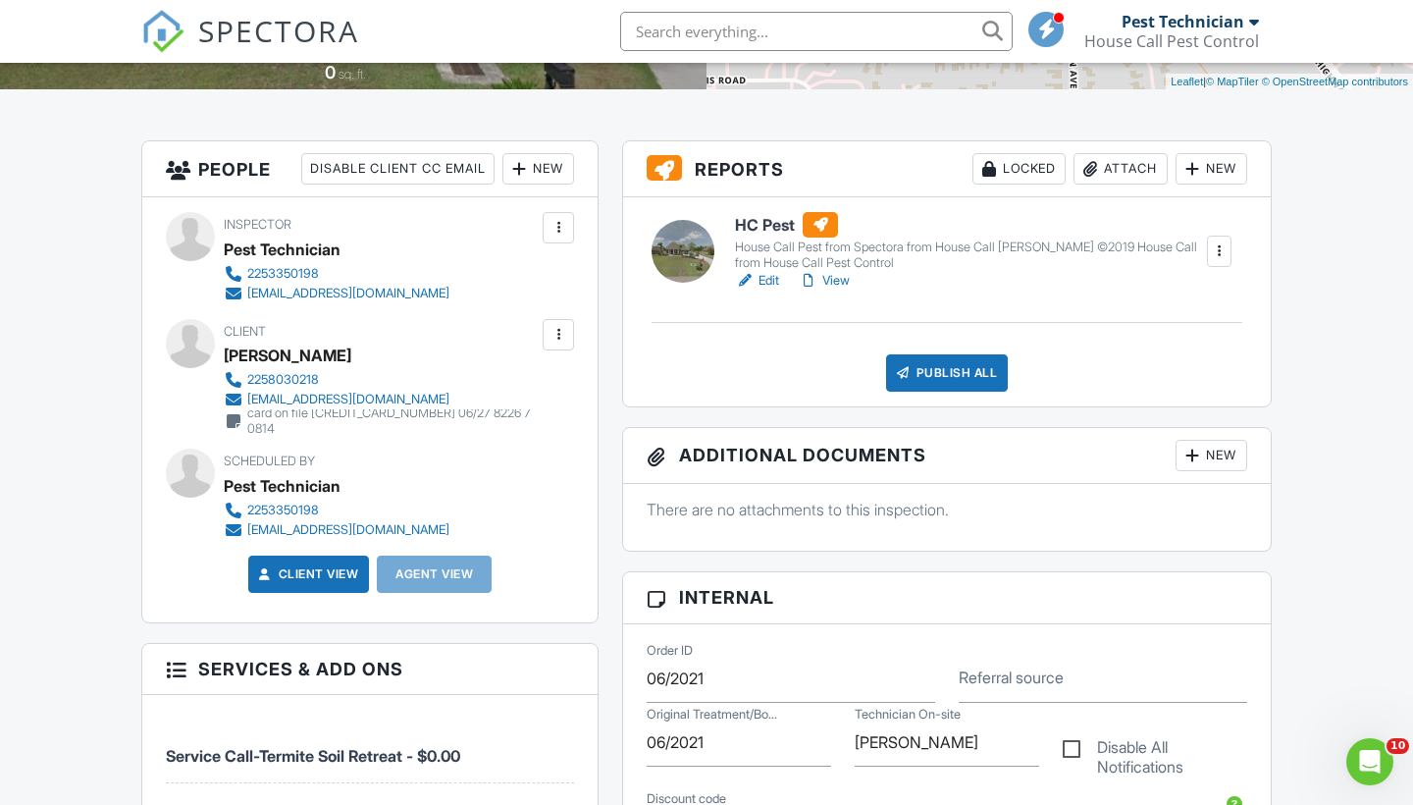
click at [560, 335] on div at bounding box center [559, 335] width 20 height 20
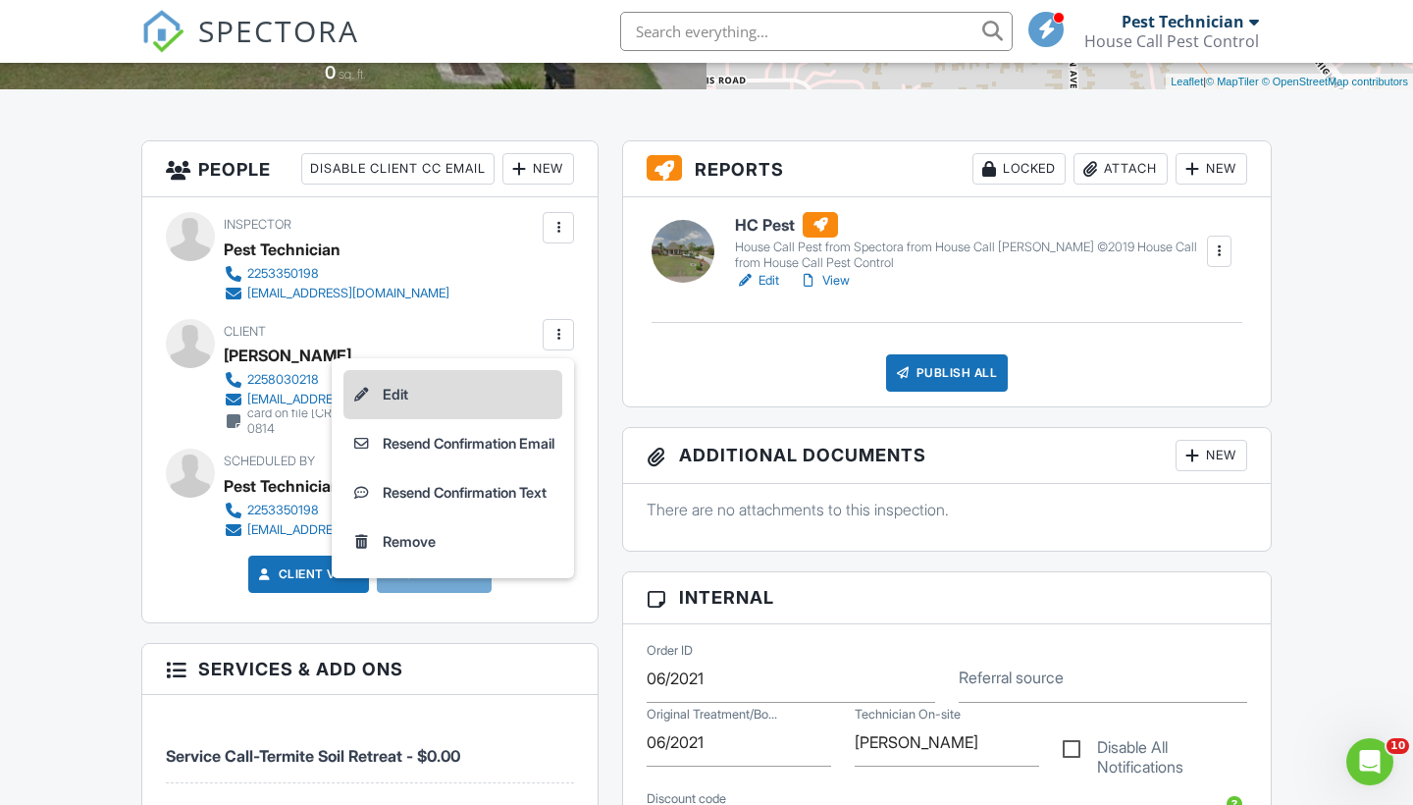
click at [475, 375] on li "Edit" at bounding box center [452, 394] width 219 height 49
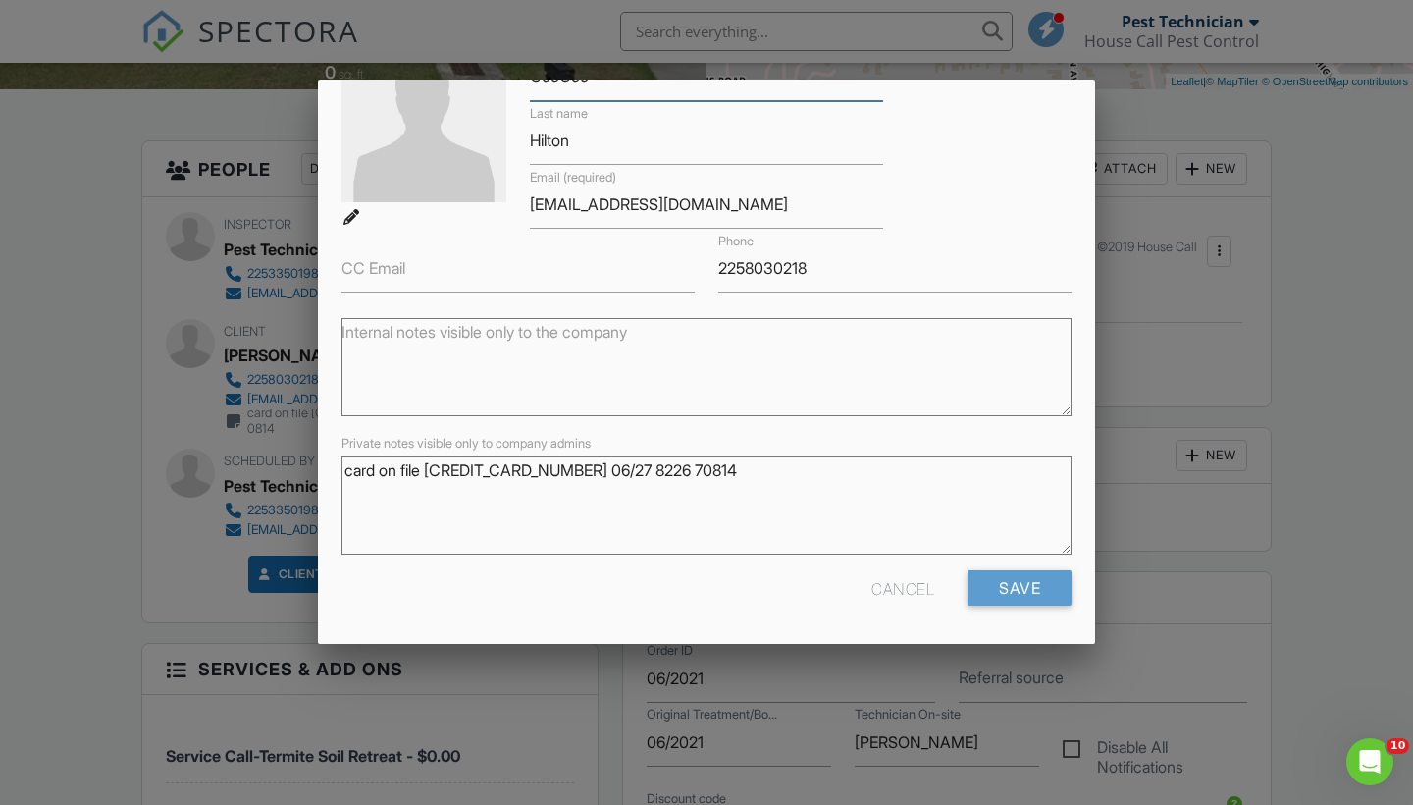
scroll to position [141, 0]
drag, startPoint x: 570, startPoint y: 470, endPoint x: 432, endPoint y: 468, distance: 138.4
click at [432, 468] on textarea "card on file 376759089775008 06/27 8226 70814" at bounding box center [707, 506] width 730 height 98
click at [1079, 445] on div "Private notes visible only to company admins card on file 376759089775008 06/27…" at bounding box center [707, 501] width 754 height 138
click at [1370, 358] on div at bounding box center [706, 405] width 1413 height 1006
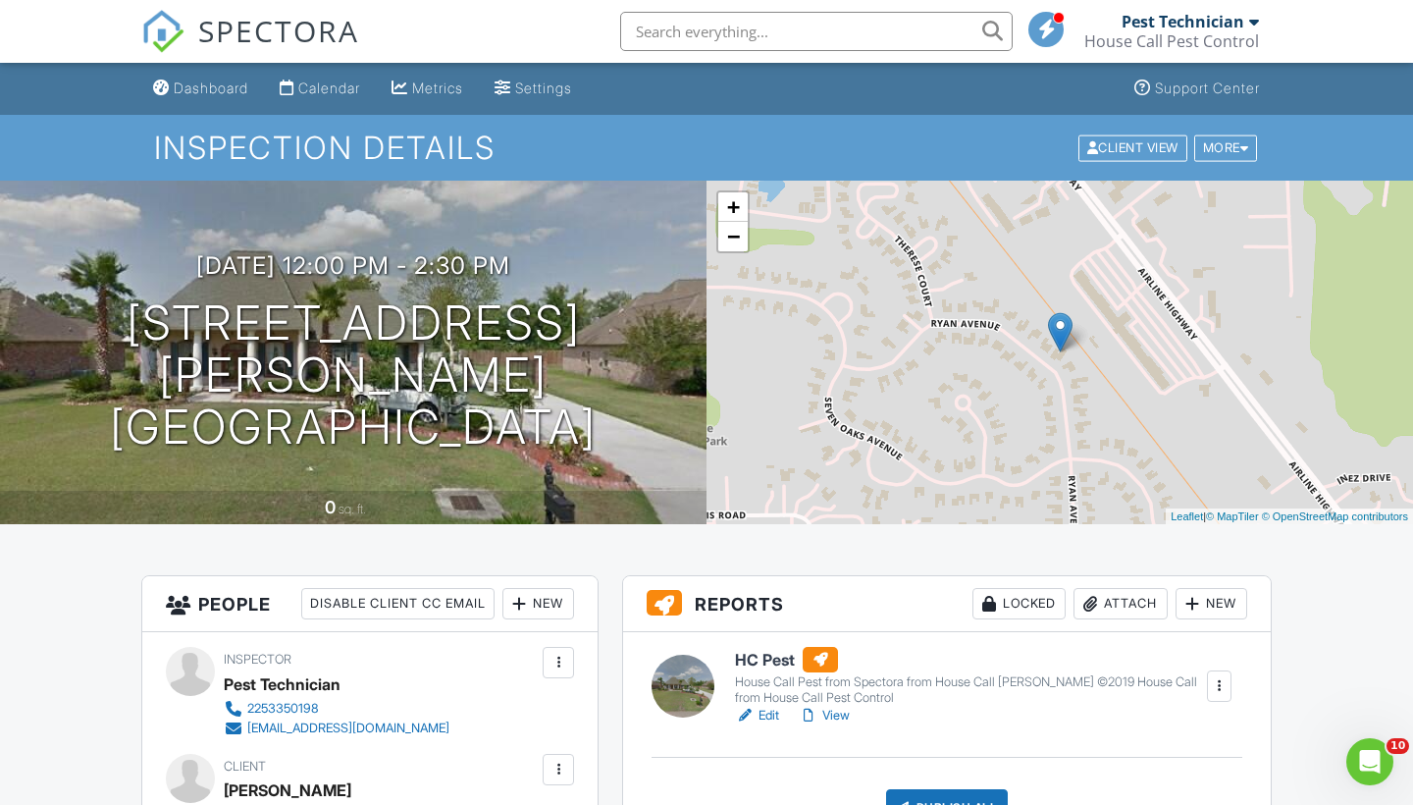
scroll to position [0, 0]
click at [203, 97] on link "Dashboard" at bounding box center [200, 89] width 111 height 36
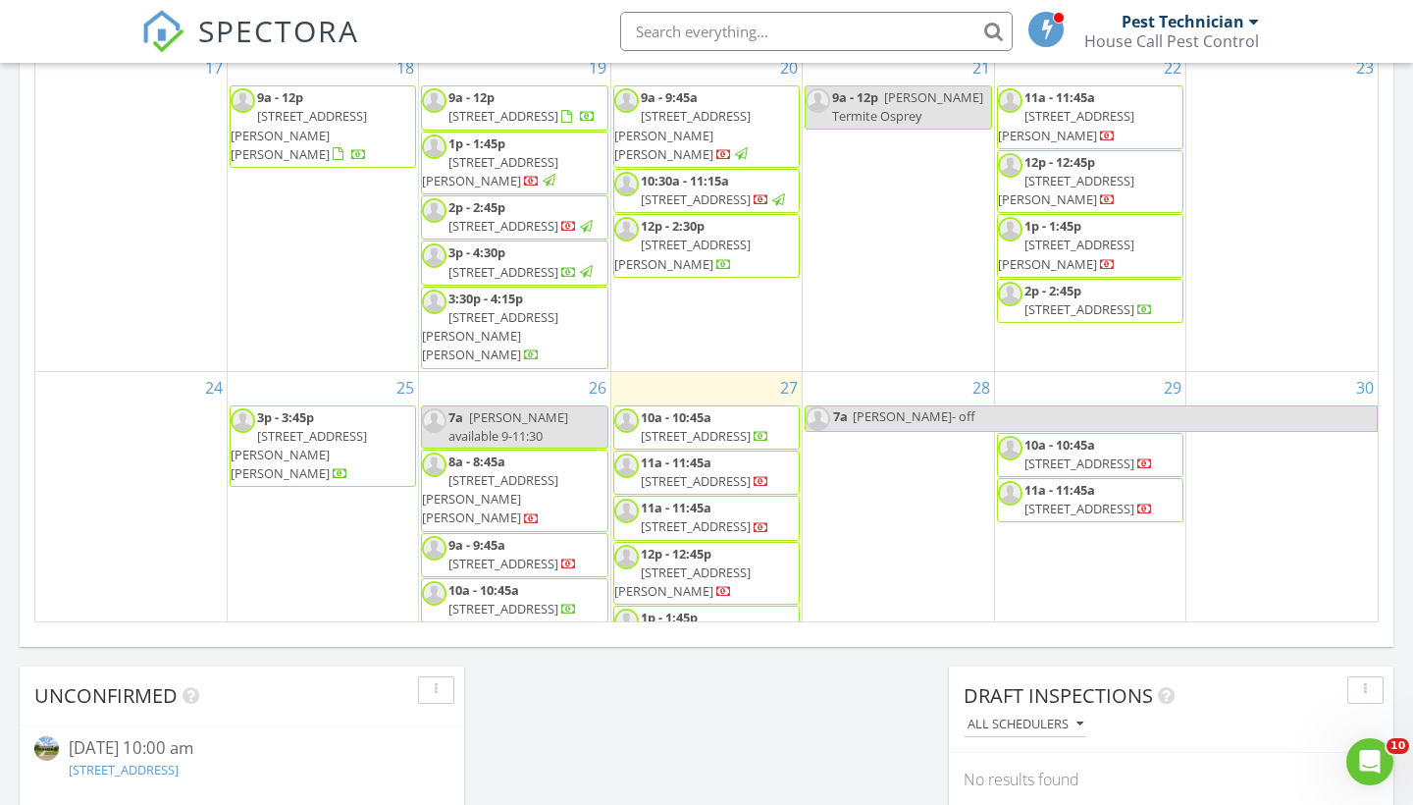
scroll to position [1203, 0]
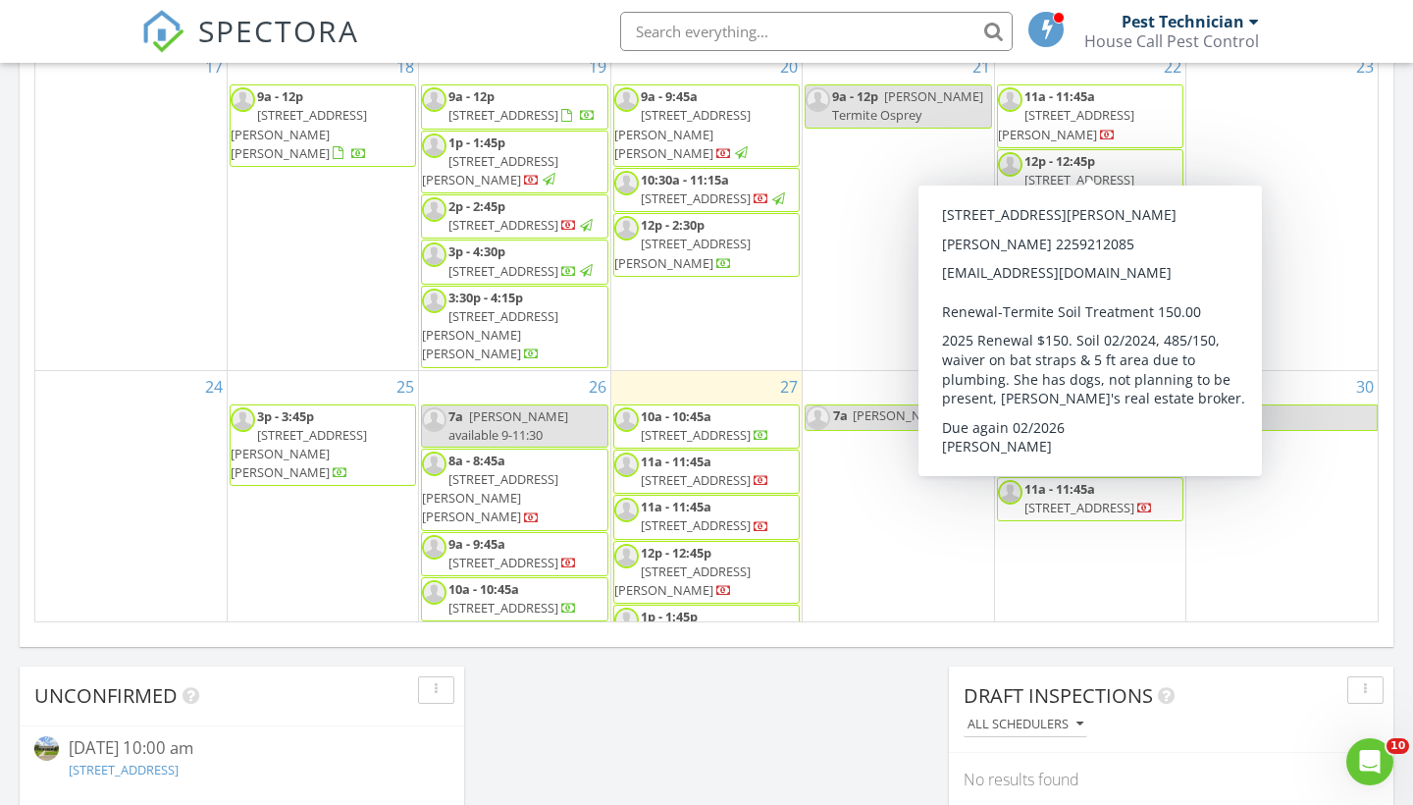
click at [1090, 139] on span "18572 St Andrews Ct E, Prairieville 70769" at bounding box center [1066, 124] width 136 height 36
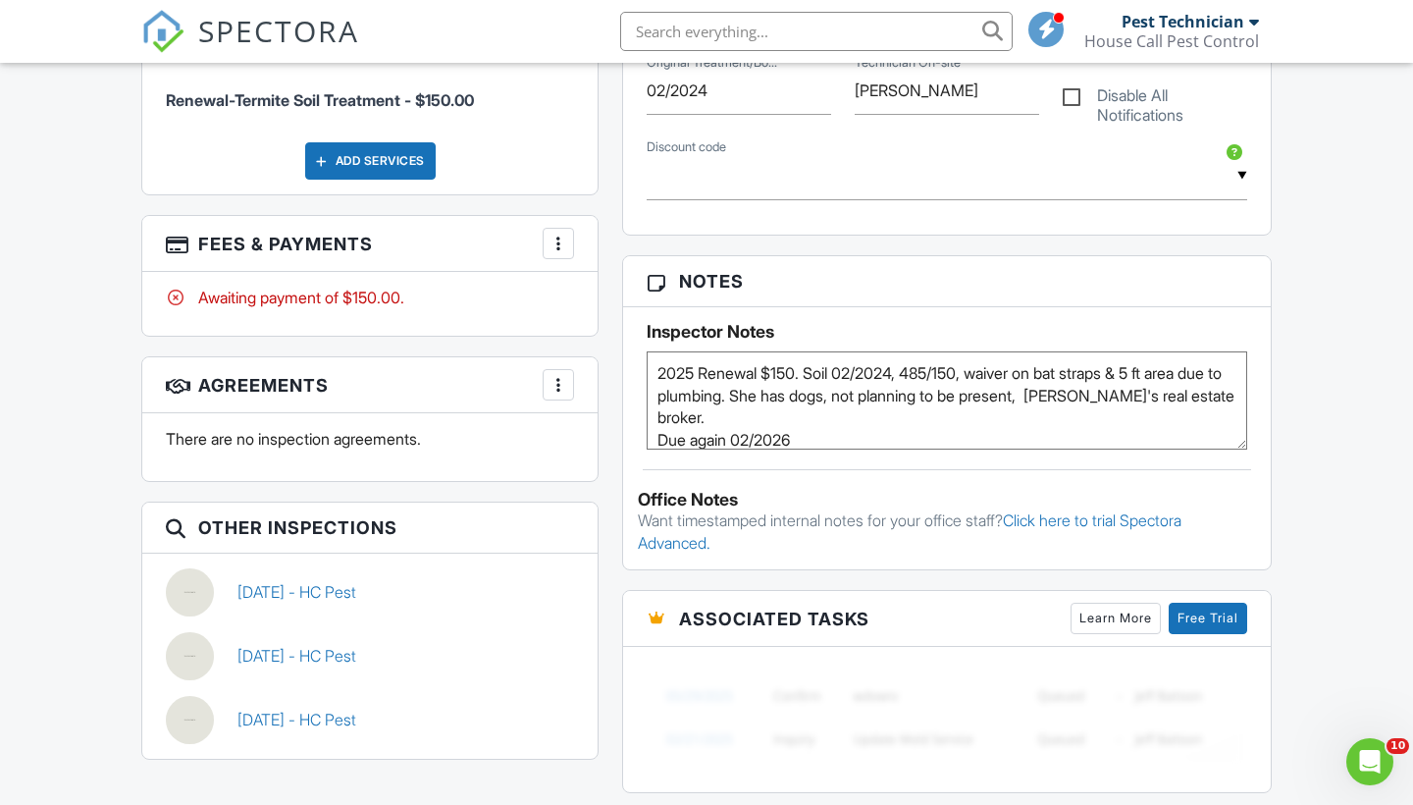
click at [1094, 372] on textarea "2025 Renewal $150. Soil 02/2024, 485/150, waiver on bat straps & 5 ft area due …" at bounding box center [947, 400] width 601 height 98
type textarea "2025 Renewal $150. Soil 02/2024, 485/150, waiver on bath traps & 5 ft area due …"
click at [1322, 416] on div "Dashboard Calendar Metrics Settings Support Center Inspection Details Client Vi…" at bounding box center [706, 229] width 1413 height 2506
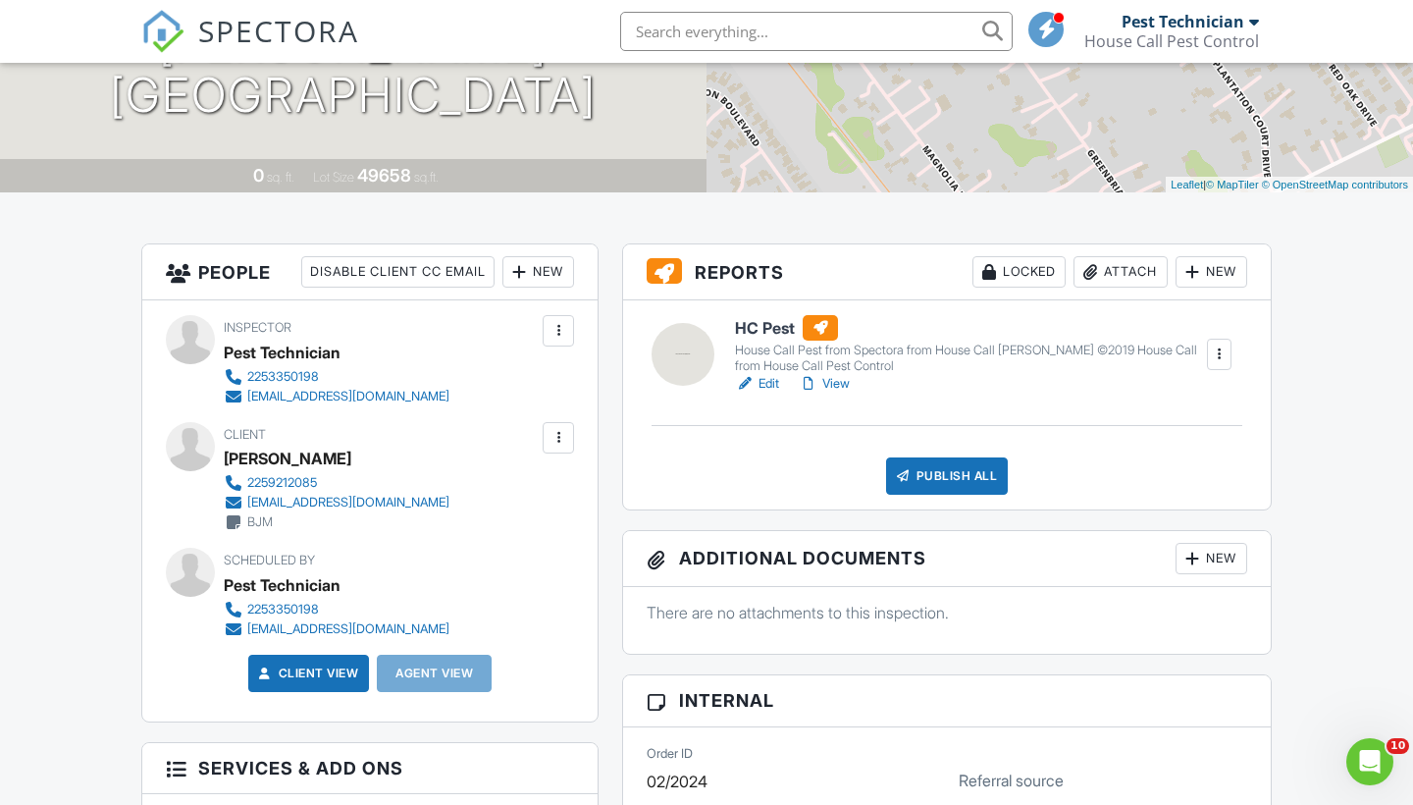
scroll to position [298, 0]
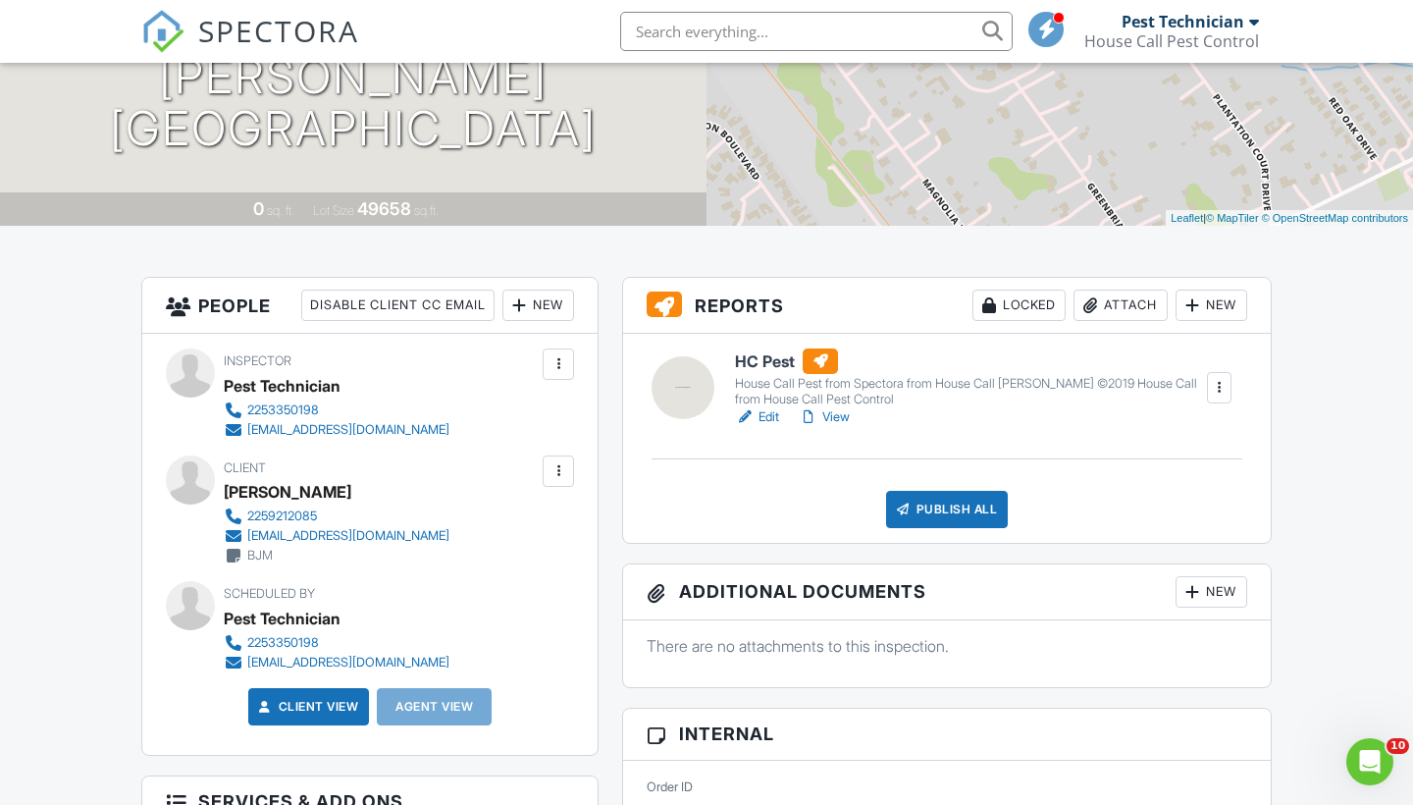
click at [768, 416] on link "Edit" at bounding box center [757, 417] width 44 height 20
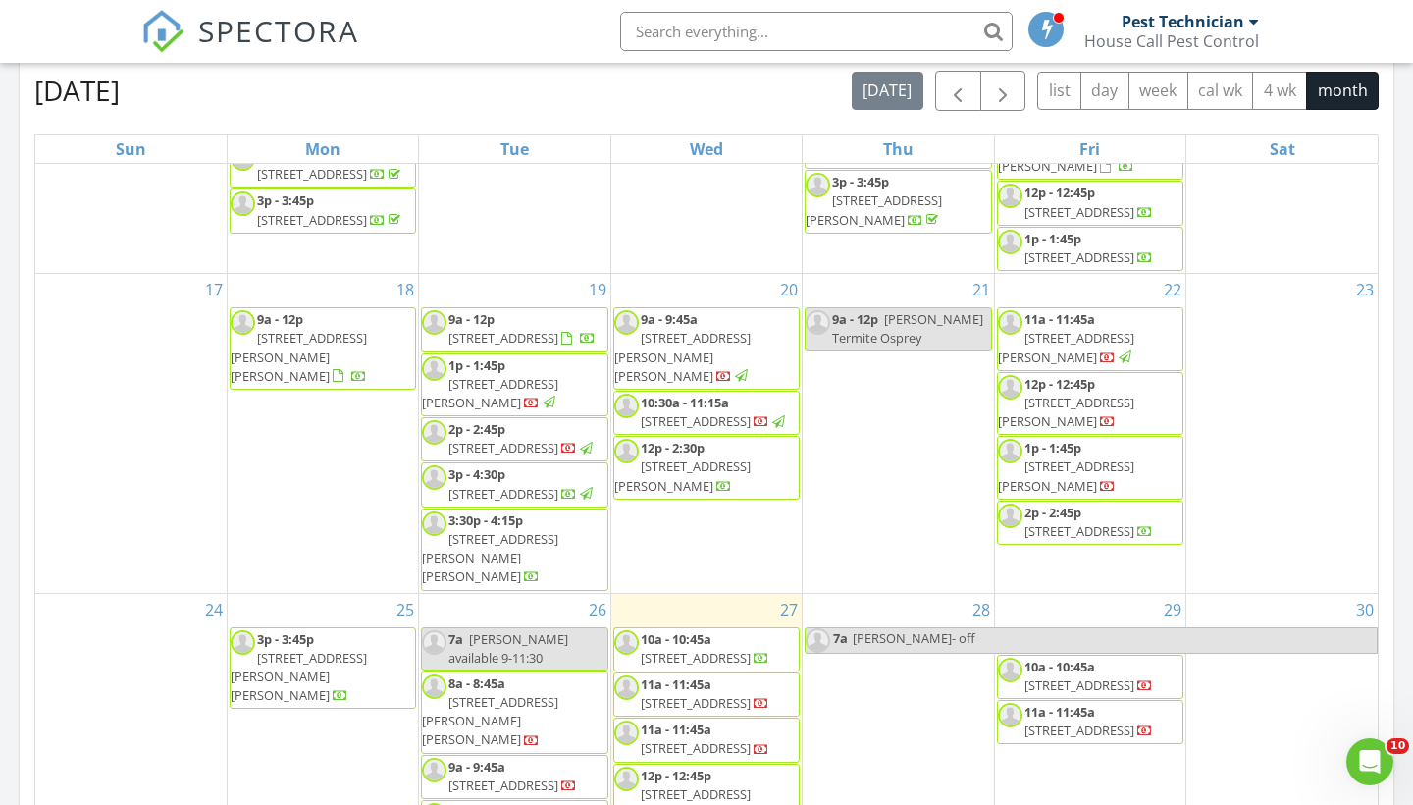
scroll to position [1314, 0]
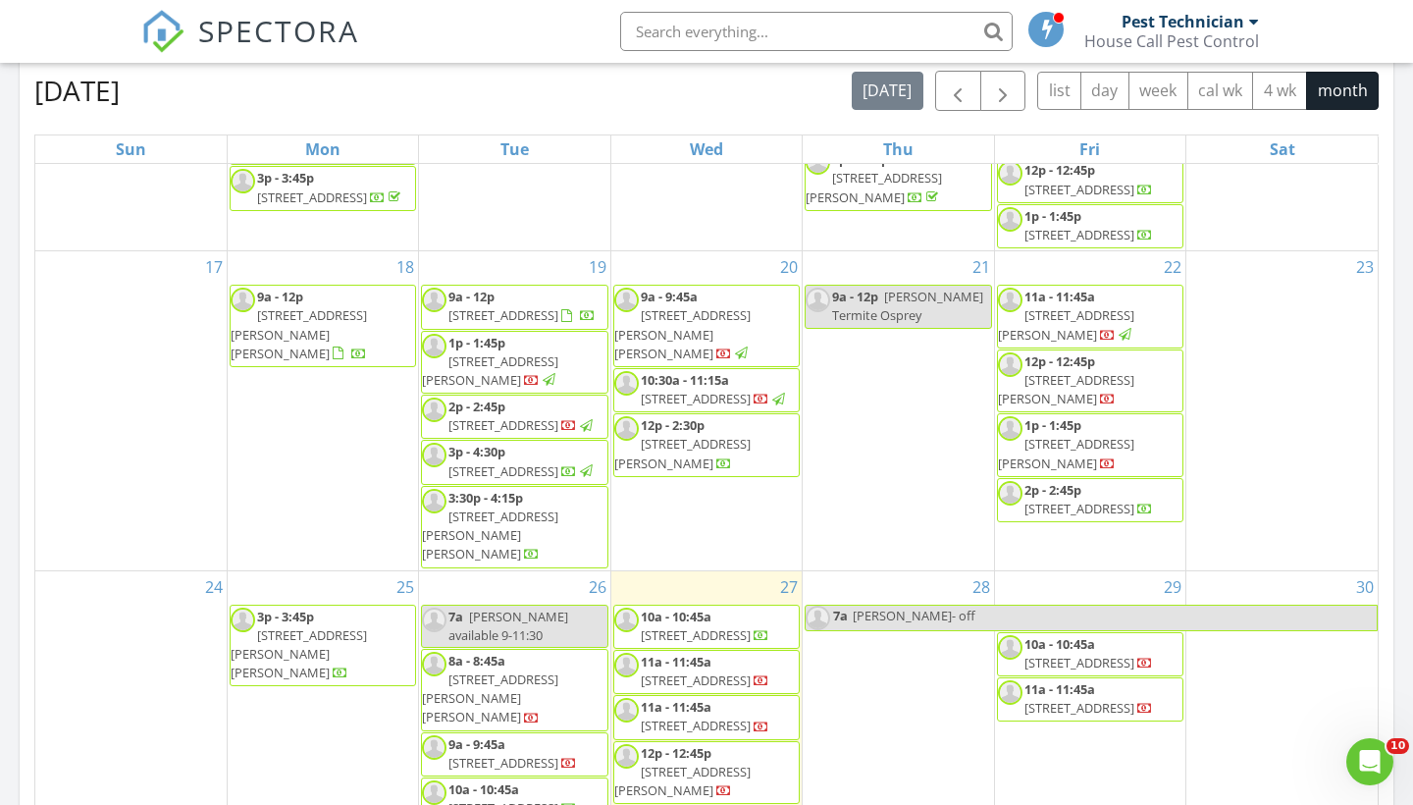
click at [1073, 398] on span "[STREET_ADDRESS][PERSON_NAME]" at bounding box center [1066, 389] width 136 height 36
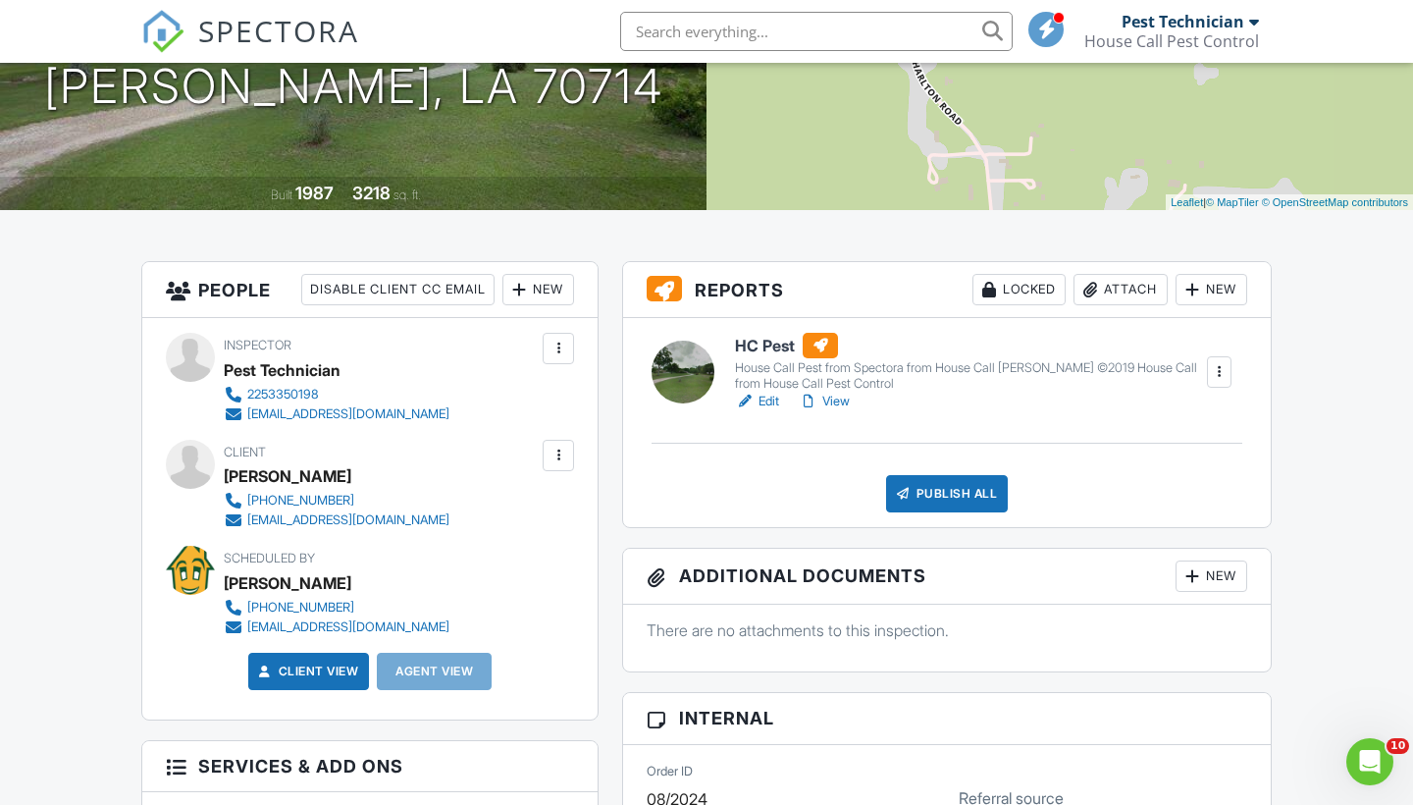
scroll to position [311, 0]
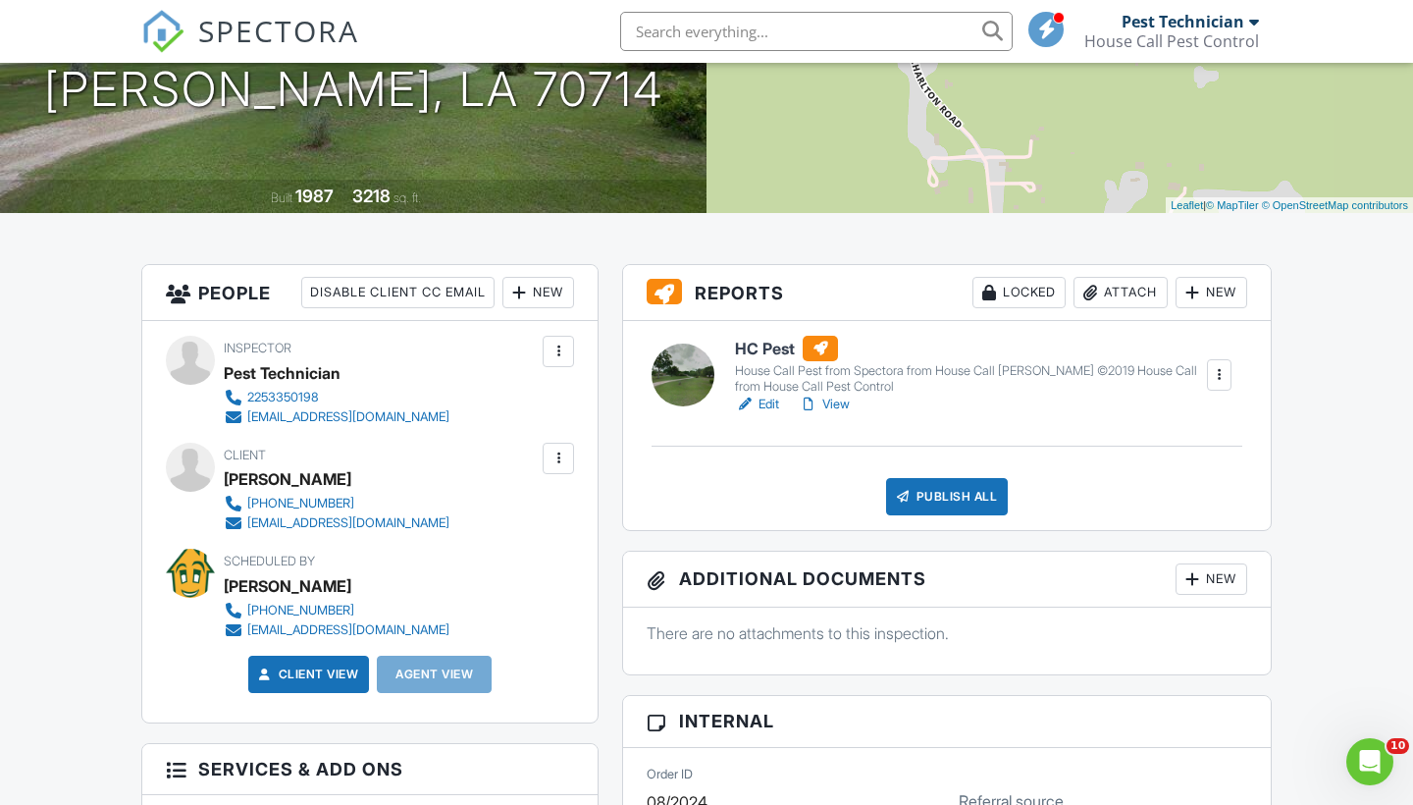
click at [761, 396] on link "Edit" at bounding box center [757, 405] width 44 height 20
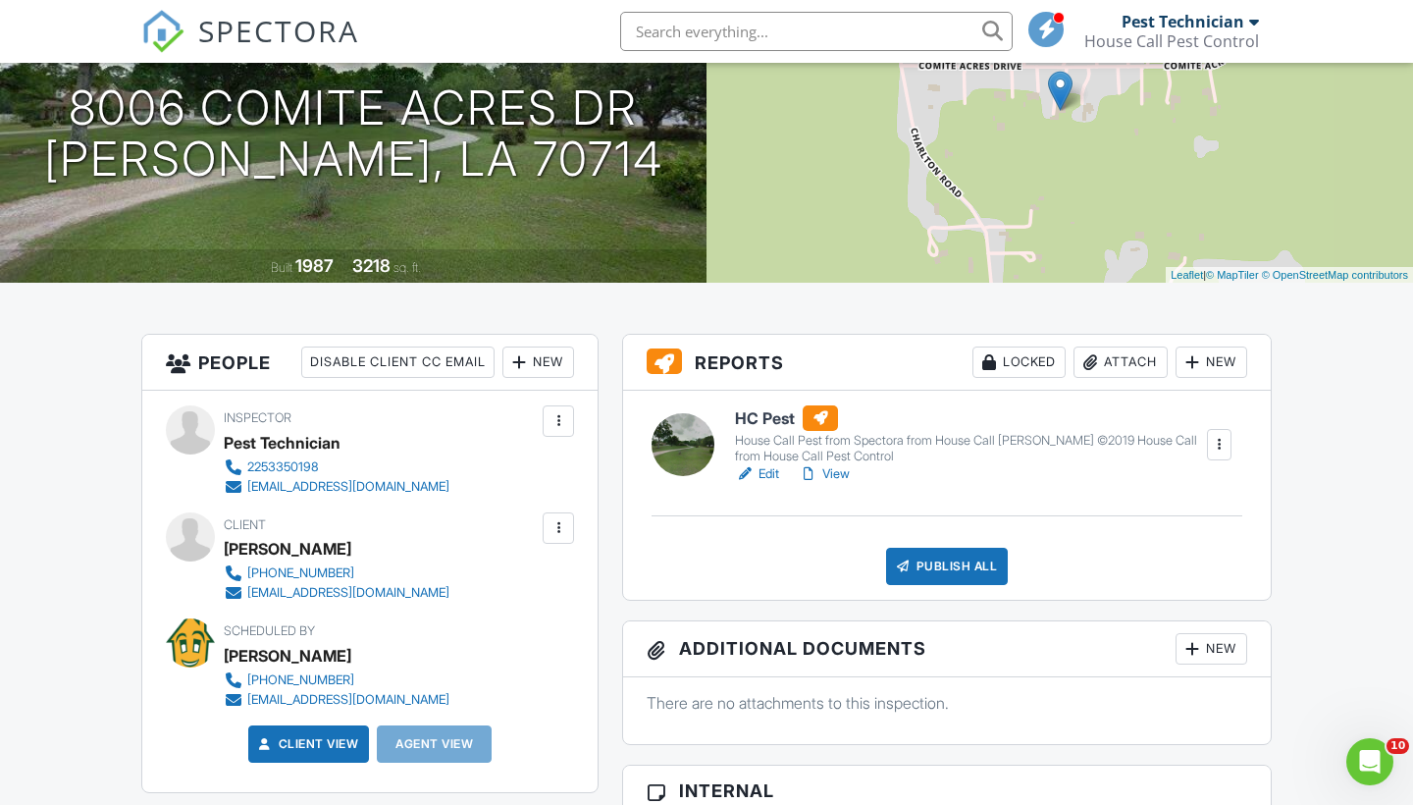
scroll to position [228, 0]
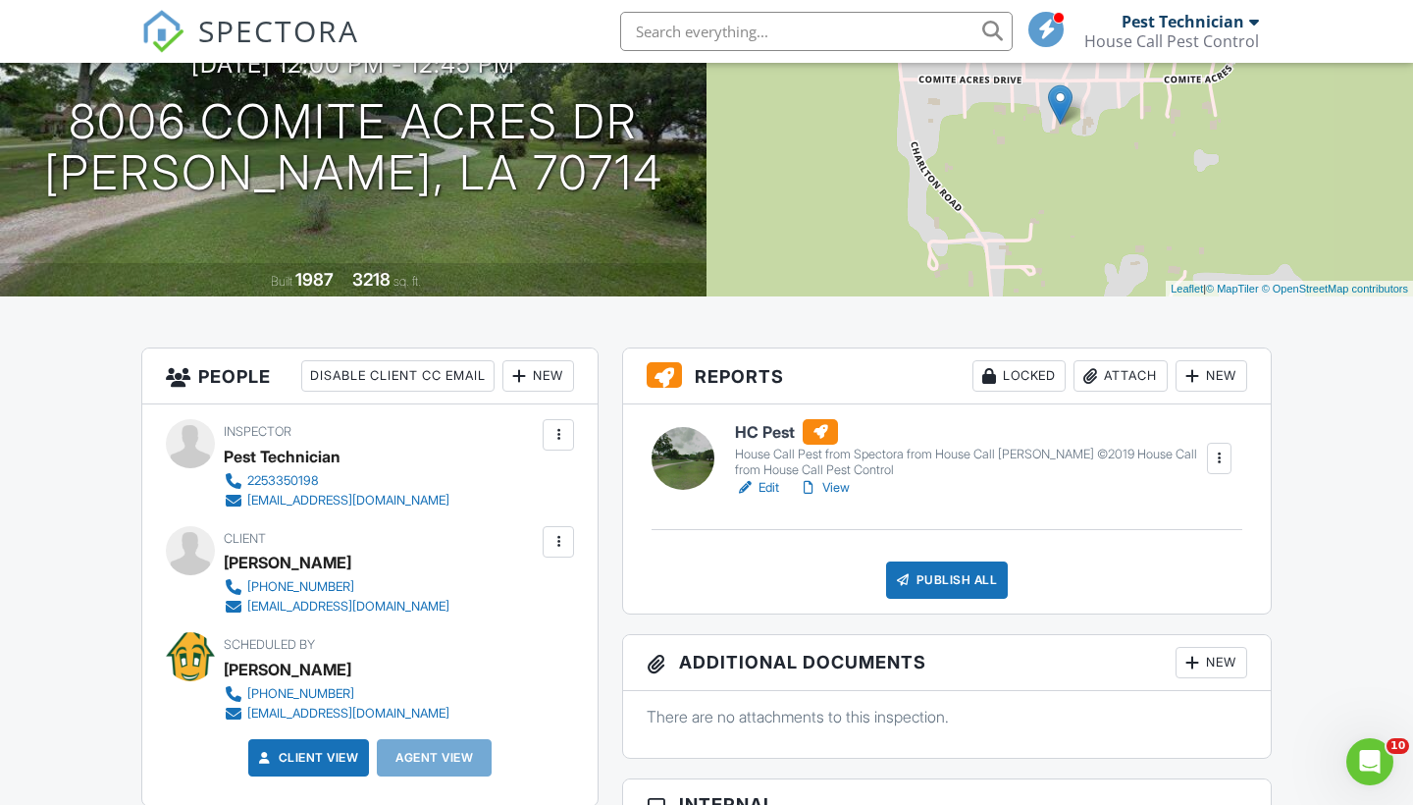
click at [763, 487] on link "Edit" at bounding box center [757, 488] width 44 height 20
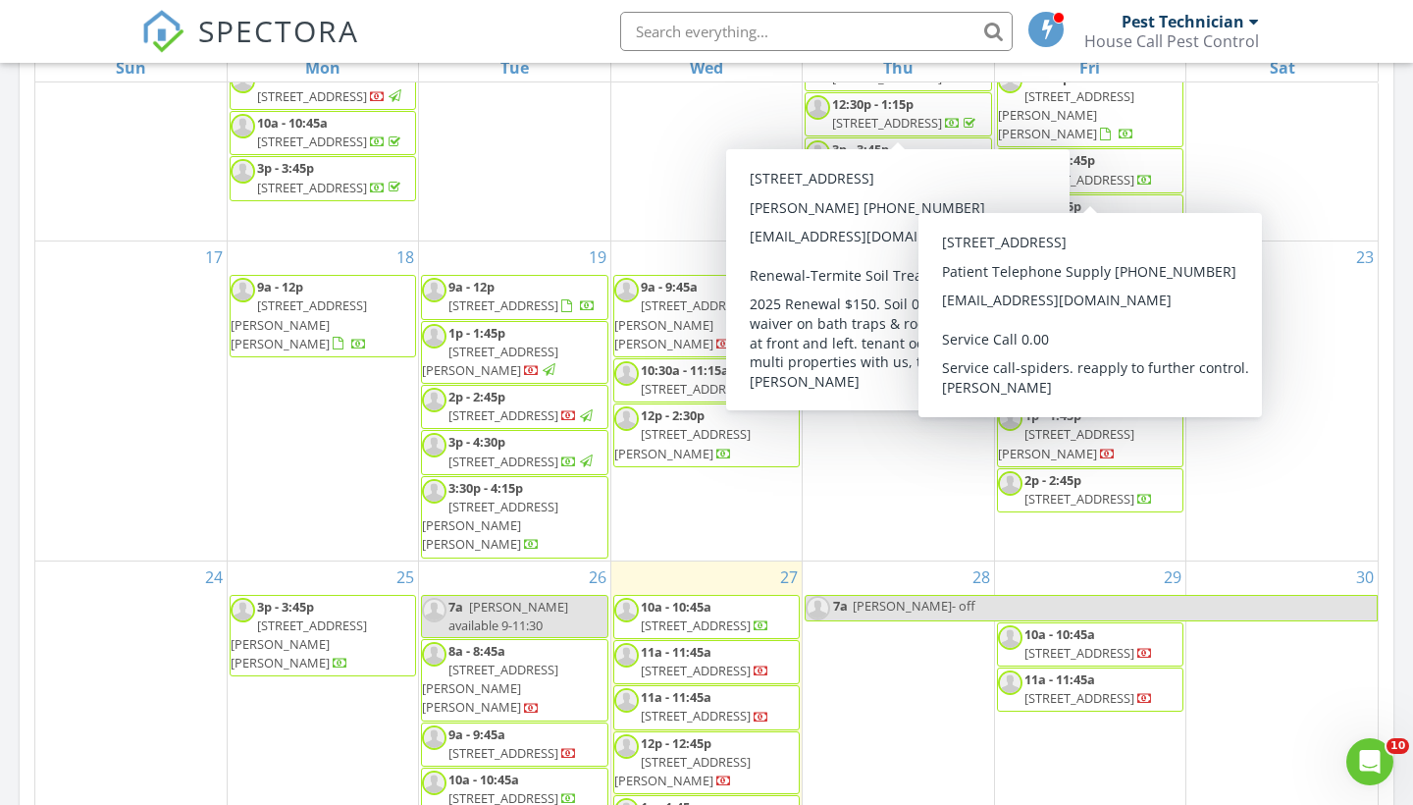
scroll to position [1253, 0]
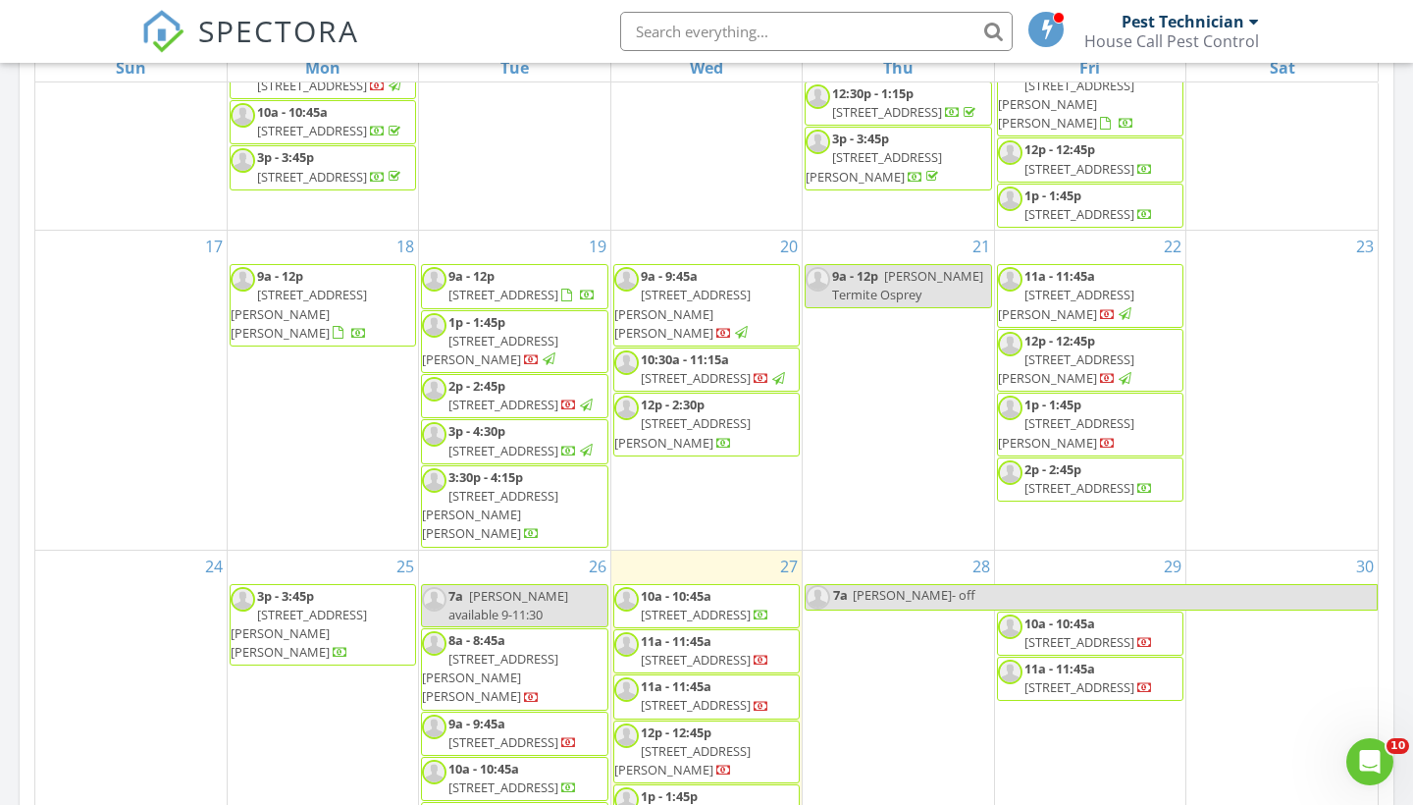
click at [588, 41] on div "SPECTORA Pest Technician House Call Pest Control Role: Inspector Dashboard New …" at bounding box center [706, 31] width 1131 height 63
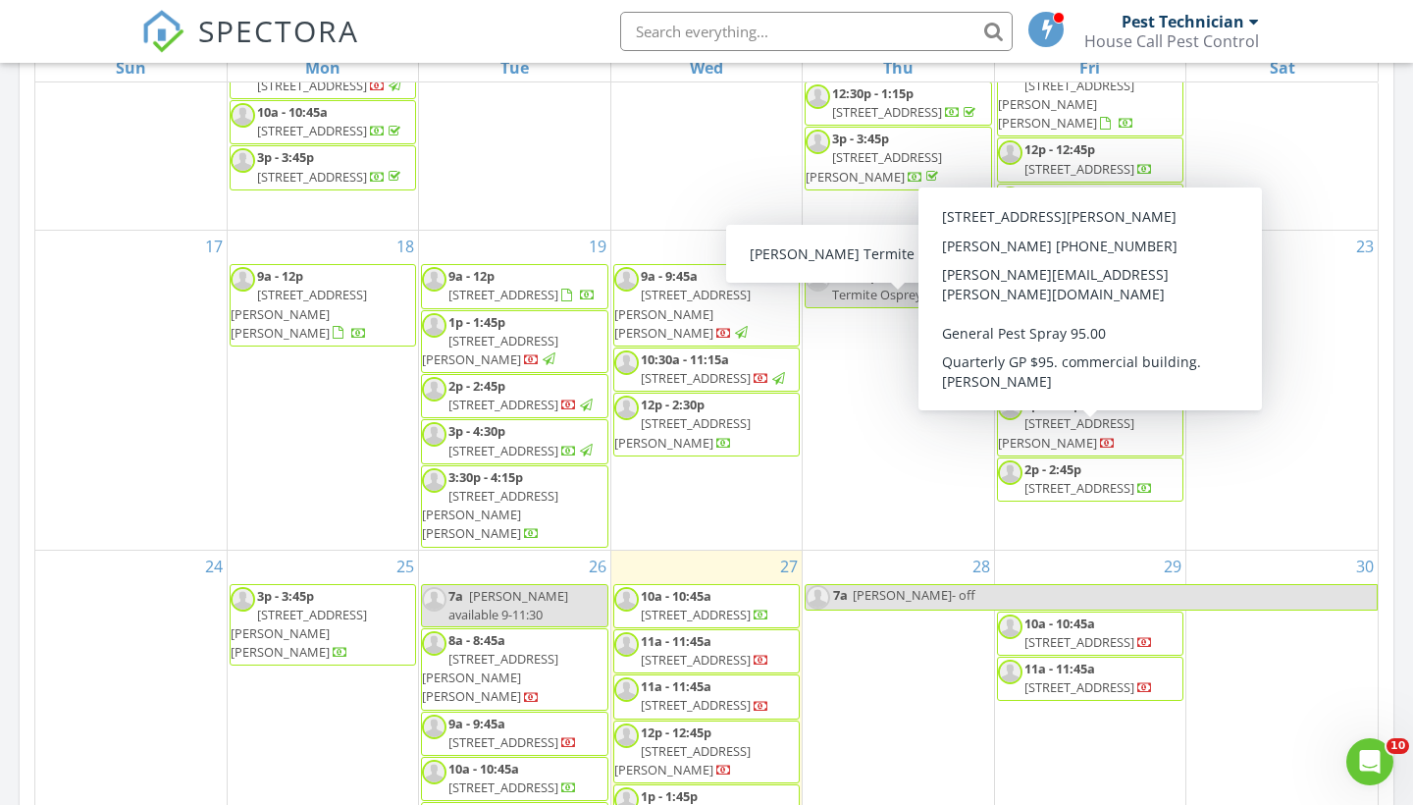
click at [1105, 443] on span "2435 Drusilla Ln, Baton Rouge 70809" at bounding box center [1066, 432] width 136 height 36
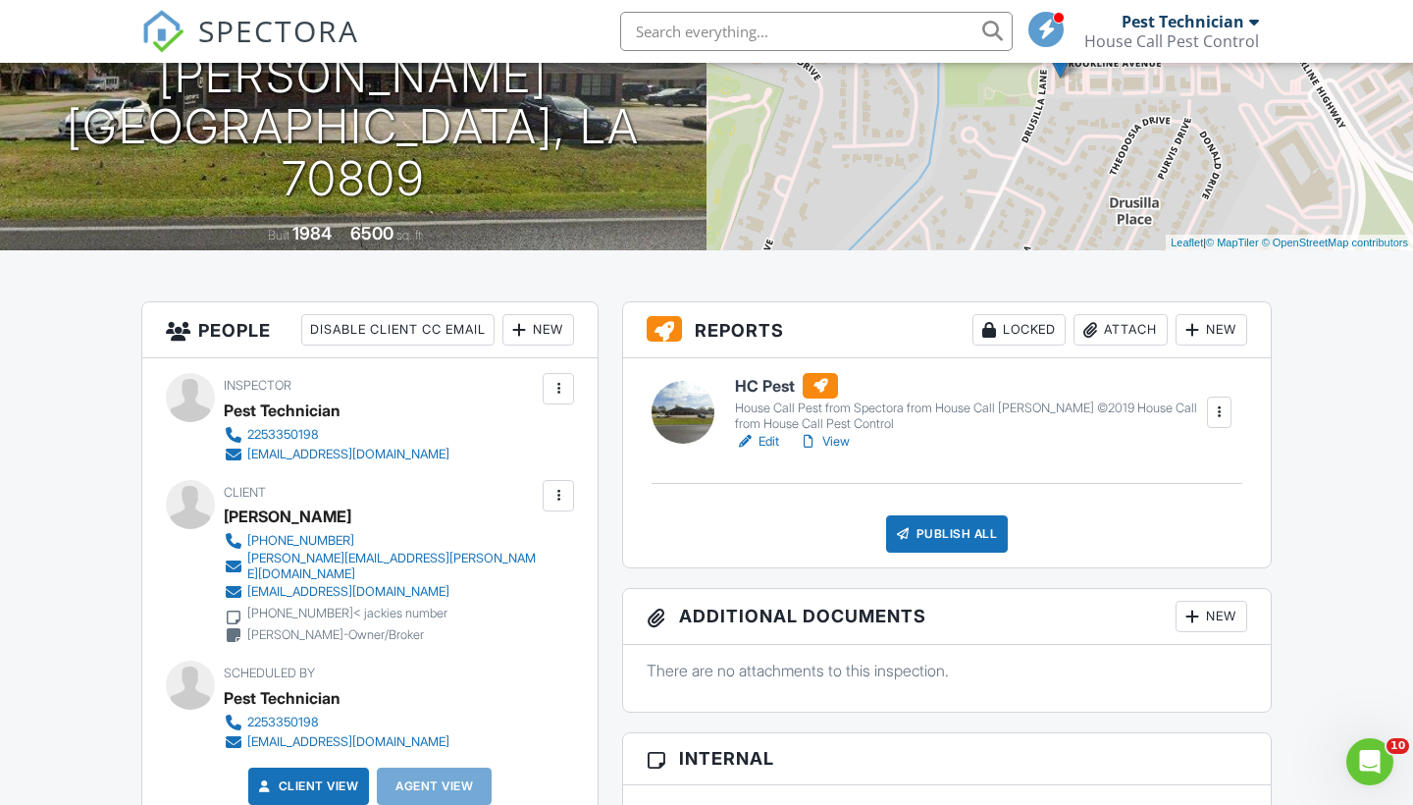
scroll to position [258, 0]
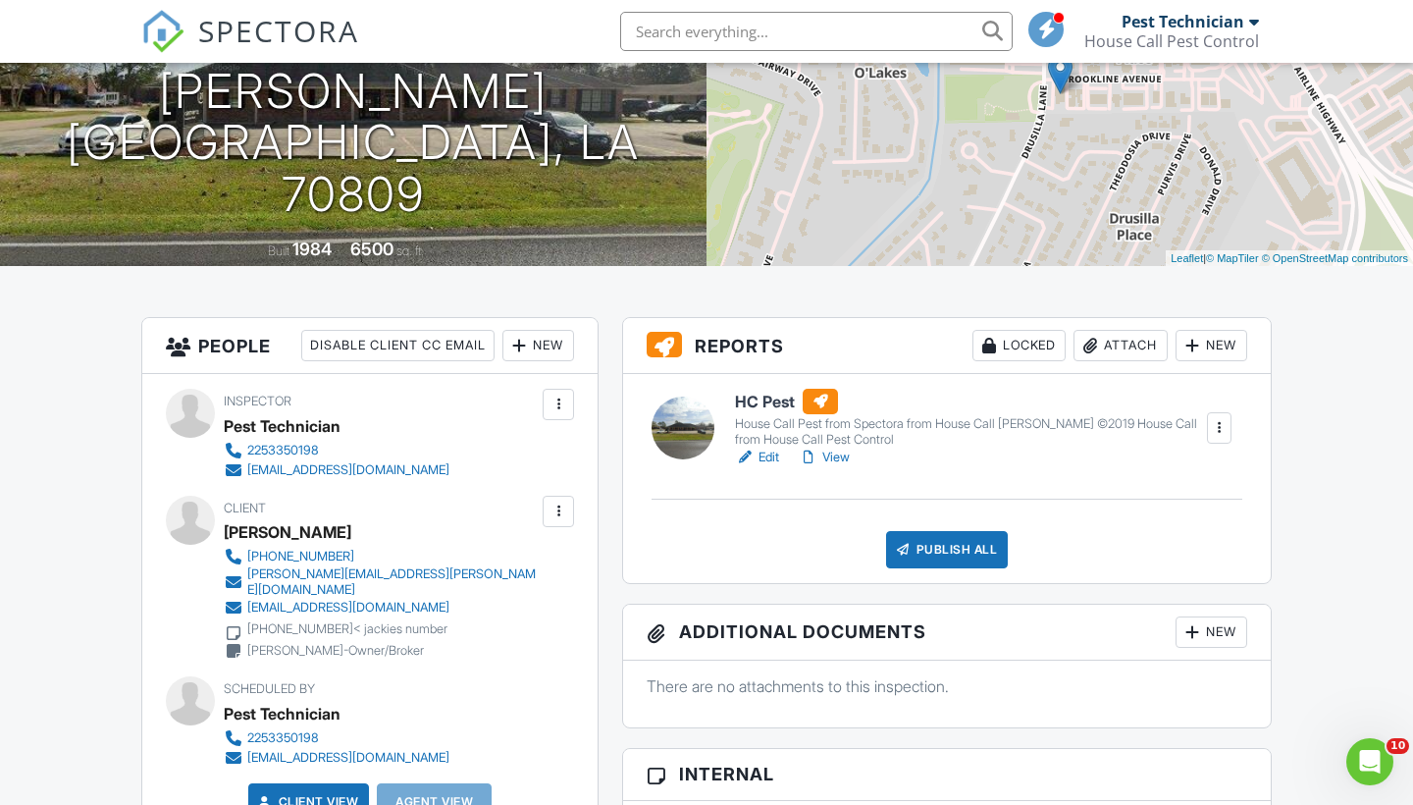
click at [764, 456] on link "Edit" at bounding box center [757, 458] width 44 height 20
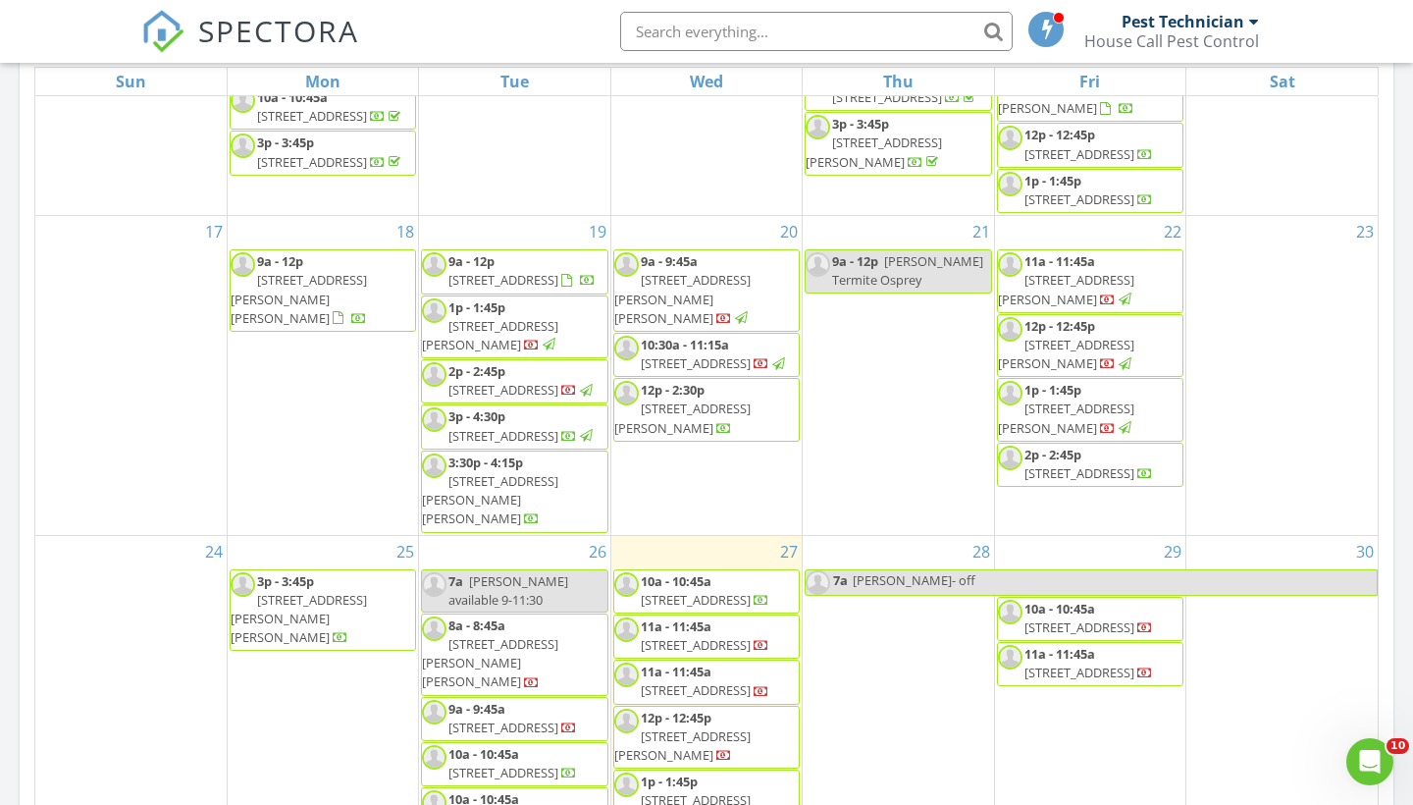
scroll to position [1287, 0]
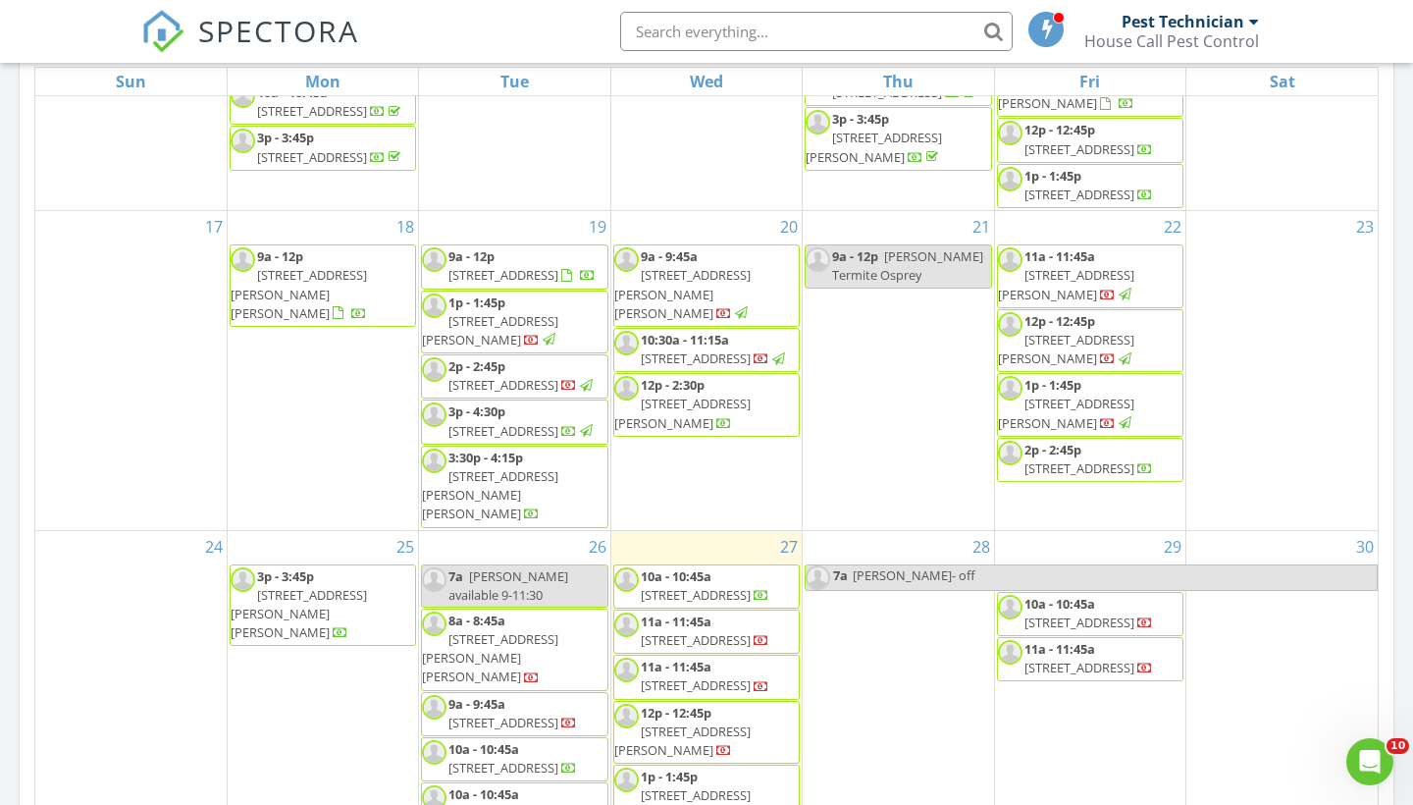
click at [1111, 477] on span "4013 Meadow Ridge Dr, Baton Rouge 70817" at bounding box center [1080, 468] width 110 height 18
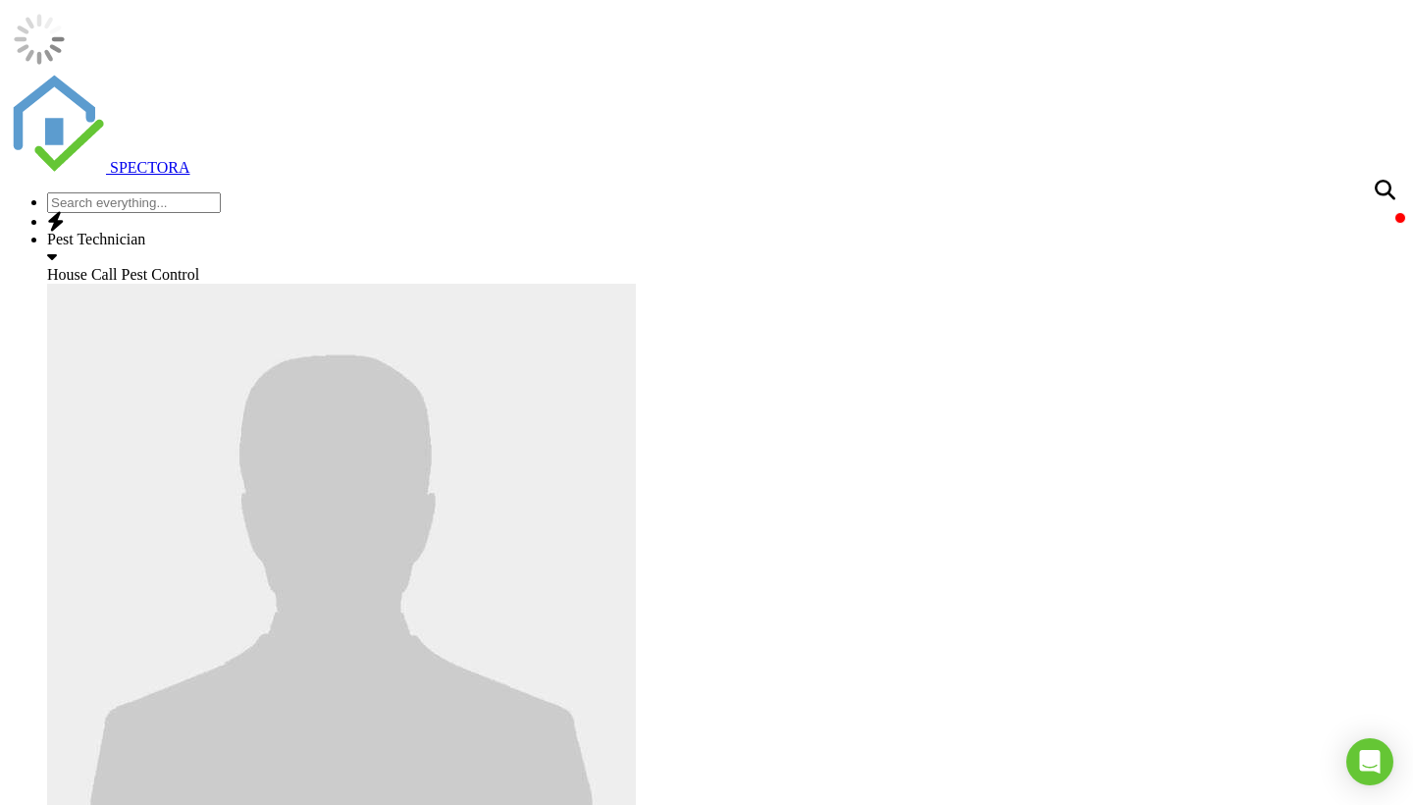
scroll to position [476, 0]
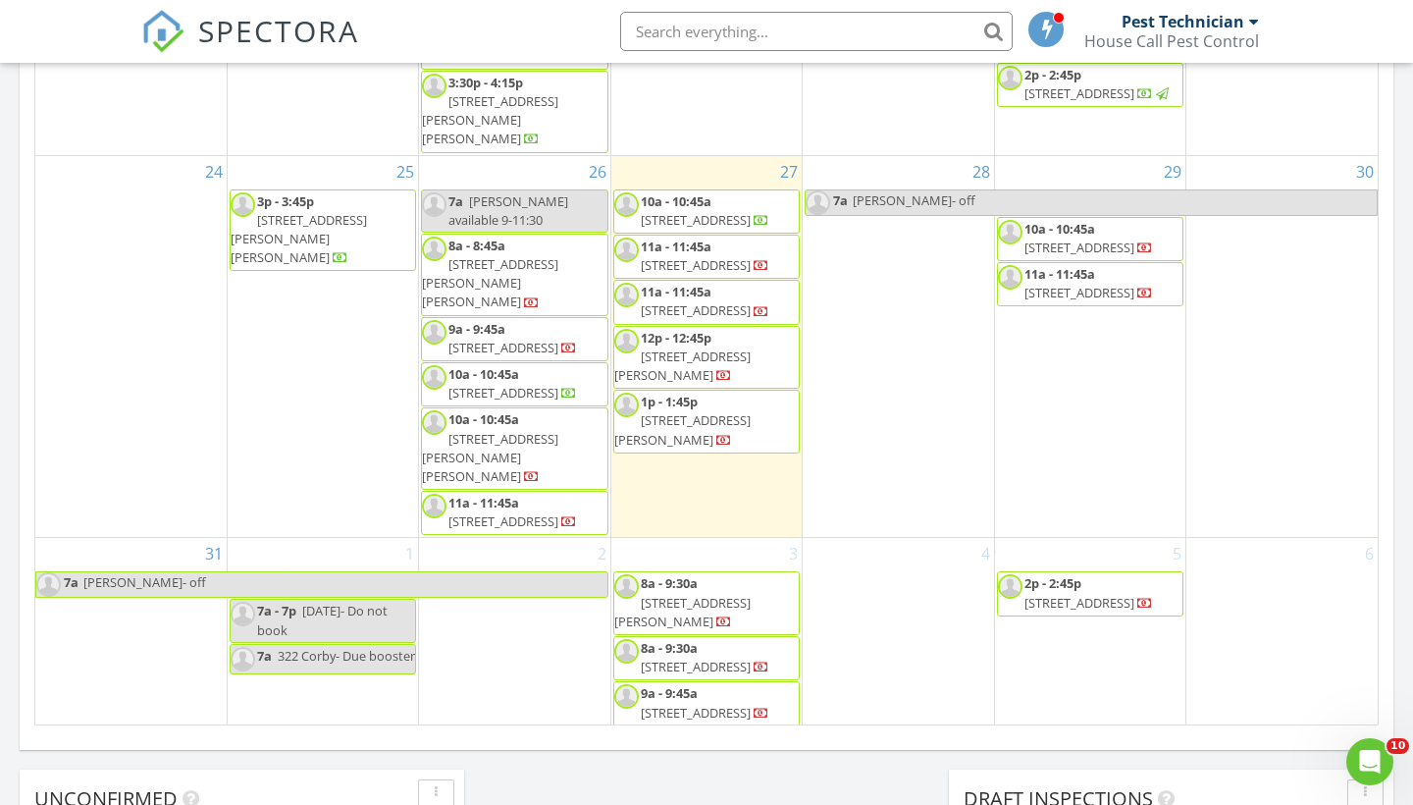
scroll to position [1522, 0]
click at [523, 309] on span "30431 Jackson st, Walker 70785" at bounding box center [490, 281] width 136 height 55
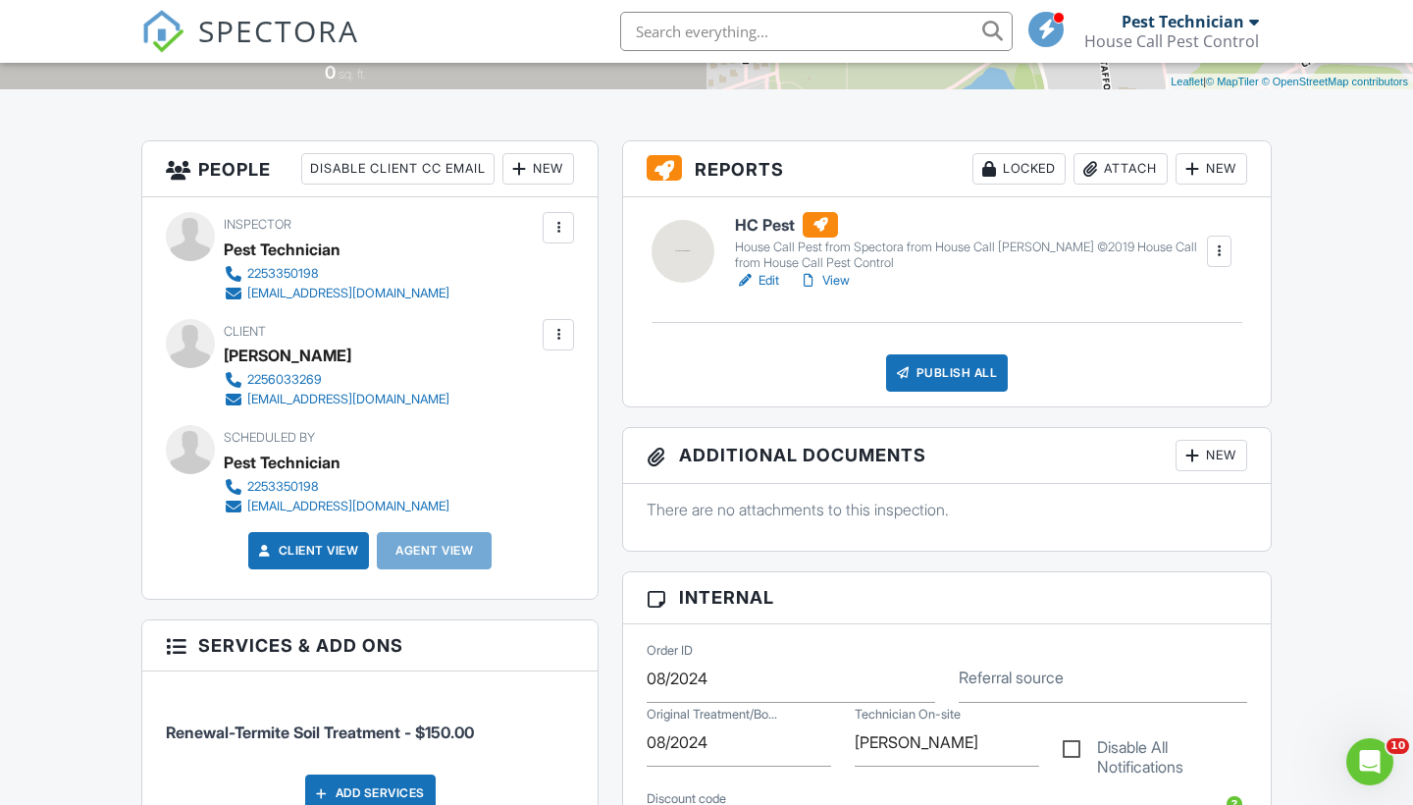
scroll to position [408, 0]
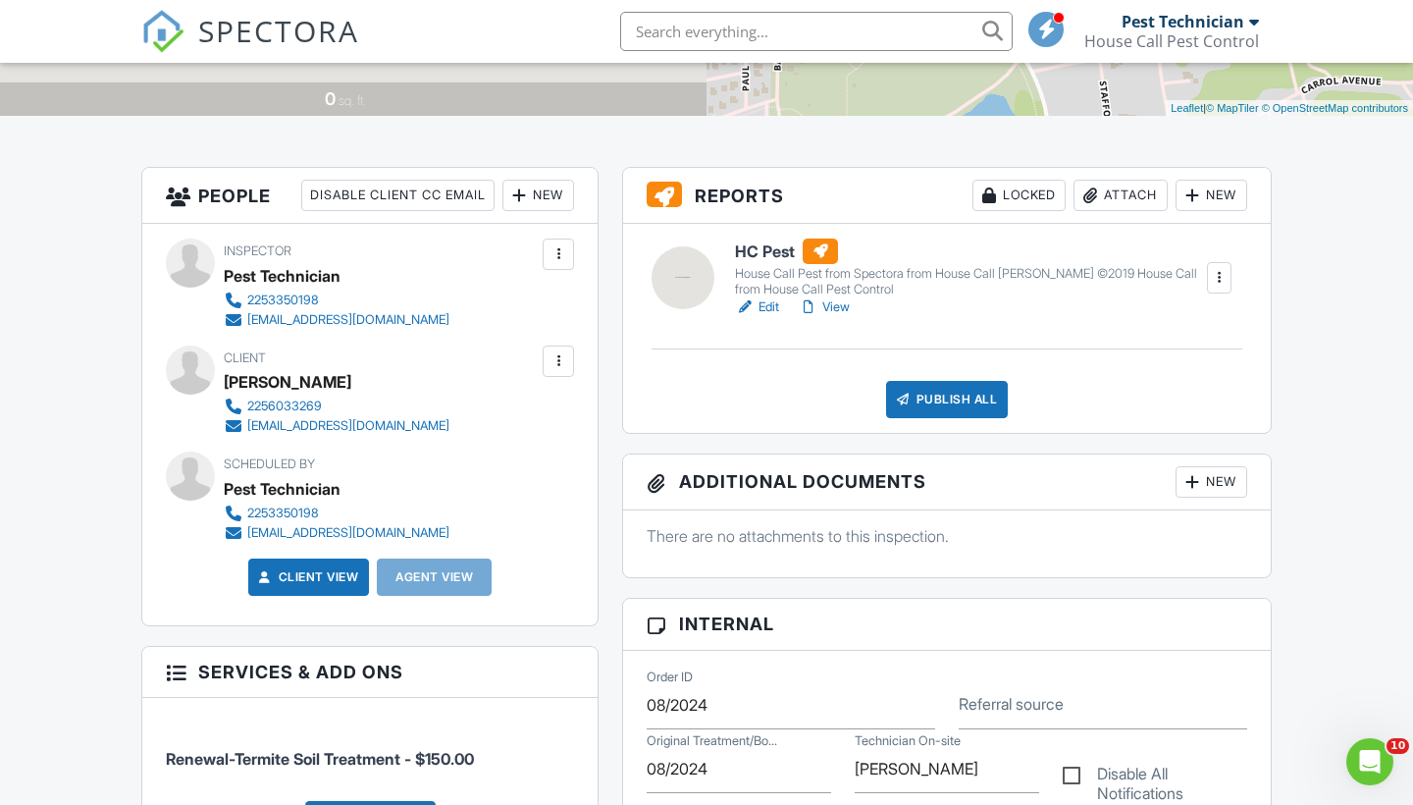
click at [781, 300] on div "Edit View" at bounding box center [970, 307] width 470 height 20
click at [764, 305] on link "Edit" at bounding box center [757, 307] width 44 height 20
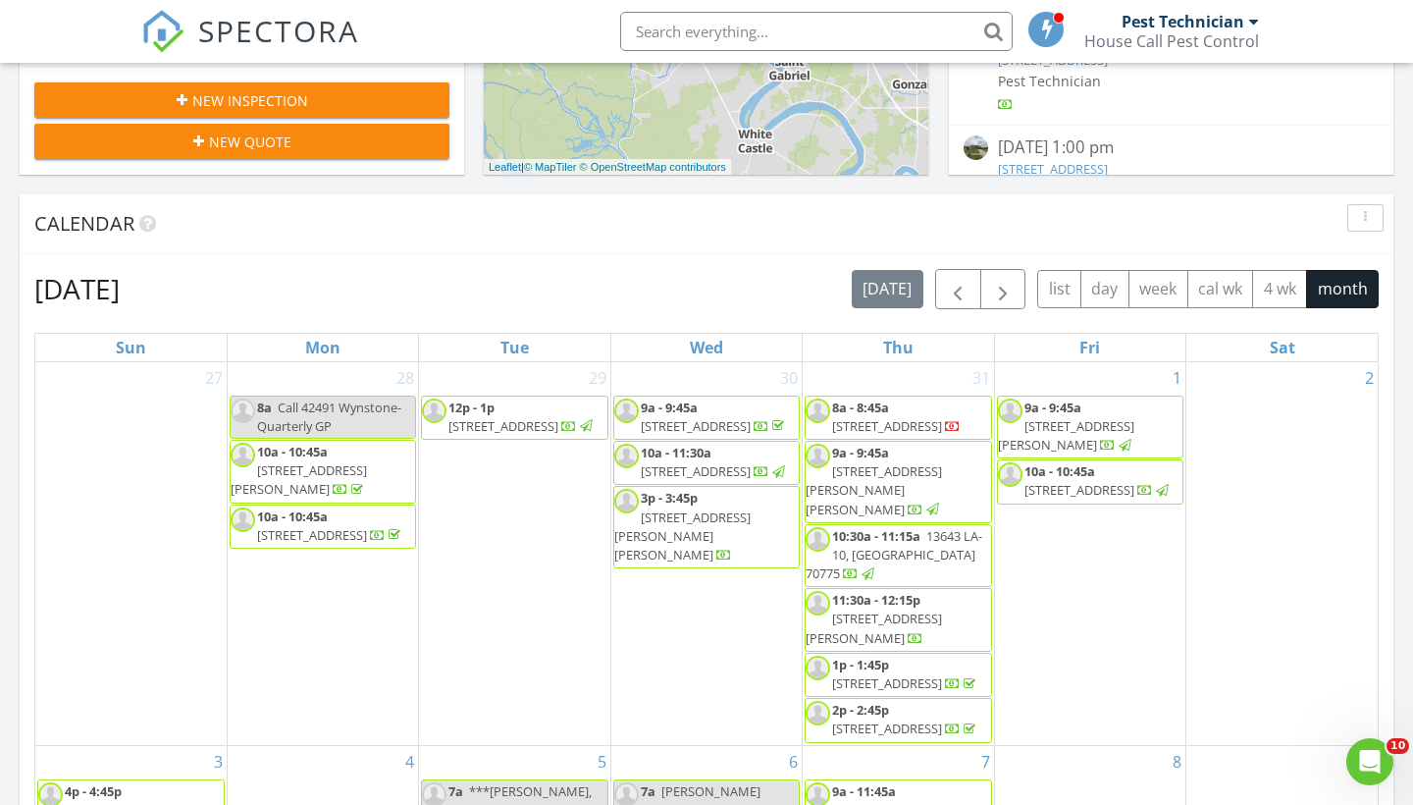
scroll to position [670, 0]
click at [1266, 287] on button "4 wk" at bounding box center [1279, 288] width 55 height 38
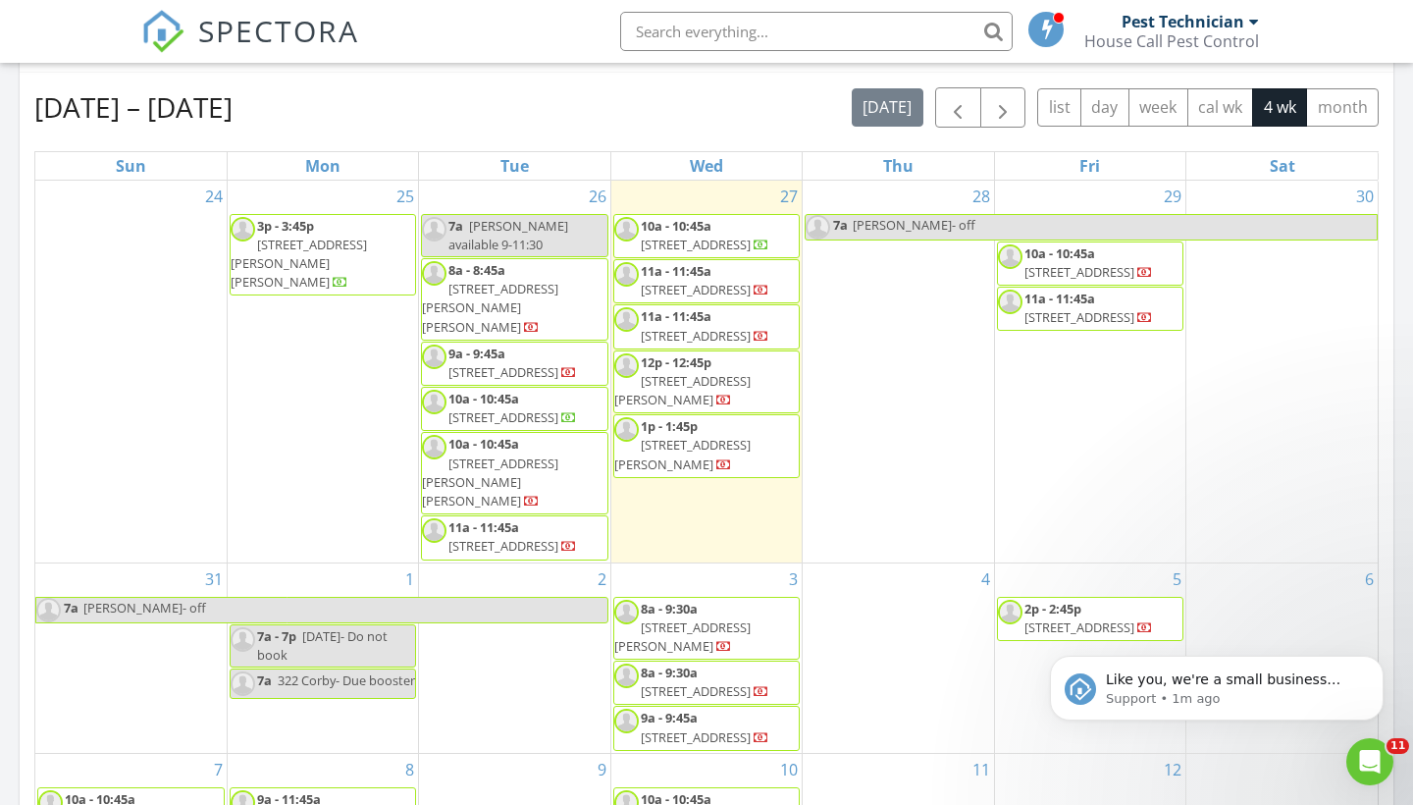
scroll to position [0, 0]
click at [502, 106] on div "Aug 24 – Sep 20, 2025 today list day week cal wk 4 wk month" at bounding box center [706, 107] width 1344 height 40
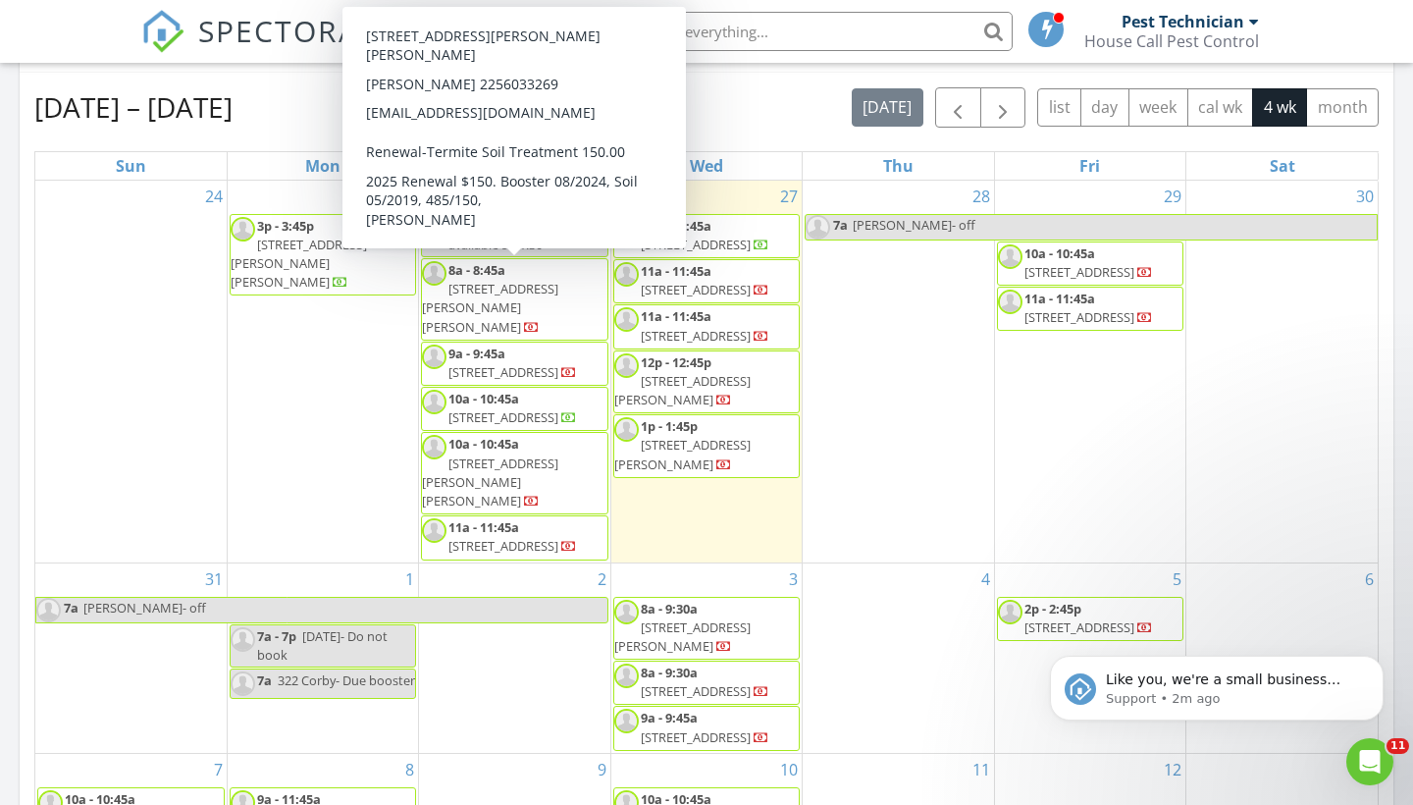
click at [733, 104] on div "Aug 24 – Sep 20, 2025 today list day week cal wk 4 wk month" at bounding box center [706, 107] width 1344 height 40
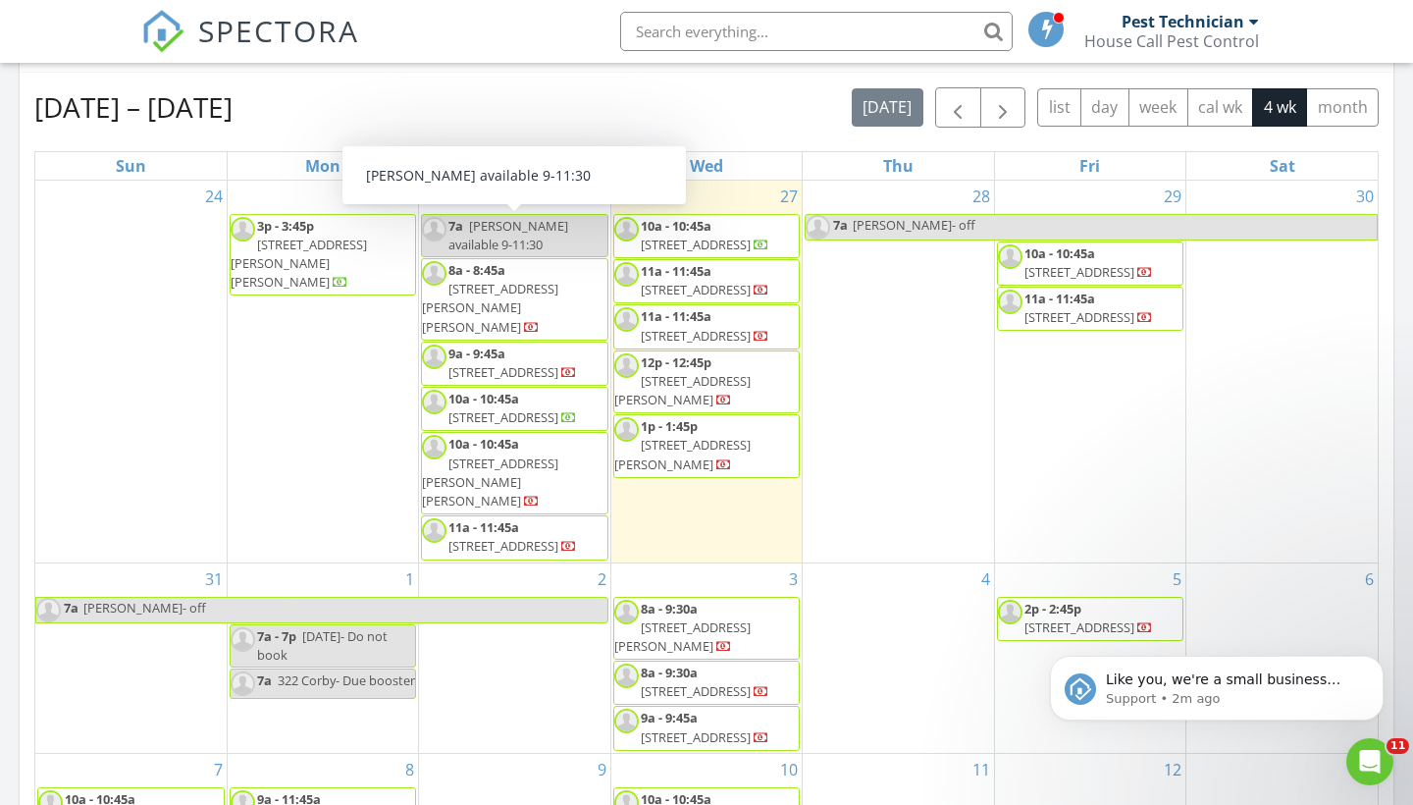
click at [386, 79] on div "Aug 24 – Sep 20, 2025 today list day week cal wk 4 wk month Sun Mon Tue Wed Thu…" at bounding box center [707, 519] width 1374 height 892
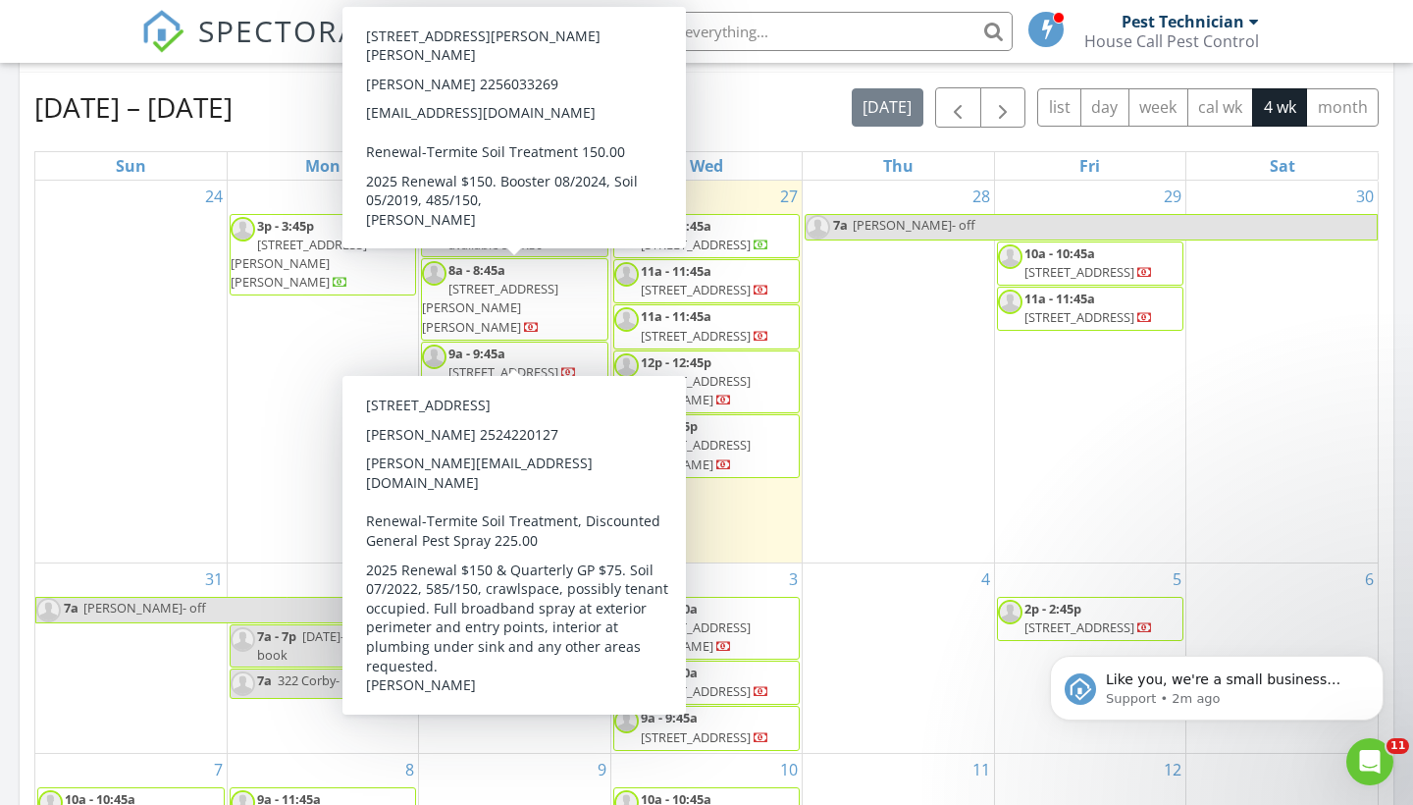
click at [807, 101] on div "Aug 24 – Sep 20, 2025 today list day week cal wk 4 wk month" at bounding box center [706, 107] width 1344 height 40
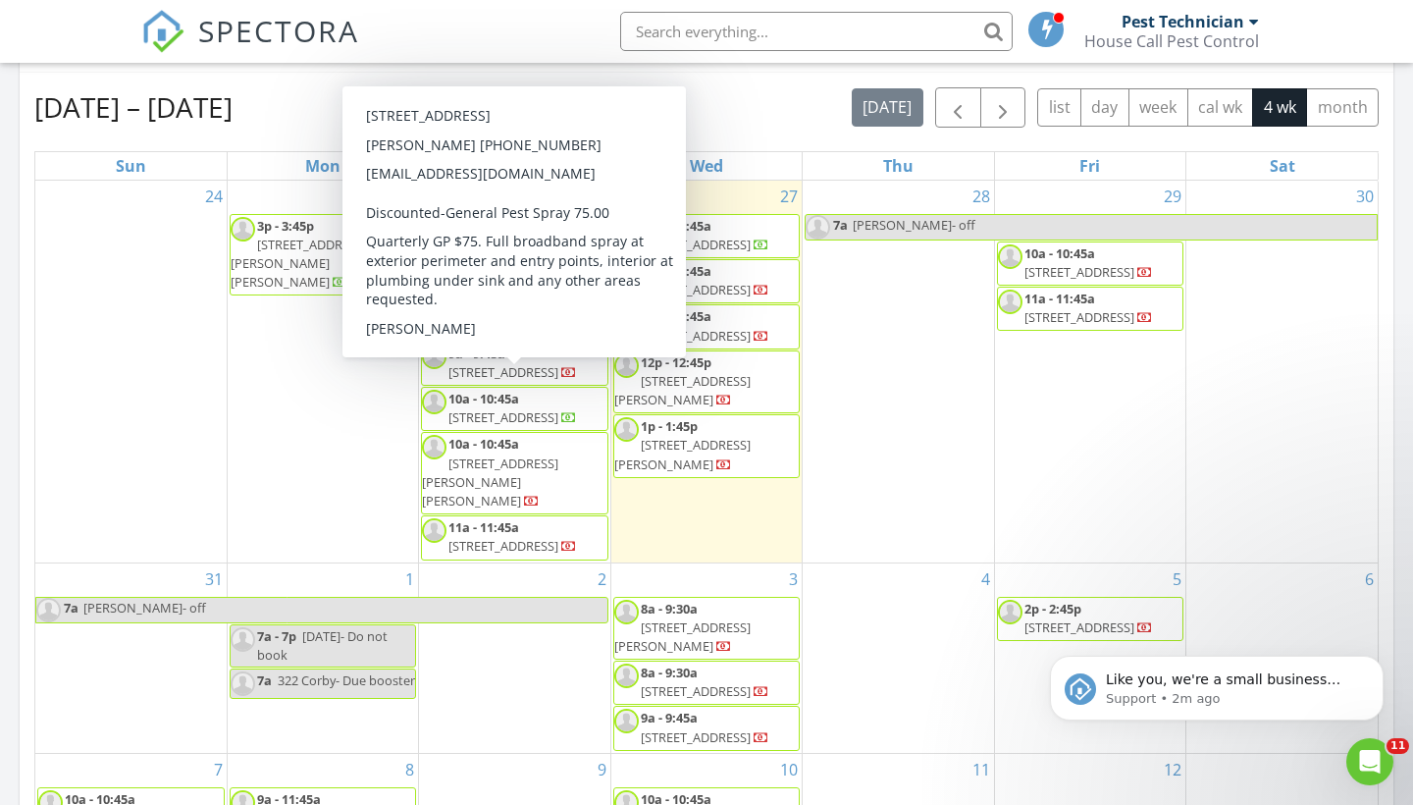
click at [773, 101] on div "Aug 24 – Sep 20, 2025 today list day week cal wk 4 wk month" at bounding box center [706, 107] width 1344 height 40
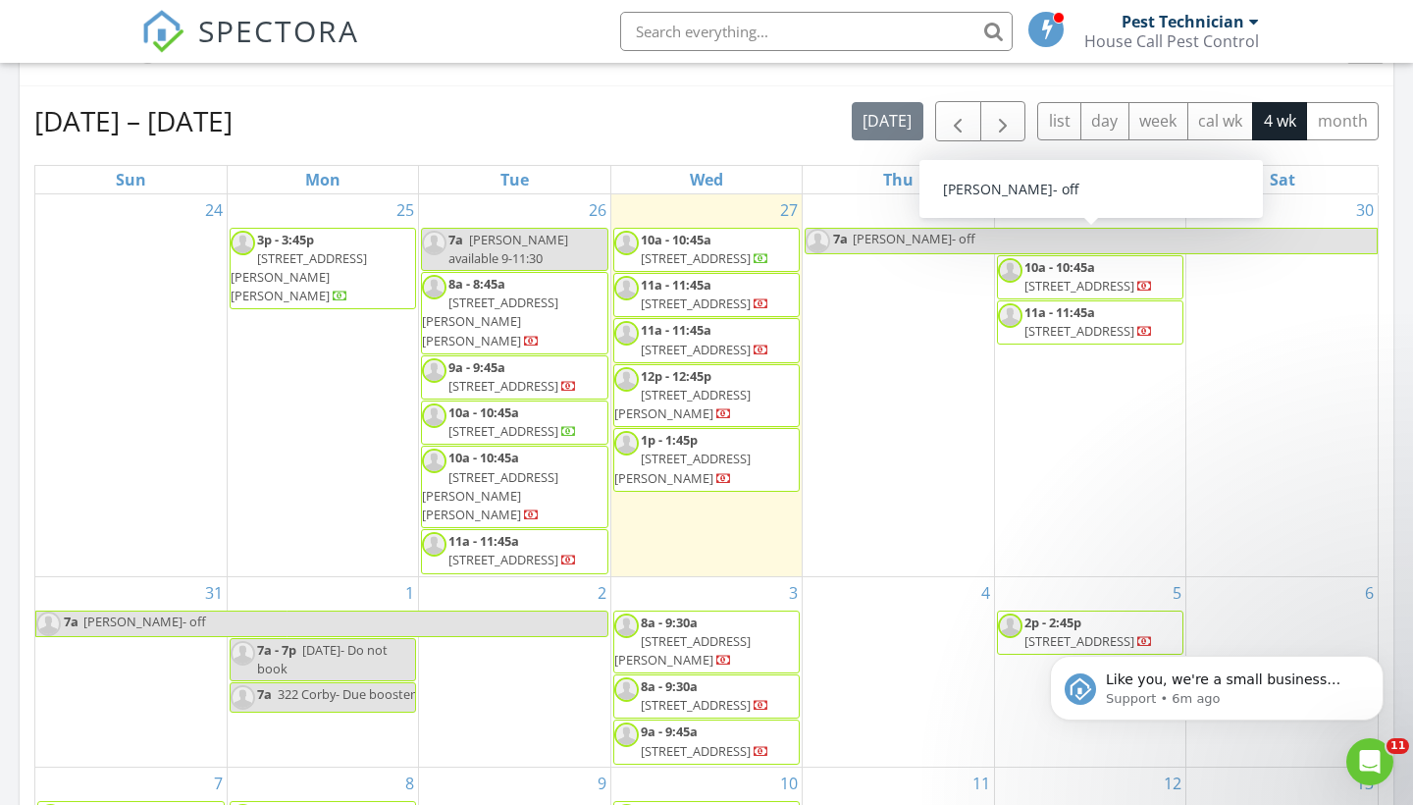
scroll to position [838, 0]
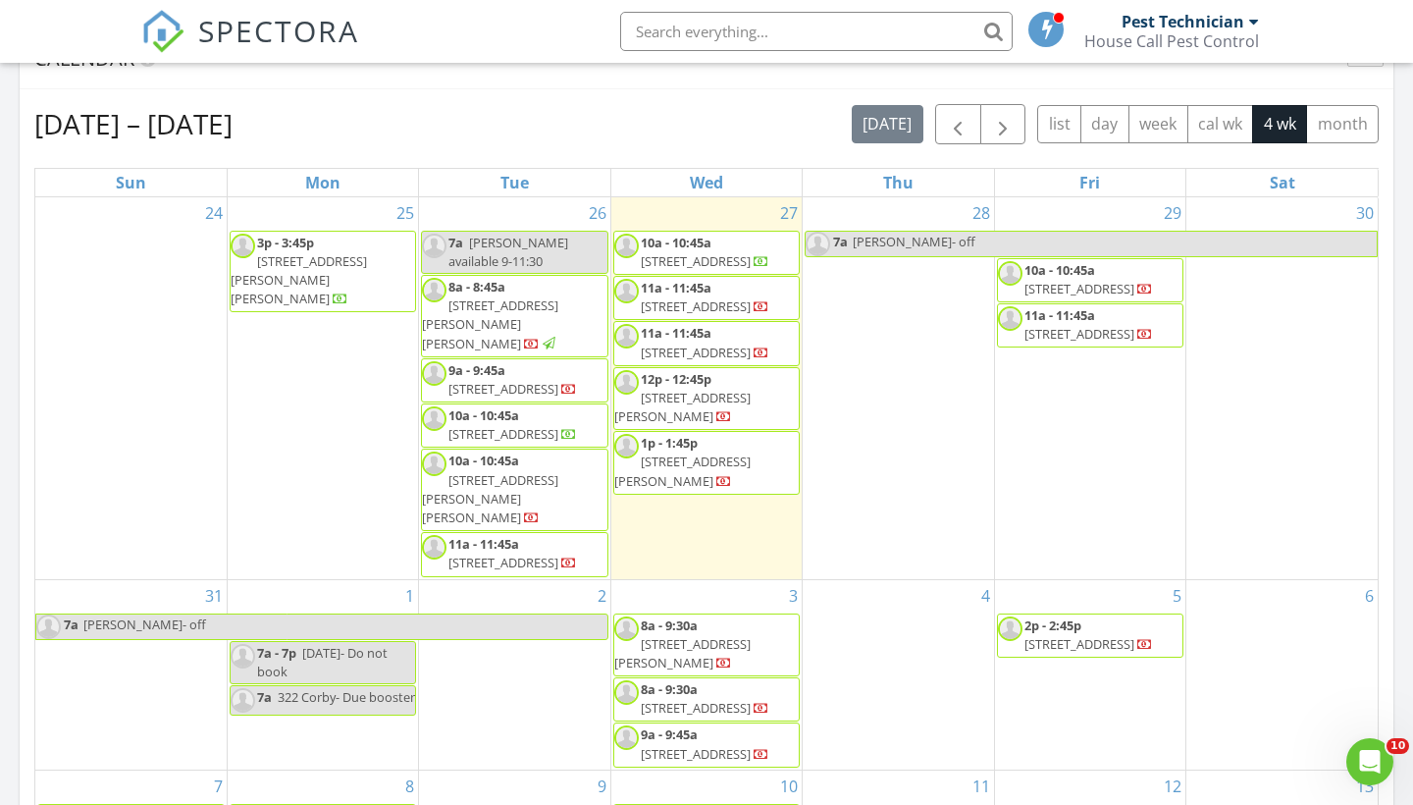
scroll to position [834, 0]
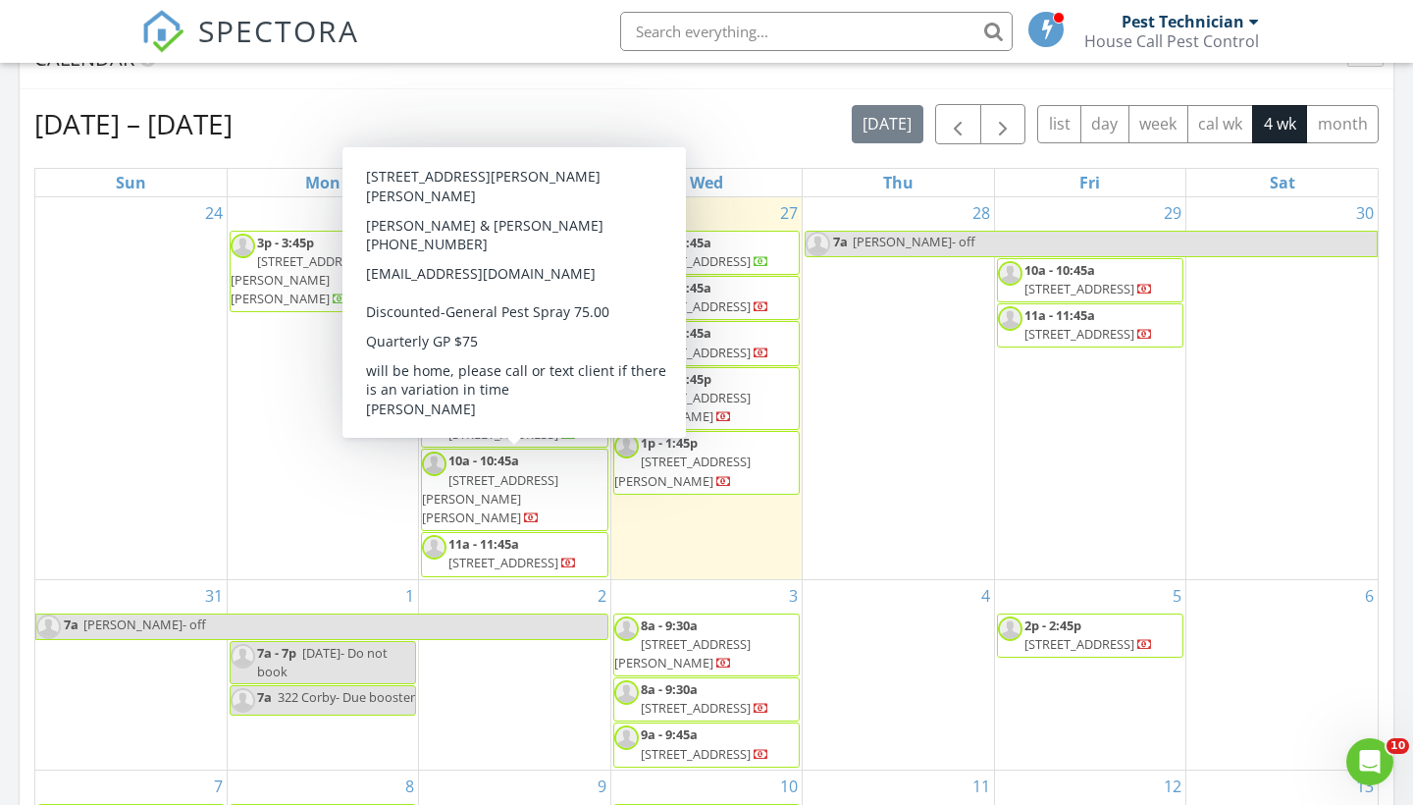
click at [552, 478] on span "[STREET_ADDRESS][PERSON_NAME][PERSON_NAME]" at bounding box center [490, 498] width 136 height 55
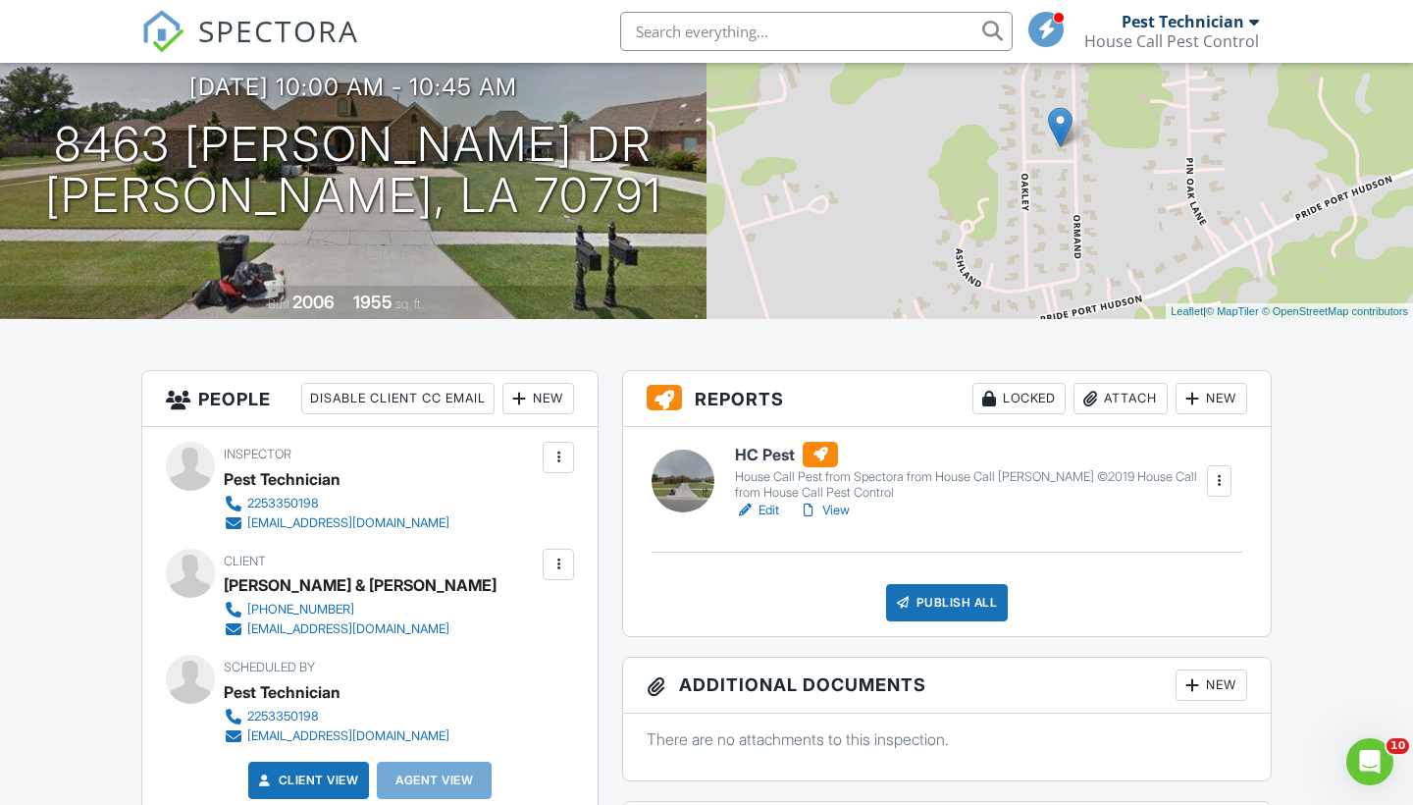
scroll to position [183, 0]
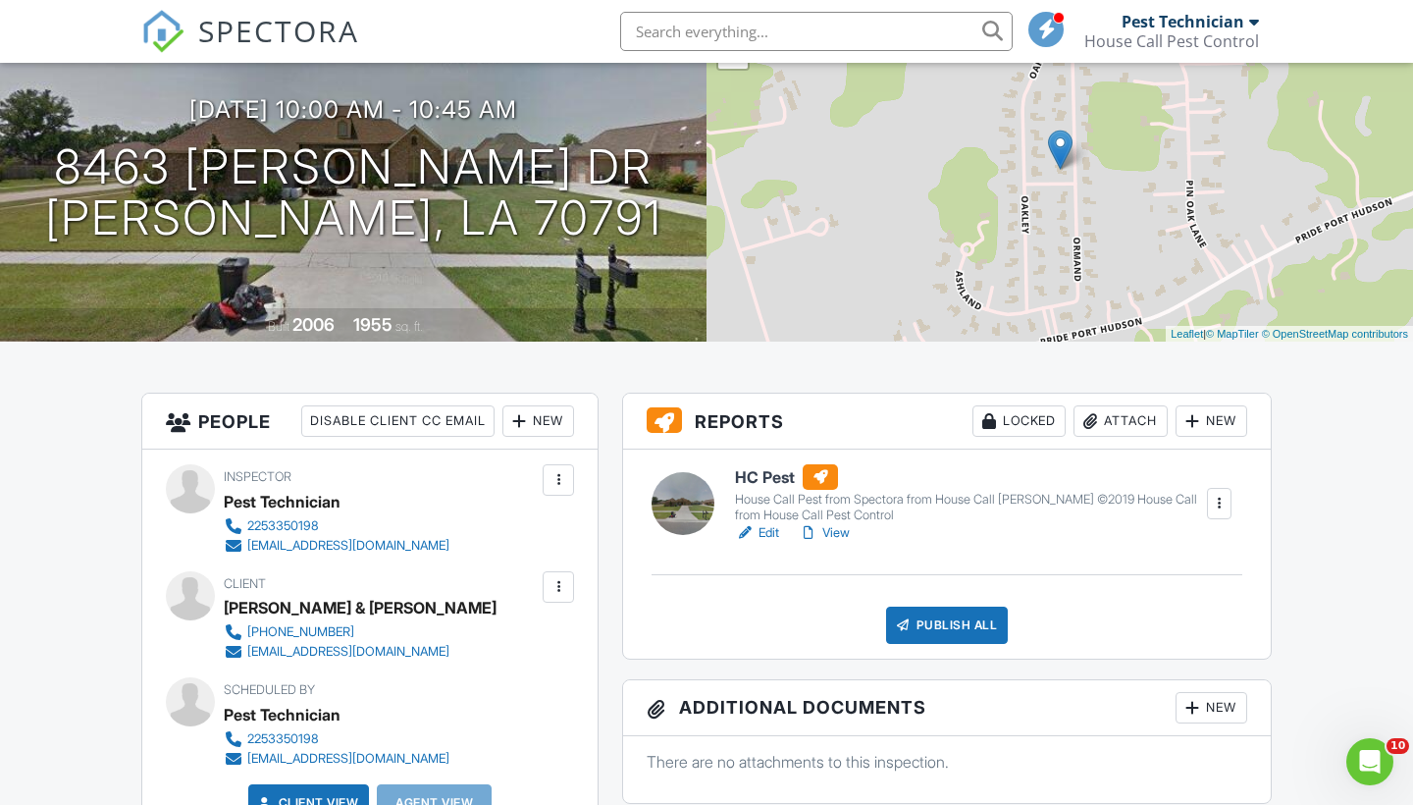
click at [760, 529] on link "Edit" at bounding box center [757, 533] width 44 height 20
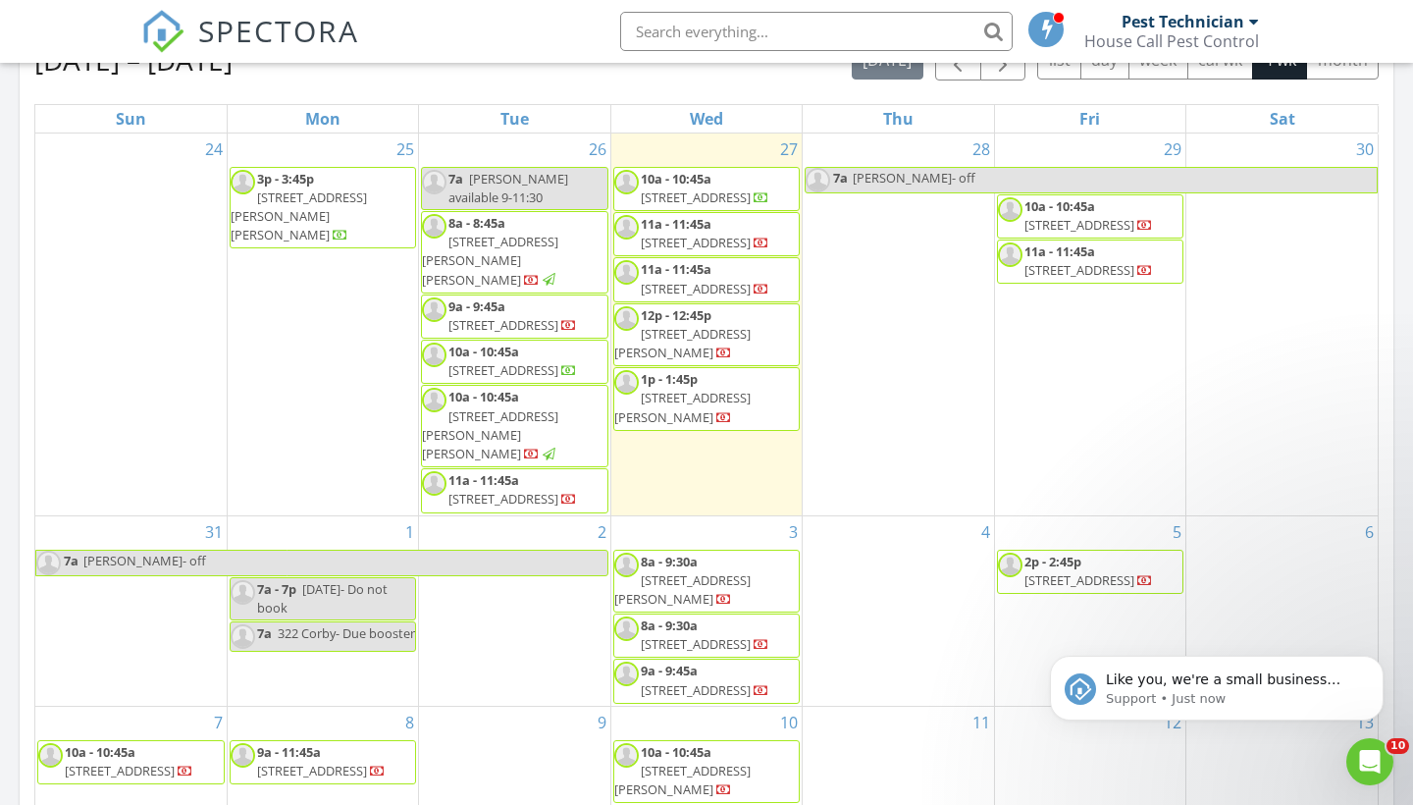
scroll to position [890, 0]
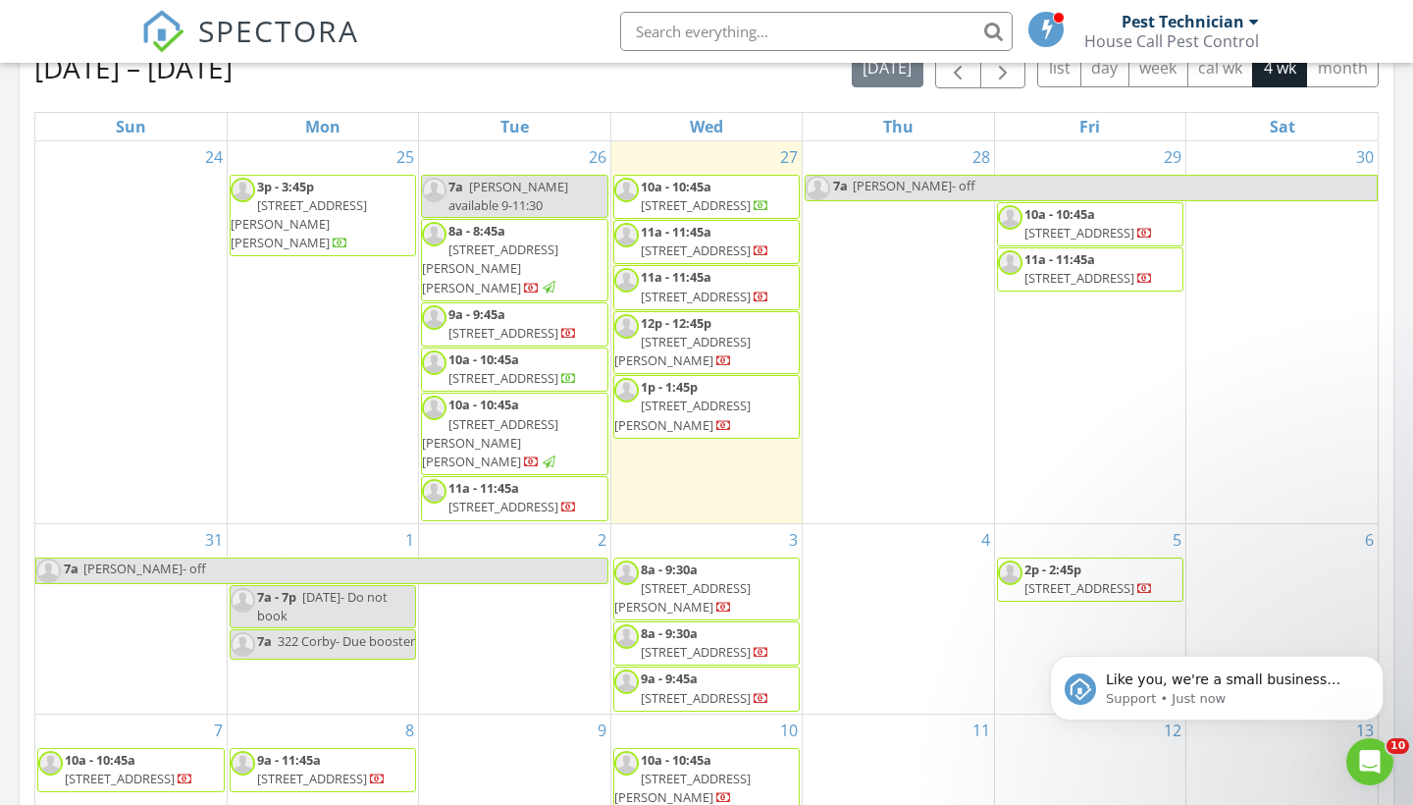
click at [751, 305] on span "76370 S P Dump Rd, Grosse Tete 70740" at bounding box center [696, 297] width 110 height 18
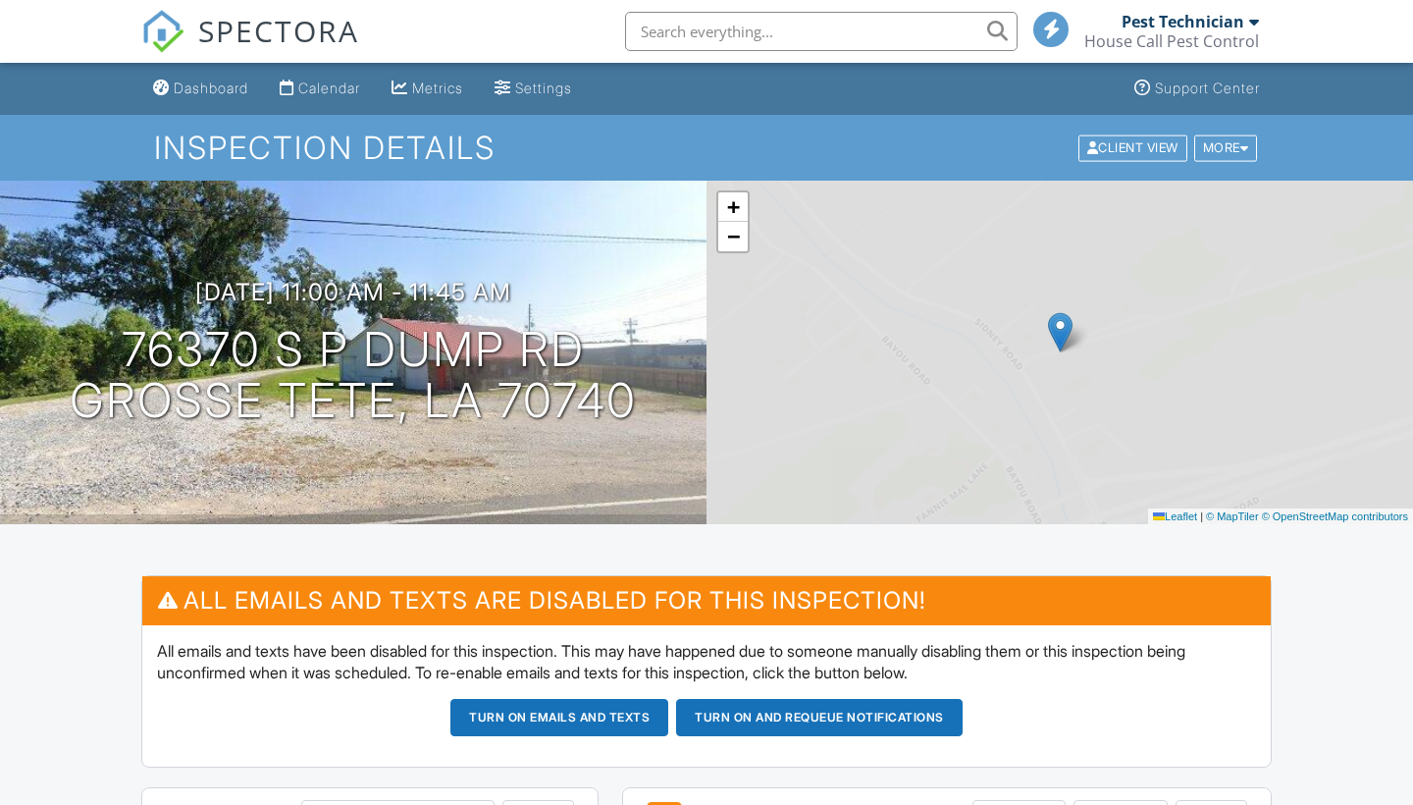
scroll to position [177, 0]
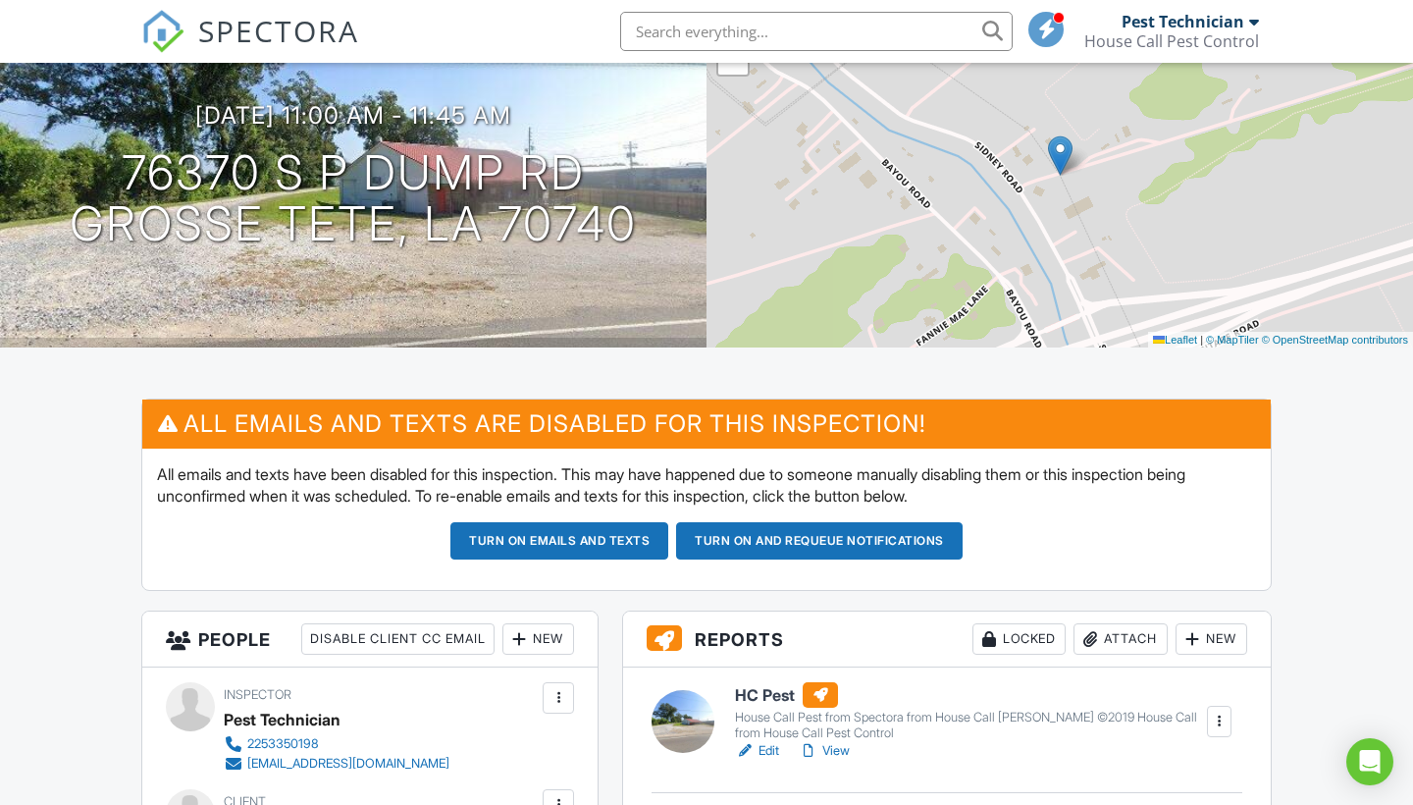
click at [629, 540] on button "Turn on emails and texts" at bounding box center [559, 540] width 218 height 37
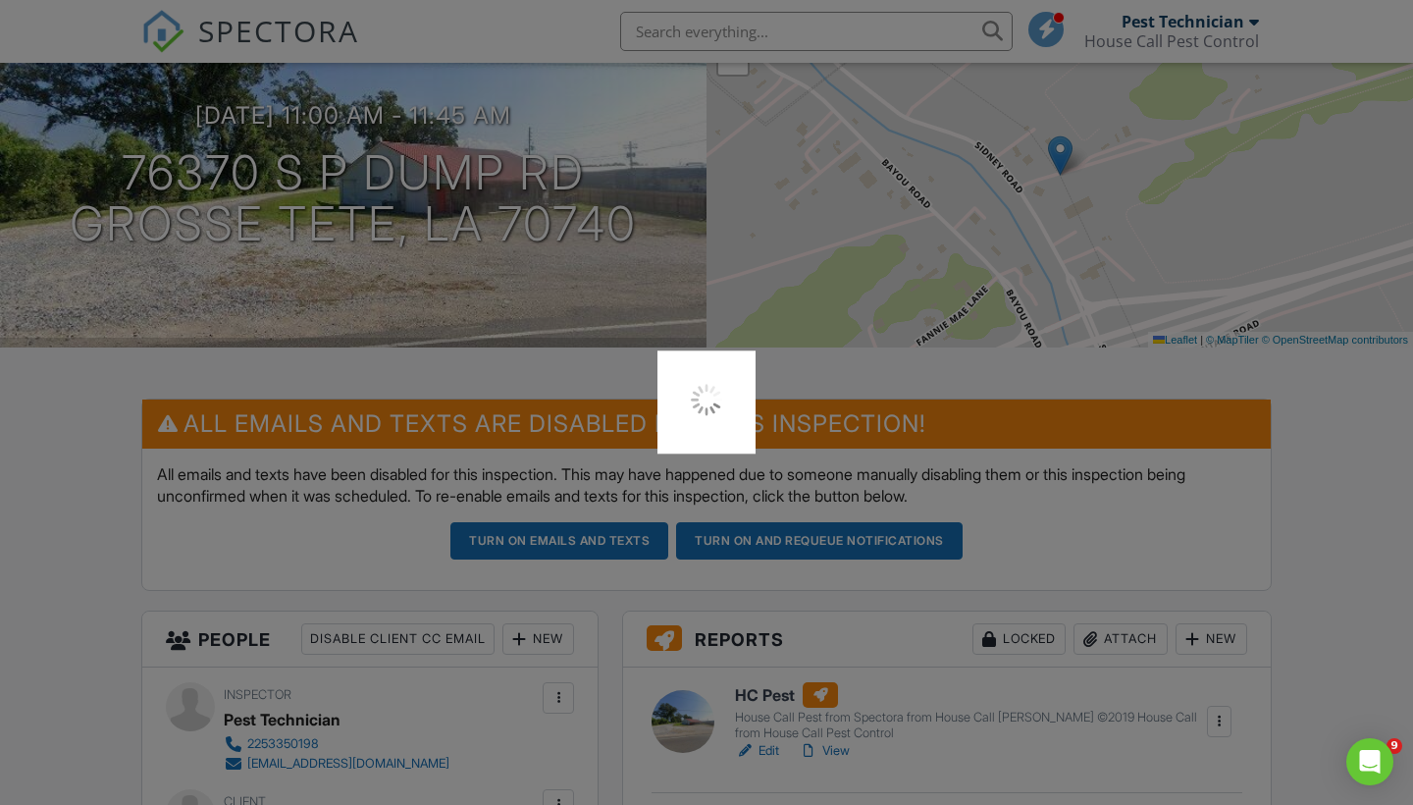
scroll to position [0, 0]
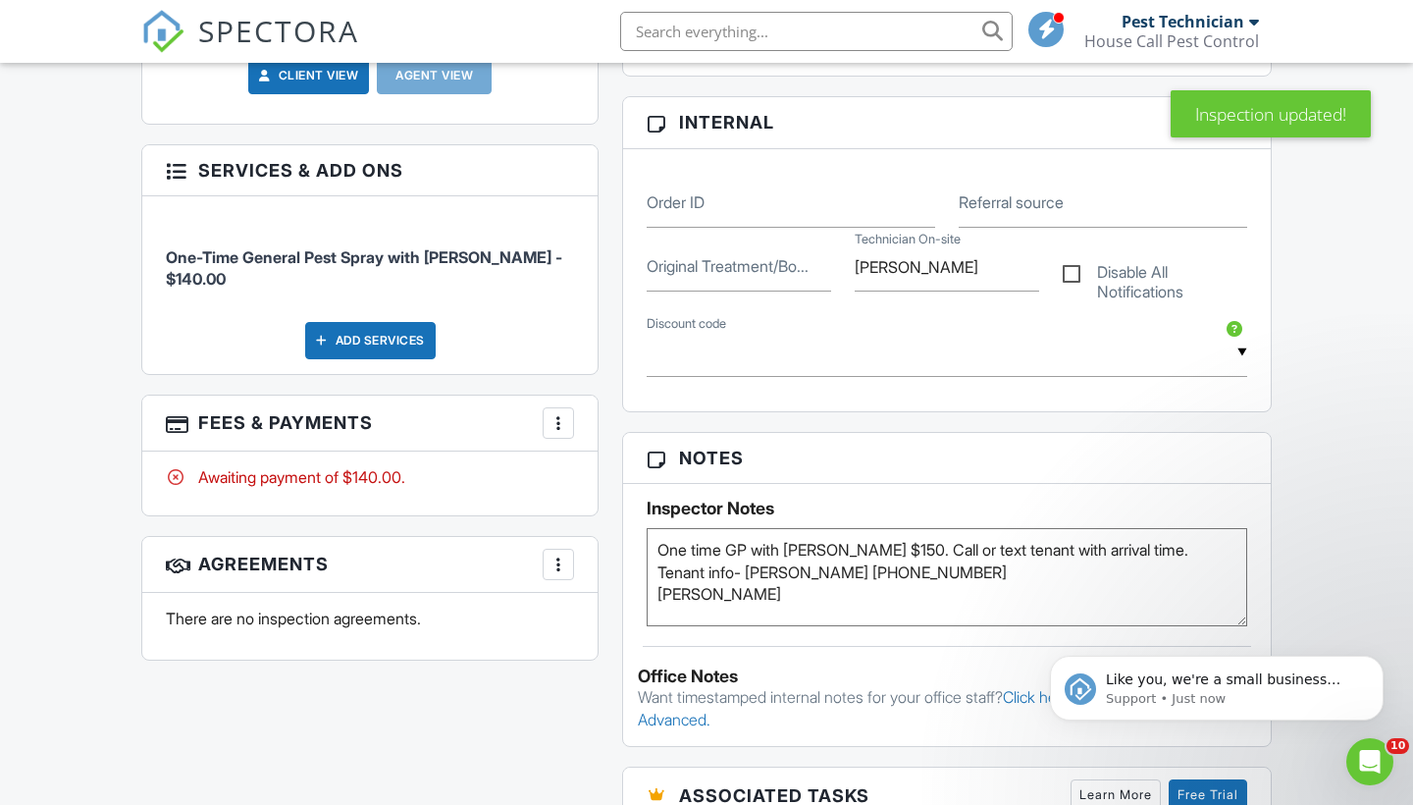
scroll to position [553, 0]
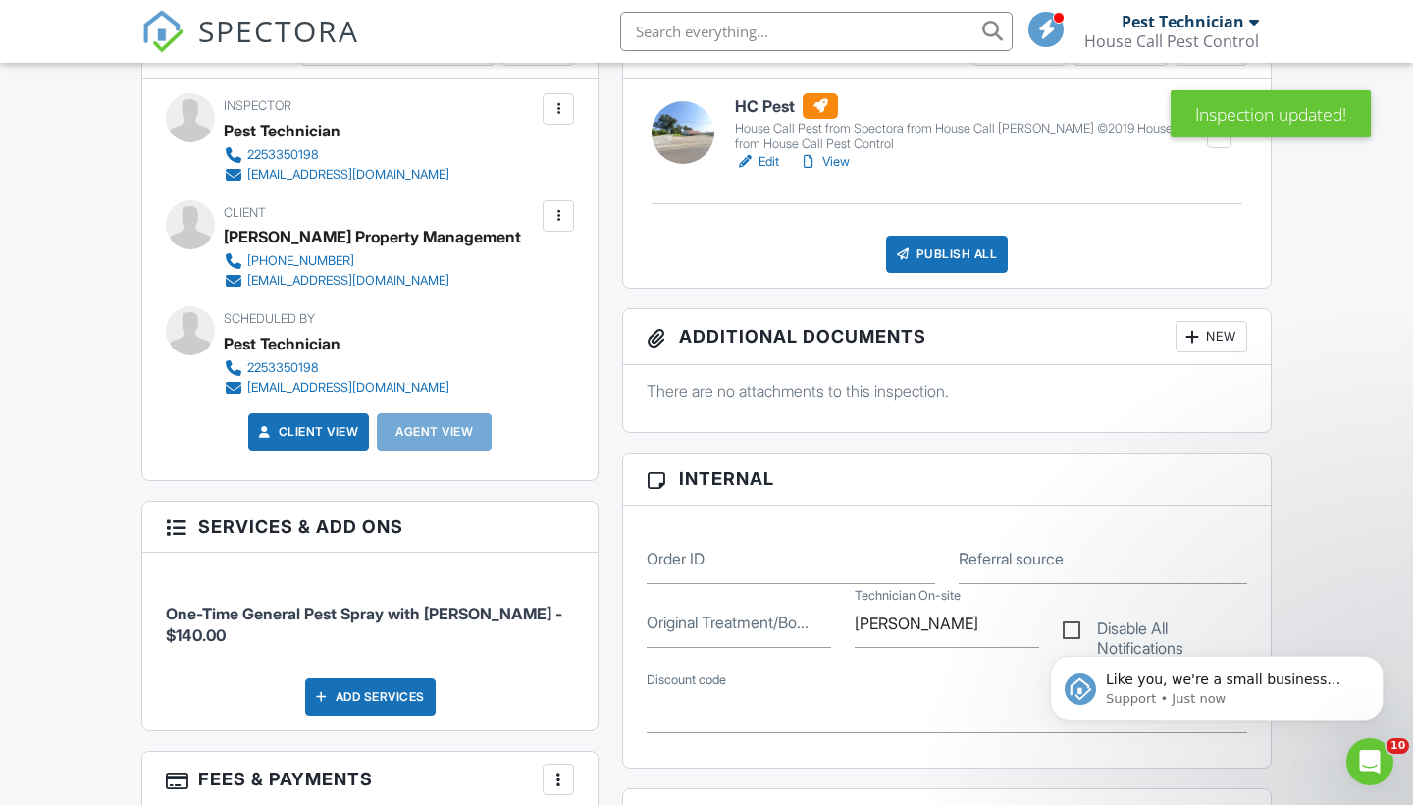
click at [771, 163] on link "Edit" at bounding box center [757, 162] width 44 height 20
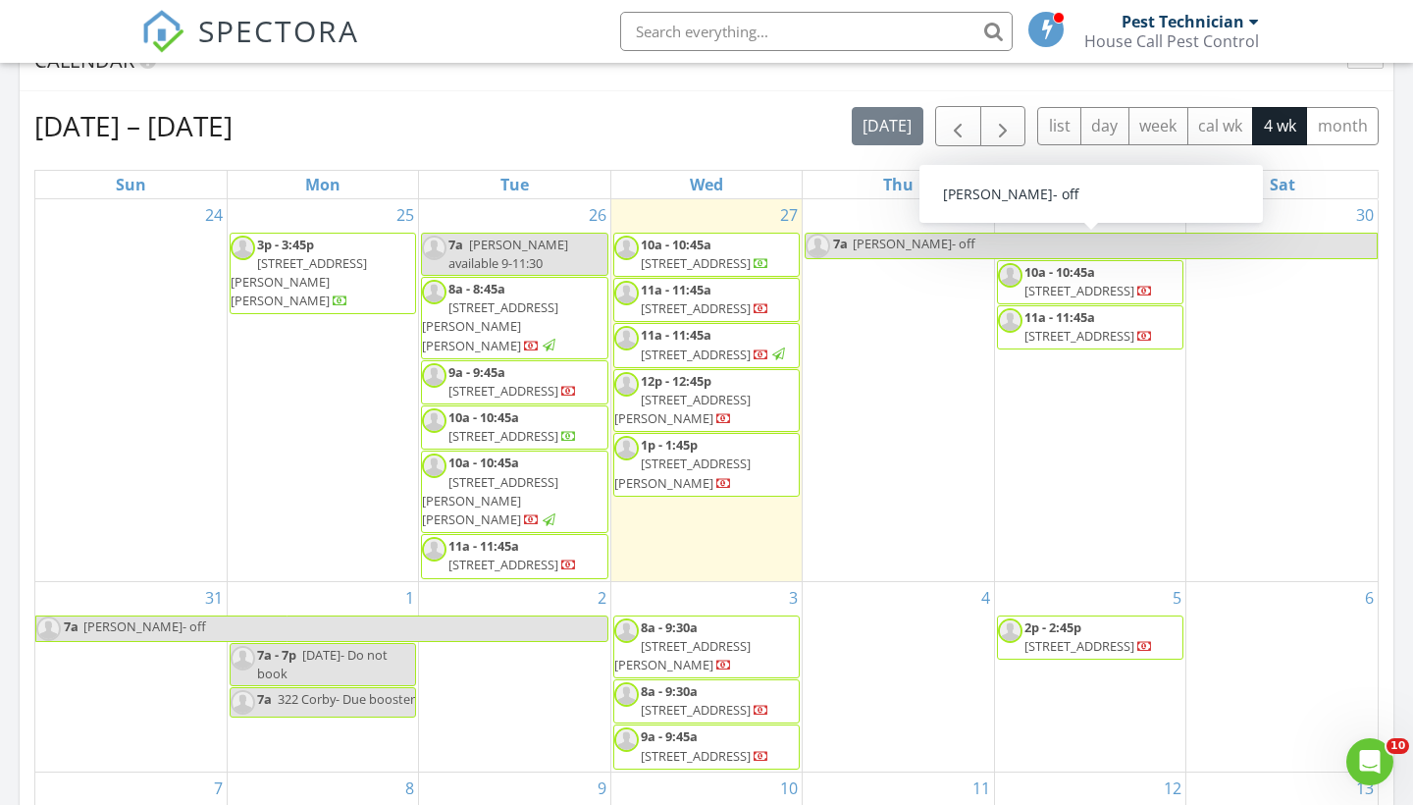
scroll to position [851, 0]
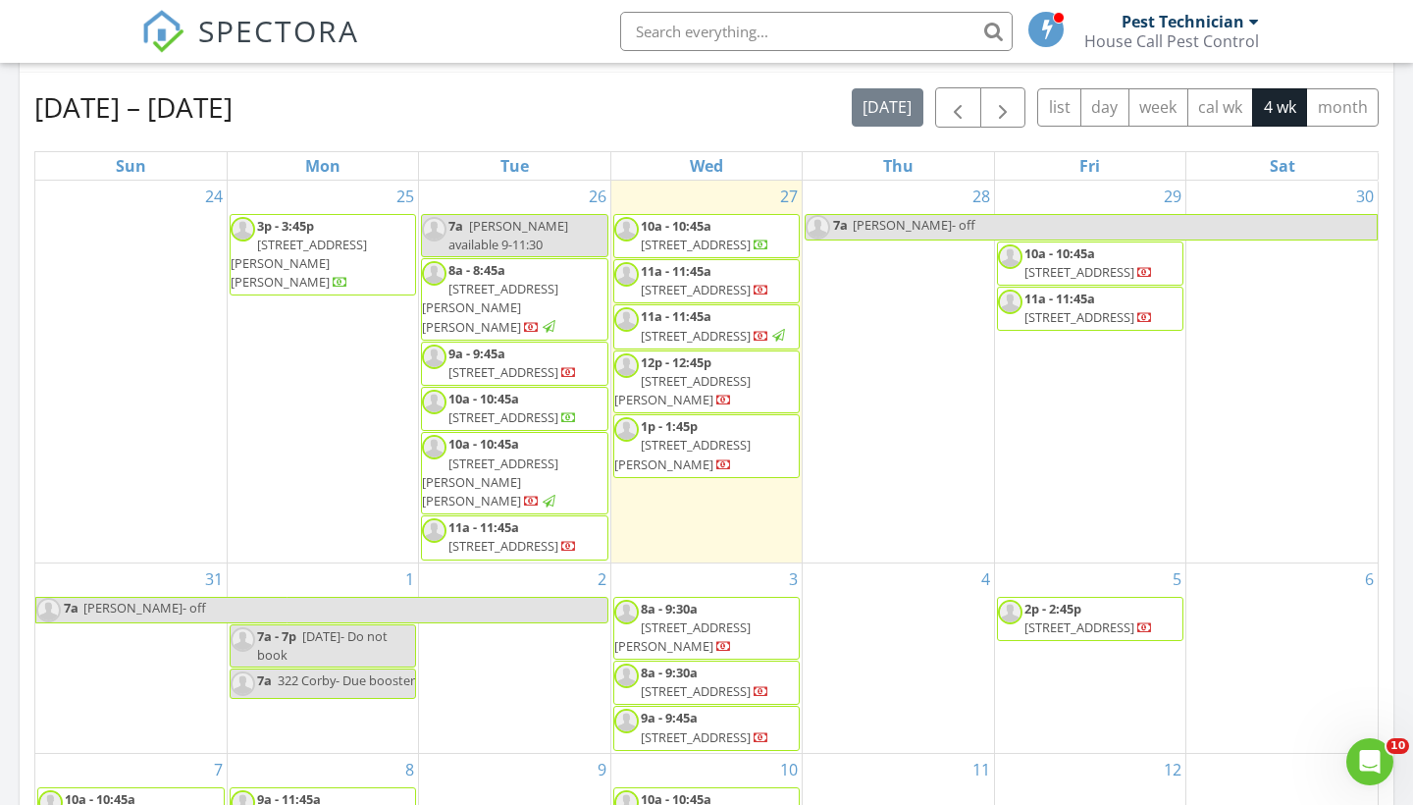
click at [736, 94] on div "Aug 24 – Sep 20, 2025 today list day week cal wk 4 wk month" at bounding box center [706, 107] width 1344 height 40
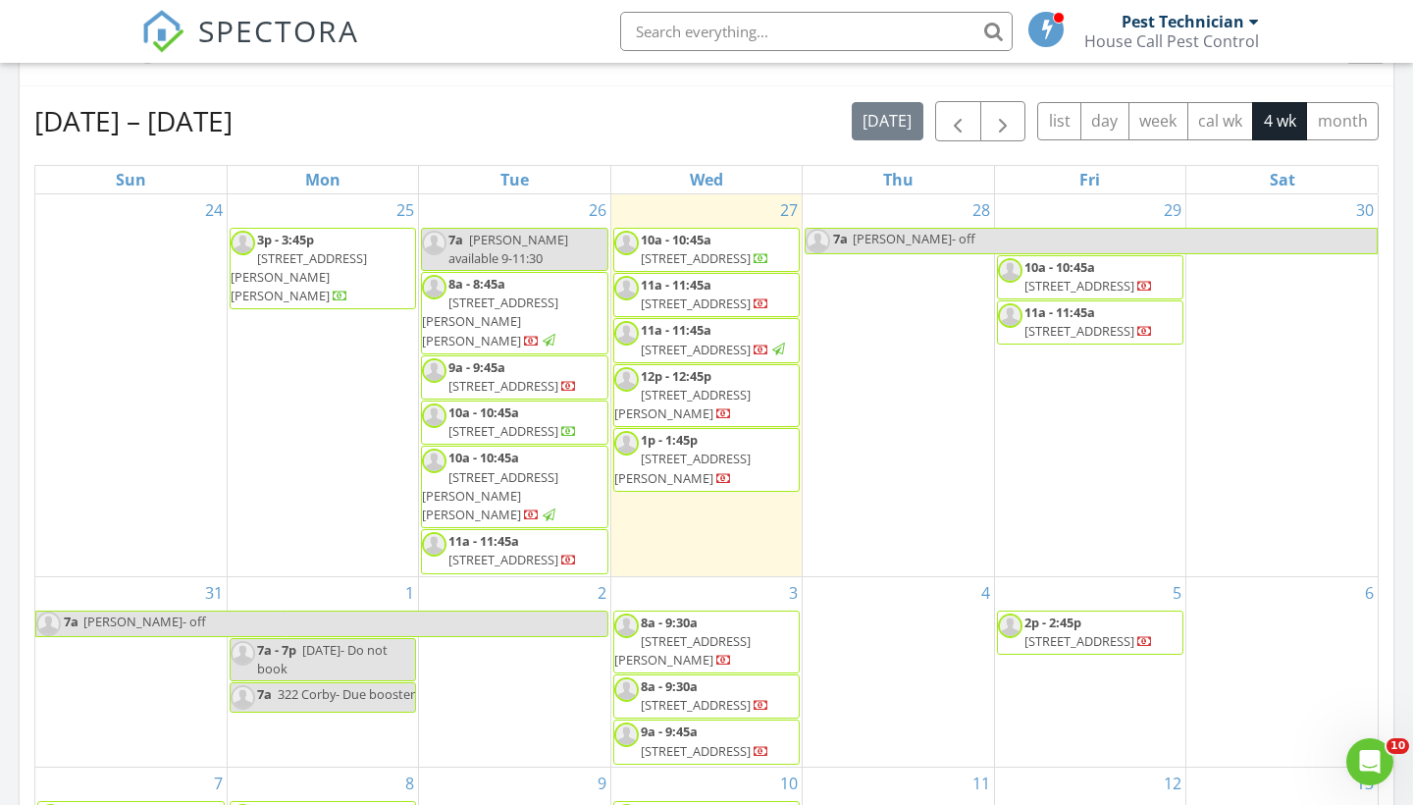
scroll to position [841, 0]
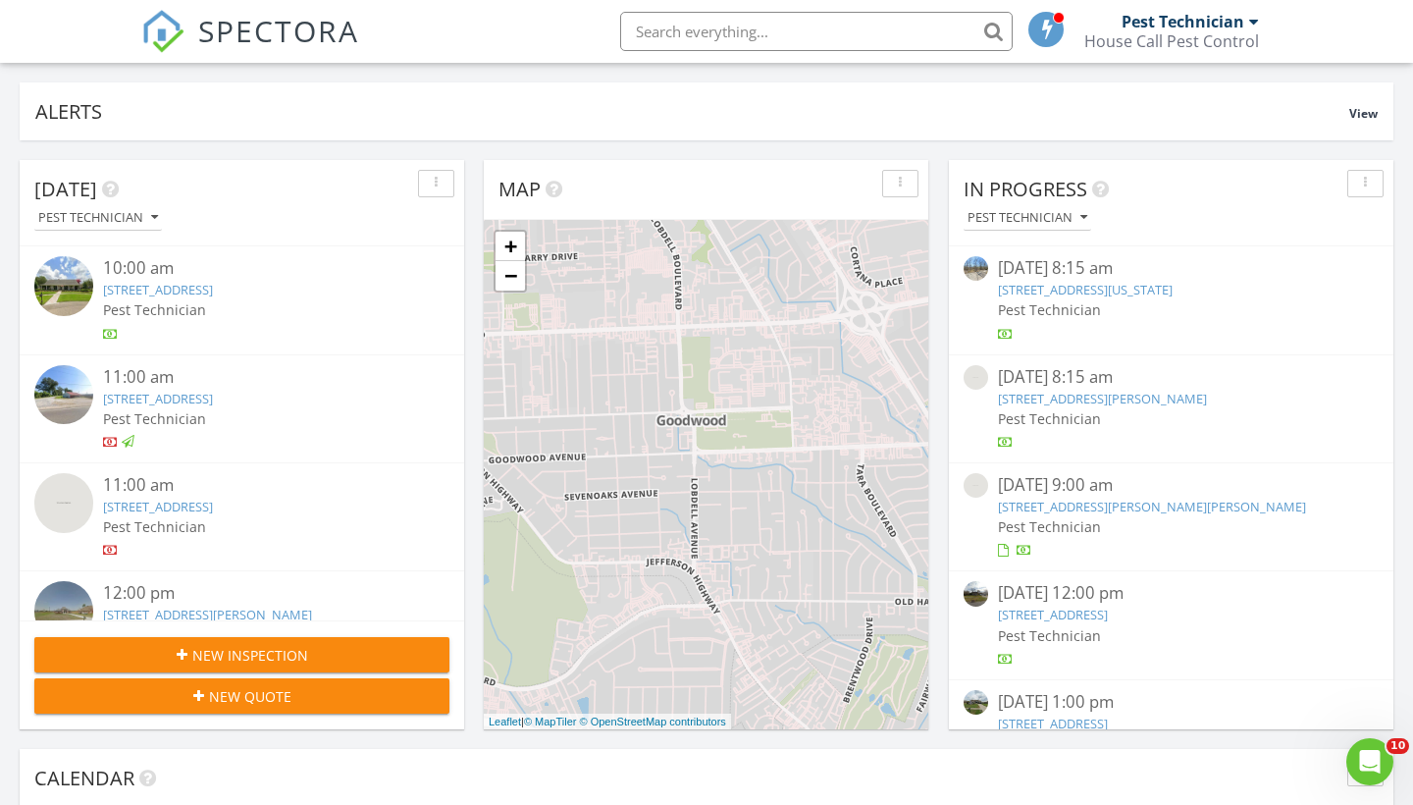
scroll to position [1787, 1414]
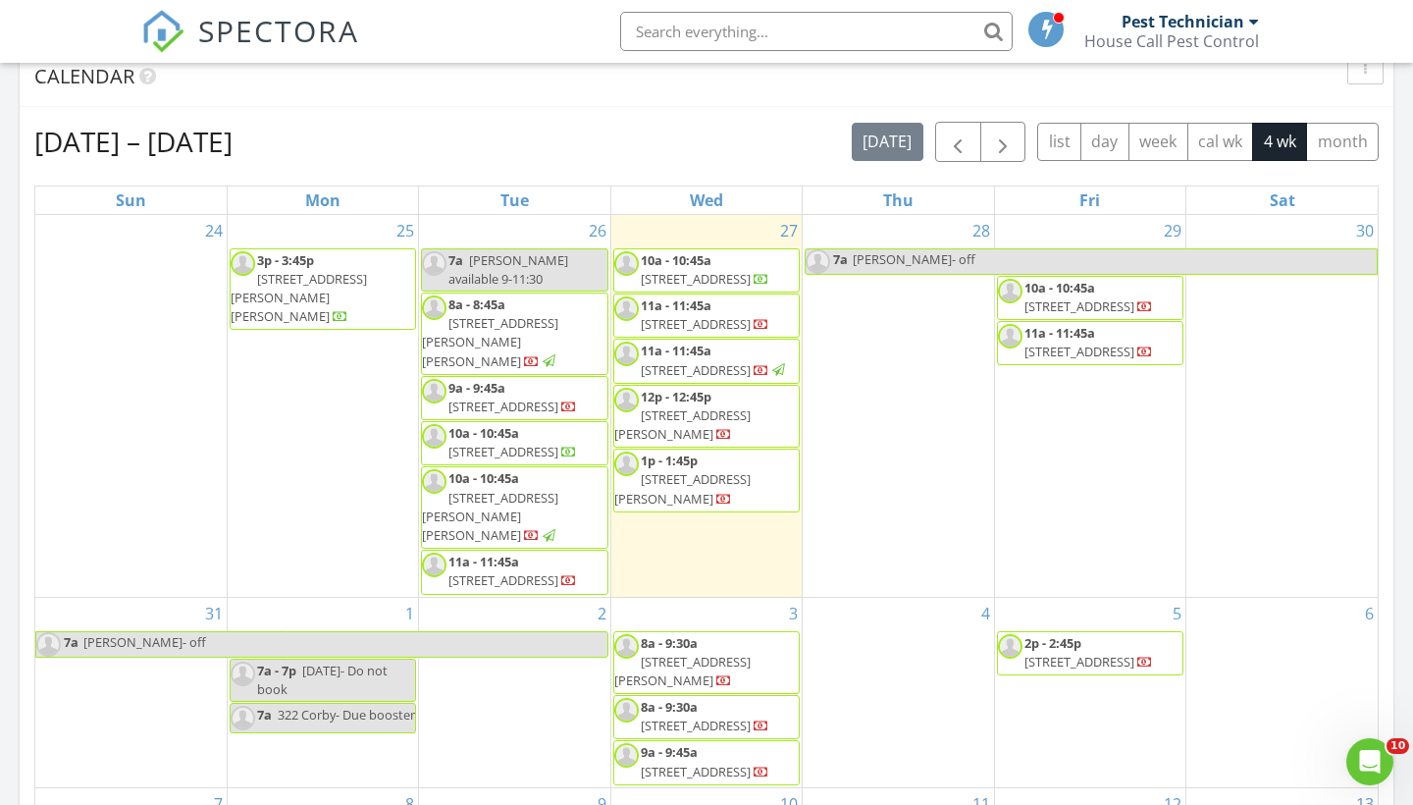
scroll to position [819, 0]
